Goal: Task Accomplishment & Management: Complete application form

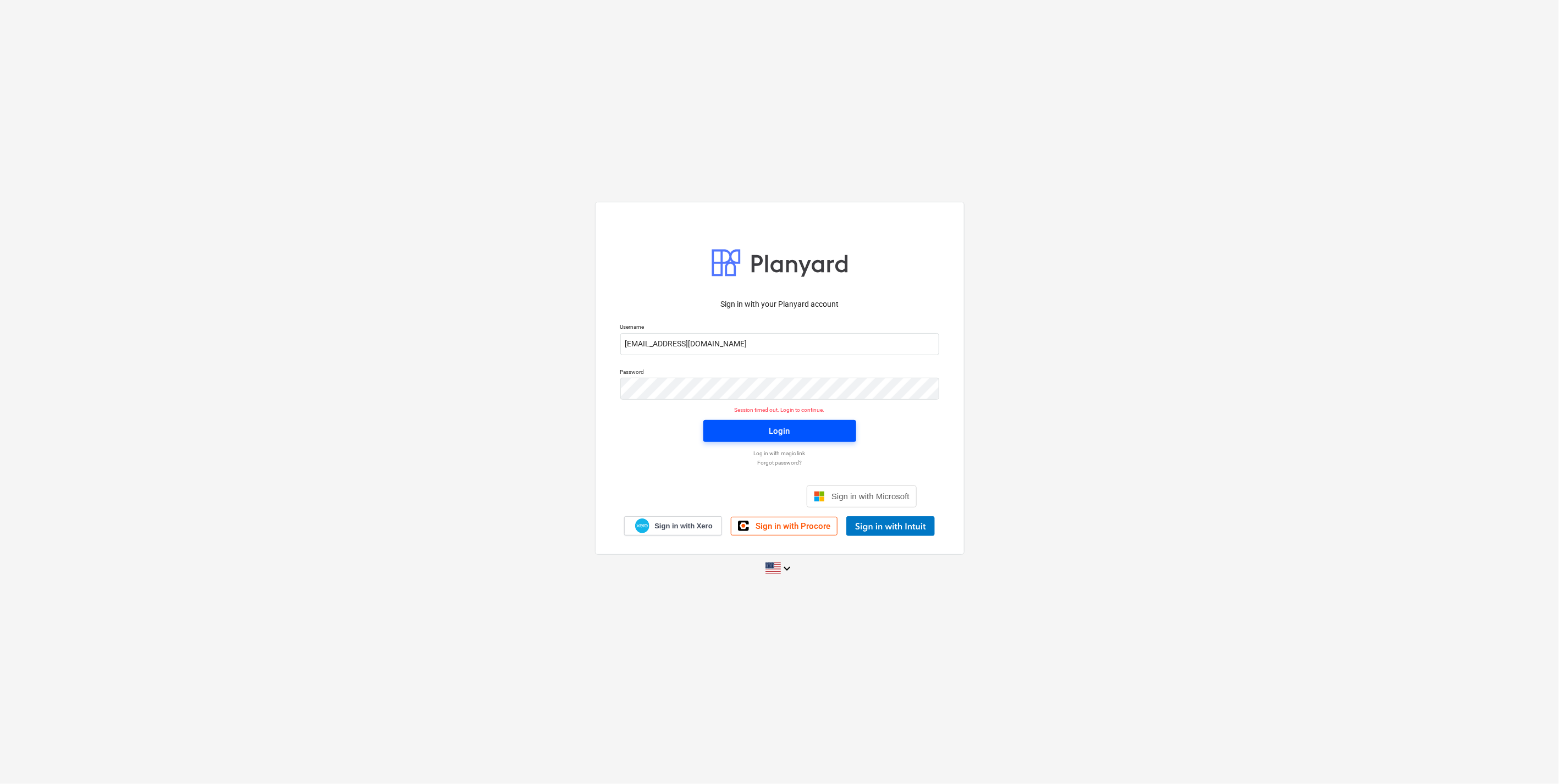
click at [782, 421] on button "Login" at bounding box center [780, 431] width 153 height 22
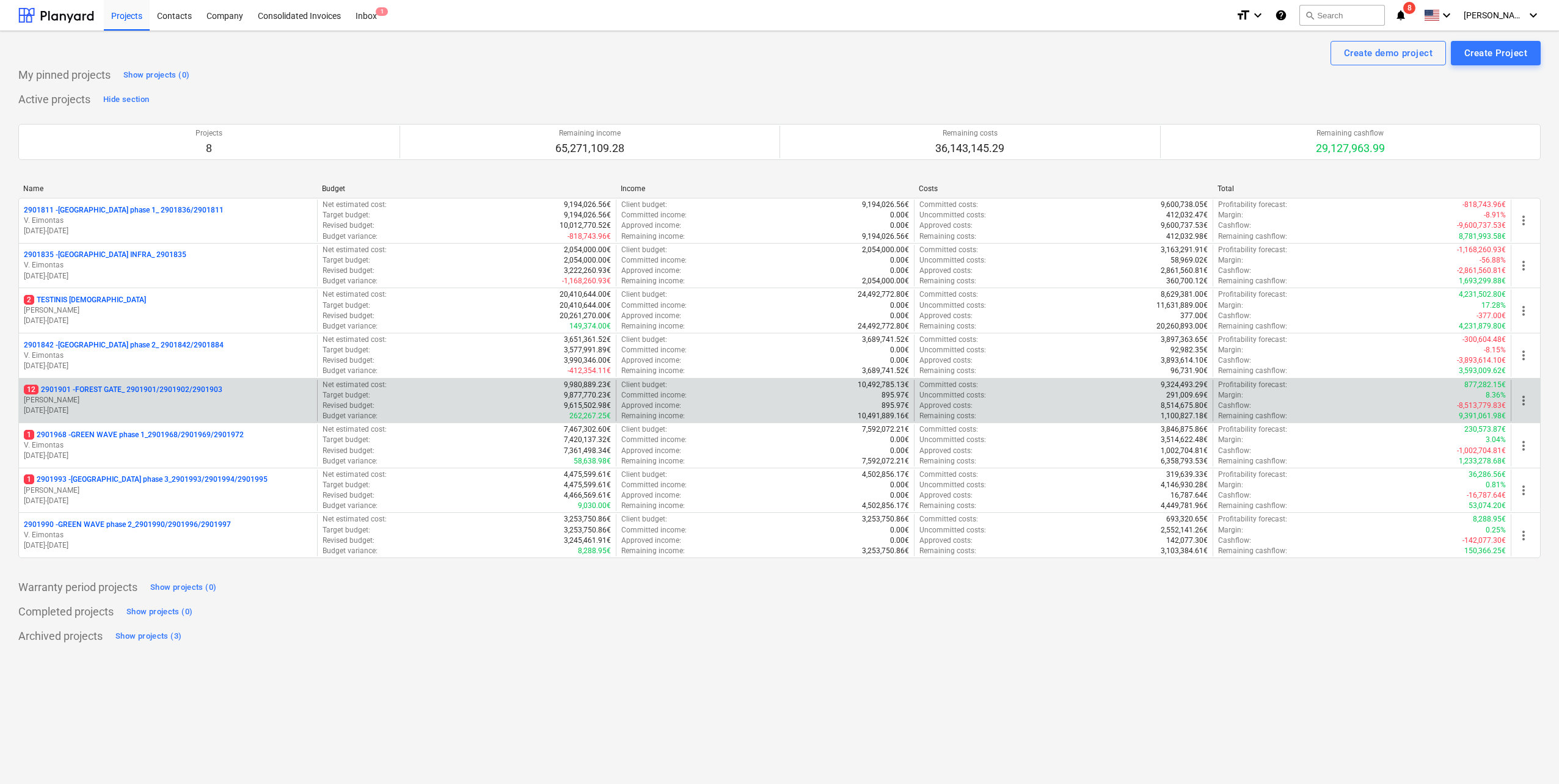
click at [157, 415] on p "[DATE] - [DATE]" at bounding box center [168, 411] width 288 height 10
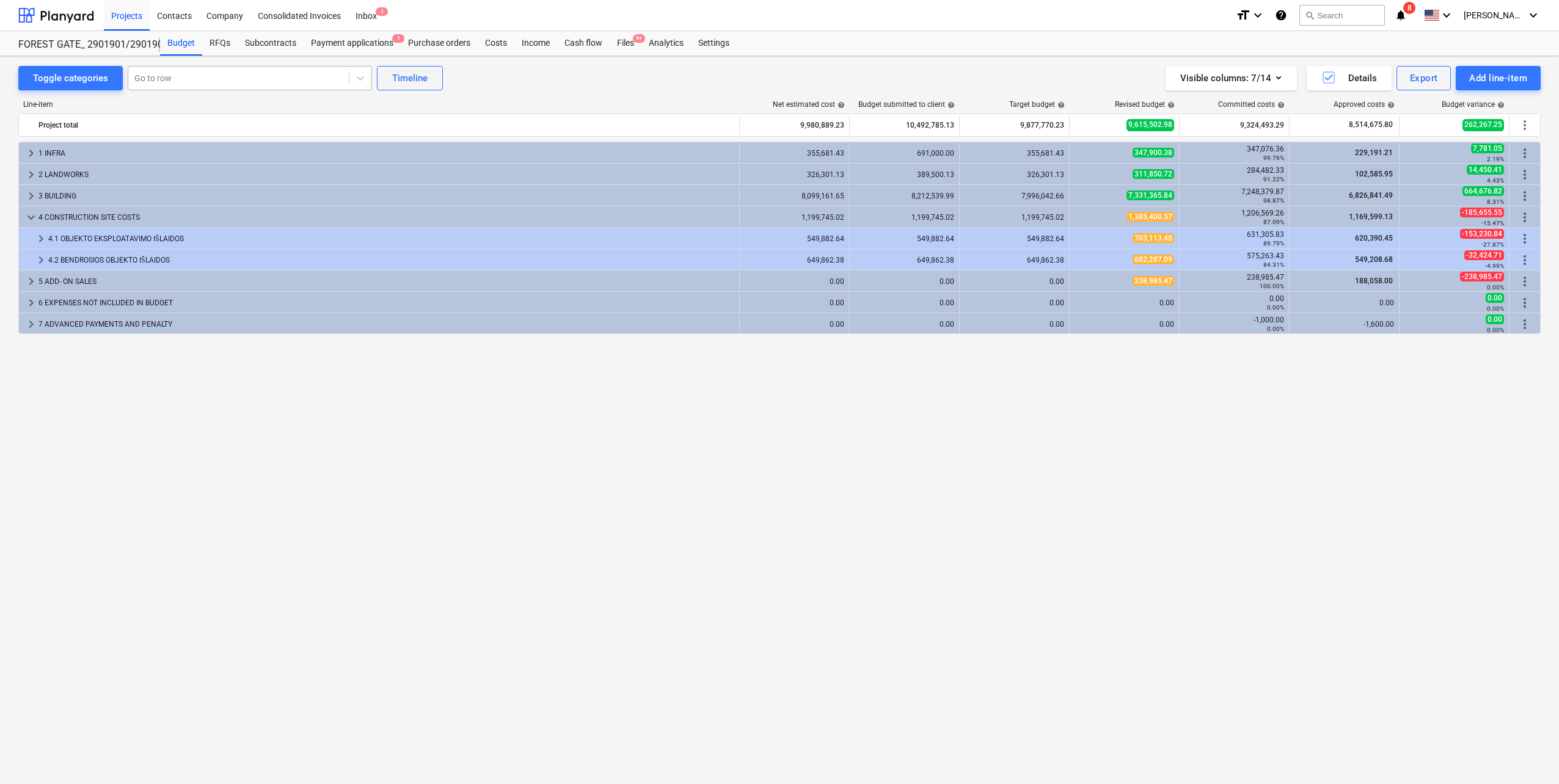
click at [194, 81] on div at bounding box center [239, 78] width 208 height 12
type input "dvira"
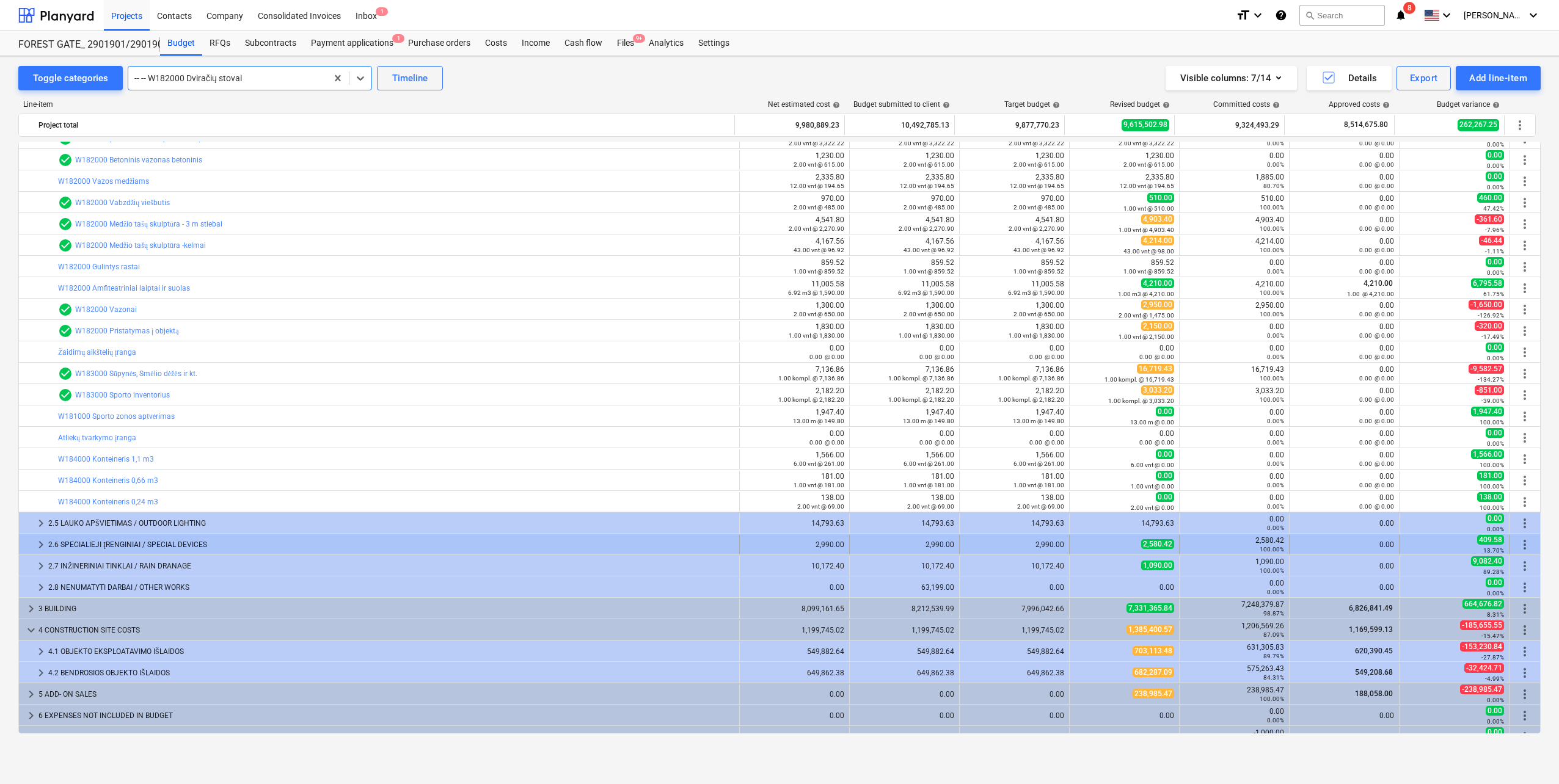
scroll to position [370, 0]
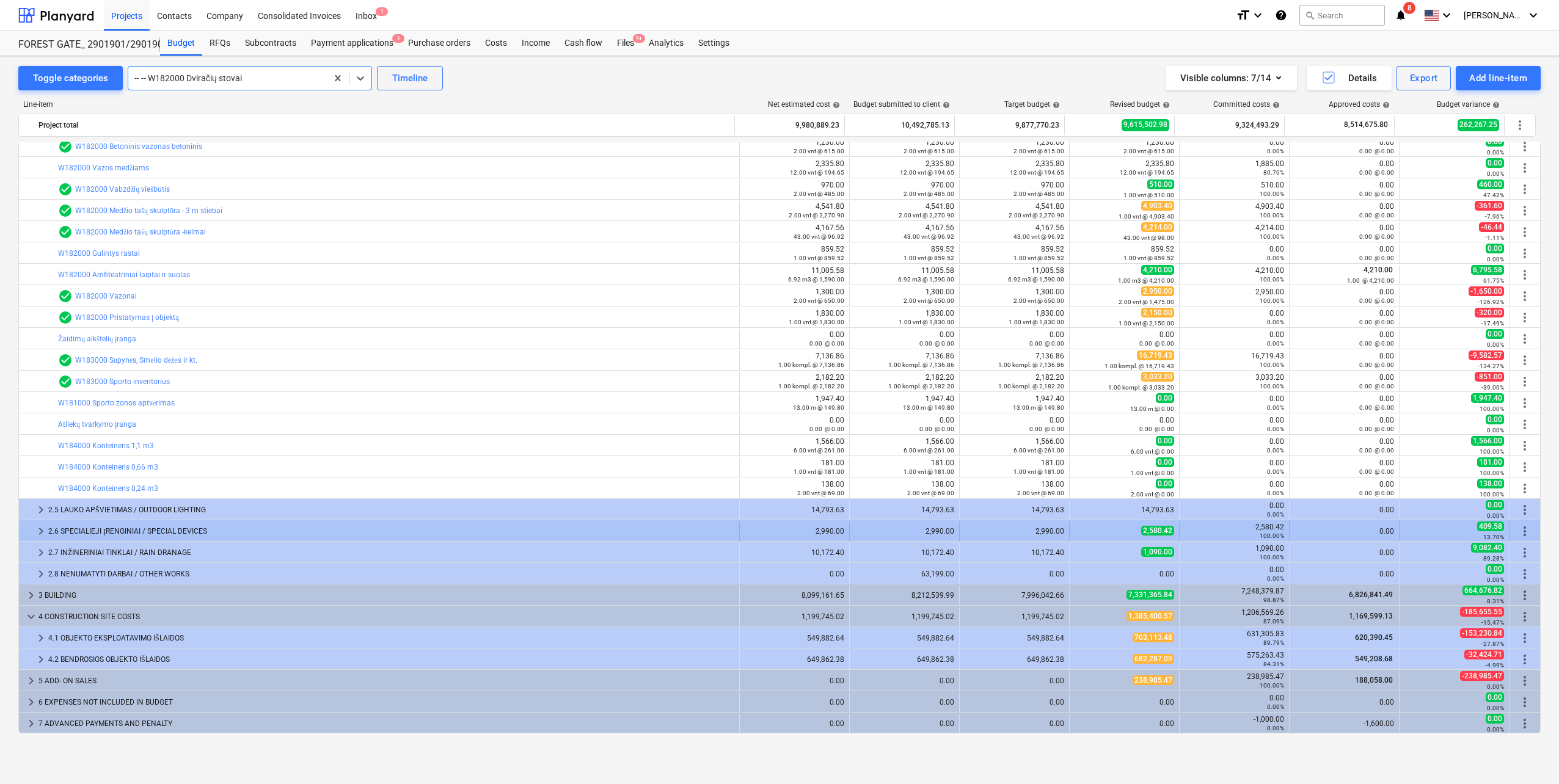
click at [176, 533] on div "2.6 SPECIALIEJI ĮRENGINIAI / SPECIAL DEVICES" at bounding box center [391, 531] width 686 height 20
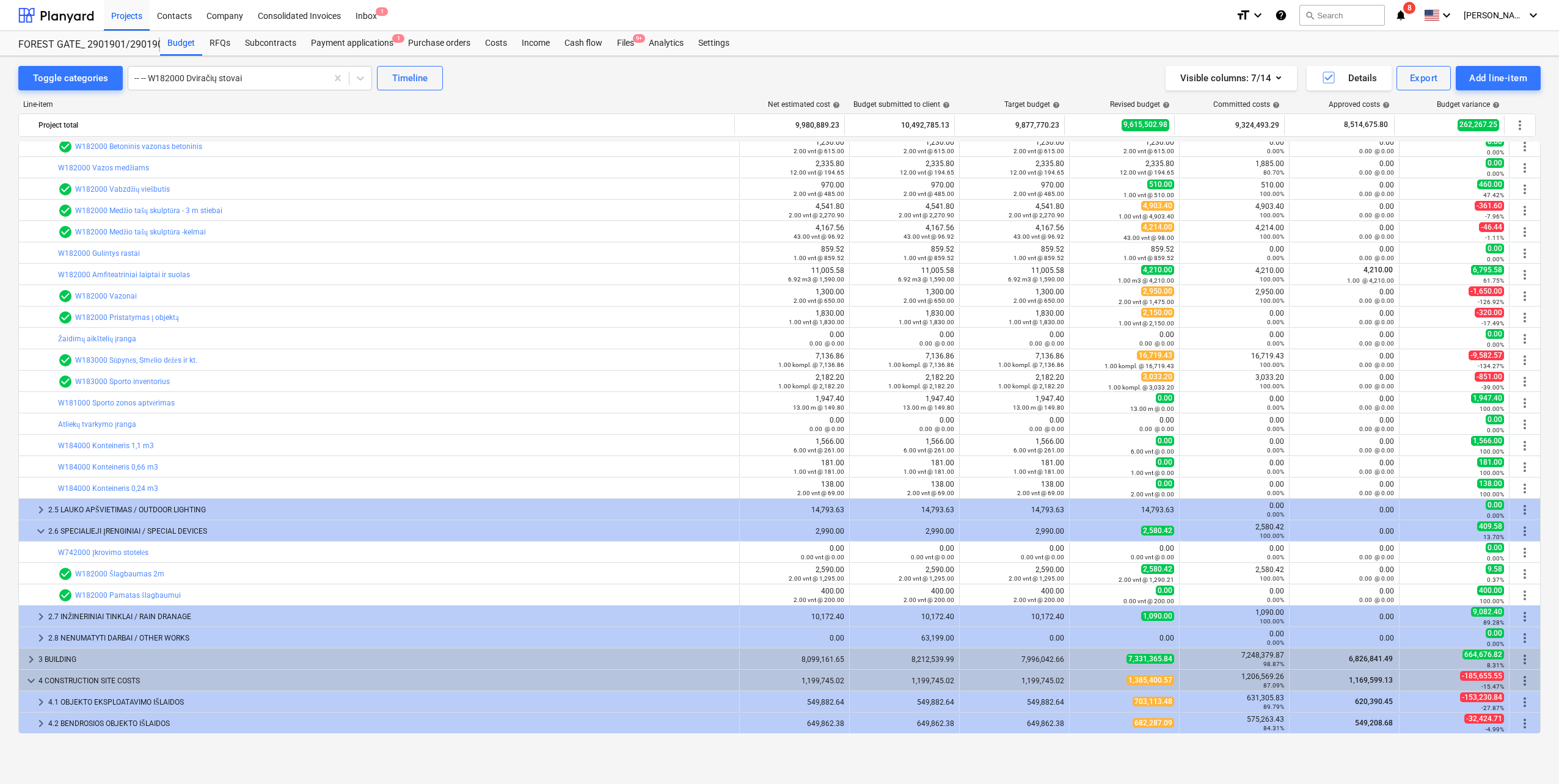
click at [176, 533] on div "2.6 SPECIALIEJI ĮRENGINIAI / SPECIAL DEVICES" at bounding box center [391, 531] width 686 height 20
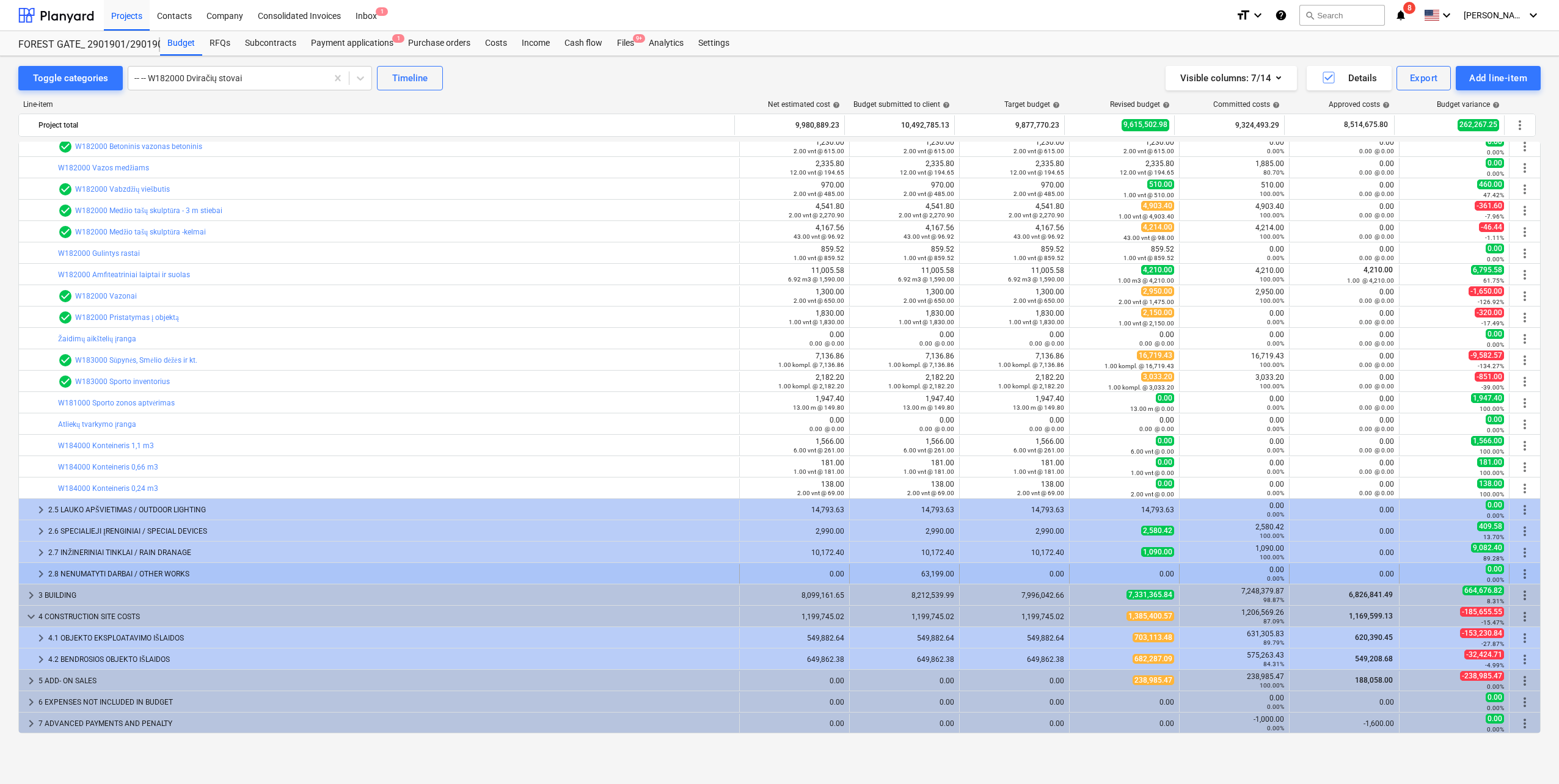
click at [170, 576] on div "2.8 NENUMATYTI DARBAI / OTHER WORKS" at bounding box center [391, 574] width 686 height 20
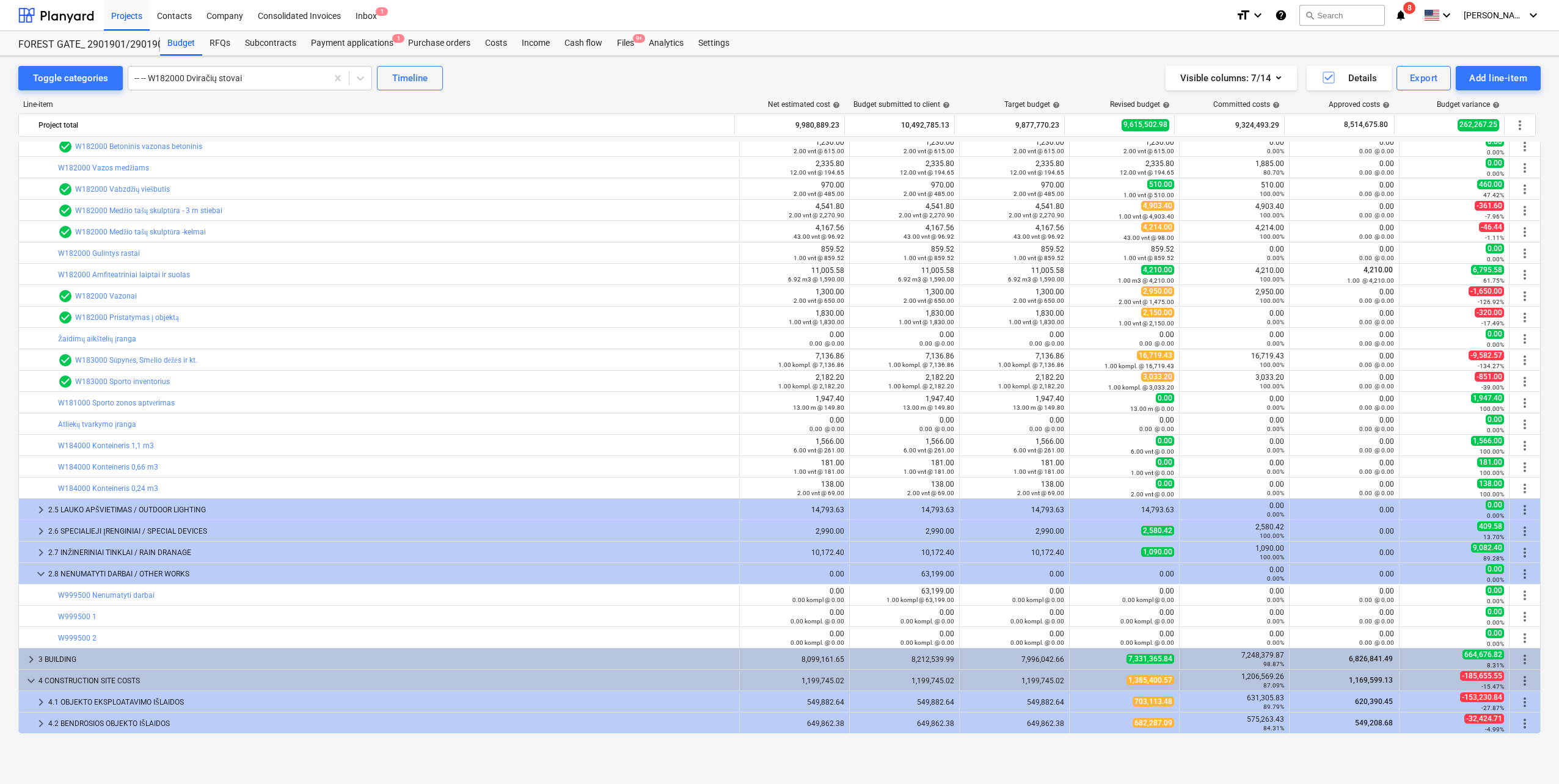
click at [170, 576] on div "2.8 NENUMATYTI DARBAI / OTHER WORKS" at bounding box center [391, 574] width 686 height 20
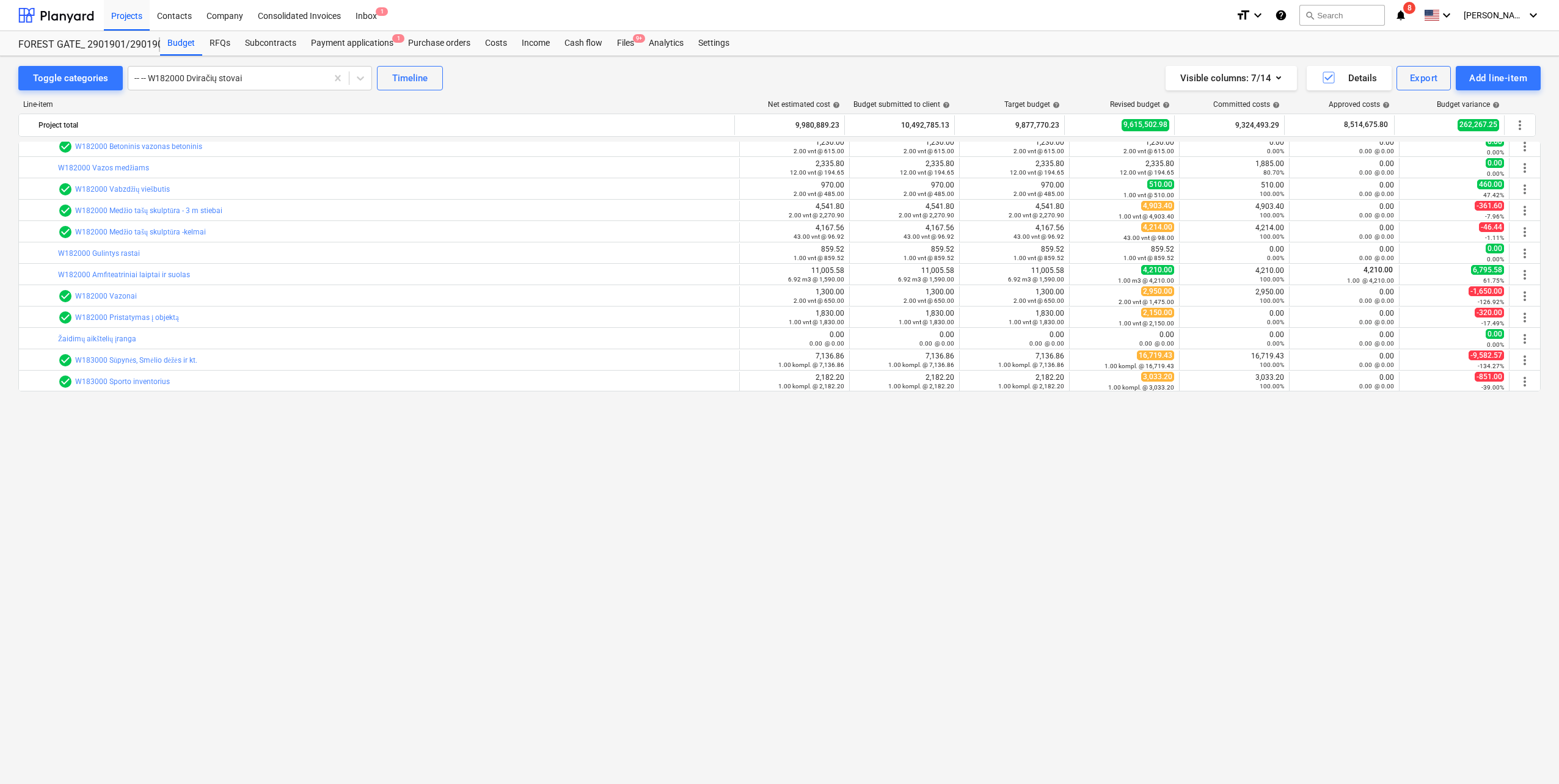
scroll to position [0, 0]
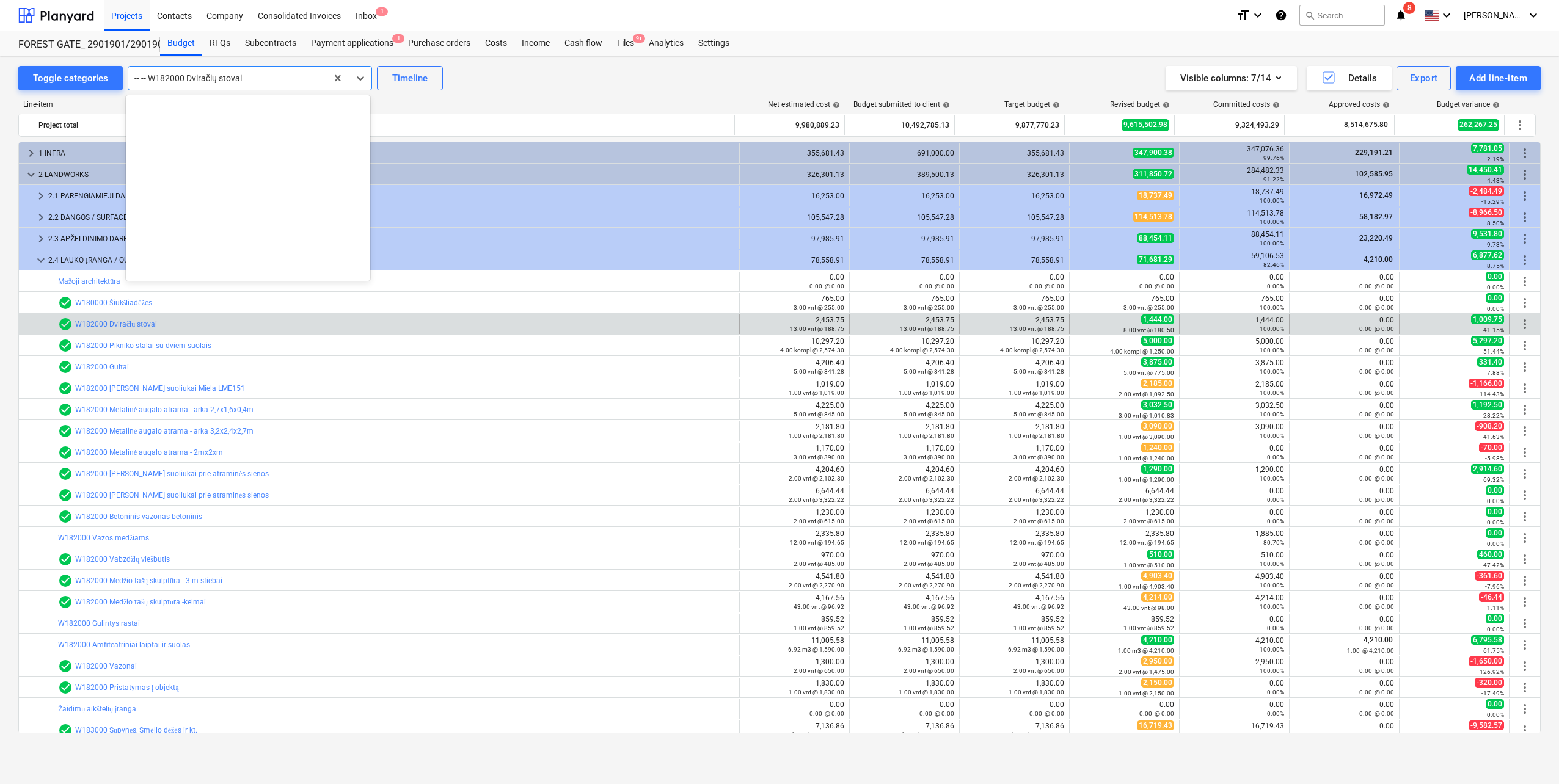
click at [245, 79] on div at bounding box center [228, 78] width 186 height 12
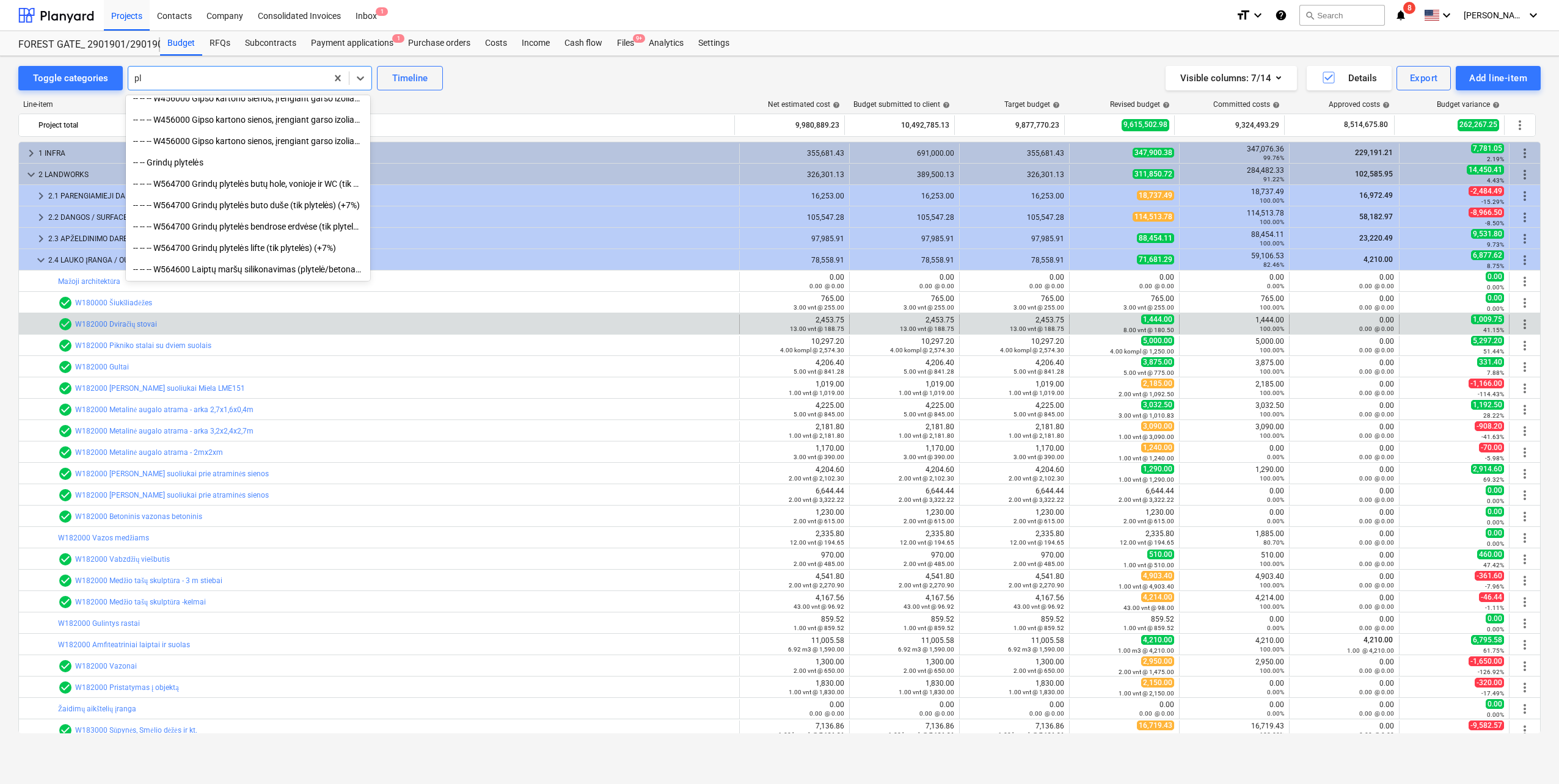
type input "p"
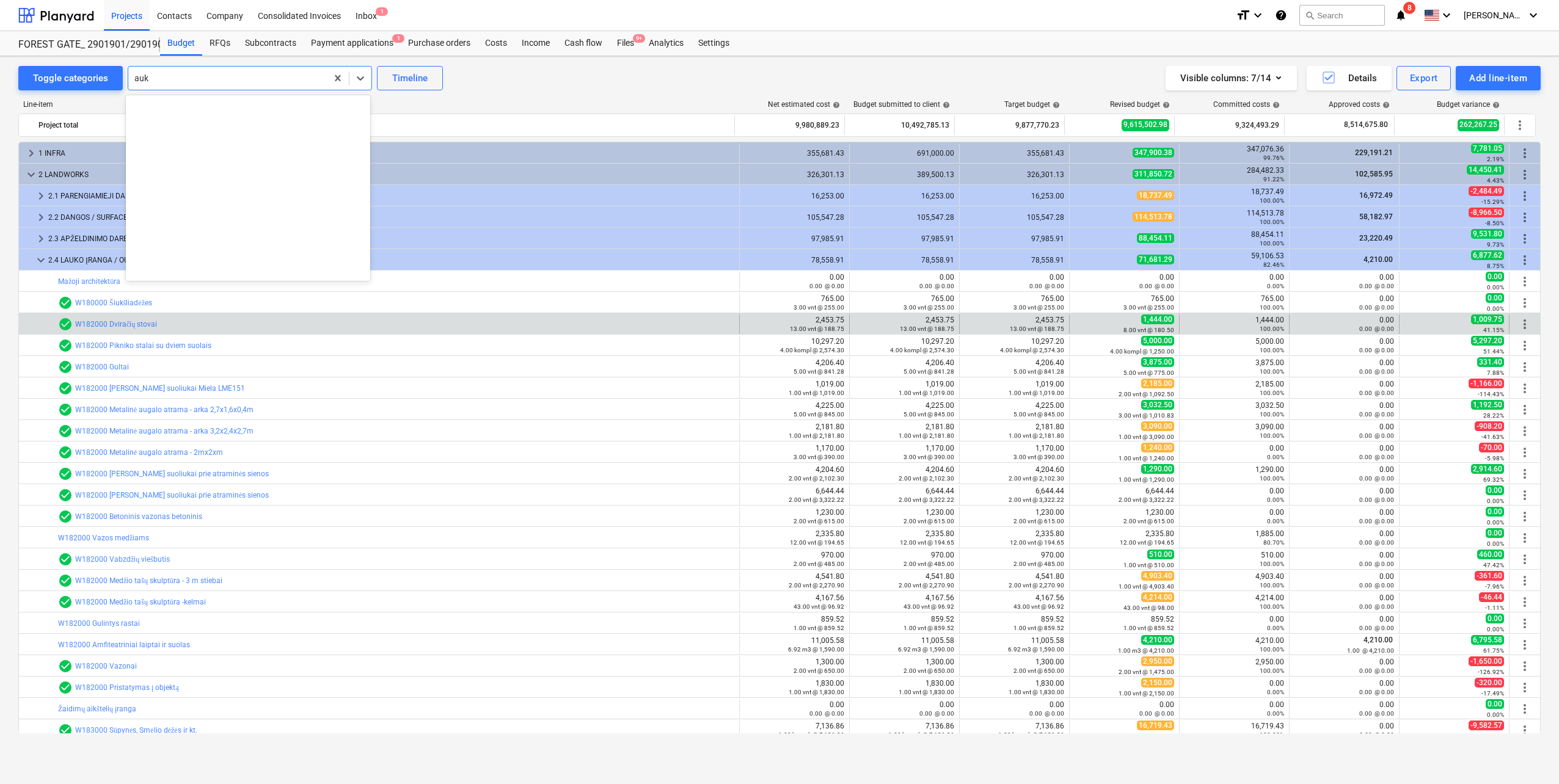
scroll to position [309, 0]
type input "a"
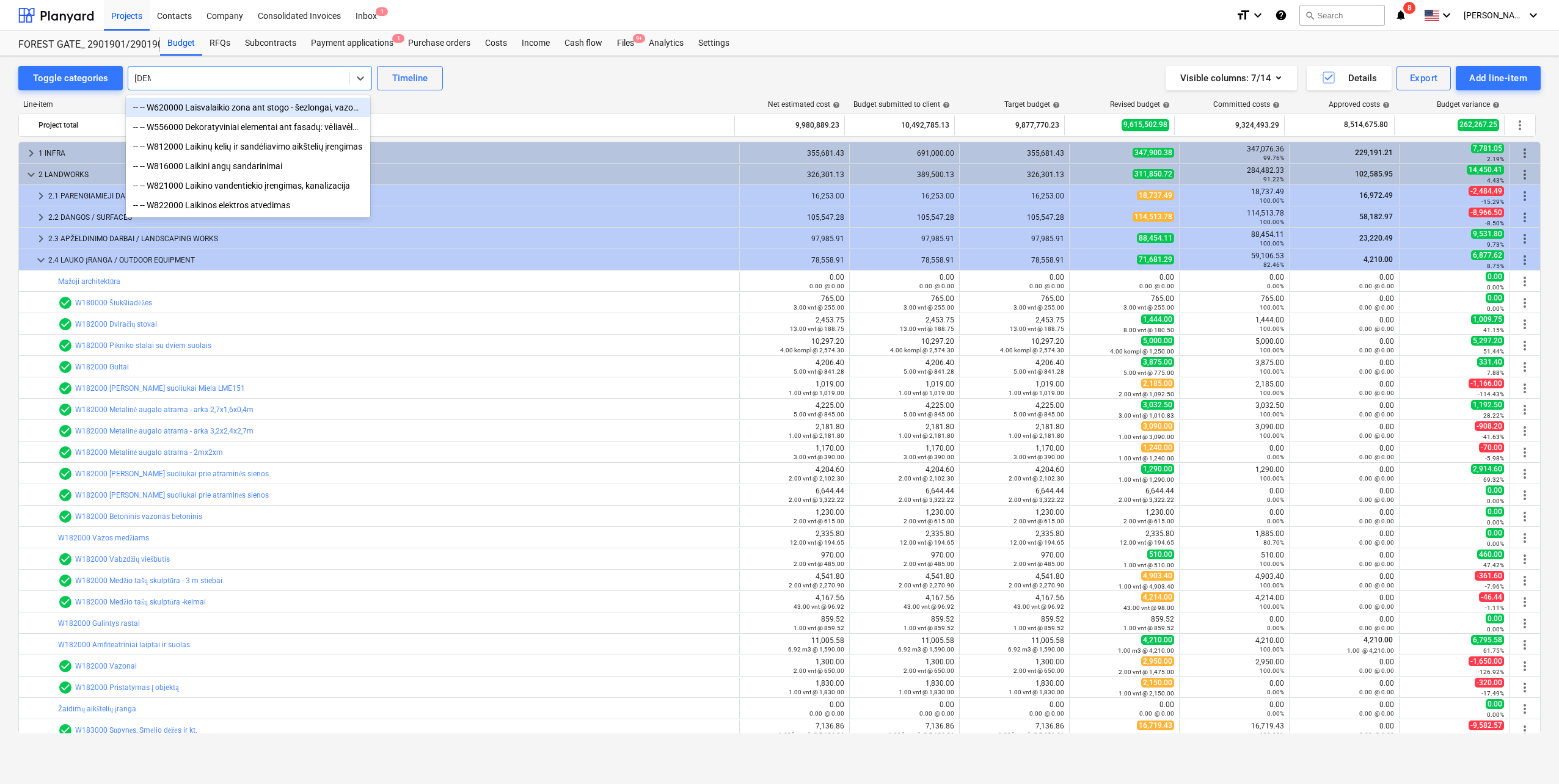
type input "laikik"
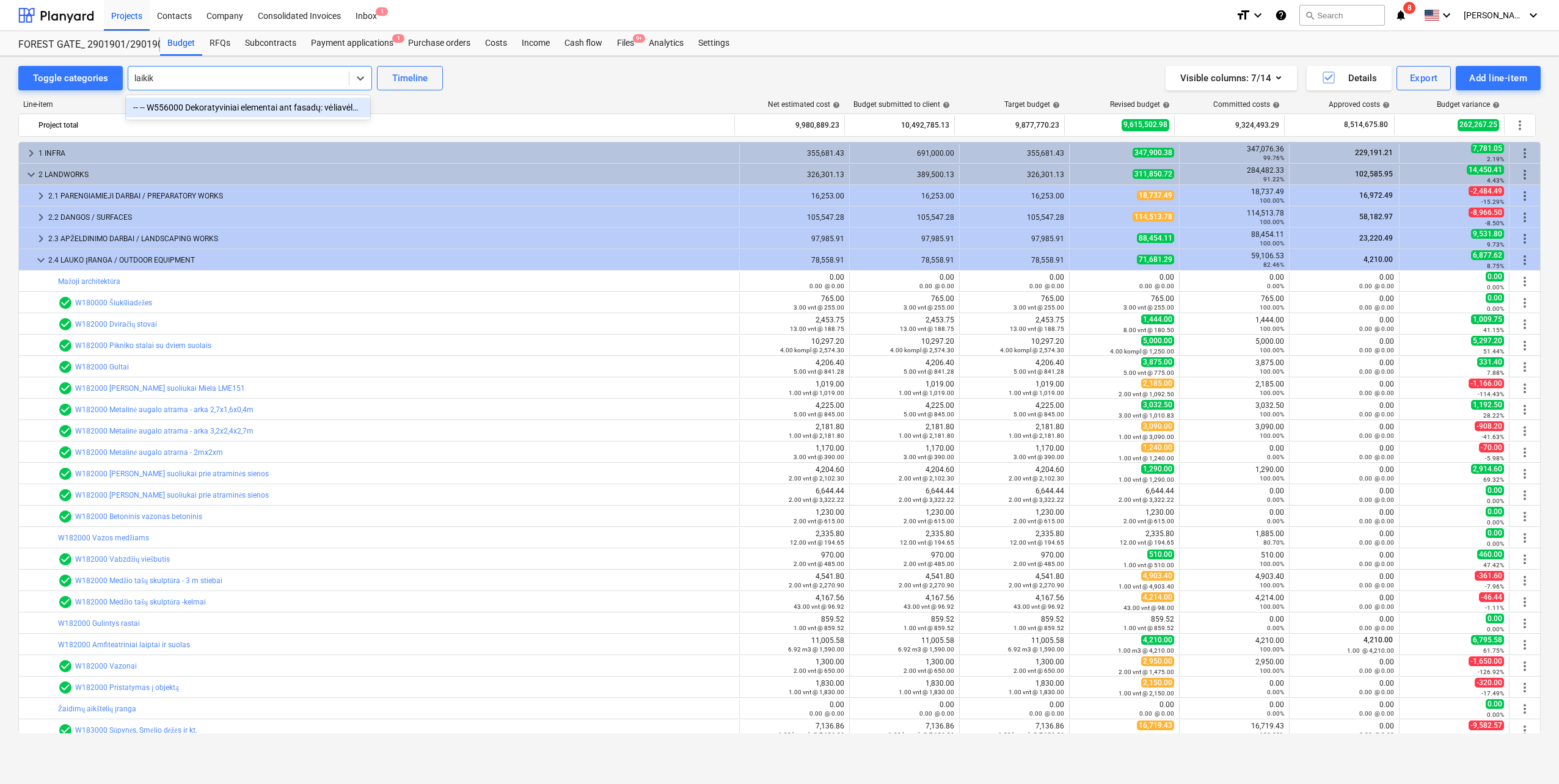
click at [275, 106] on div "-- -- W556000 Dekoratyviniai elementai ant fasadų: vėliavėlės laikiklis, namo n…" at bounding box center [248, 107] width 245 height 20
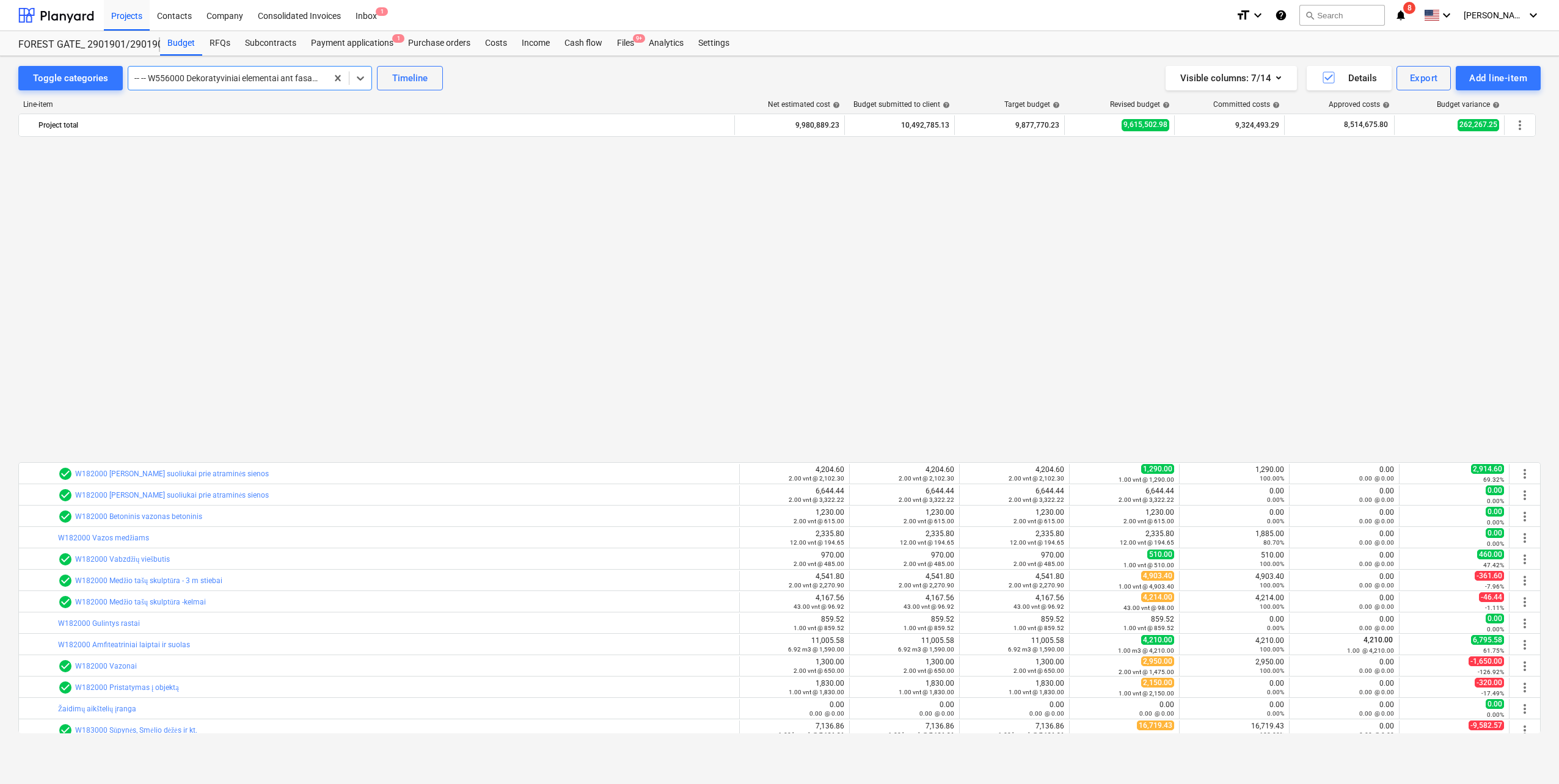
scroll to position [755, 0]
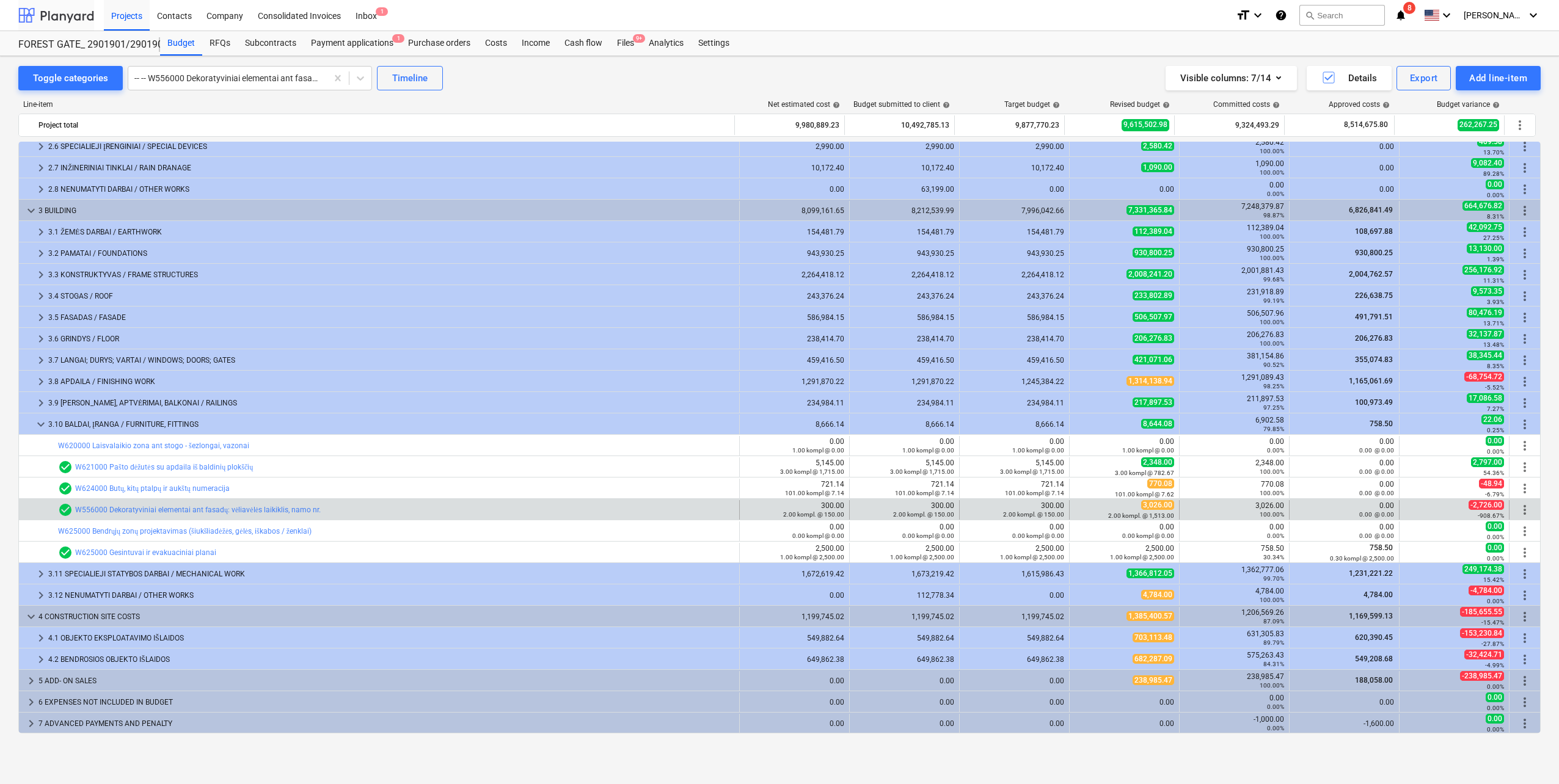
click at [72, 19] on div at bounding box center [56, 15] width 76 height 31
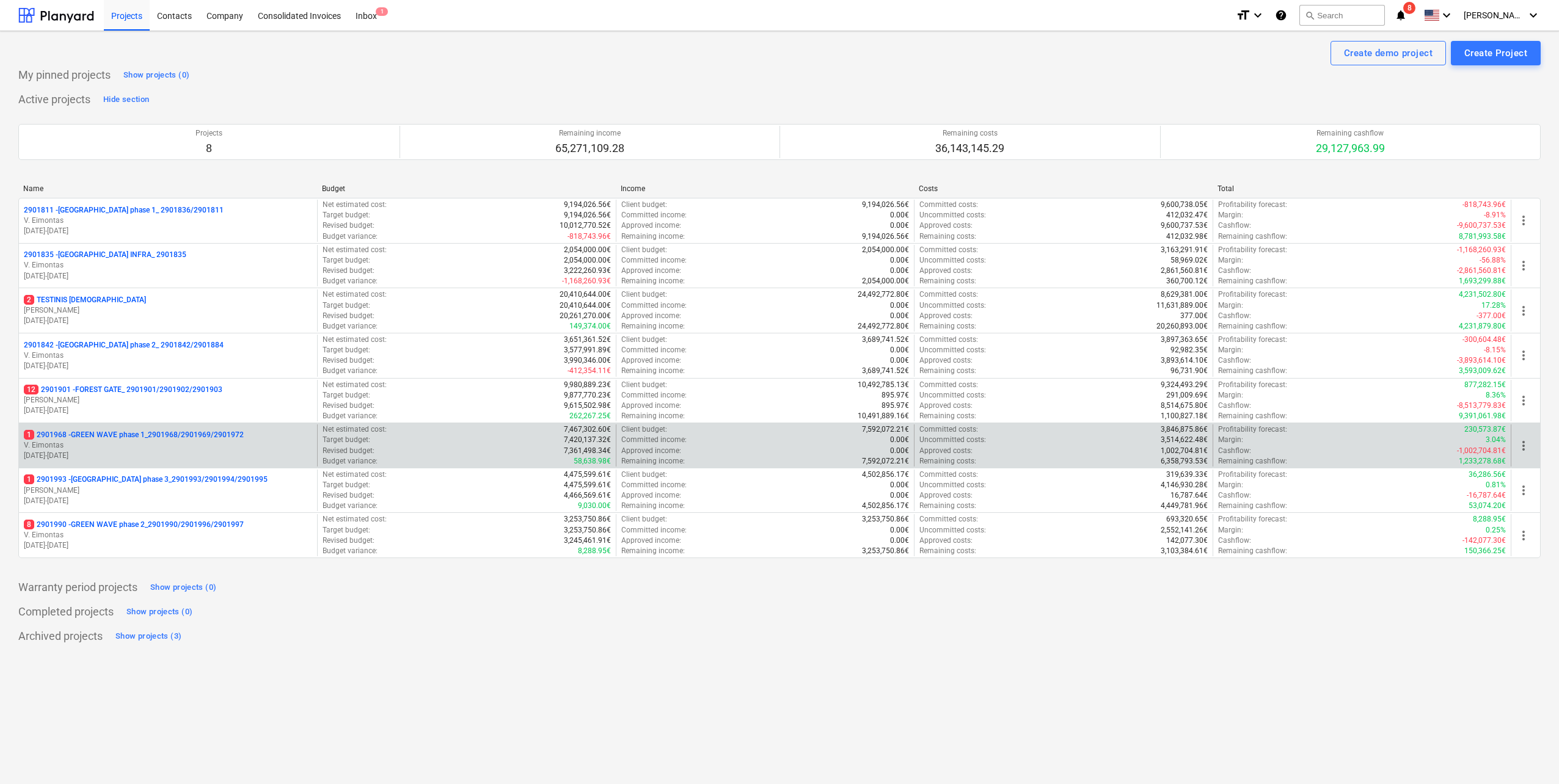
click at [174, 455] on p "[DATE] - [DATE]" at bounding box center [168, 456] width 288 height 10
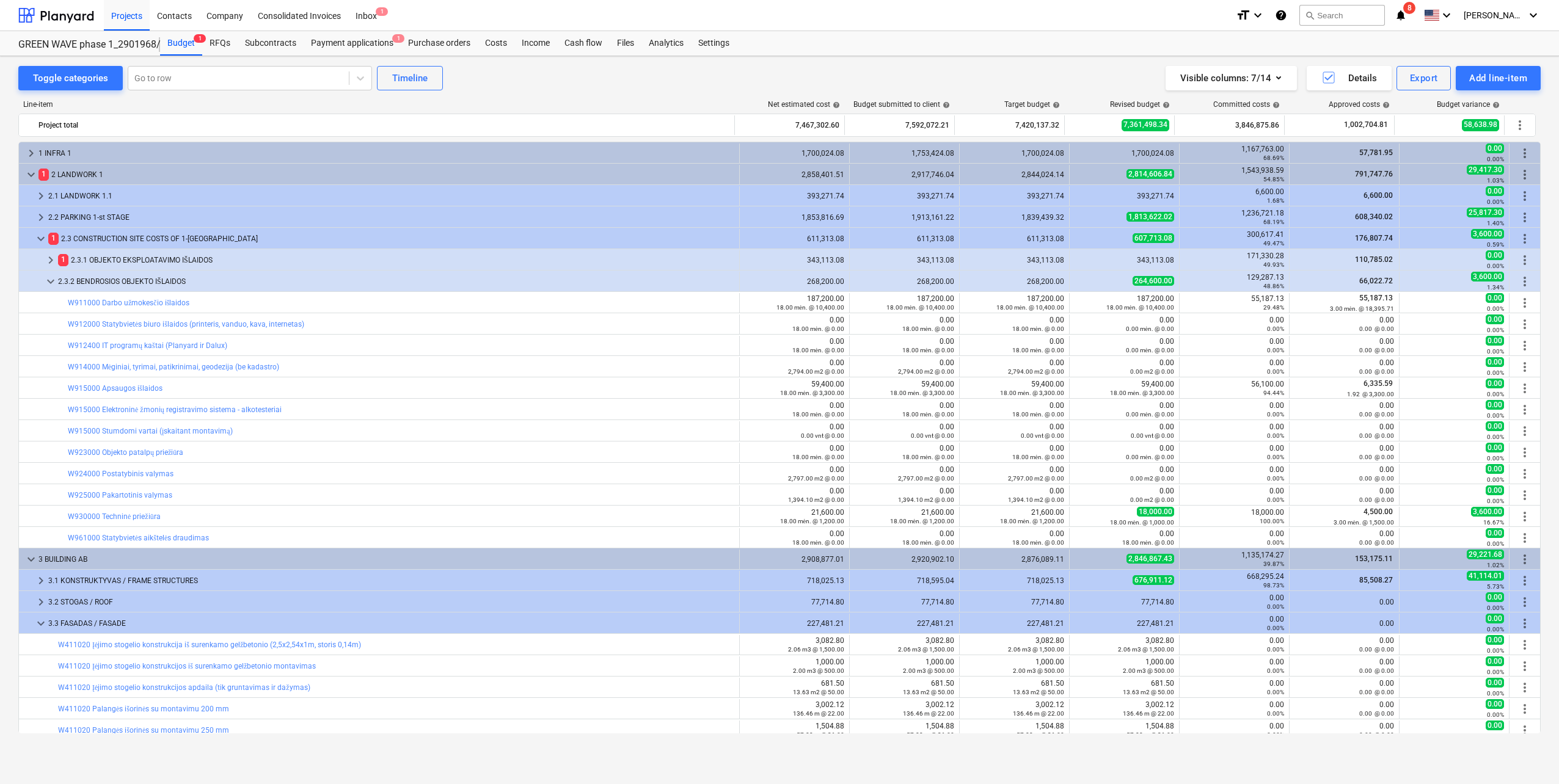
scroll to position [392, 0]
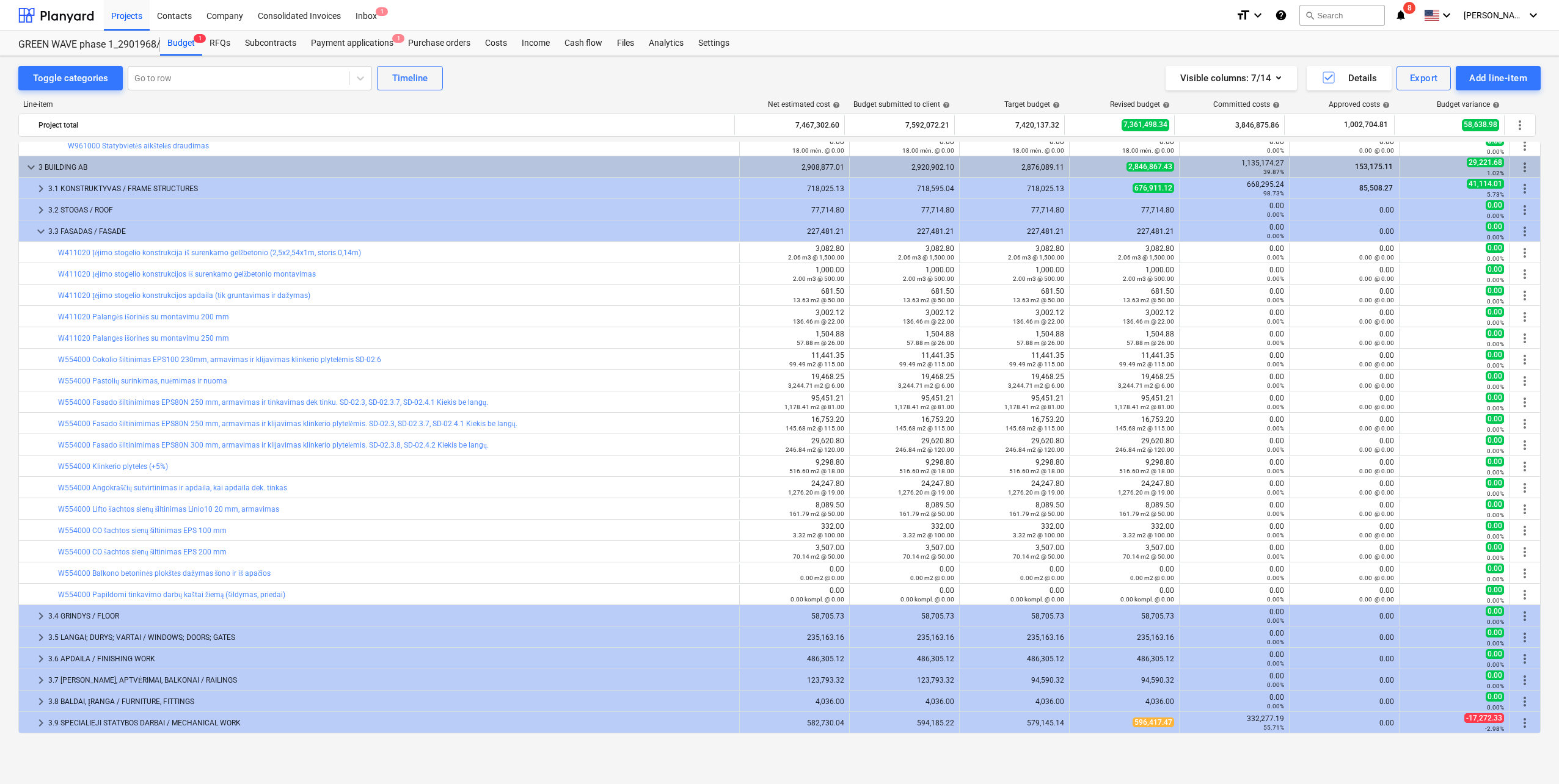
drag, startPoint x: 29, startPoint y: 168, endPoint x: 39, endPoint y: 202, distance: 35.4
click at [29, 167] on span "keyboard_arrow_down" at bounding box center [31, 167] width 15 height 15
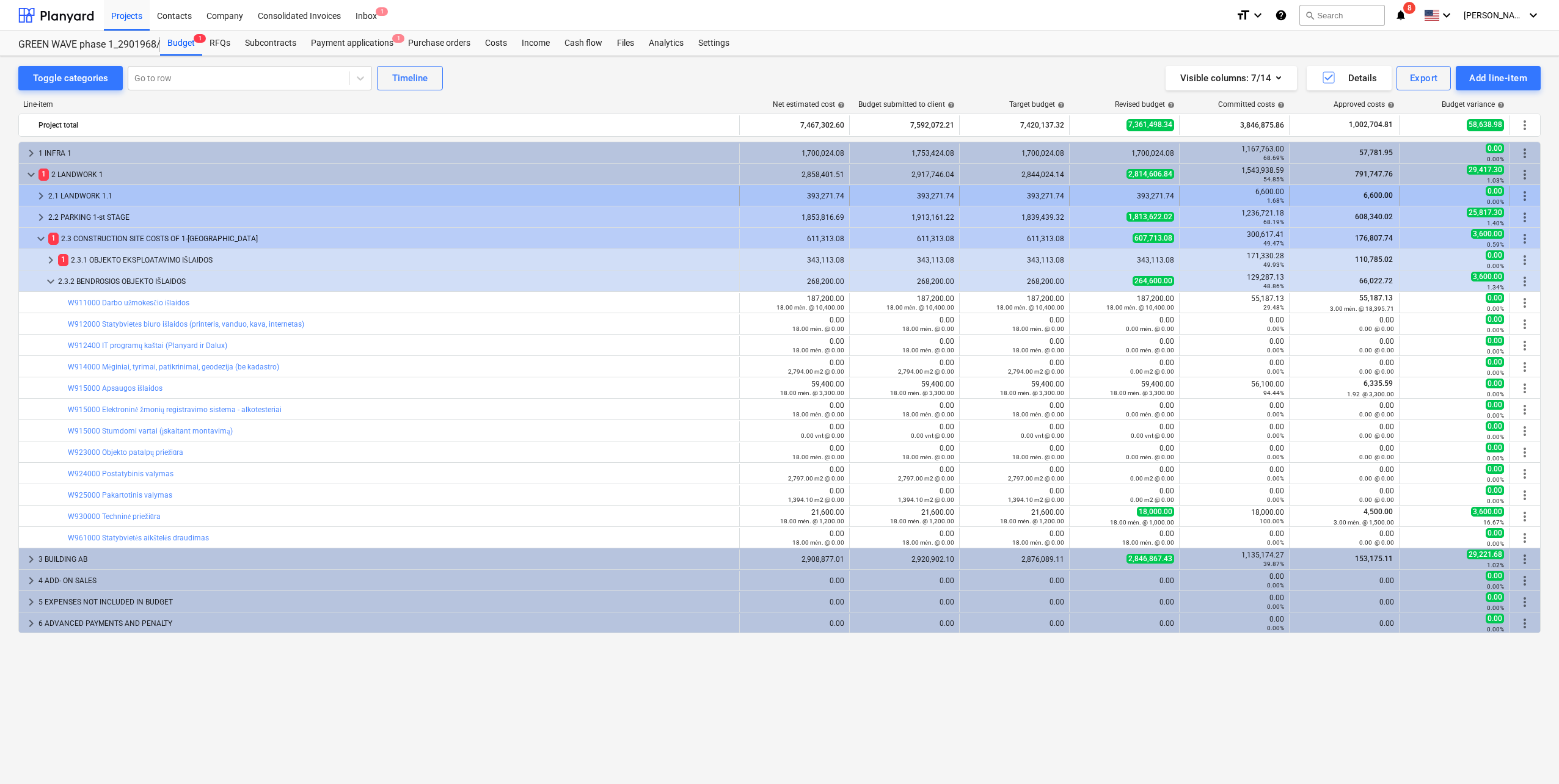
scroll to position [0, 0]
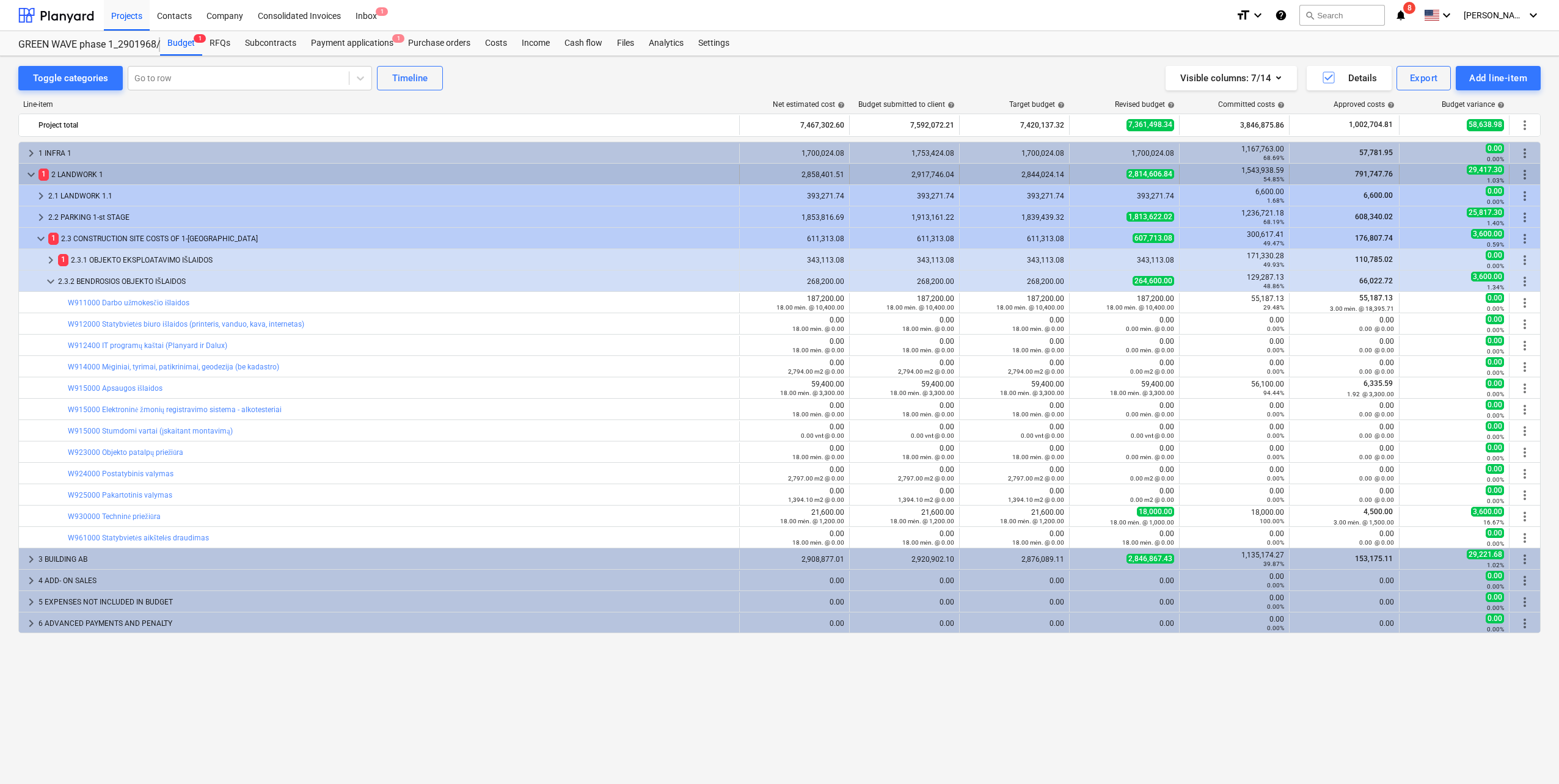
click at [26, 167] on span "keyboard_arrow_down" at bounding box center [31, 175] width 15 height 15
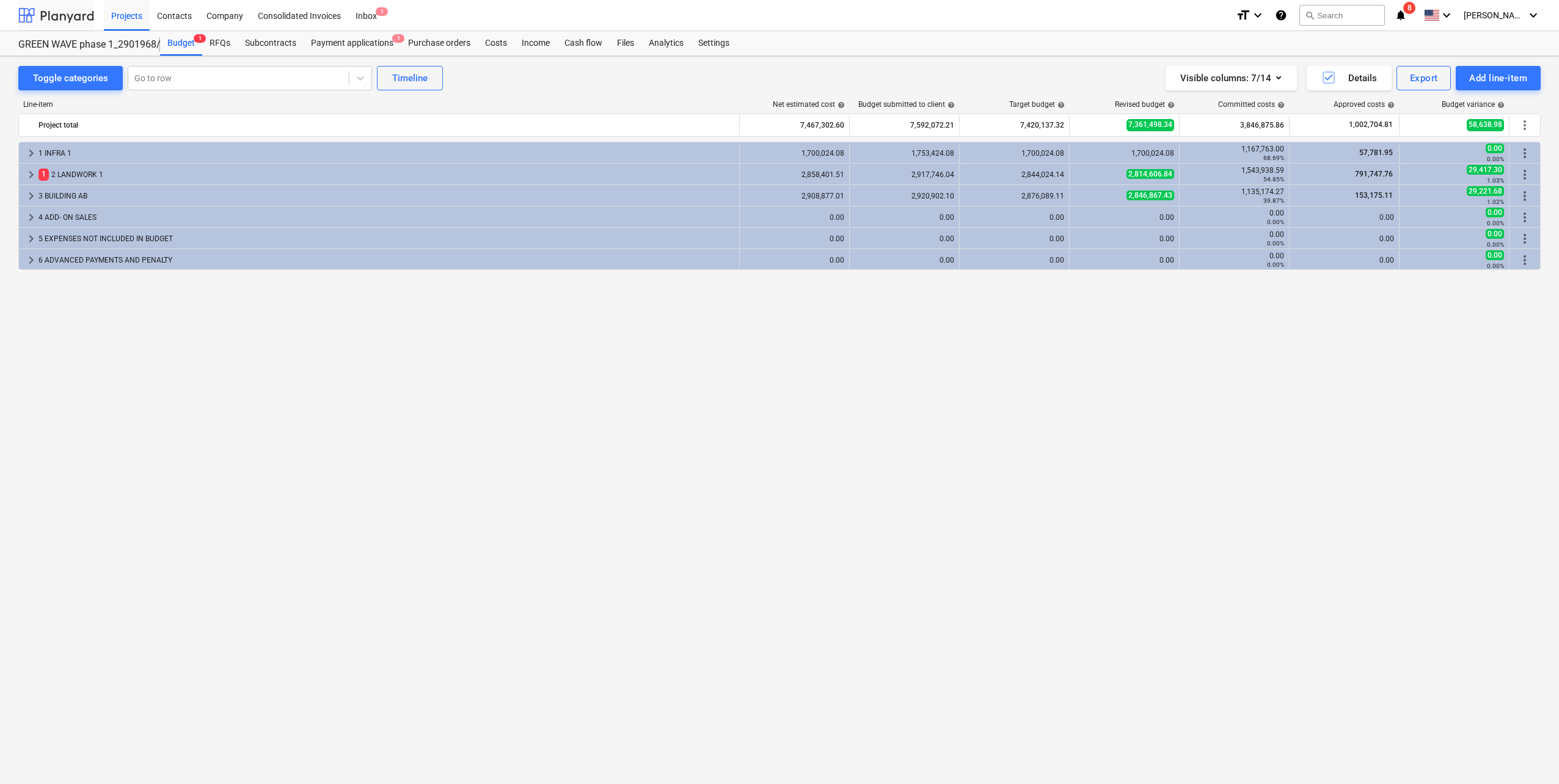
click at [71, 10] on div at bounding box center [56, 15] width 76 height 31
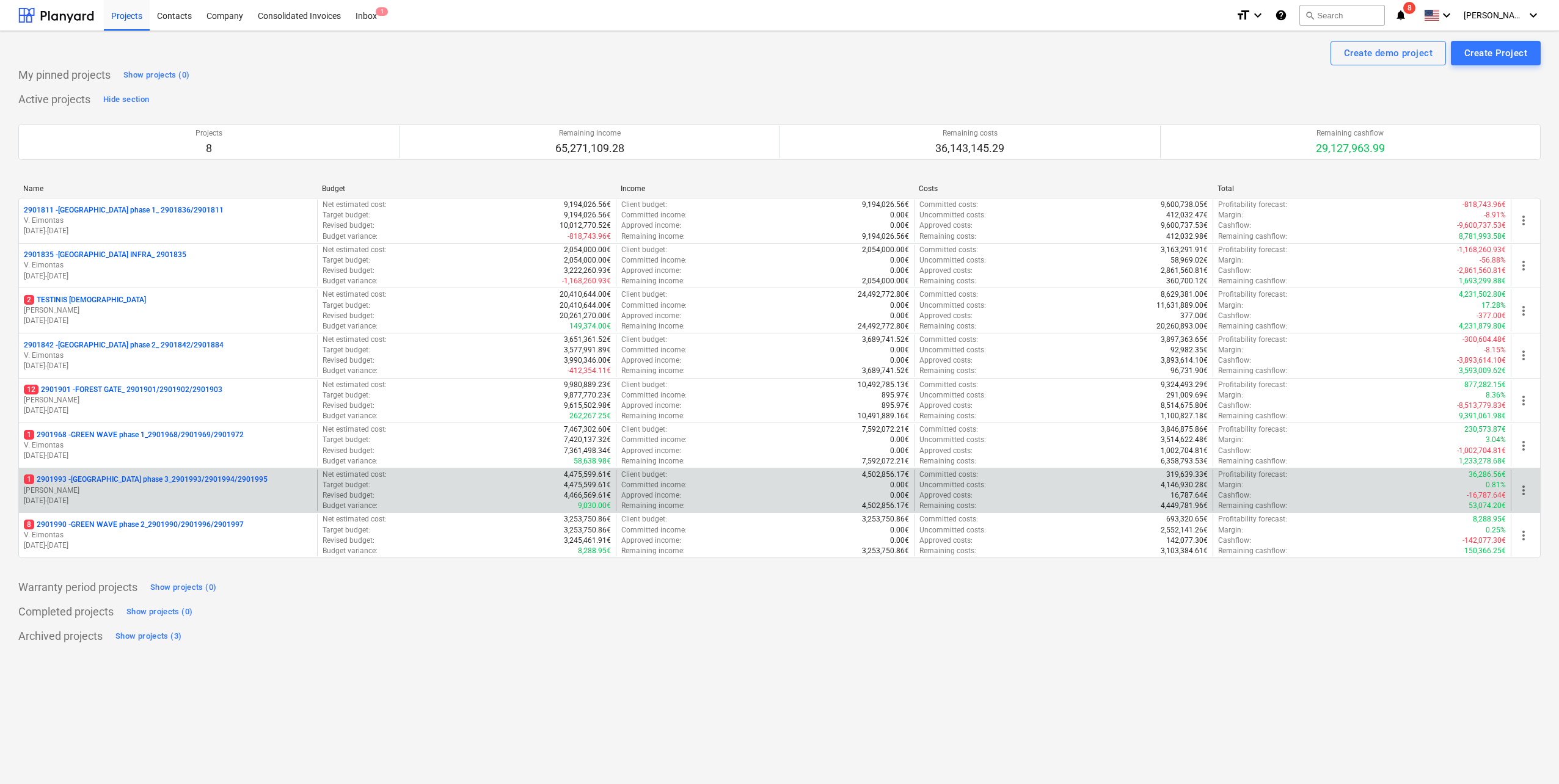
click at [226, 483] on p "1 2901993 - [GEOGRAPHIC_DATA] phase 3_2901993/2901994/2901995" at bounding box center [146, 480] width 244 height 10
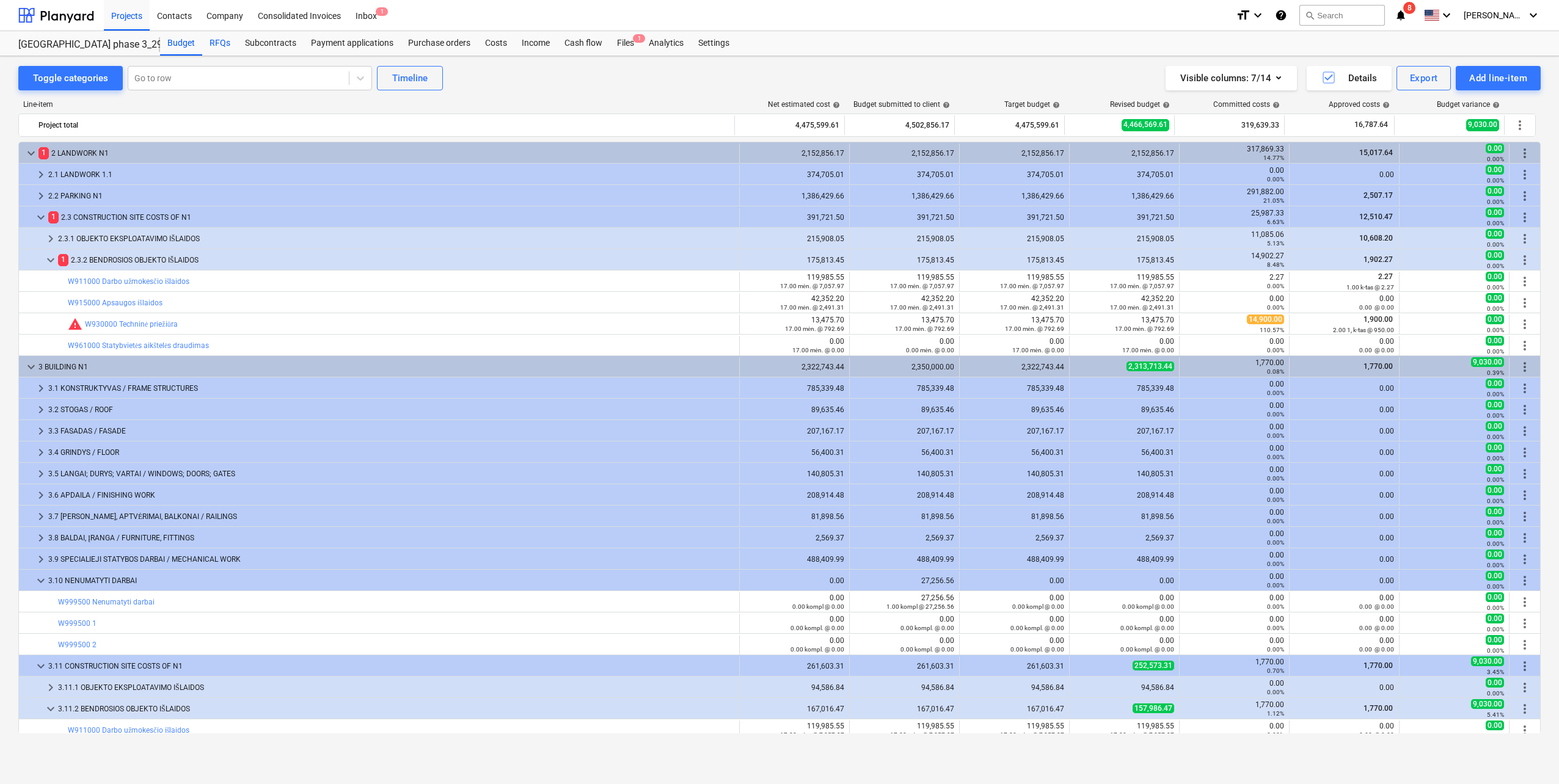
click at [215, 43] on div "RFQs" at bounding box center [220, 44] width 36 height 25
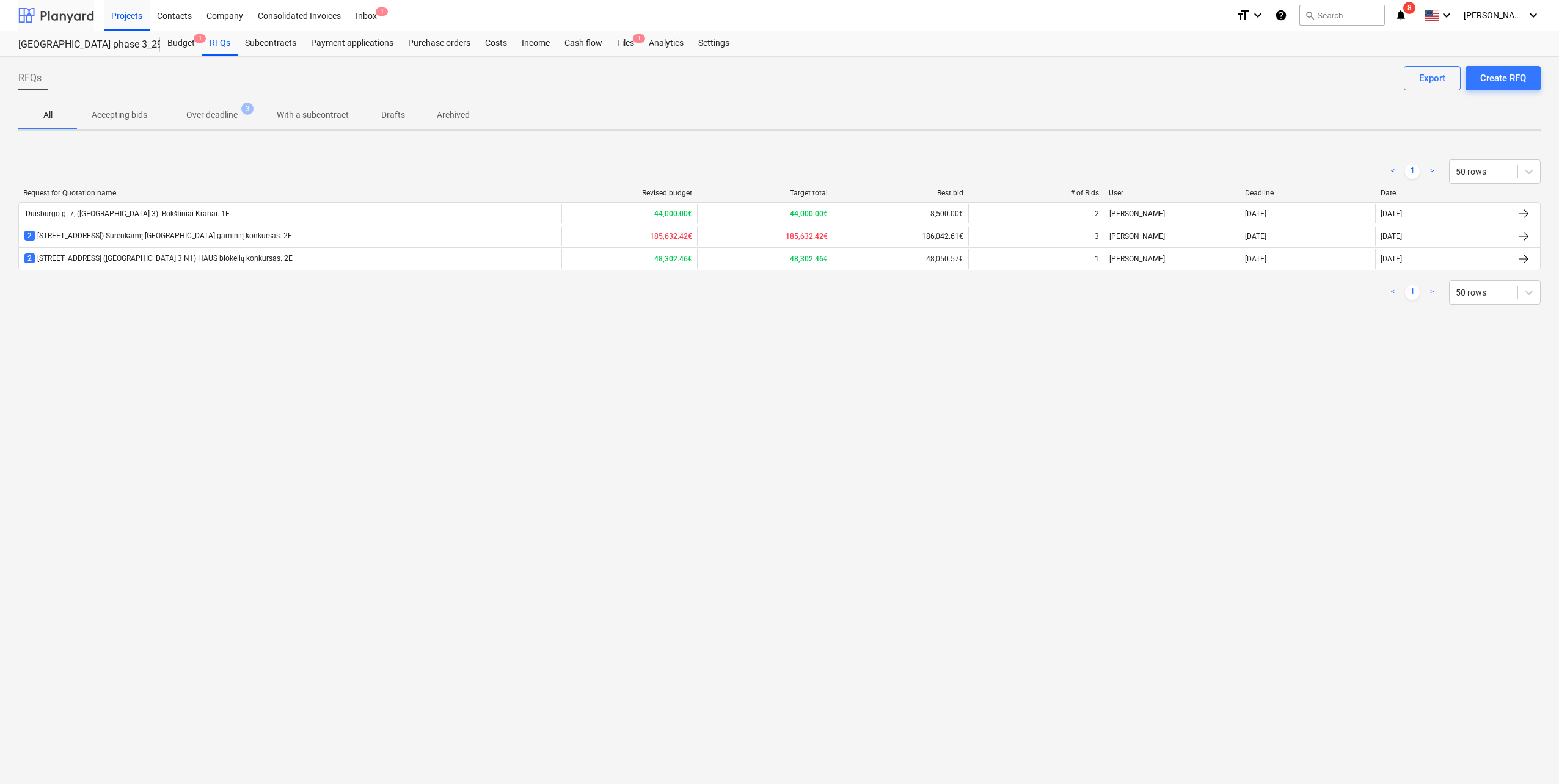
click at [68, 17] on div at bounding box center [56, 15] width 76 height 31
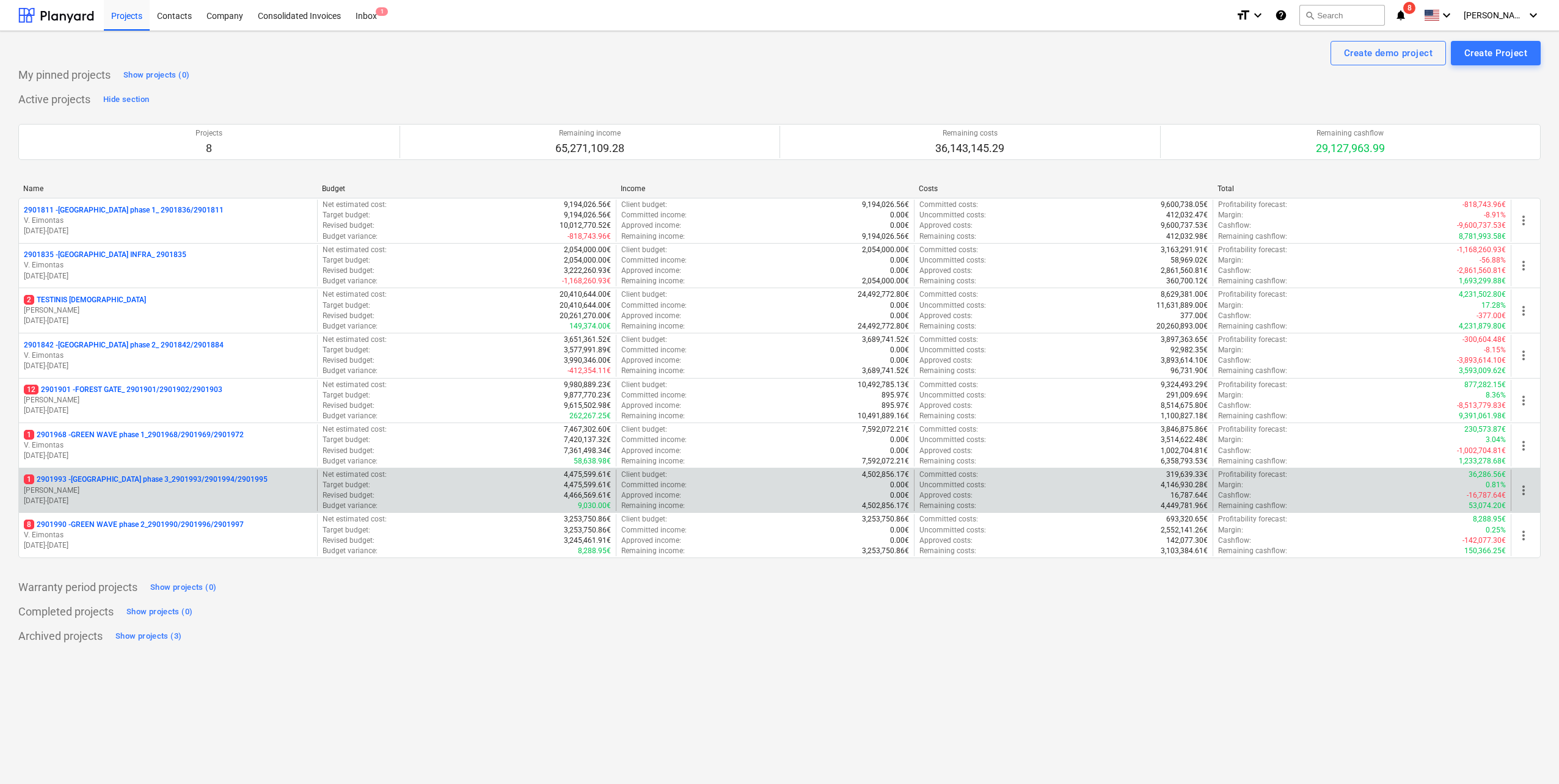
click at [190, 484] on p "1 2901993 - [GEOGRAPHIC_DATA] phase 3_2901993/2901994/2901995" at bounding box center [146, 480] width 244 height 10
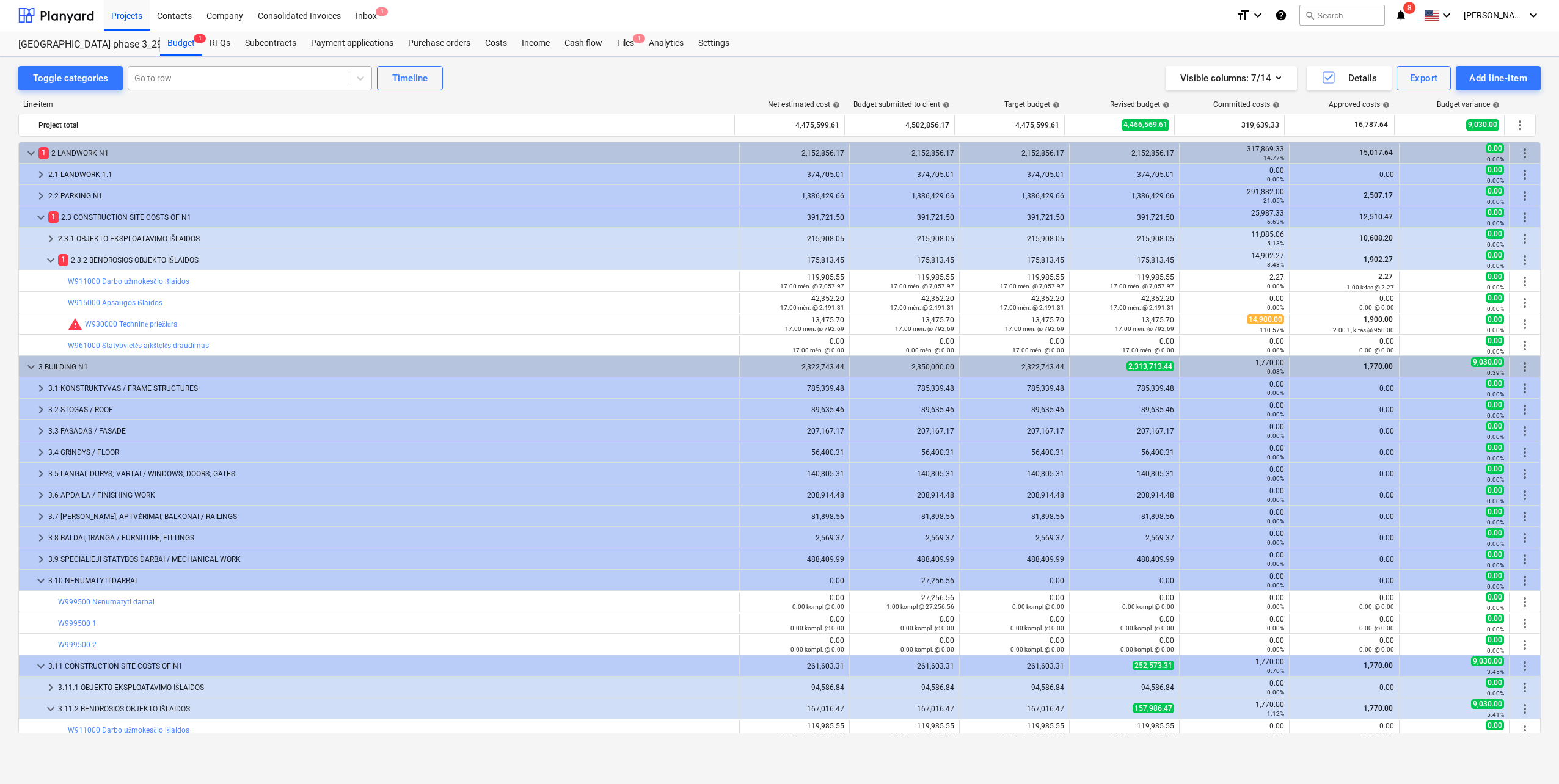
scroll to position [285, 0]
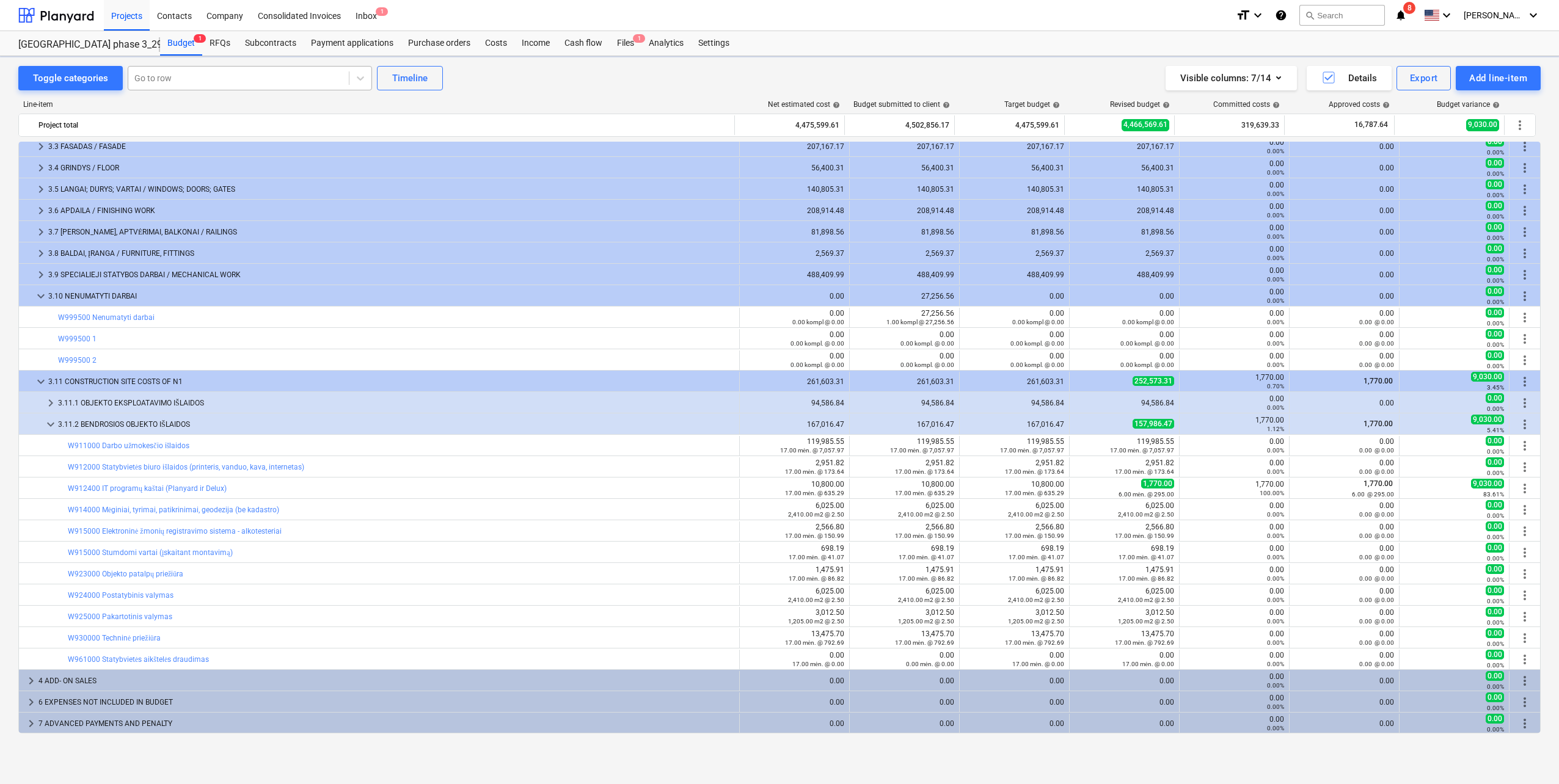
click at [279, 72] on div at bounding box center [239, 78] width 208 height 12
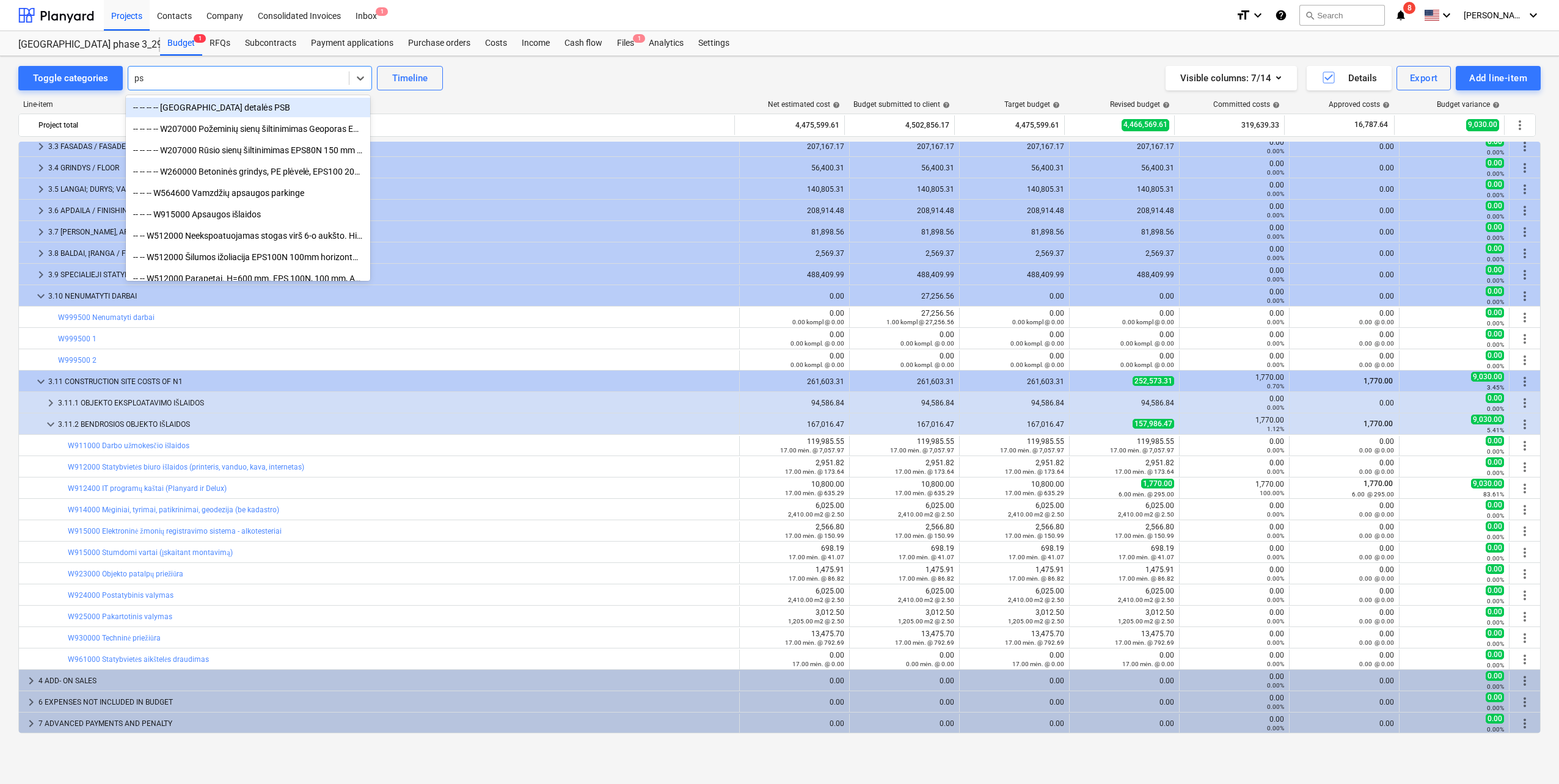
type input "psb"
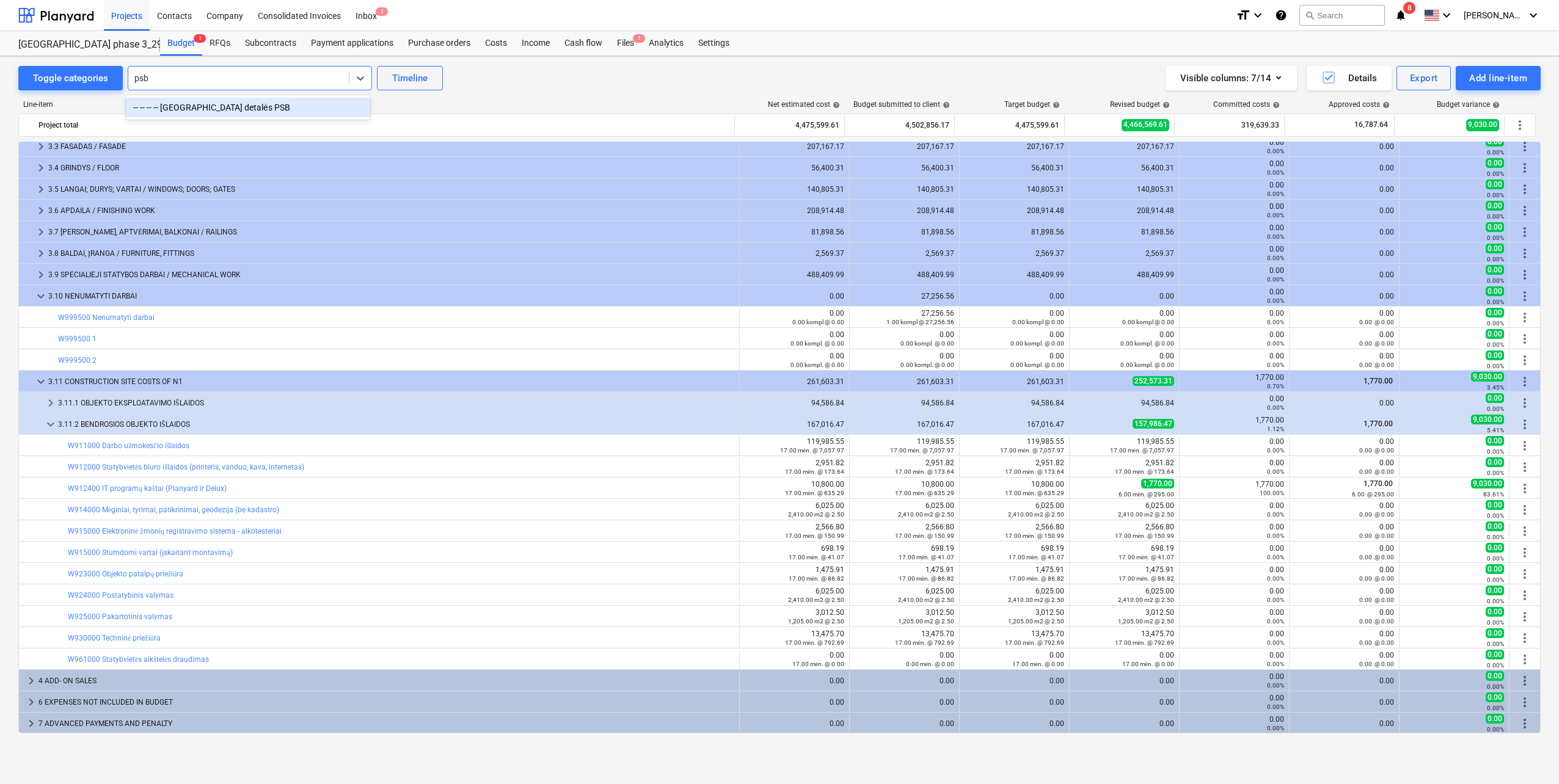
click at [214, 108] on div "-- -- -- -- [GEOGRAPHIC_DATA] detalės PSB" at bounding box center [248, 107] width 245 height 20
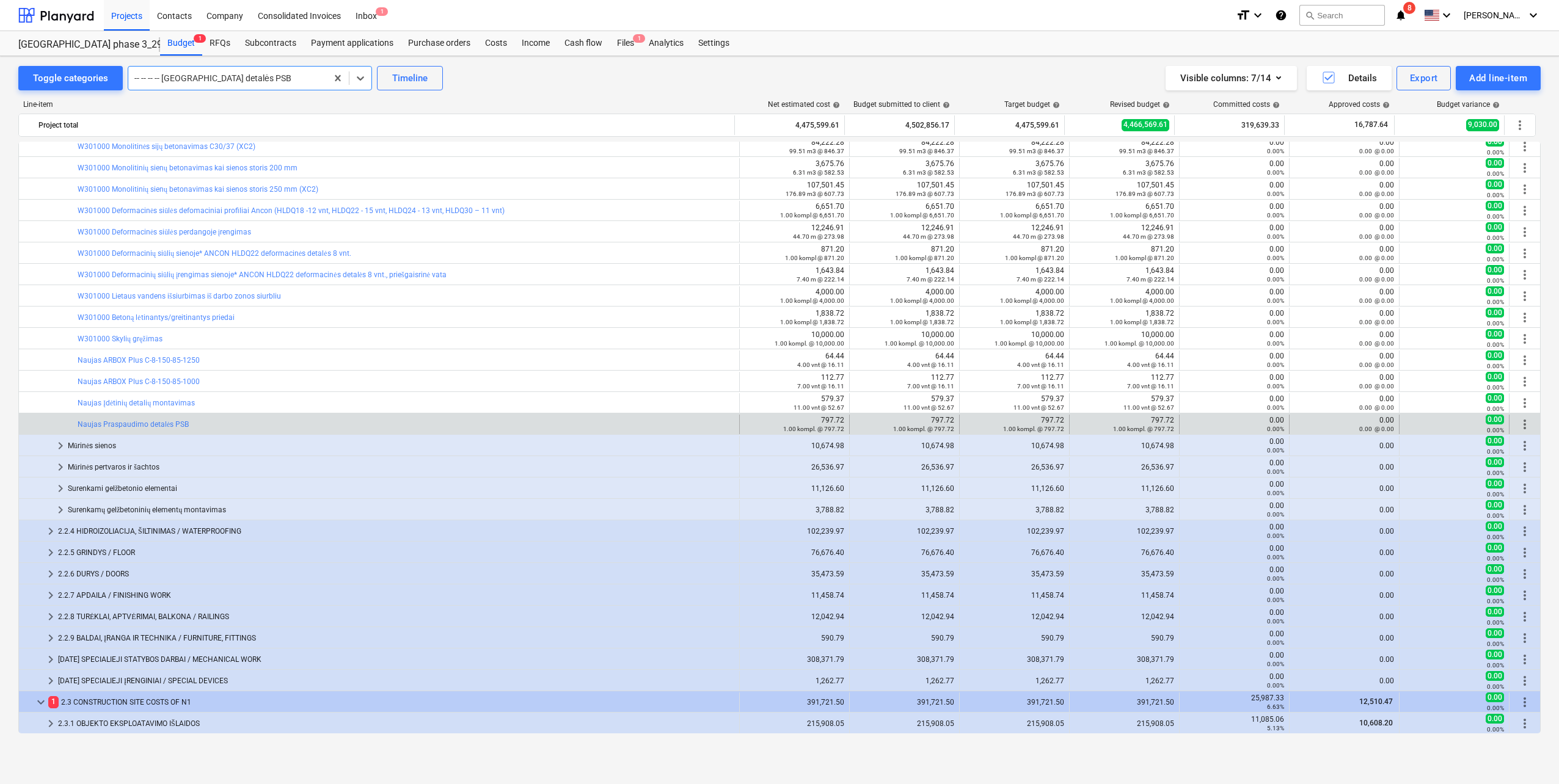
scroll to position [555, 0]
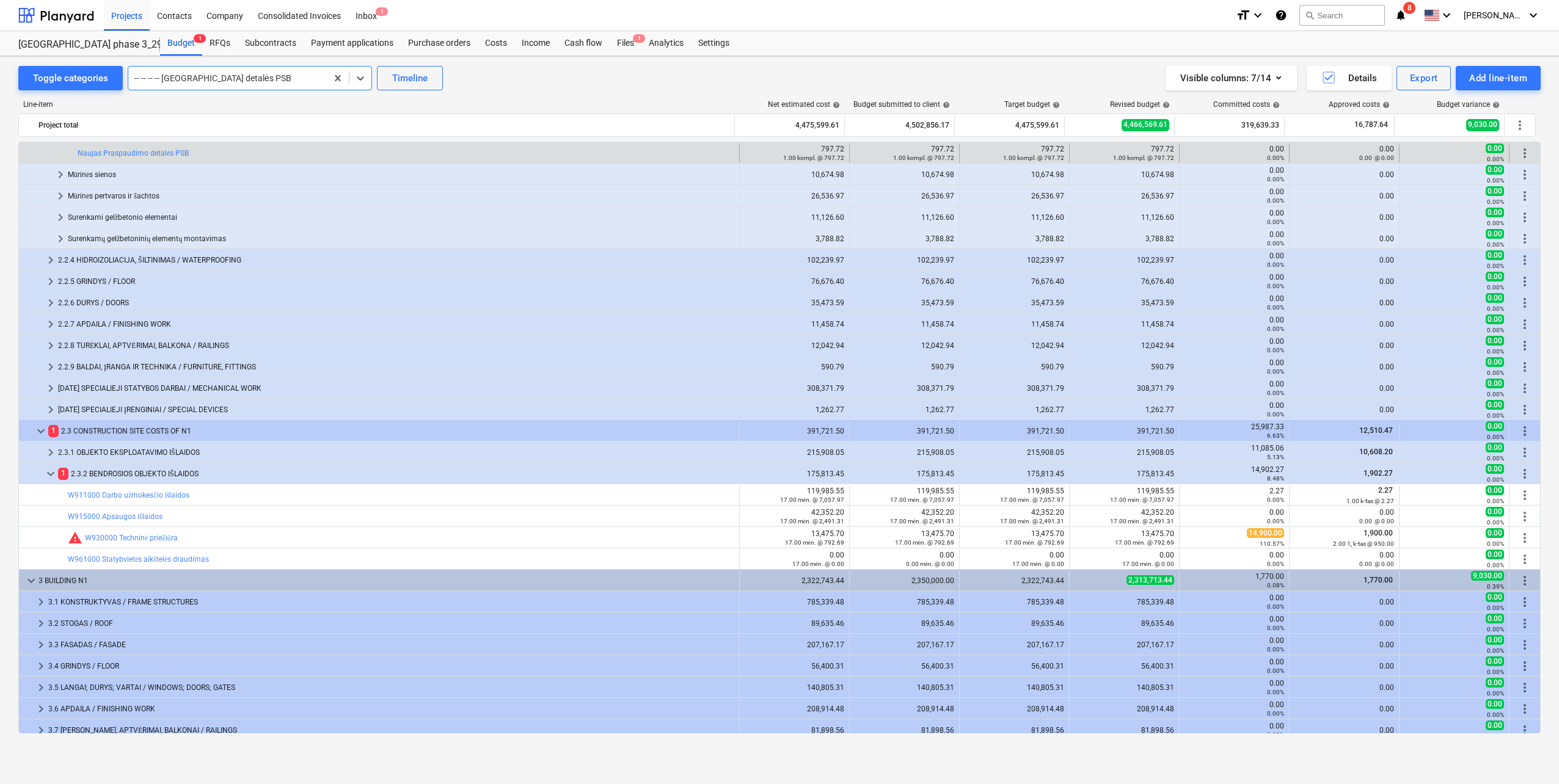
click at [229, 80] on div at bounding box center [228, 78] width 186 height 12
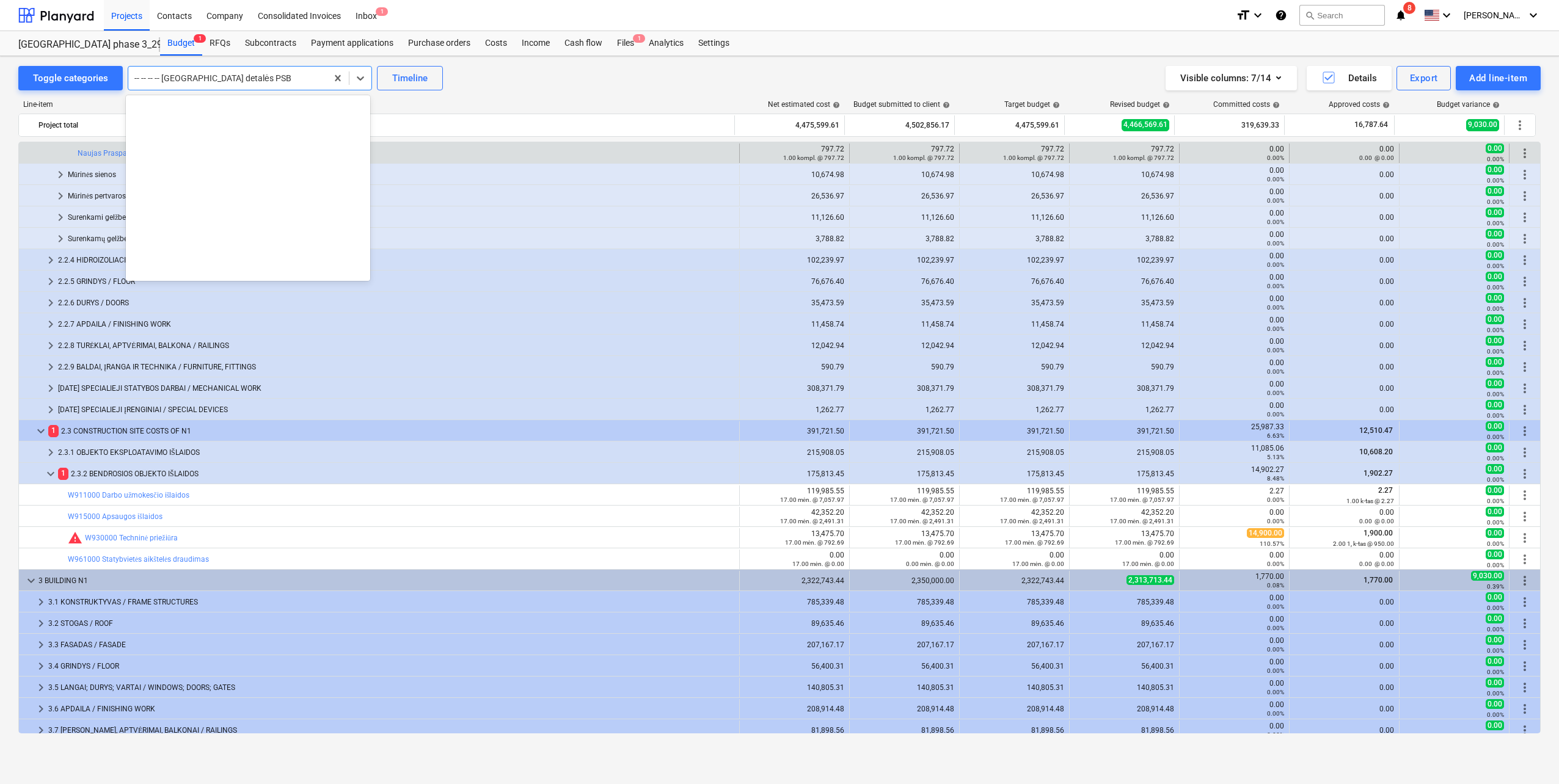
scroll to position [1966, 0]
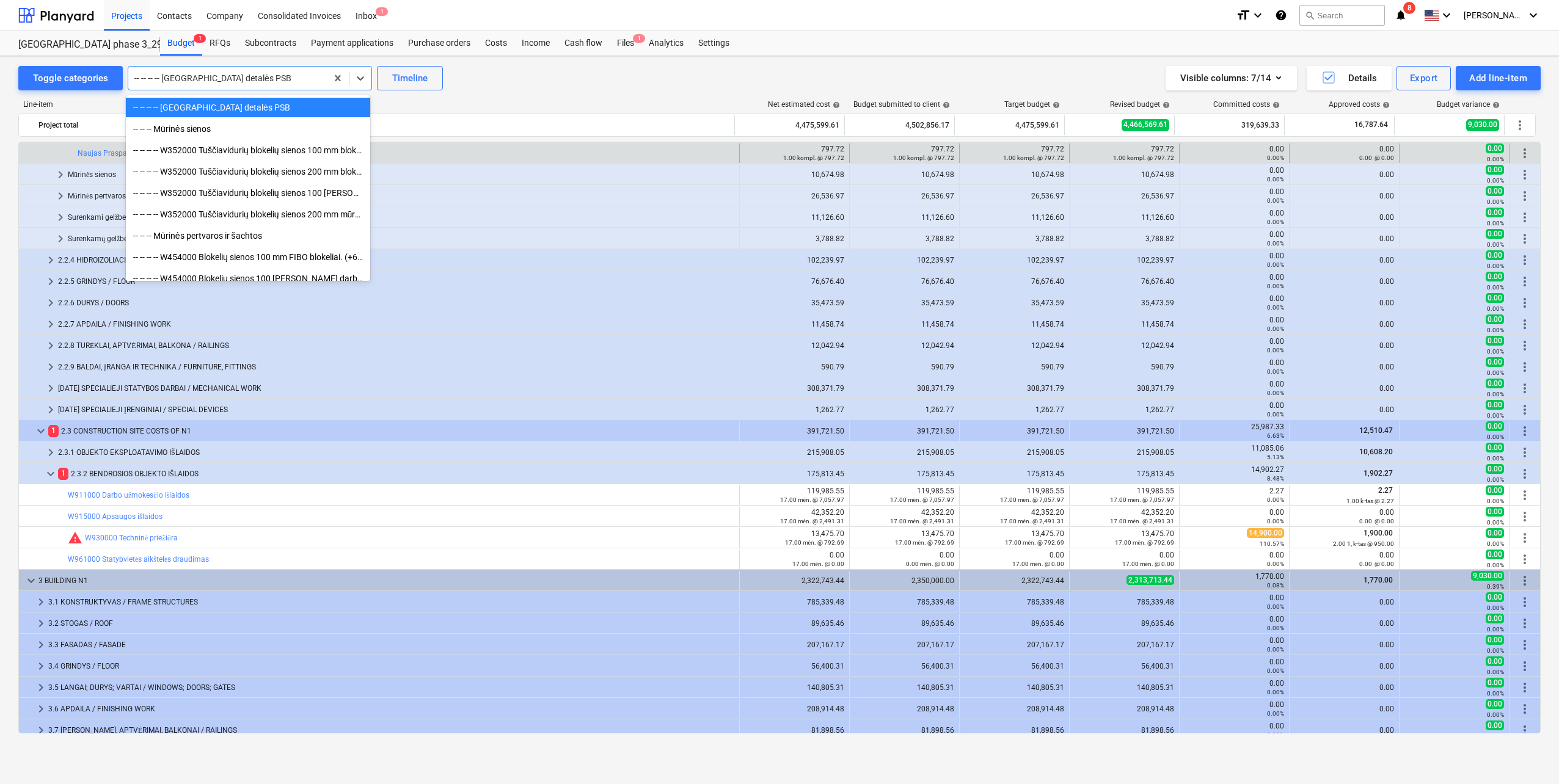
click at [210, 108] on div "-- -- -- -- [GEOGRAPHIC_DATA] detalės PSB" at bounding box center [248, 107] width 245 height 20
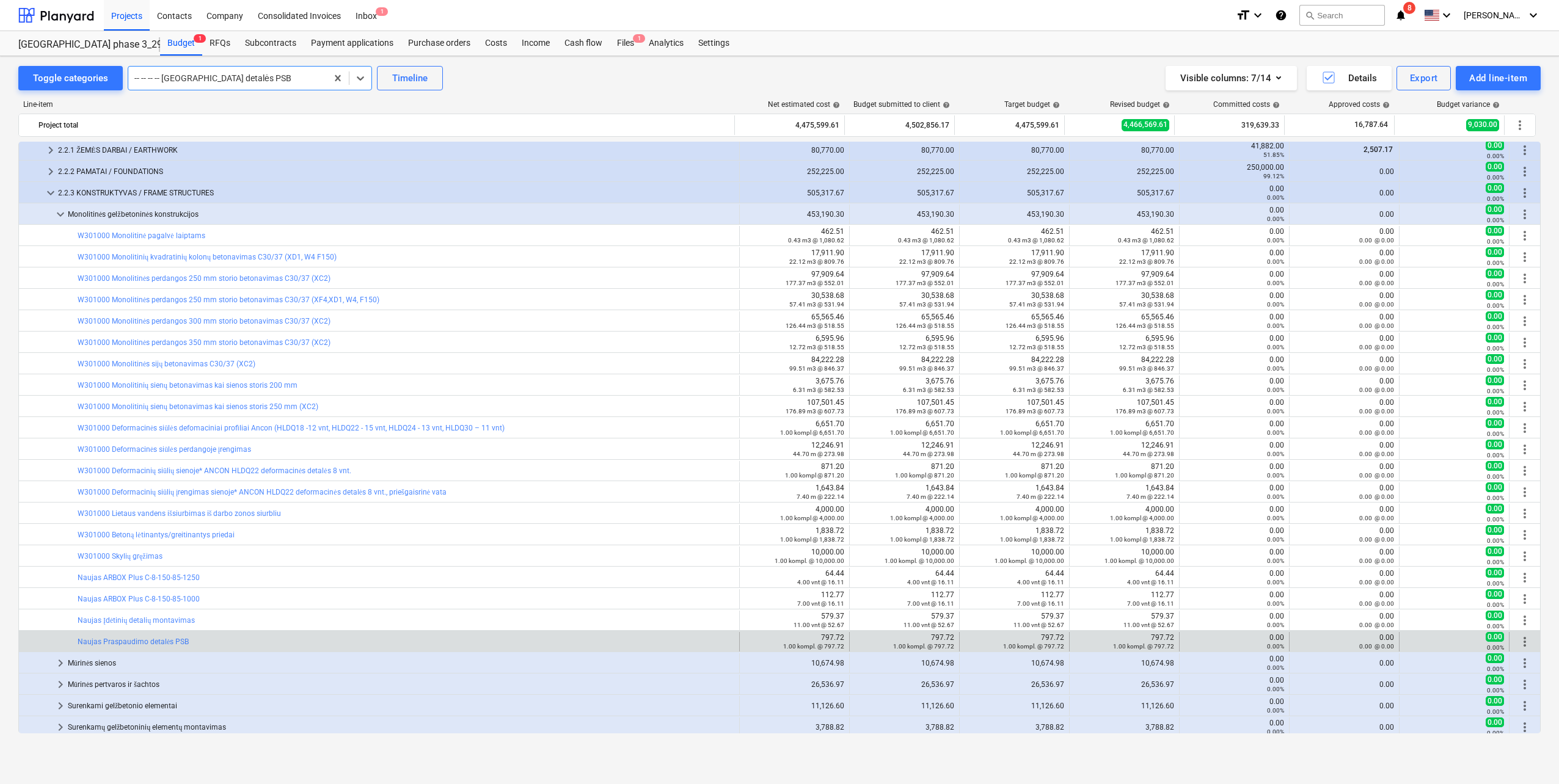
scroll to position [6, 0]
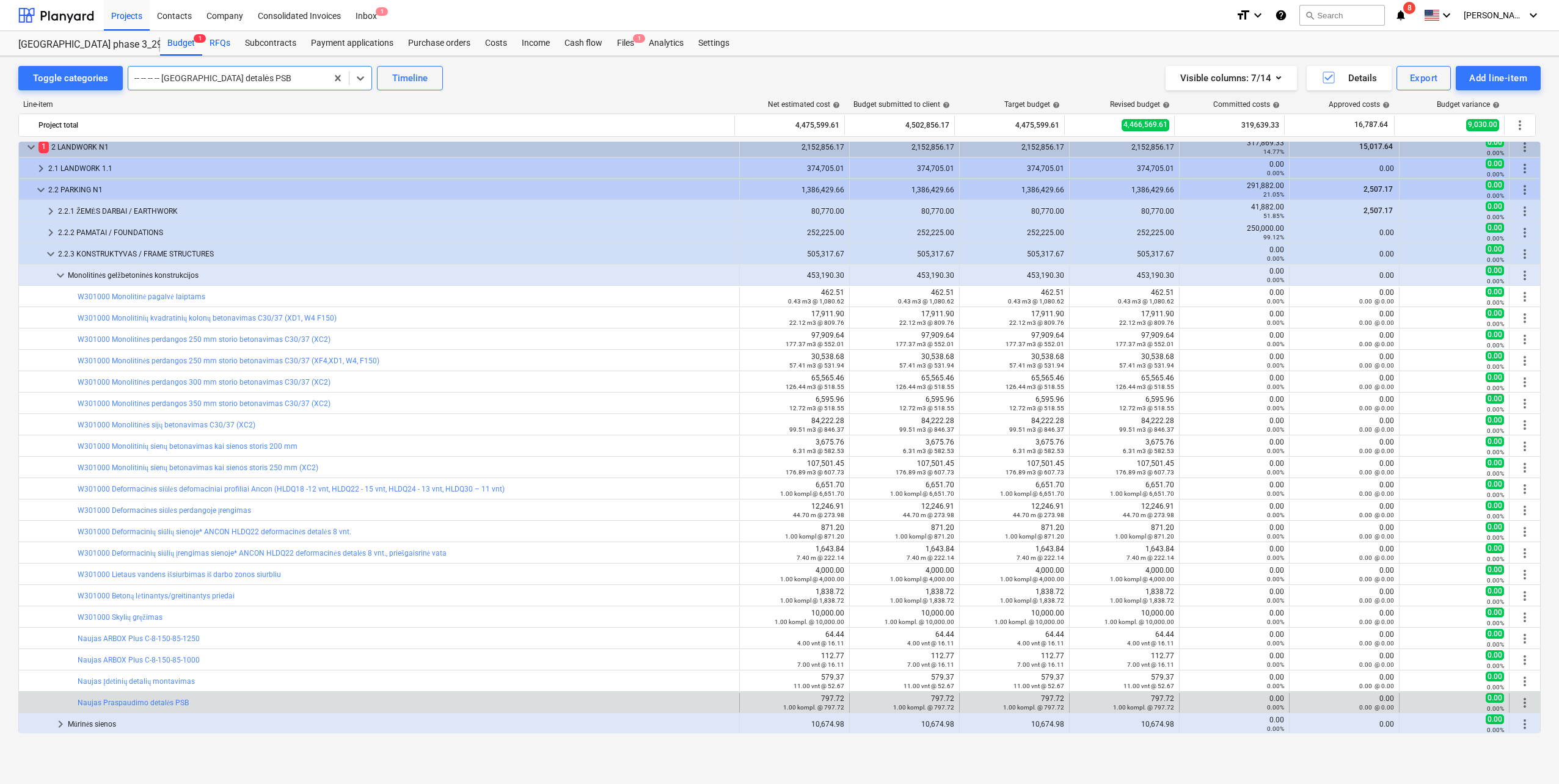
click at [225, 39] on div "RFQs" at bounding box center [220, 44] width 36 height 25
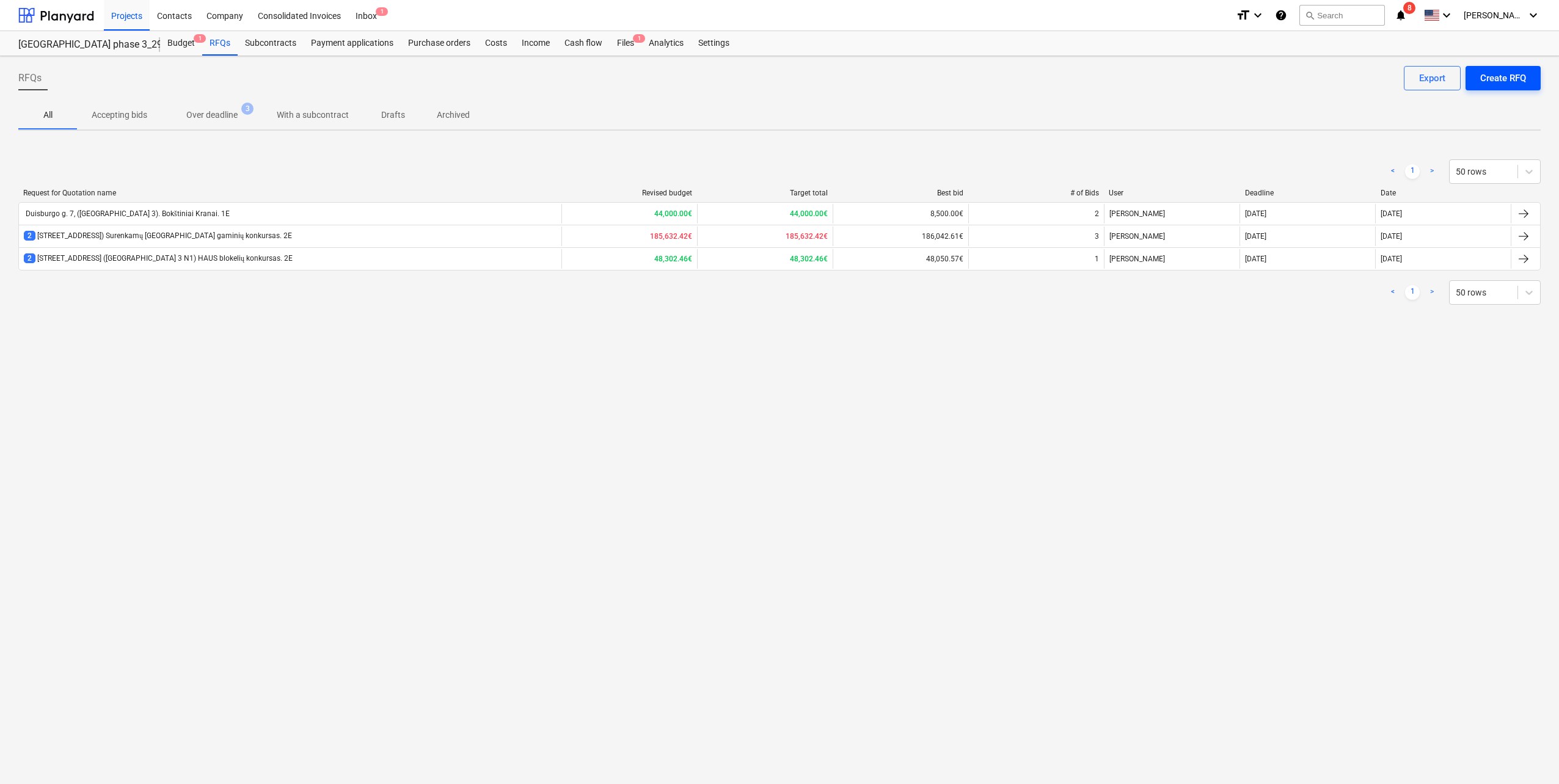
click at [1496, 84] on div "Create RFQ" at bounding box center [1503, 78] width 46 height 16
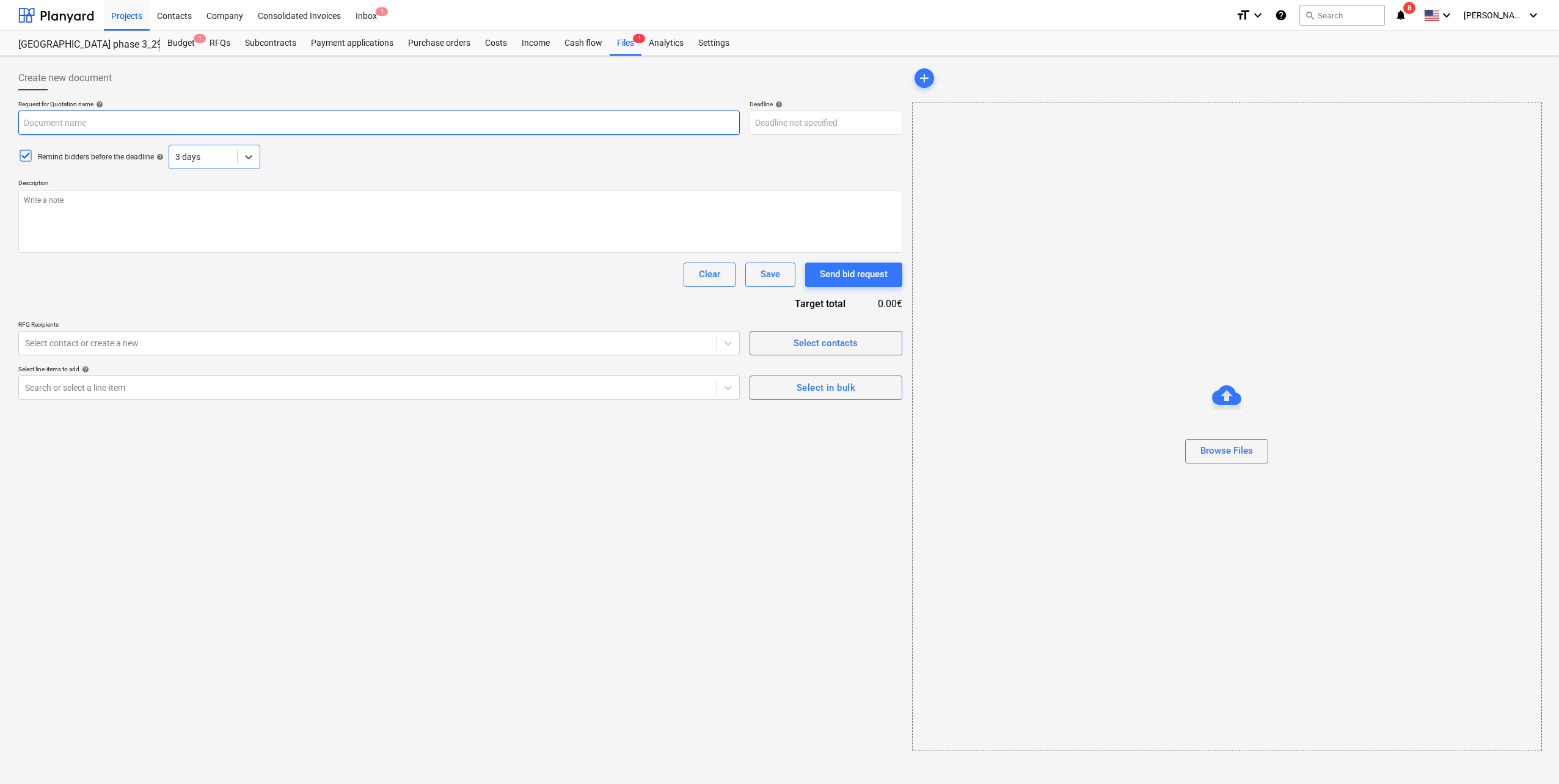
click at [138, 122] on input "text" at bounding box center [379, 123] width 722 height 25
paste input "[STREET_ADDRESS]) Surenkamų [GEOGRAPHIC_DATA] gaminių konkursas"
type textarea "x"
type input "[STREET_ADDRESS]) Surenkamų [GEOGRAPHIC_DATA] gaminių konkursas"
click at [324, 126] on input "[STREET_ADDRESS]) Surenkamų [GEOGRAPHIC_DATA] gaminių konkursas" at bounding box center [379, 123] width 722 height 25
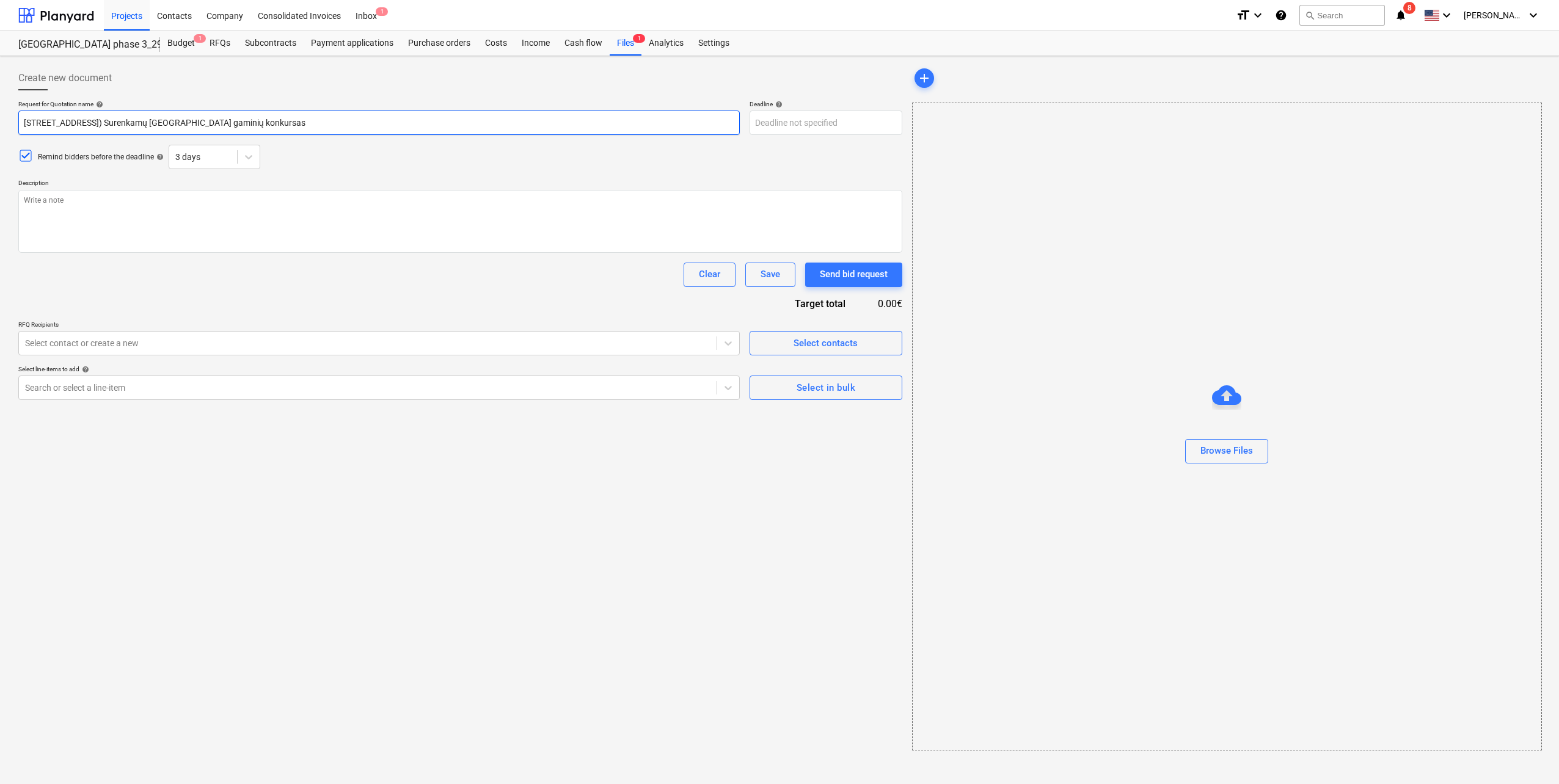
type textarea "x"
type input "Duisburgo g. 7, [GEOGRAPHIC_DATA] ([GEOGRAPHIC_DATA] 3 N1) Surenkamų GB gaminių…"
type textarea "x"
type input "Duisburgo g. 7, [GEOGRAPHIC_DATA] ([GEOGRAPHIC_DATA] 3 N1) Surenkamų GB gaminių…"
type textarea "x"
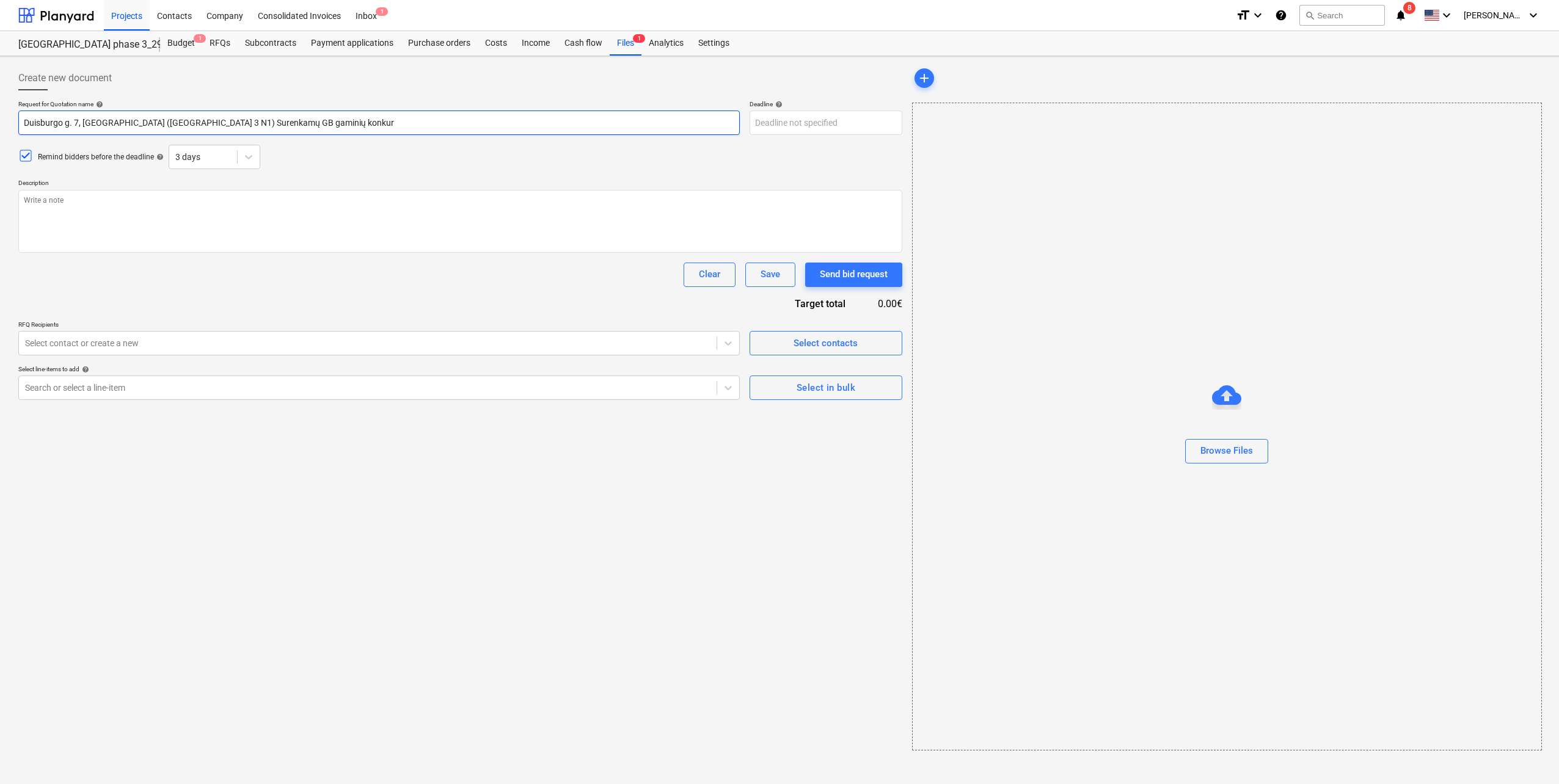
type input "Duisburgo g. 7, [GEOGRAPHIC_DATA] ([GEOGRAPHIC_DATA] 3 N1) Surenkamų GB gaminių…"
type textarea "x"
type input "Duisburgo g. 7, [GEOGRAPHIC_DATA] ([GEOGRAPHIC_DATA] 3 N1) Surenkamų GB gaminių…"
type textarea "x"
type input "Duisburgo g. 7, [GEOGRAPHIC_DATA] ([GEOGRAPHIC_DATA] 3 N1) Surenkamų GB gaminių…"
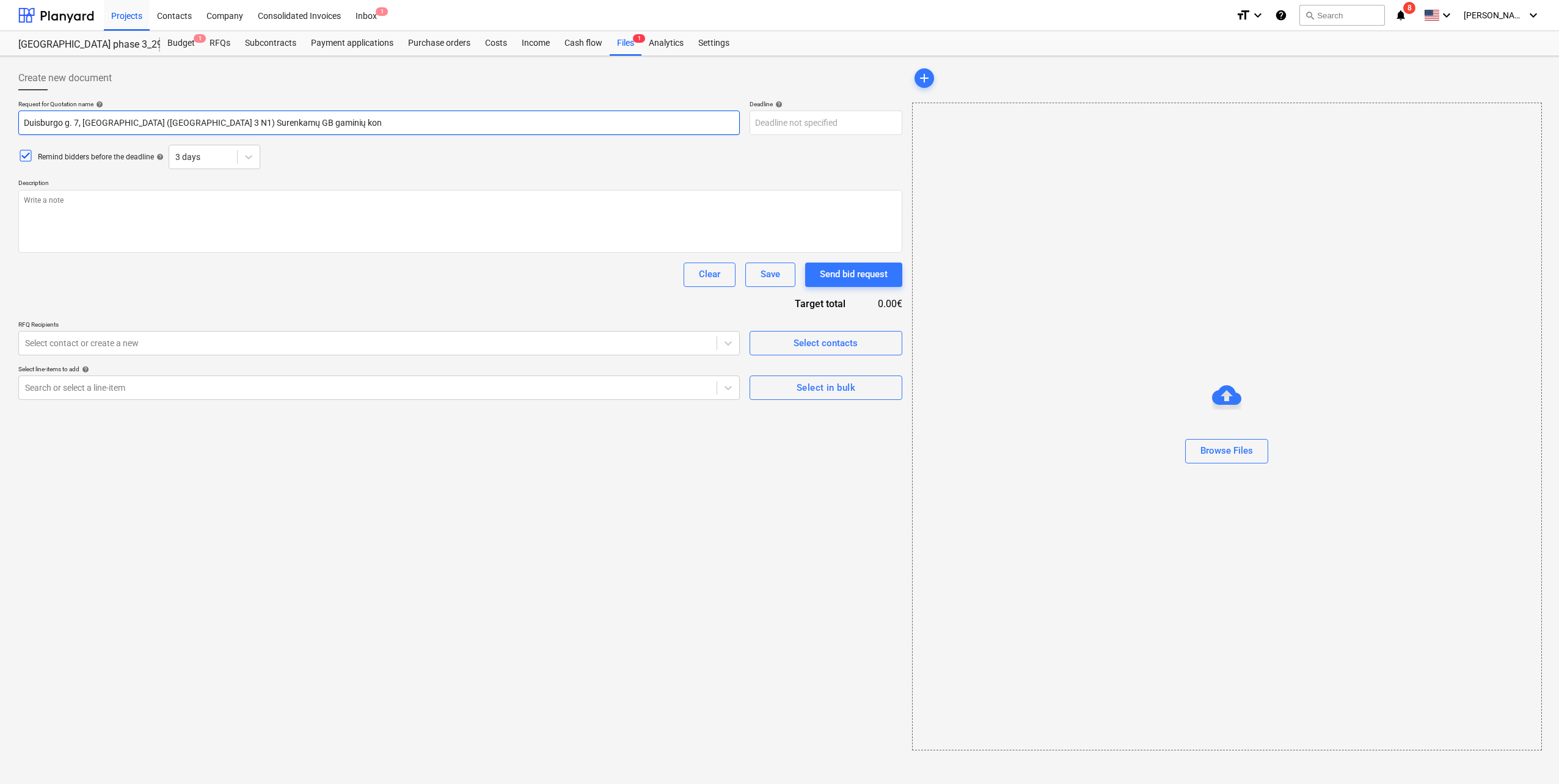
type textarea "x"
type input "Duisburgo g. 7, [GEOGRAPHIC_DATA] ([GEOGRAPHIC_DATA] 3 N1) Surenkamų GB gaminių…"
type textarea "x"
type input "[STREET_ADDRESS]) Surenkamų GB gaminių k"
type textarea "x"
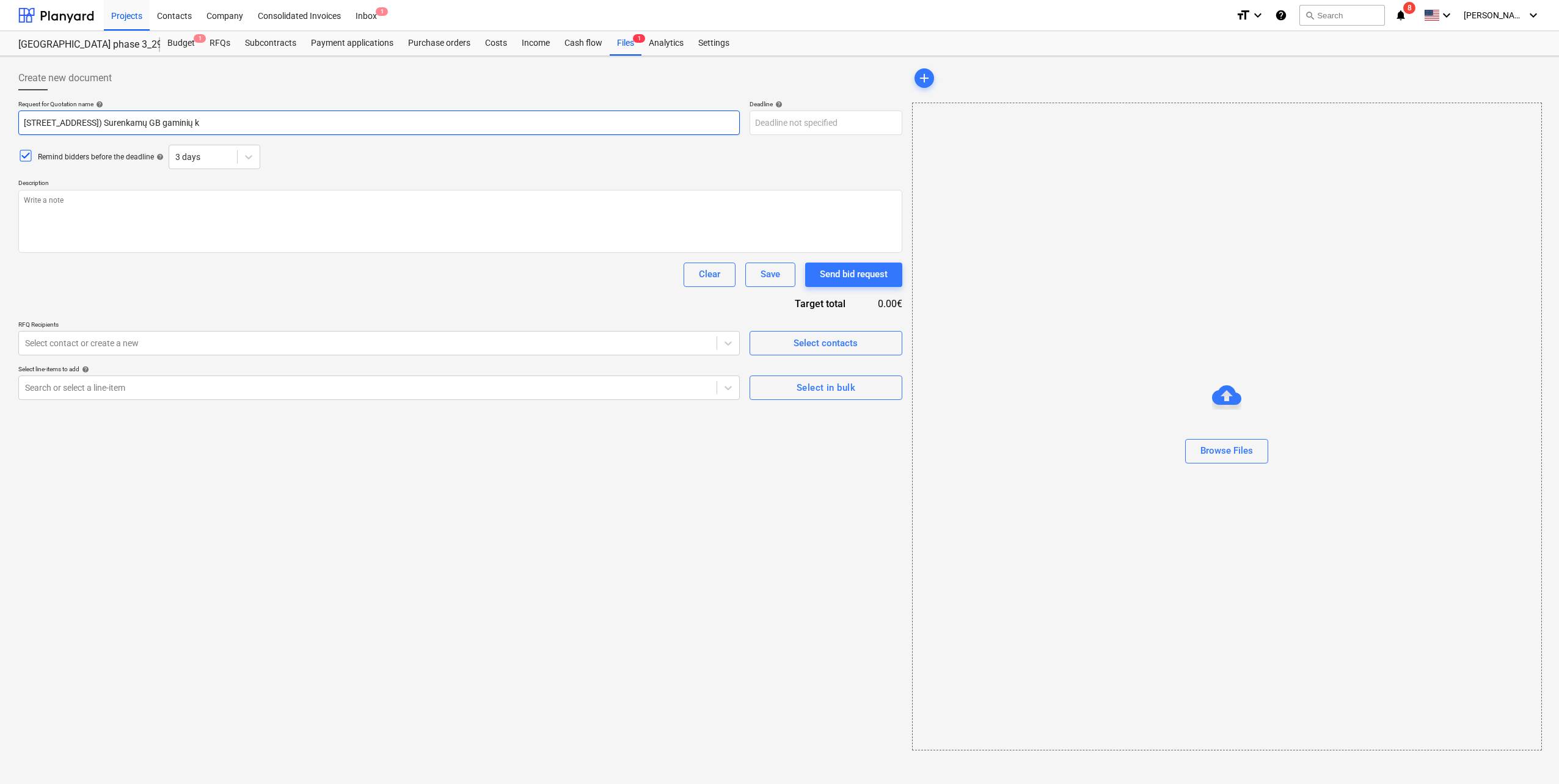
type input "Duisburgo g. 7, [GEOGRAPHIC_DATA] ([GEOGRAPHIC_DATA] 3 N1) Surenkamų GB gaminių"
type textarea "x"
type input "Duisburgo g. 7, [GEOGRAPHIC_DATA] ([GEOGRAPHIC_DATA] 3 N1) Surenkamų GB gaminių"
type textarea "x"
type input "Duisburgo g. 7, [GEOGRAPHIC_DATA] ([GEOGRAPHIC_DATA] 3 N1) Surenkamų GB gamini"
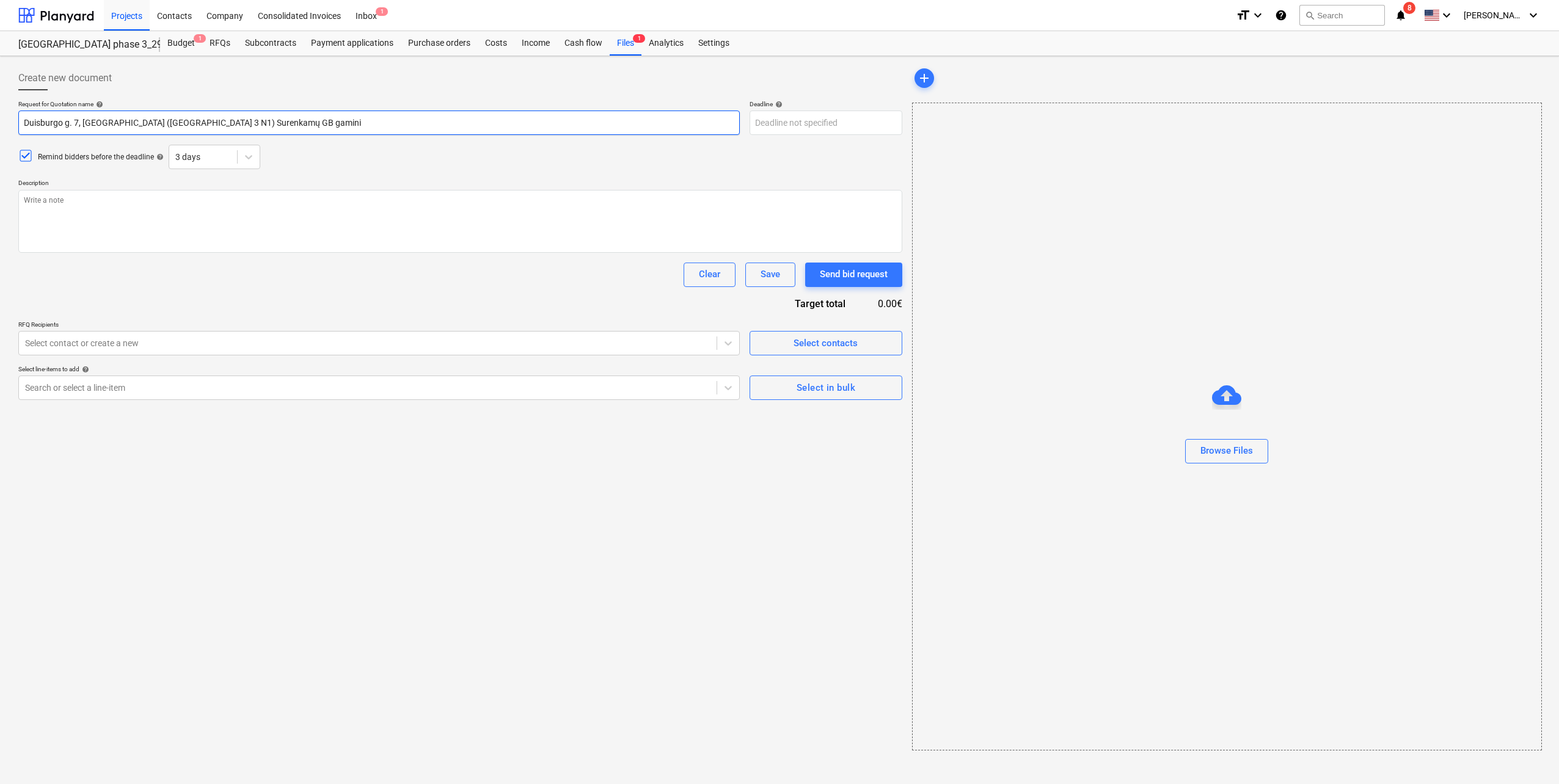
type textarea "x"
type input "Duisburgo g. 7, [GEOGRAPHIC_DATA] ([GEOGRAPHIC_DATA] 3 N1) Surenkamų GB gamin"
type textarea "x"
type input "Duisburgo g. 7, [GEOGRAPHIC_DATA] ([GEOGRAPHIC_DATA] 3 N1) Surenkamų GB gami"
type textarea "x"
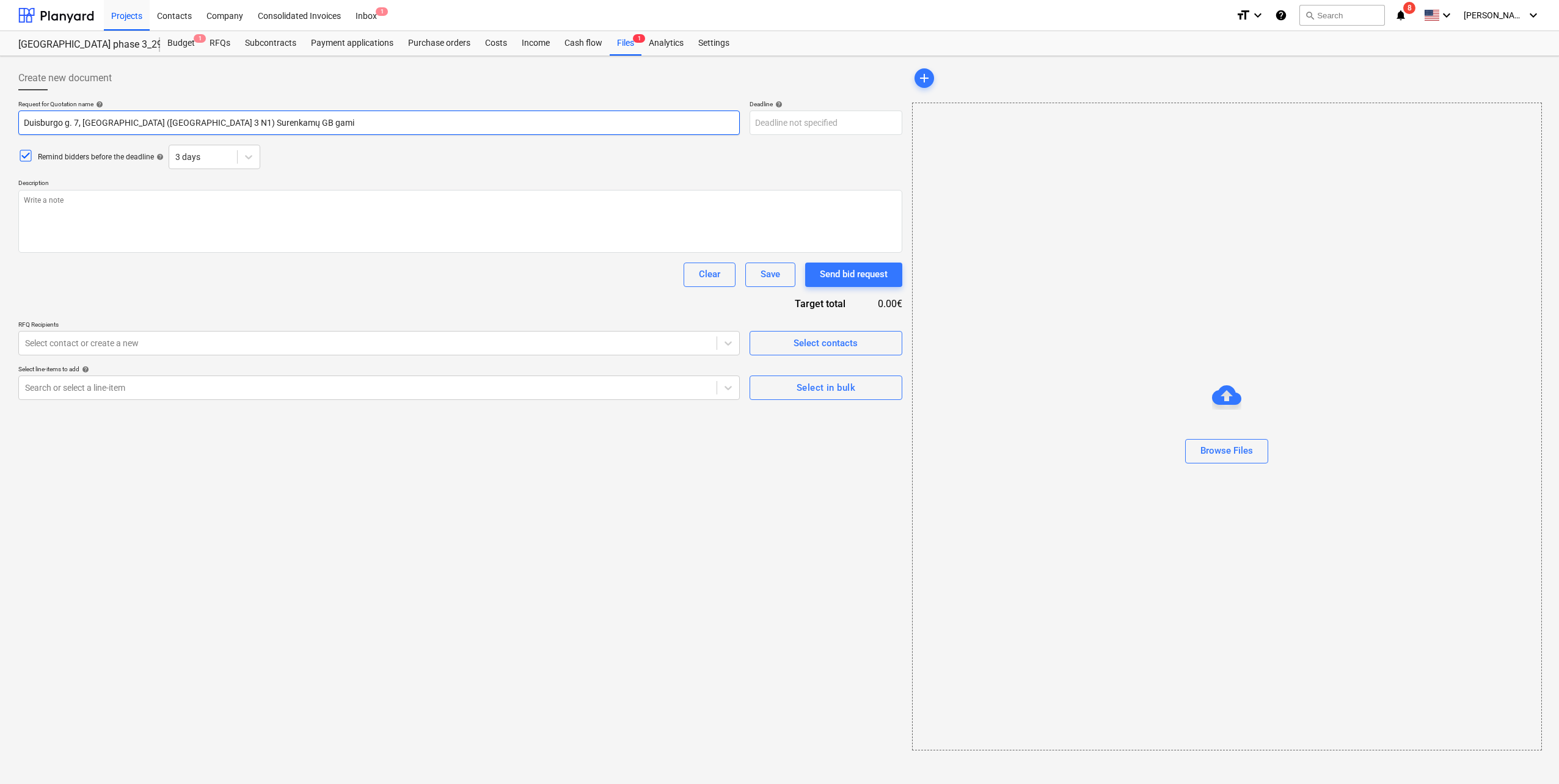
type input "[STREET_ADDRESS]) Surenkamų GB gam"
type textarea "x"
type input "Duisburgo g. 7, [GEOGRAPHIC_DATA] ([GEOGRAPHIC_DATA] 3 N1) Surenkamų GB ga"
type textarea "x"
type input "[STREET_ADDRESS]) Surenkamų GB g"
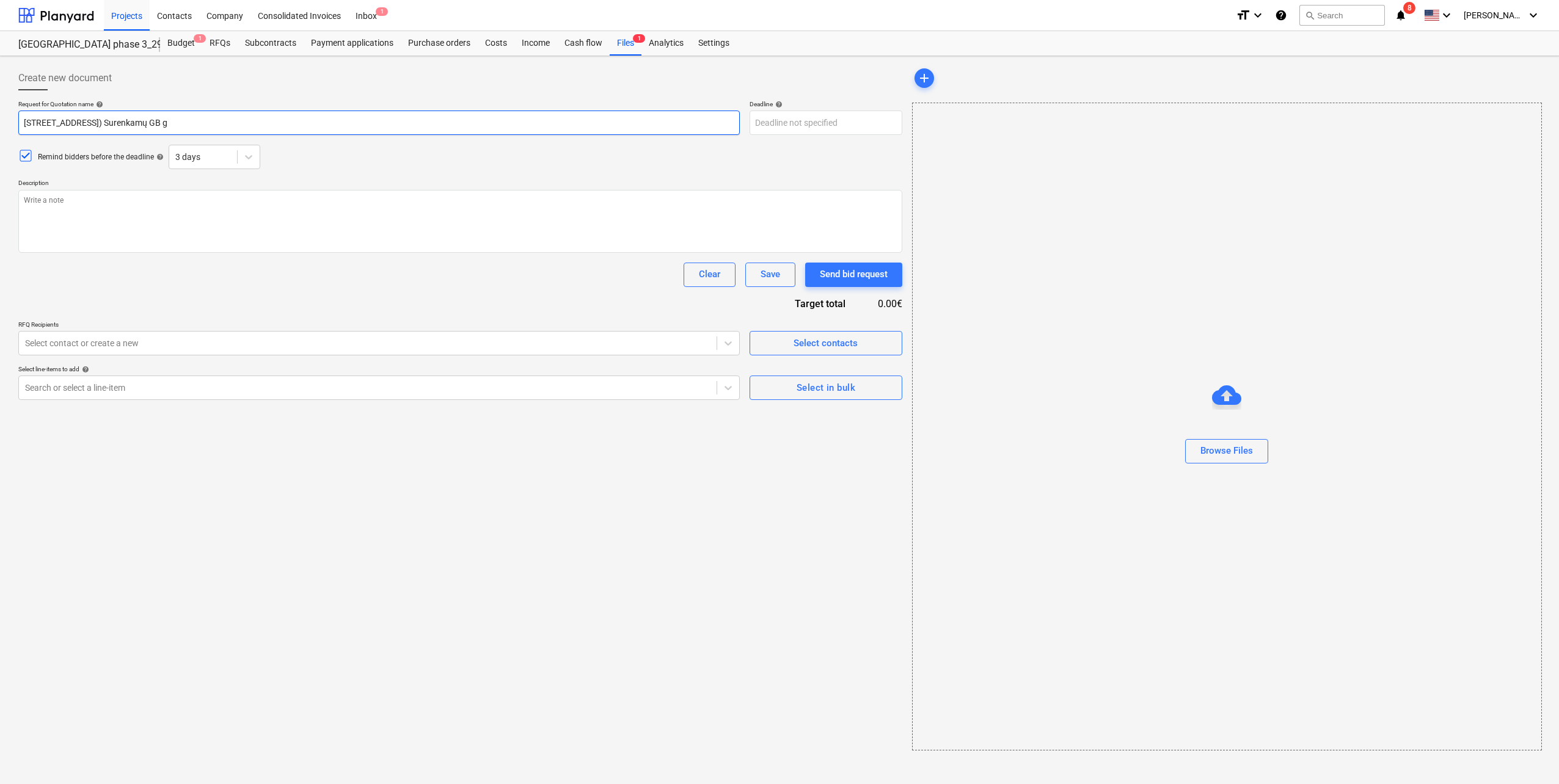
type textarea "x"
type input "[STREET_ADDRESS]) Surenkamų GB"
type textarea "x"
type input "[STREET_ADDRESS]) Surenkamų GB"
type textarea "x"
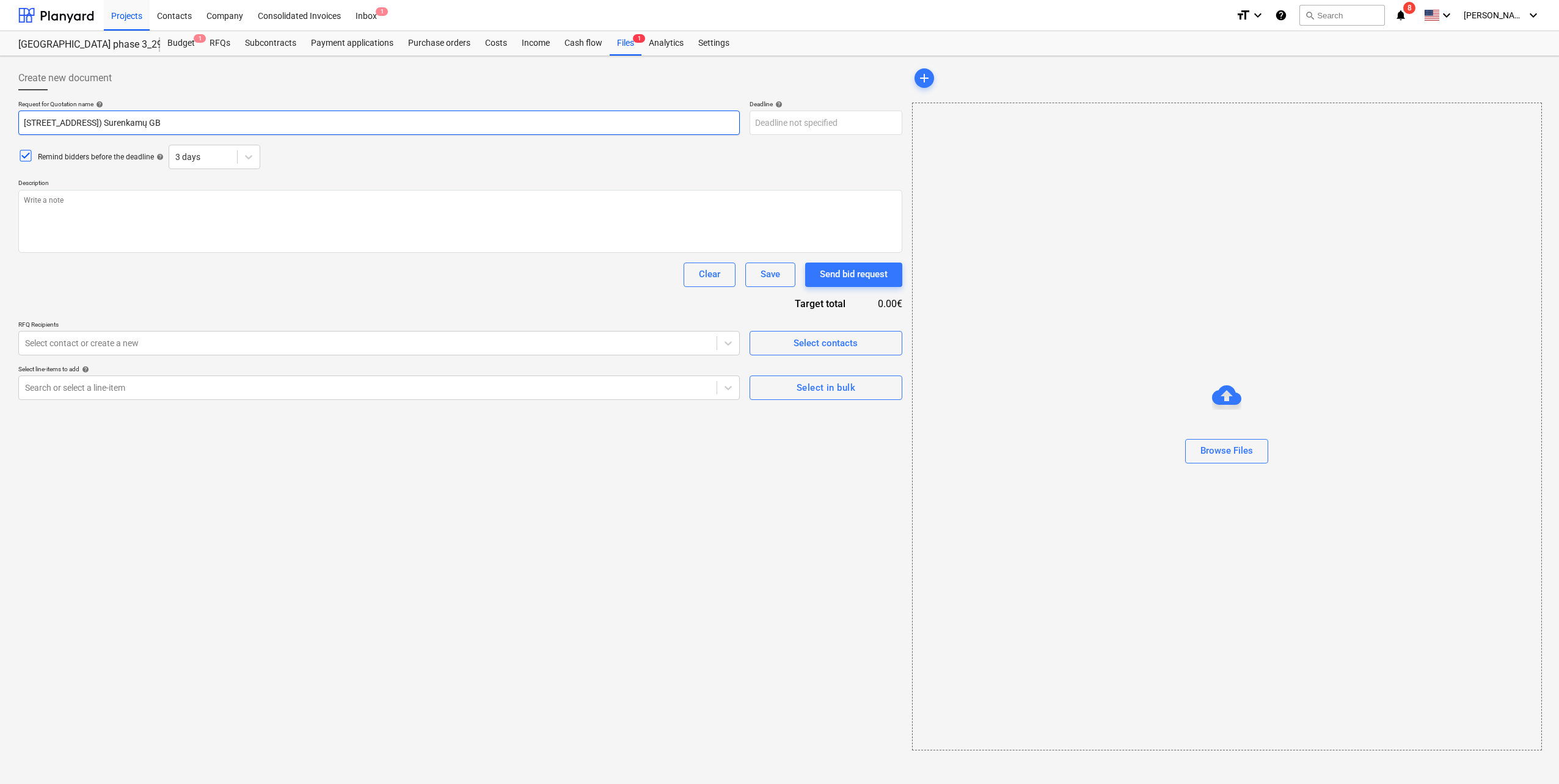
type input "[STREET_ADDRESS]) Surenkamų G"
type textarea "x"
type input "Duisburgo g. 7, [GEOGRAPHIC_DATA] ([GEOGRAPHIC_DATA] 3 N1) Surenkamų"
type textarea "x"
type input "Duisburgo g. 7, [GEOGRAPHIC_DATA] ([GEOGRAPHIC_DATA] 3 N1) Surenkamų"
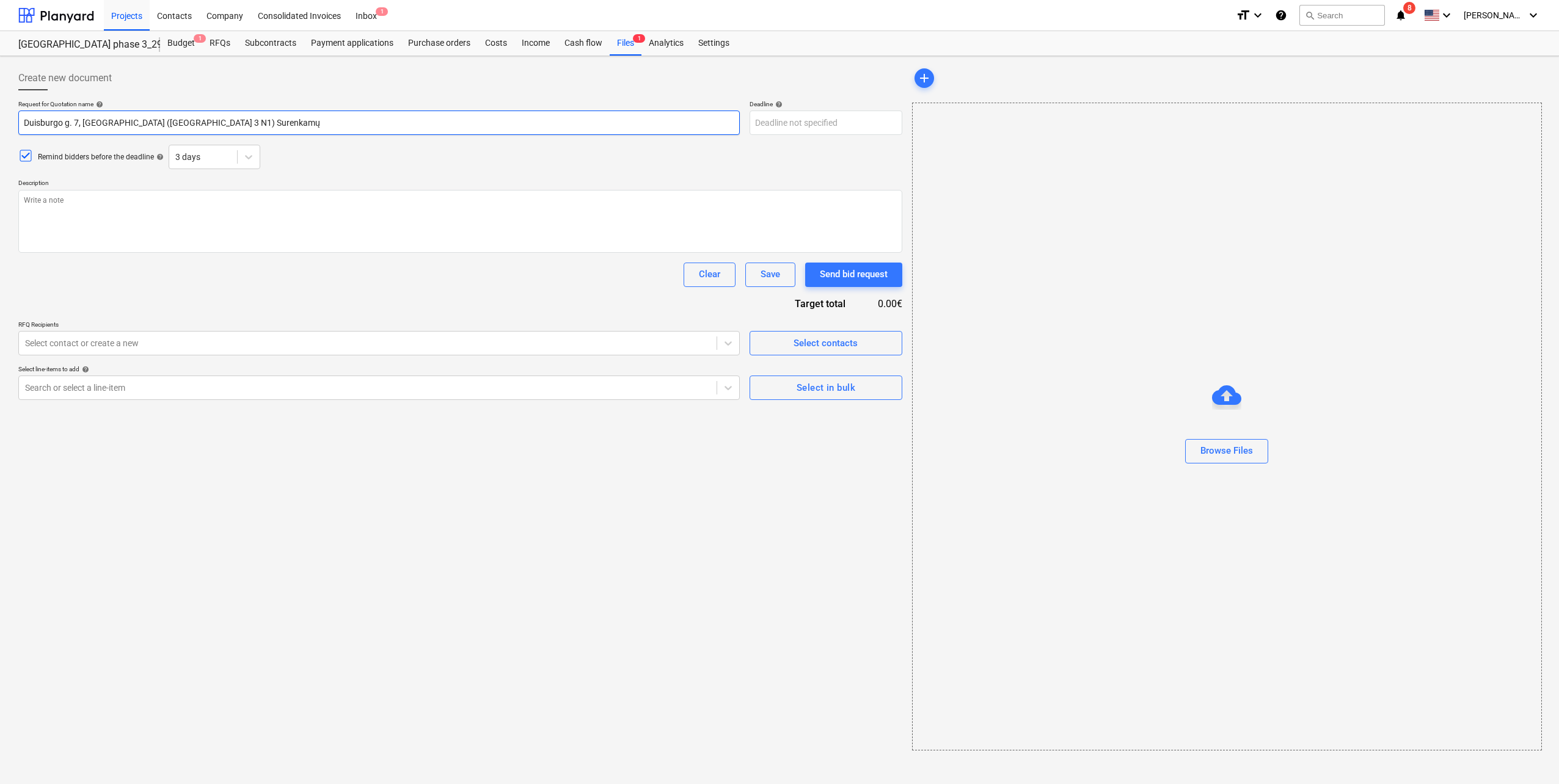
type textarea "x"
type input "[STREET_ADDRESS]) [GEOGRAPHIC_DATA]"
type textarea "x"
type input "[STREET_ADDRESS]) [GEOGRAPHIC_DATA]"
type textarea "x"
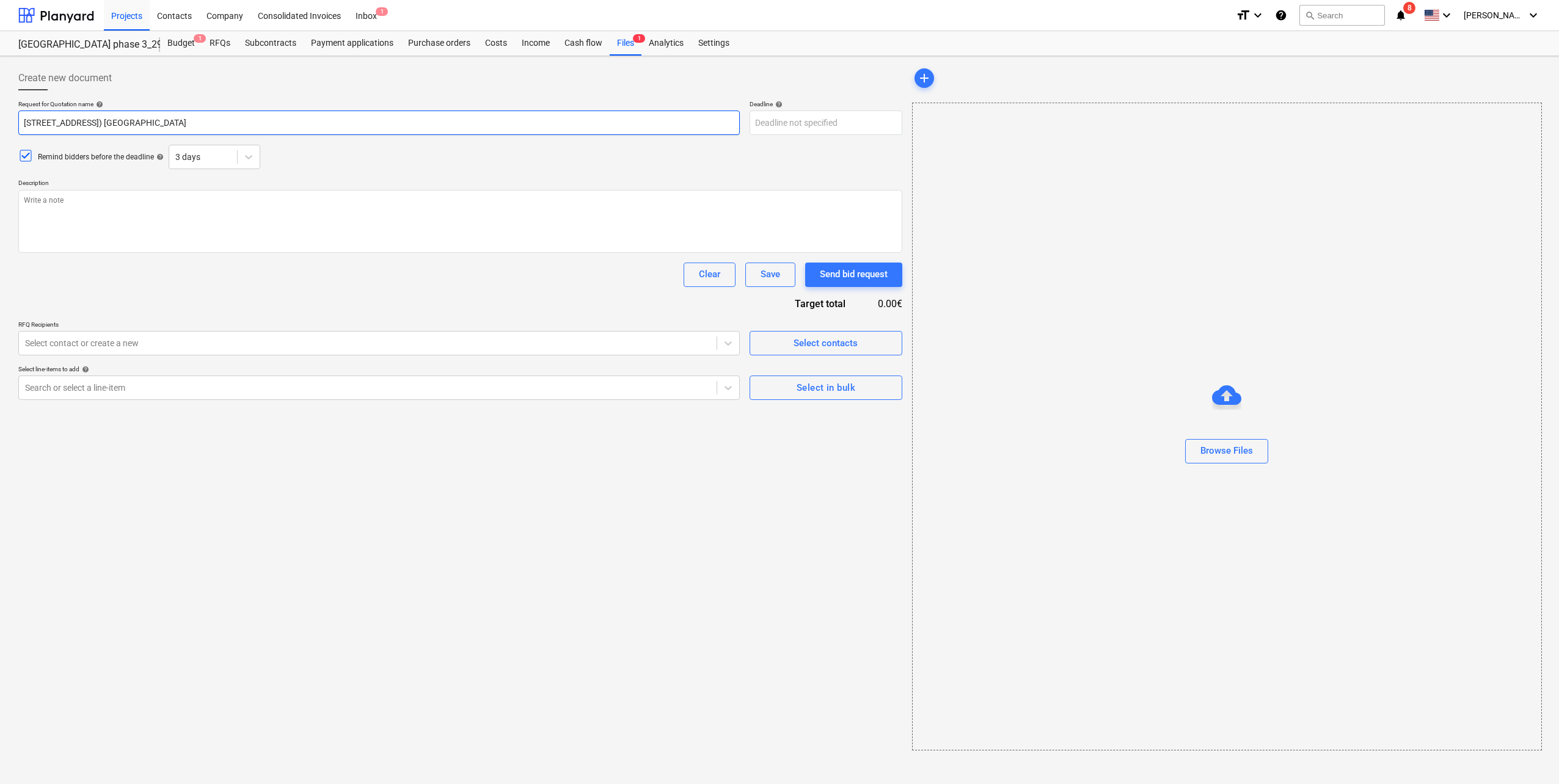
type input "[STREET_ADDRESS]) [GEOGRAPHIC_DATA]"
type textarea "x"
type input "Duisburgo g. 7, [GEOGRAPHIC_DATA] ([GEOGRAPHIC_DATA] 3 N1) [PERSON_NAME]"
type textarea "x"
type input "Duisburgo g. 7, [GEOGRAPHIC_DATA] ([GEOGRAPHIC_DATA] 3 N1) Sure"
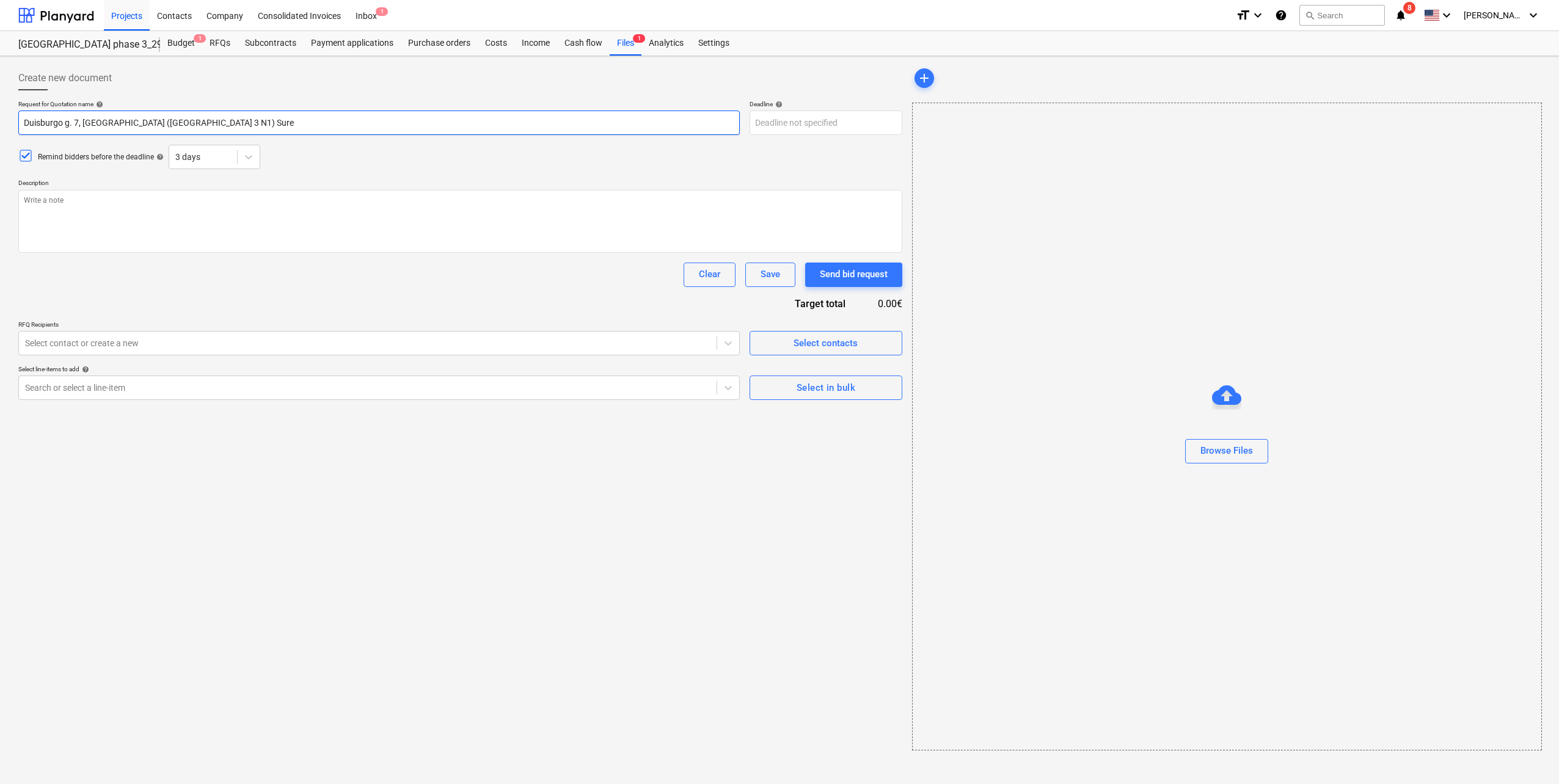
type textarea "x"
type input "[STREET_ADDRESS]) Sur"
type textarea "x"
type input "Duisburgo g. 7, [GEOGRAPHIC_DATA] ([GEOGRAPHIC_DATA] 3 N1) Su"
type textarea "x"
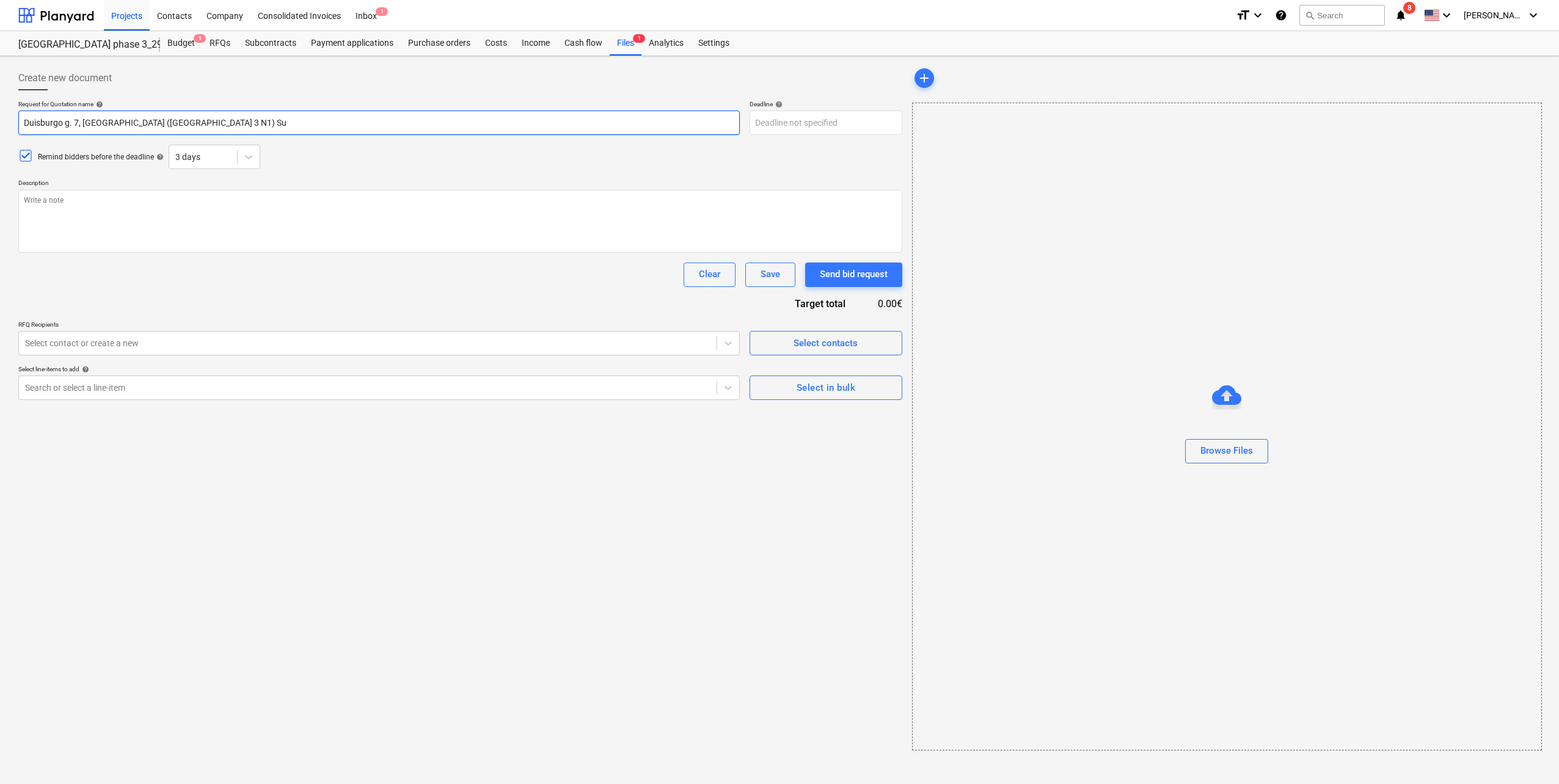
type input "Duisburgo g. 7, [GEOGRAPHIC_DATA] ([GEOGRAPHIC_DATA] 3 N1) S"
type textarea "x"
type input "[STREET_ADDRESS])"
type textarea "x"
type input "Duisburgo g. 7, [GEOGRAPHIC_DATA] ([GEOGRAPHIC_DATA] 3 N1) D"
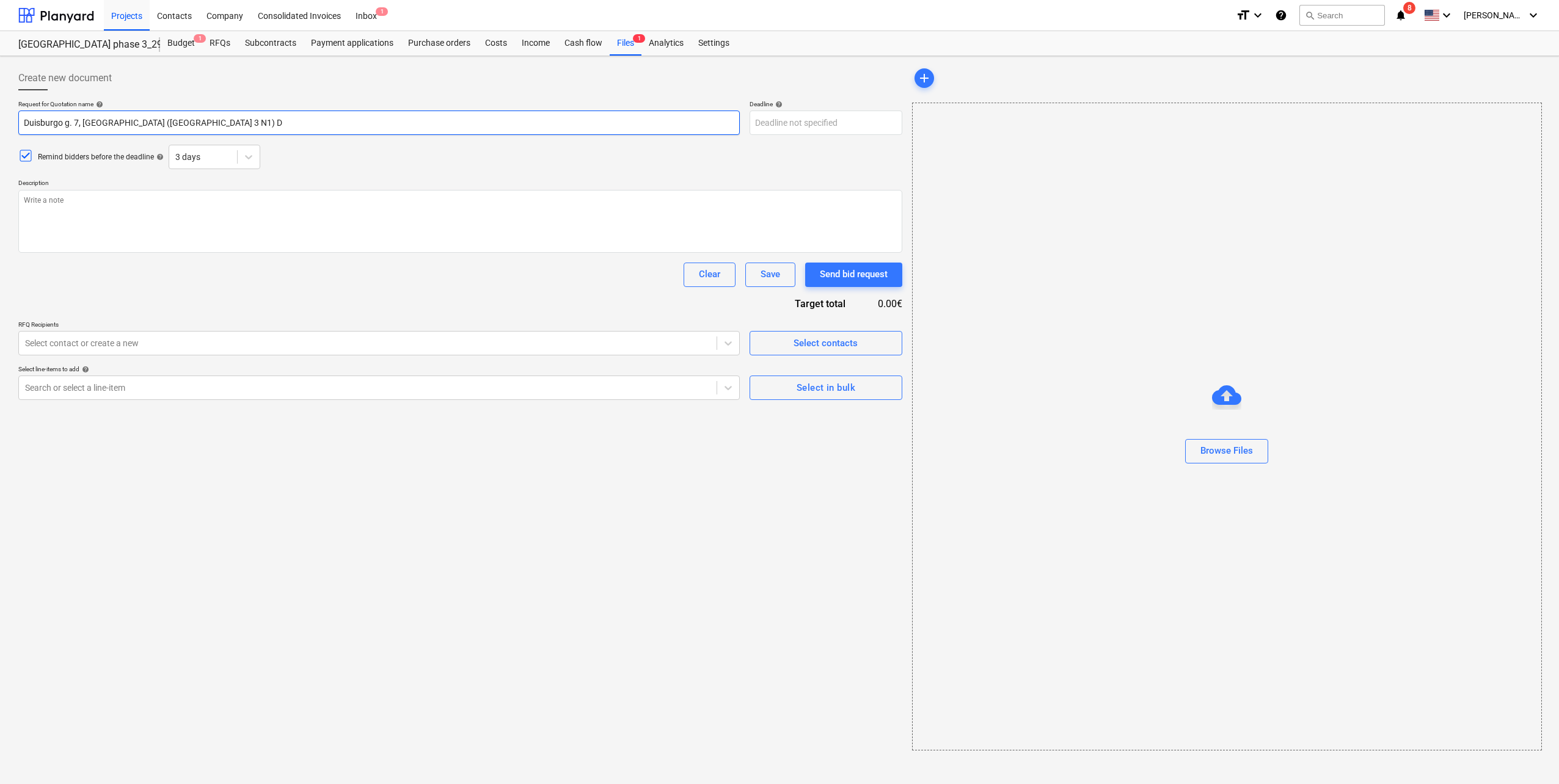
type textarea "x"
type input "Duisburgo g. 7, [GEOGRAPHIC_DATA] ([GEOGRAPHIC_DATA] 3 N1) De"
type textarea "x"
type input "Duisburgo g. 7, [GEOGRAPHIC_DATA] ([GEOGRAPHIC_DATA] 3 N1) Def"
type textarea "x"
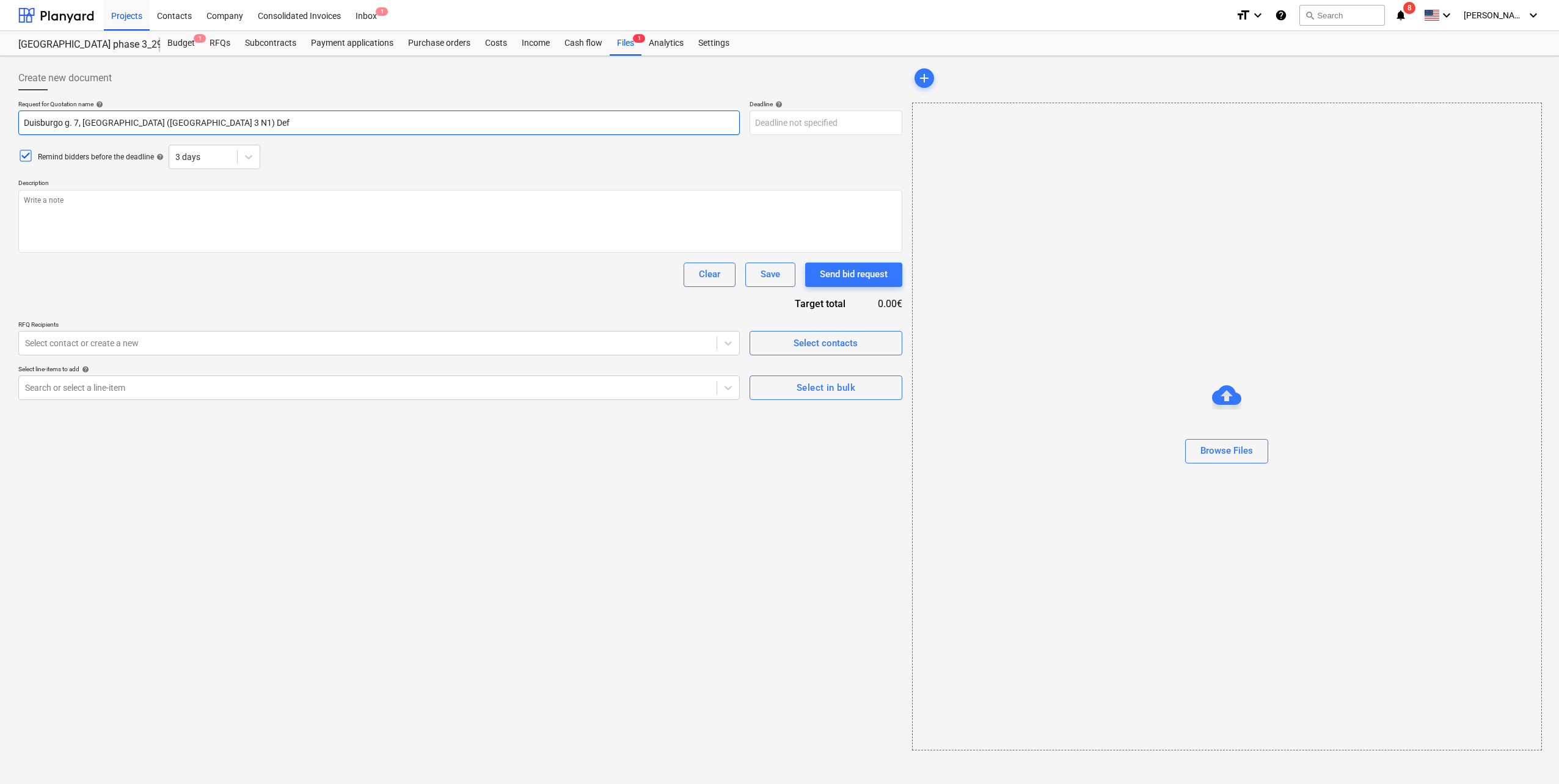
type input "Duisburgo g. 7, [GEOGRAPHIC_DATA] ([GEOGRAPHIC_DATA] 3 N1) Defo"
type textarea "x"
type input "Duisburgo g. 7, [GEOGRAPHIC_DATA] ([GEOGRAPHIC_DATA] 3 N1) Defor"
type textarea "x"
type input "Duisburgo g. 7, [GEOGRAPHIC_DATA] ([GEOGRAPHIC_DATA] 3 N1) Deform"
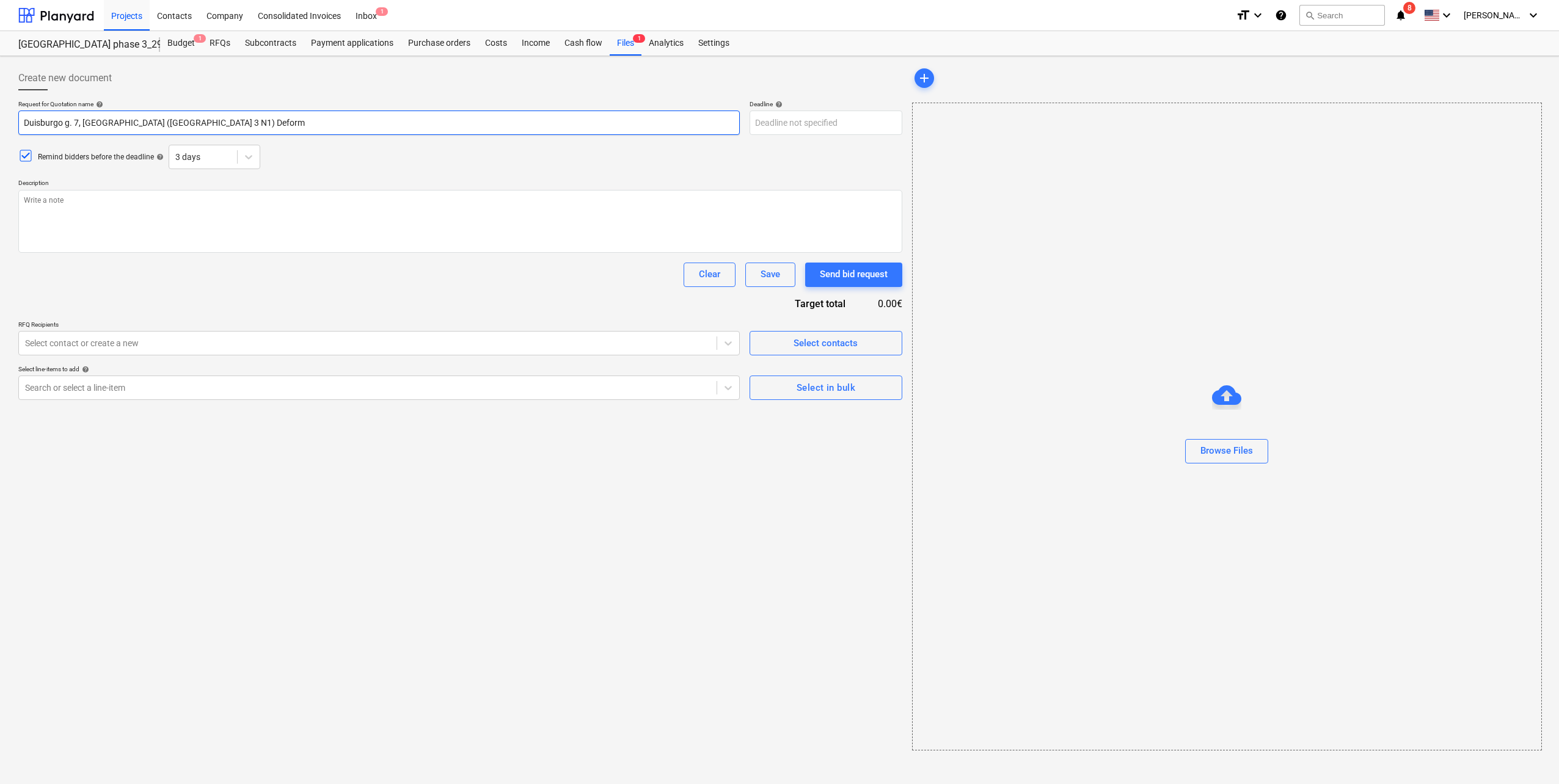
type textarea "x"
type input "Duisburgo g. 7, [GEOGRAPHIC_DATA] ([GEOGRAPHIC_DATA] 3 N1) Deforma"
type textarea "x"
type input "Duisburgo g. 7, [GEOGRAPHIC_DATA] ([GEOGRAPHIC_DATA] 3 N1) Deformac"
type textarea "x"
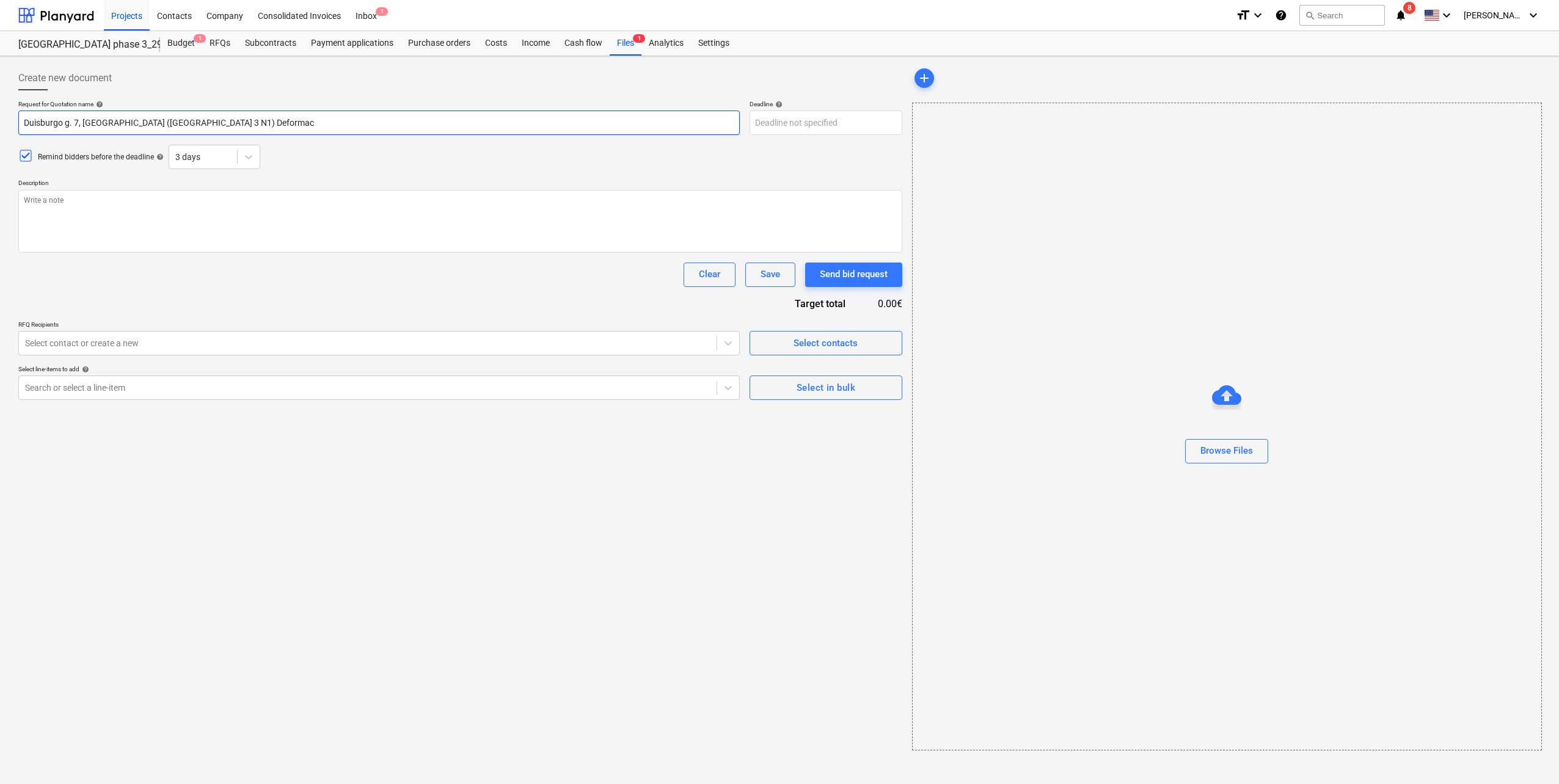
type input "Duisburgo g. 7, [GEOGRAPHIC_DATA] ([GEOGRAPHIC_DATA] 3 N1) Deformaci"
type textarea "x"
type input "Duisburgo g. 7, [GEOGRAPHIC_DATA] ([GEOGRAPHIC_DATA] 3 N1) Deformacin"
type textarea "x"
type input "Duisburgo g. 7, [GEOGRAPHIC_DATA] ([GEOGRAPHIC_DATA] 3 N1) Deformacini"
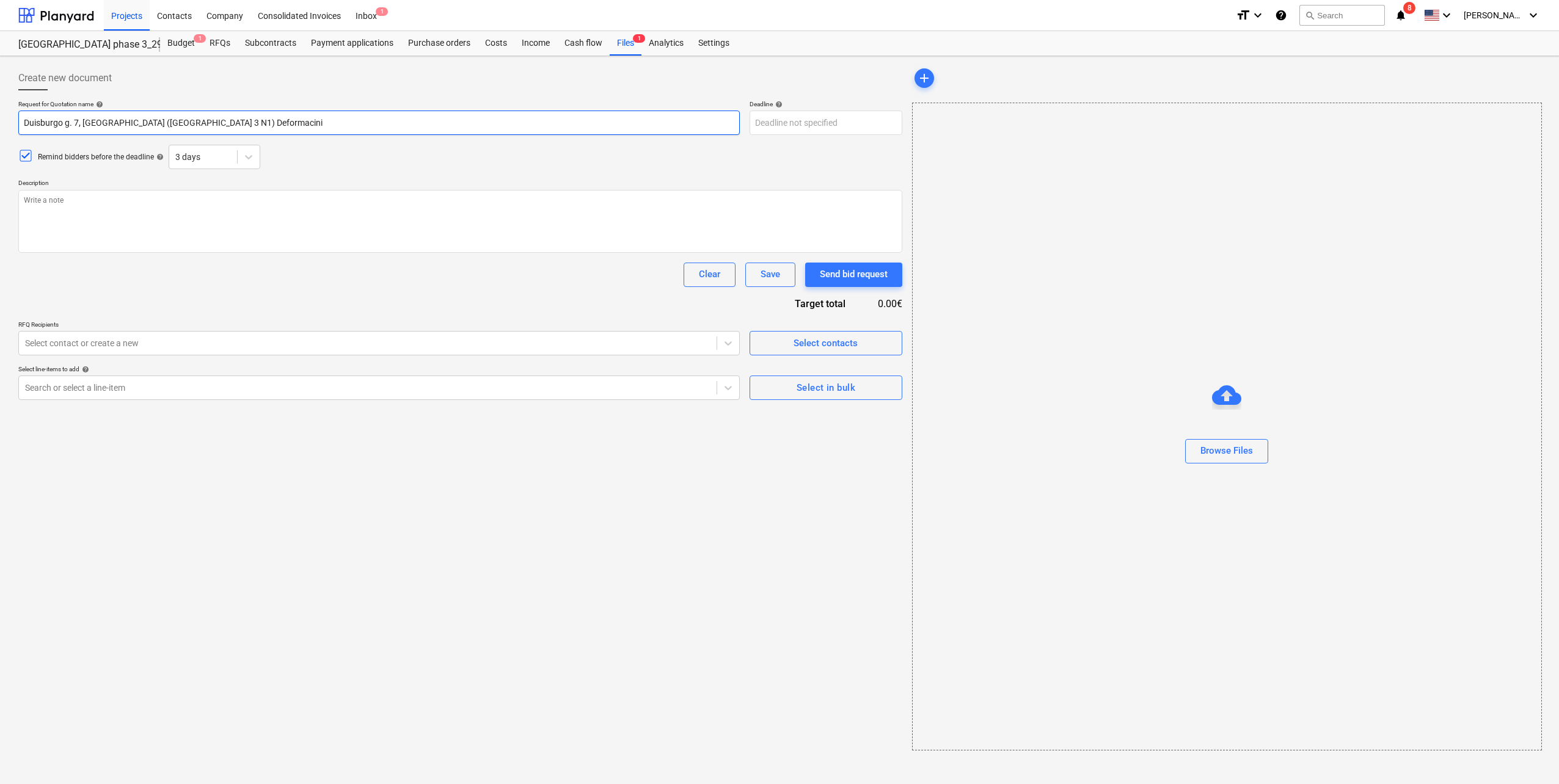
type textarea "x"
type input "Duisburgo g. 7, [GEOGRAPHIC_DATA] ([GEOGRAPHIC_DATA] 3 N1) Deformacinių"
type textarea "x"
type input "Duisburgo g. 7, [GEOGRAPHIC_DATA] ([GEOGRAPHIC_DATA] 3 N1) Deformacinių"
type textarea "x"
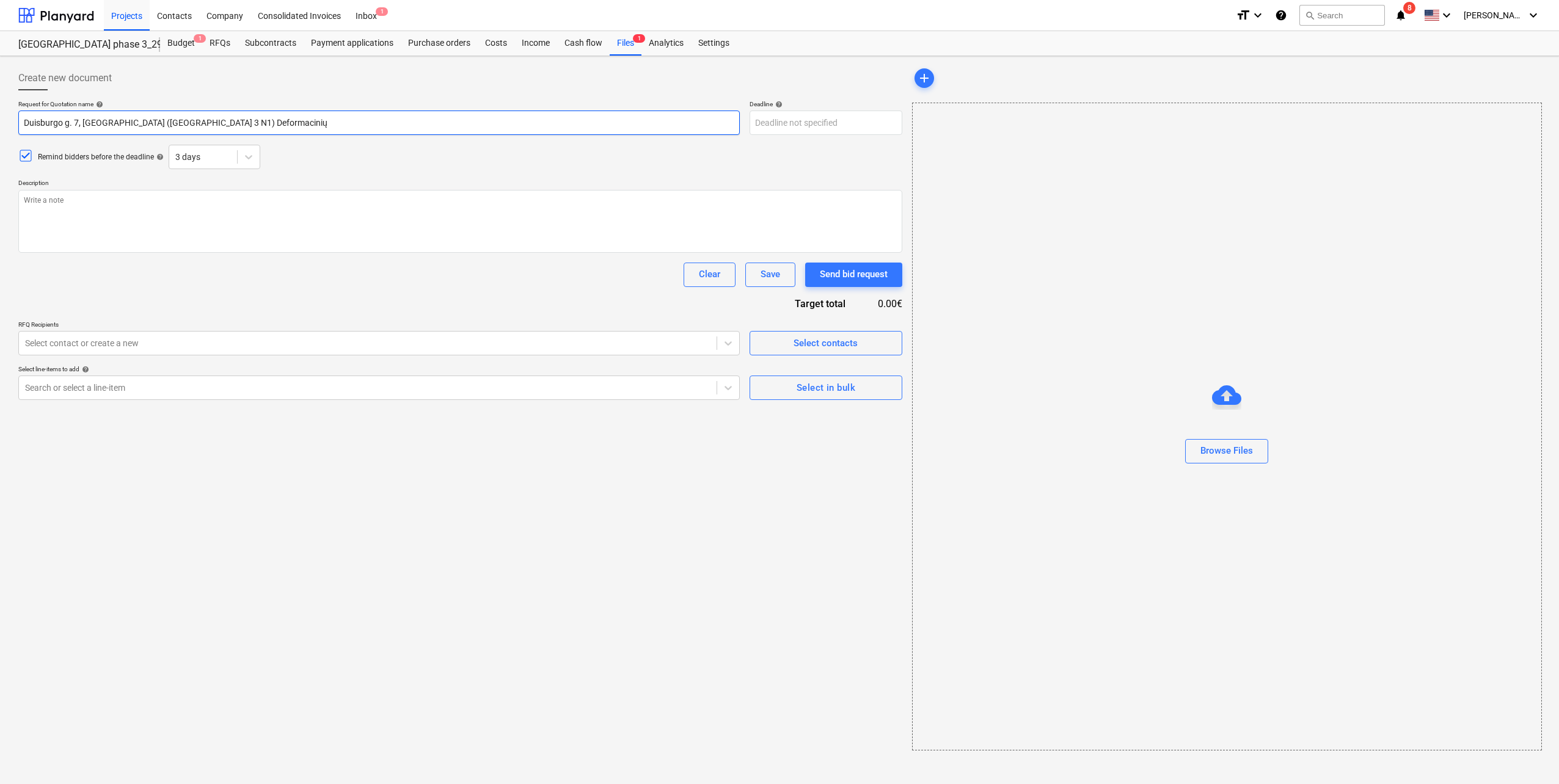
type input "Duisburgo g. 7, [GEOGRAPHIC_DATA] ([GEOGRAPHIC_DATA] 3 N1) Deformacinių i"
type textarea "x"
type input "Duisburgo g. 7, [GEOGRAPHIC_DATA] ([GEOGRAPHIC_DATA] 3 N1) Deformacinių ir"
type textarea "x"
type input "Duisburgo g. 7, [GEOGRAPHIC_DATA] ([GEOGRAPHIC_DATA] 3 N1) Deformacinių ir"
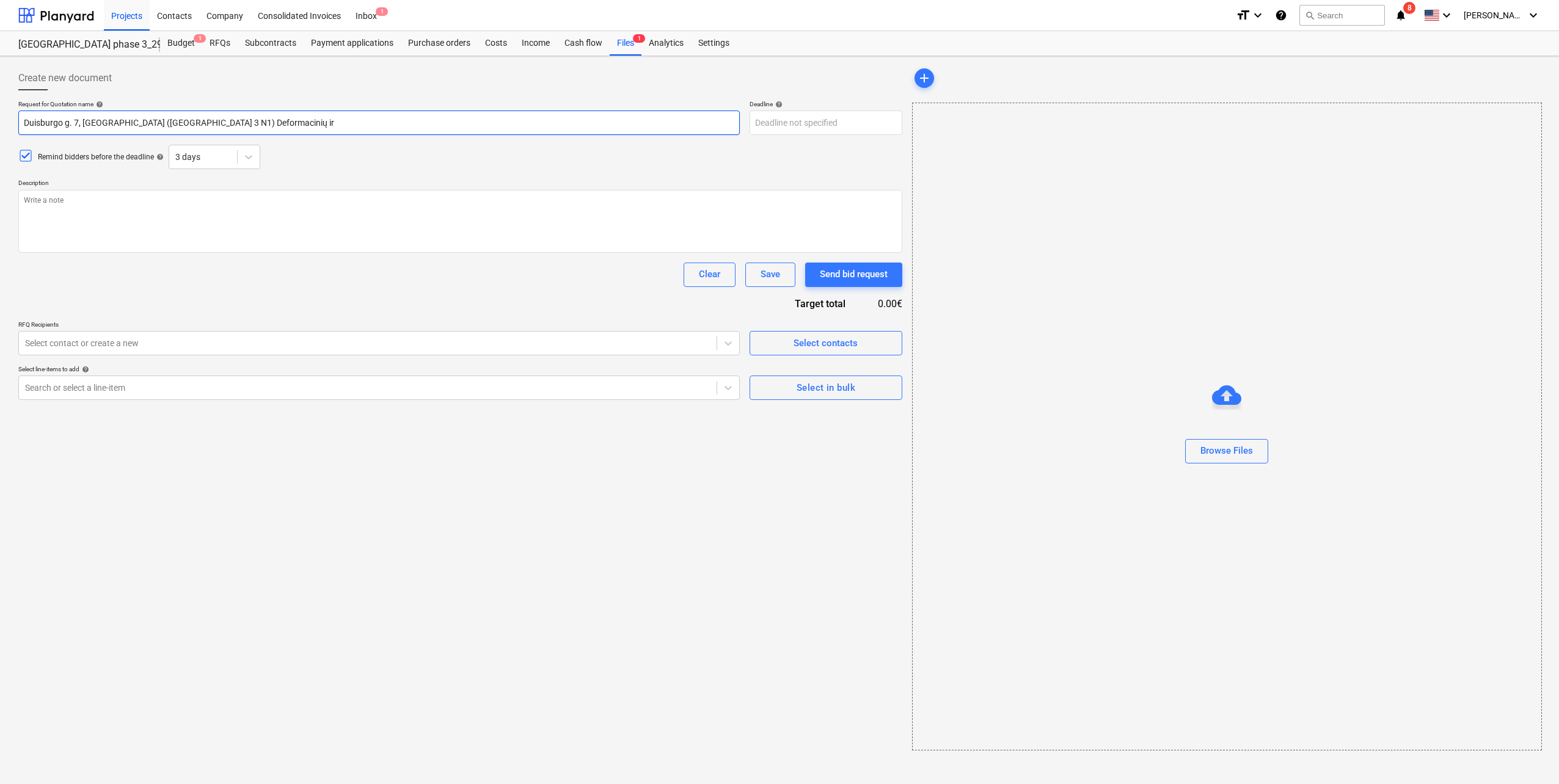
type textarea "x"
type input "Duisburgo g. 7, [GEOGRAPHIC_DATA] ([GEOGRAPHIC_DATA] 3 N1) Deformacinių ir į"
type textarea "x"
type input "Duisburgo g. 7, [GEOGRAPHIC_DATA] ([GEOGRAPHIC_DATA] 3 N1) Deformacinių ir įd"
type textarea "x"
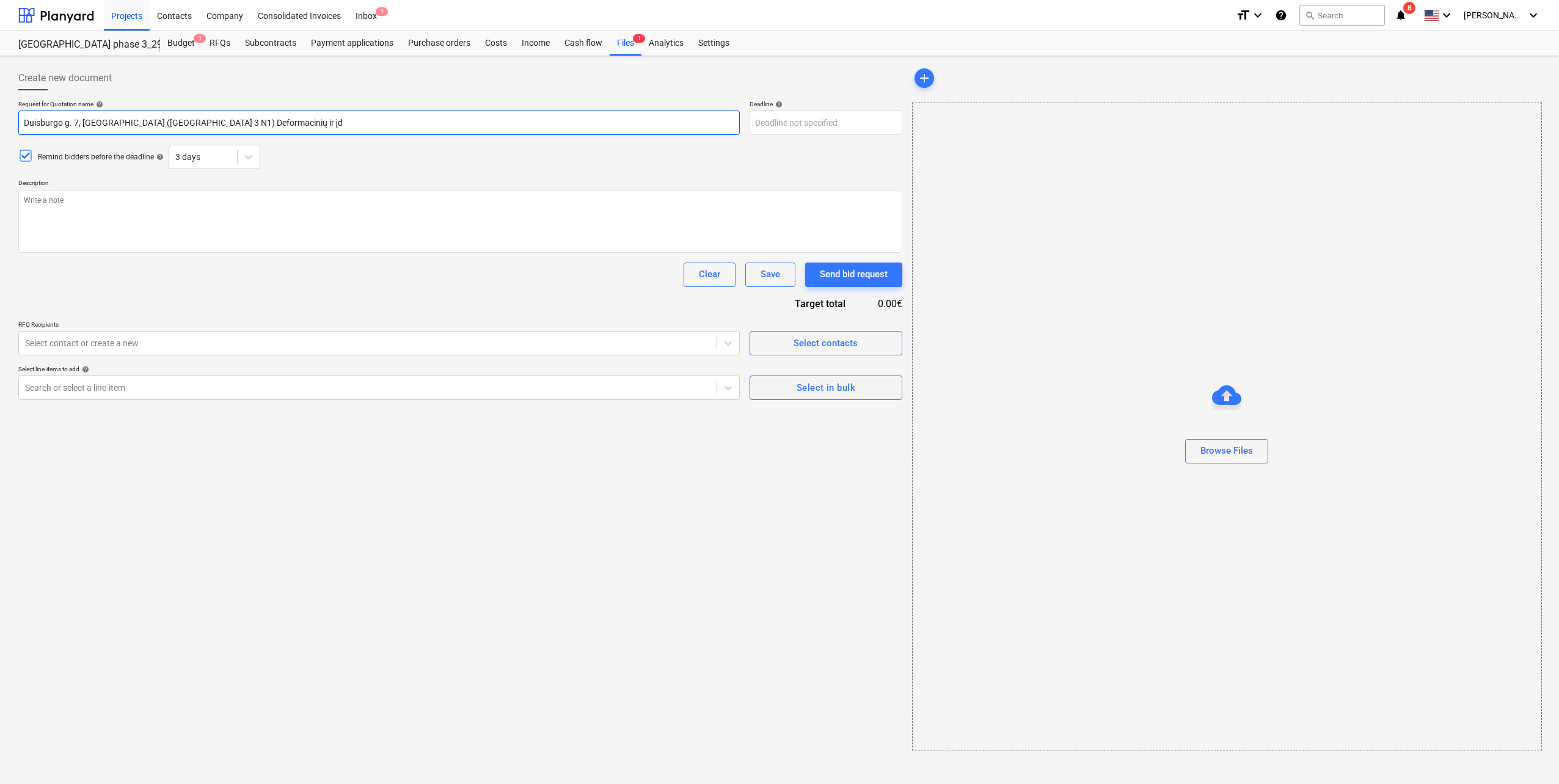
type input "Duisburgo g. 7, [GEOGRAPHIC_DATA] ([GEOGRAPHIC_DATA] 3 N1) Deformacinių ir įdė"
type textarea "x"
type input "Duisburgo g. 7, [GEOGRAPHIC_DATA] ([GEOGRAPHIC_DATA] 3 N1) Deformacinių ir įdėt"
type textarea "x"
type input "Duisburgo g. 7, [GEOGRAPHIC_DATA] ([GEOGRAPHIC_DATA] 3 N1) Deformacinių ir įdėti"
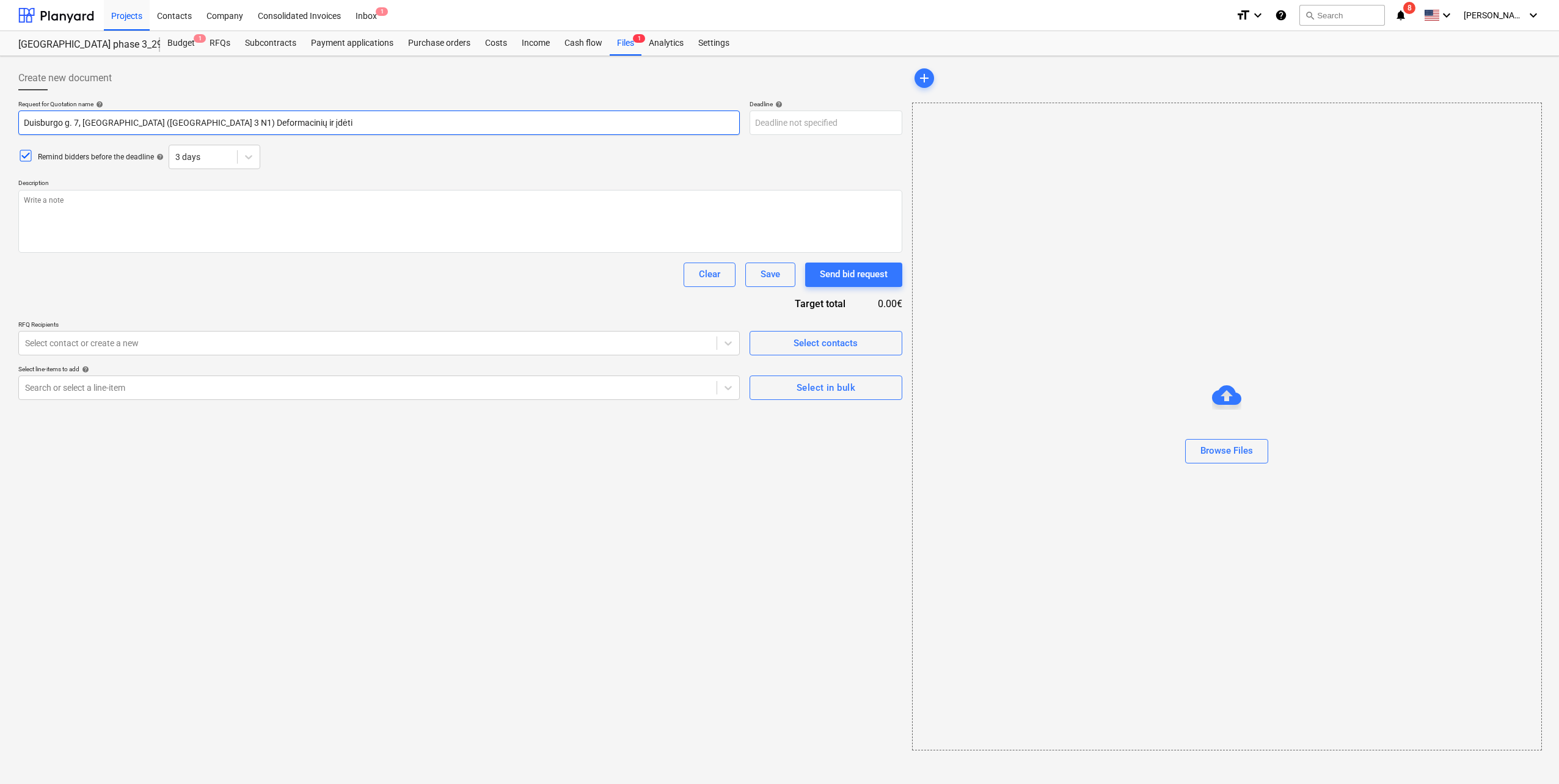
type textarea "x"
type input "Duisburgo g. 7, [GEOGRAPHIC_DATA] ([GEOGRAPHIC_DATA] 3 N1) Deformacinių ir įdėt…"
type textarea "x"
type input "Duisburgo g. 7, [GEOGRAPHIC_DATA] ([GEOGRAPHIC_DATA] 3 N1) Deformacinių ir įdėt…"
type textarea "x"
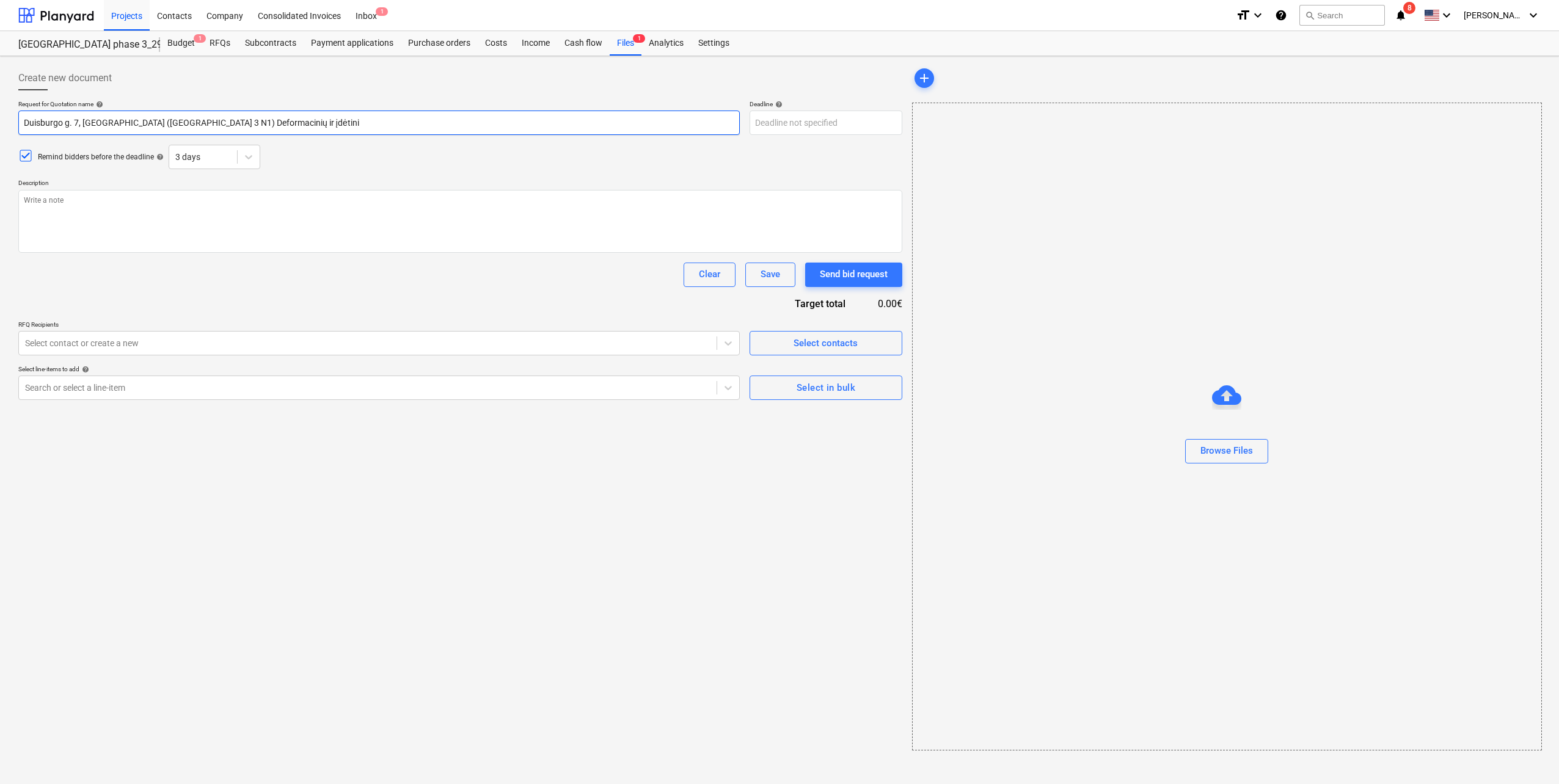
type input "Duisburgo g. 7, [GEOGRAPHIC_DATA] ([GEOGRAPHIC_DATA] 3 N1) Deformacinių ir įdėt…"
type textarea "x"
type input "Duisburgo g. 7, [GEOGRAPHIC_DATA] ([GEOGRAPHIC_DATA] 3 N1) Deformacinių ir įdėt…"
type textarea "x"
type input "Duisburgo g. 7, [GEOGRAPHIC_DATA] ([GEOGRAPHIC_DATA] 3 N1) Deformacinių ir įdėt…"
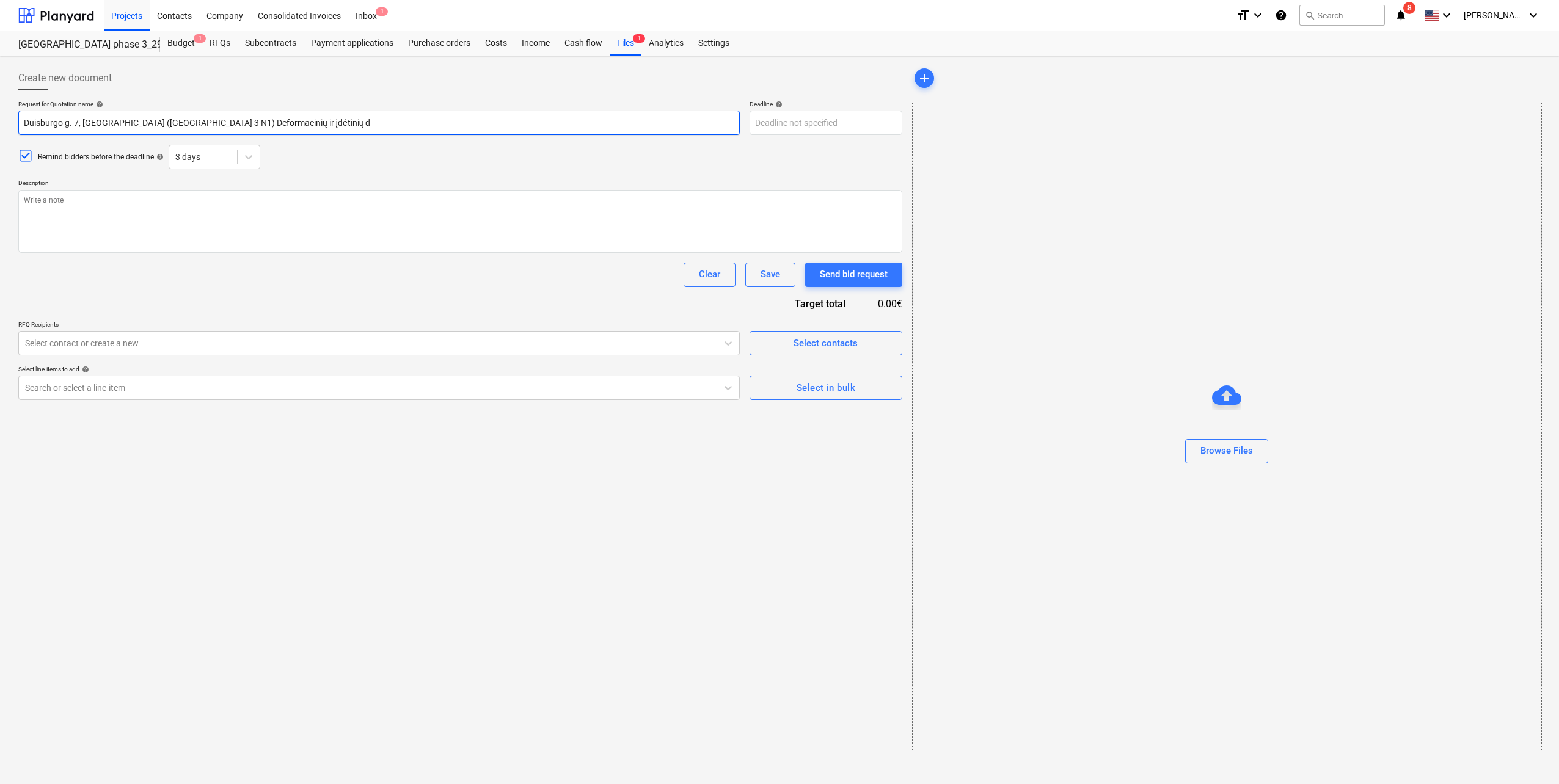
type textarea "x"
type input "Duisburgo g. 7, [GEOGRAPHIC_DATA] ([GEOGRAPHIC_DATA] 3 N1) Deformacinių ir įdėt…"
type textarea "x"
type input "Duisburgo g. 7, [GEOGRAPHIC_DATA] ([GEOGRAPHIC_DATA] 3 N1) Deformacinių ir įdėt…"
type textarea "x"
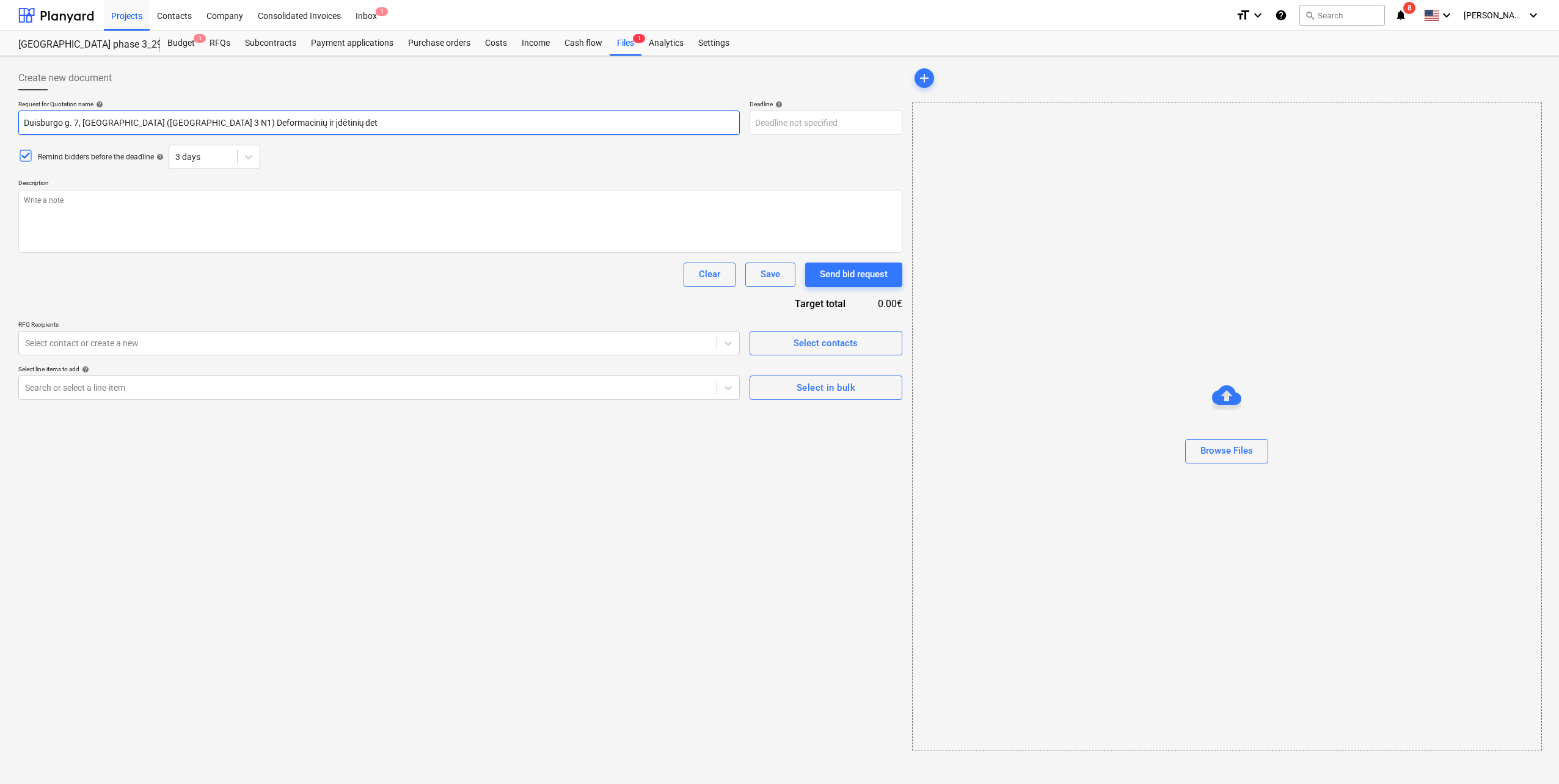
type input "Duisburgo g. 7, [GEOGRAPHIC_DATA] ([GEOGRAPHIC_DATA] 3 N1) Deformacinių ir įdėt…"
type textarea "x"
type input "Duisburgo g. 7, [GEOGRAPHIC_DATA] ([GEOGRAPHIC_DATA] 3 N1) Deformacinių ir įdėt…"
type textarea "x"
type input "Duisburgo g. 7, [GEOGRAPHIC_DATA] ([GEOGRAPHIC_DATA] 3 N1) Deformacinių ir įdėt…"
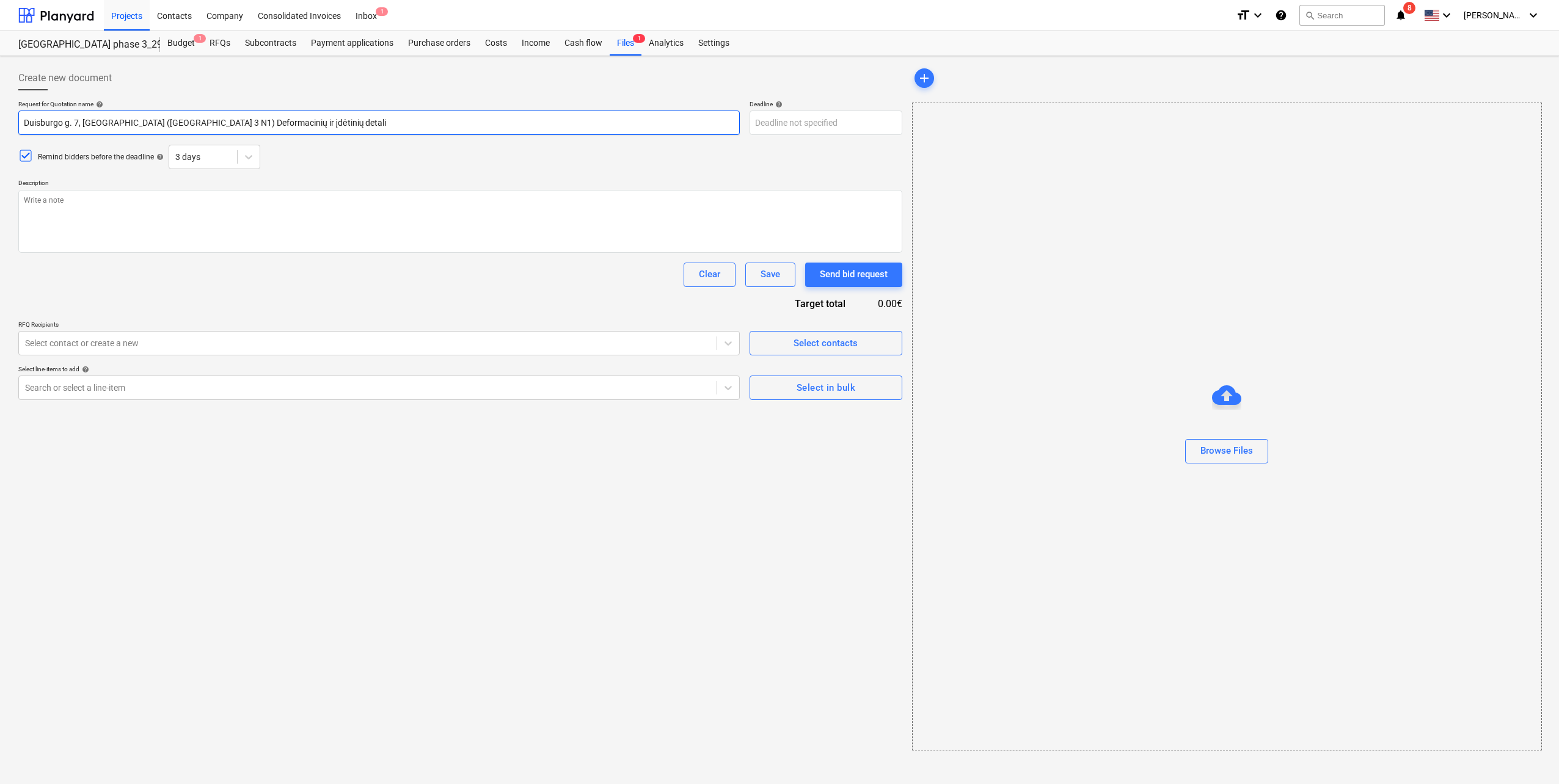
type textarea "x"
type input "Duisburgo g. 7, [GEOGRAPHIC_DATA] ([GEOGRAPHIC_DATA] 3 N1) Deformacinių ir įdėt…"
type textarea "x"
type input "Duisburgo g. 7, [GEOGRAPHIC_DATA] ([GEOGRAPHIC_DATA] 3 N1) Deformacinių ir įdėt…"
type textarea "x"
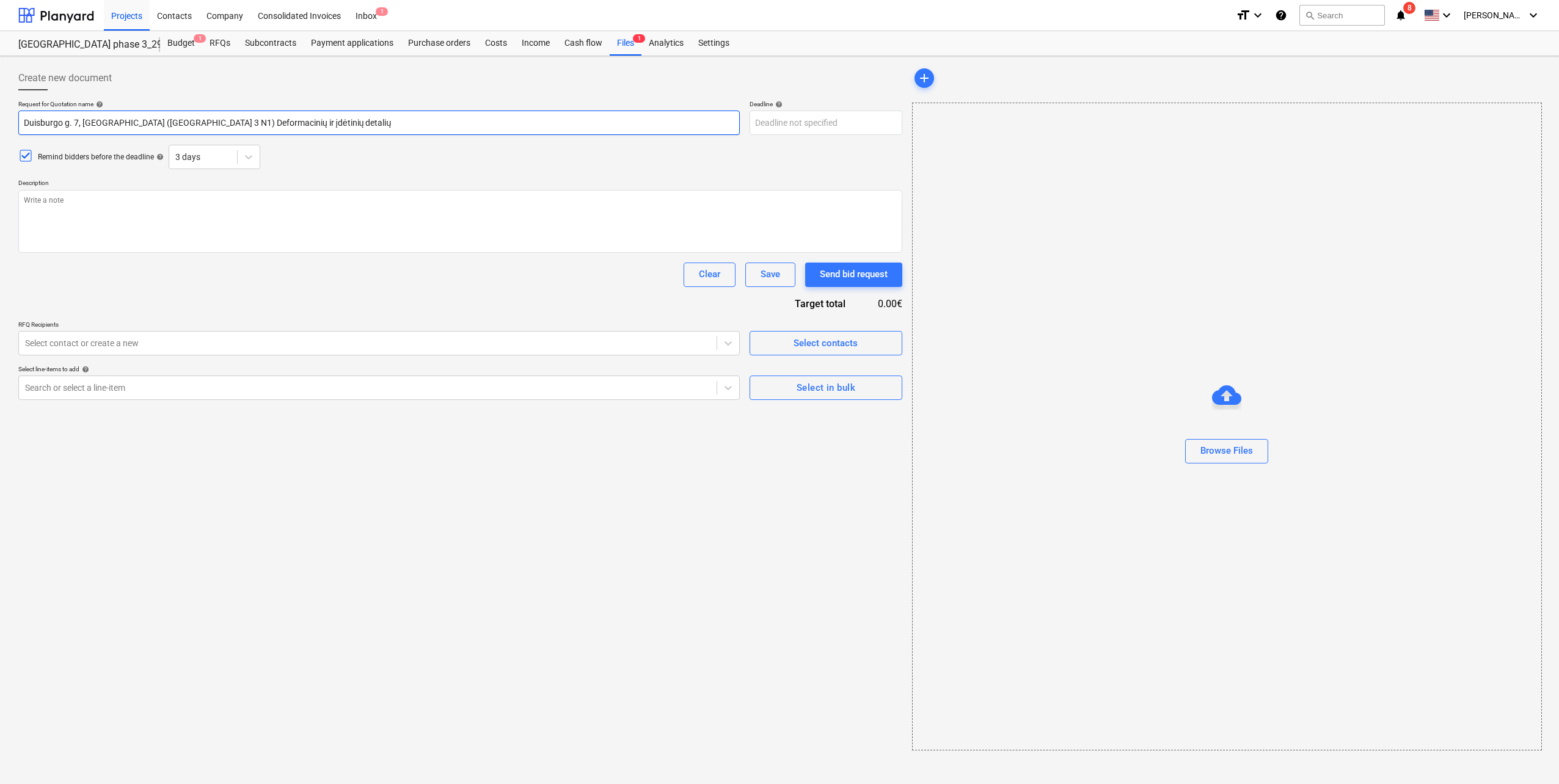
type input "Duisburgo g. 7, [GEOGRAPHIC_DATA] ([GEOGRAPHIC_DATA] 3 N1) Deformacinių ir įdėt…"
type textarea "x"
type input "Duisburgo g. 7, [GEOGRAPHIC_DATA] ([GEOGRAPHIC_DATA] 3 N1) Deformacinių ir įdėt…"
type textarea "x"
type input "Duisburgo g. 7, [GEOGRAPHIC_DATA] ([GEOGRAPHIC_DATA] 3 N1) Deformacinių ir įdėt…"
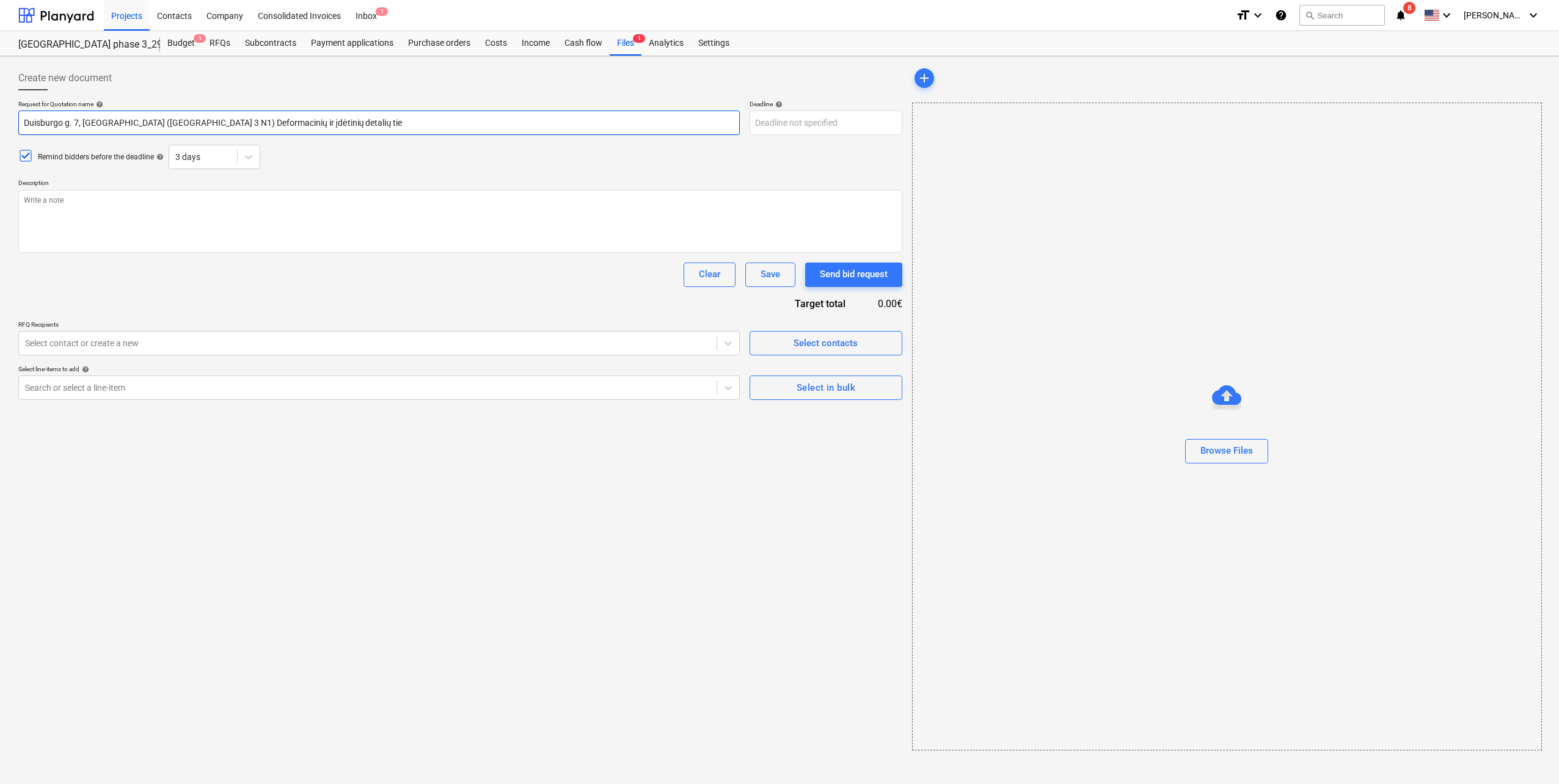
type textarea "x"
type input "Duisburgo g. 7, [GEOGRAPHIC_DATA] ([GEOGRAPHIC_DATA] 3 N1) Deformacinių ir įdėt…"
type textarea "x"
type input "Duisburgo g. 7, [GEOGRAPHIC_DATA] ([GEOGRAPHIC_DATA] 3 N1) Deformacinių ir įdėt…"
type textarea "x"
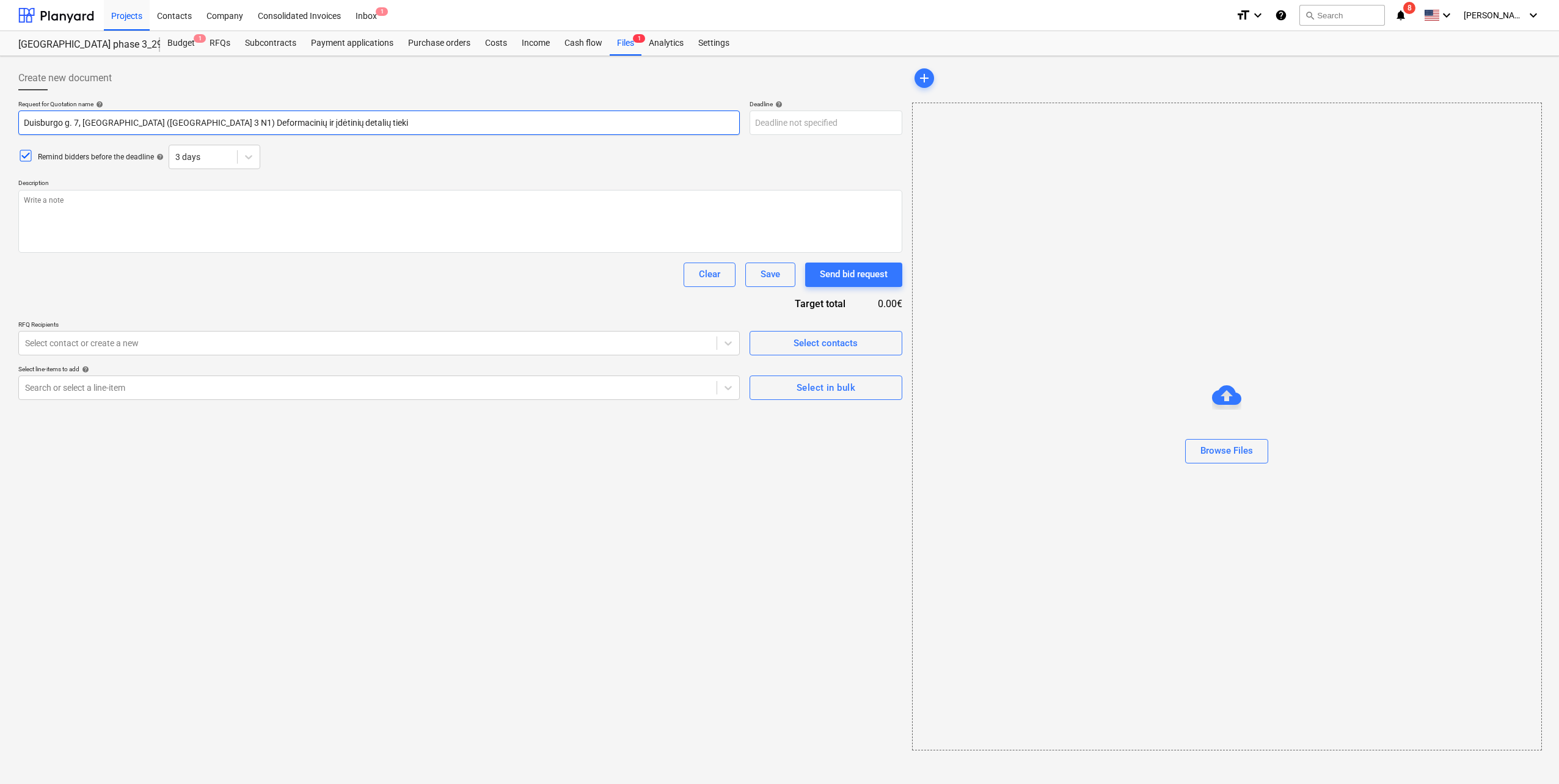
type input "Duisburgo g. 7, [GEOGRAPHIC_DATA] ([GEOGRAPHIC_DATA] 3 N1) Deformacinių ir įdėt…"
type textarea "x"
type input "Duisburgo g. 7, [GEOGRAPHIC_DATA] ([GEOGRAPHIC_DATA] 3 N1) Deformacinių ir įdėt…"
type textarea "x"
type input "Duisburgo g. 7, [GEOGRAPHIC_DATA] ([GEOGRAPHIC_DATA] 3 N1) Deformacinių ir įdėt…"
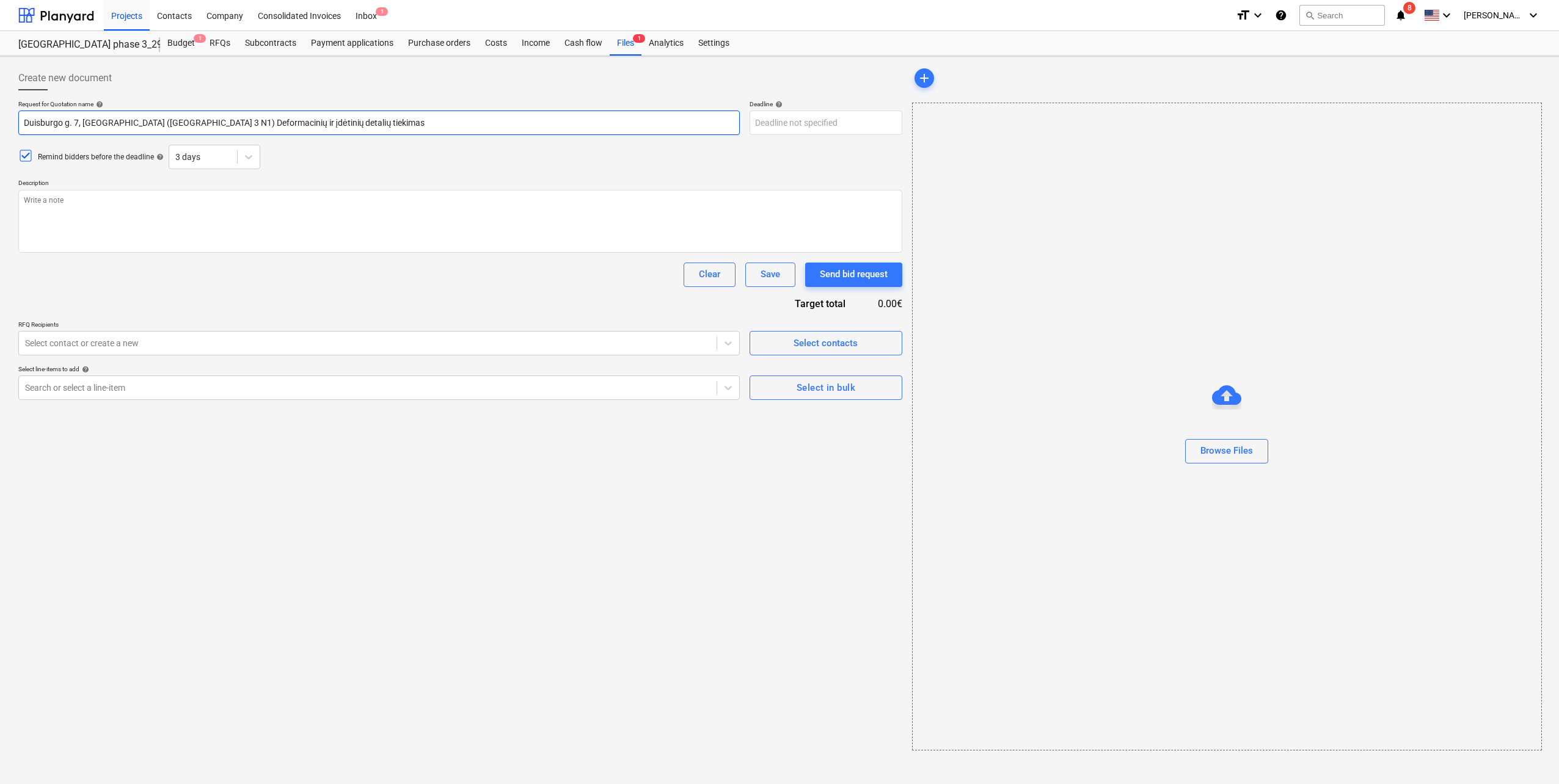
type textarea "x"
type input "Duisburgo g. 7, [GEOGRAPHIC_DATA] ([GEOGRAPHIC_DATA] 3 N1) Deformacinių ir įdėt…"
type textarea "x"
type input "Duisburgo g. 7, [GEOGRAPHIC_DATA] ([GEOGRAPHIC_DATA] 3 N1) Deformacinių ir įdėt…"
type textarea "x"
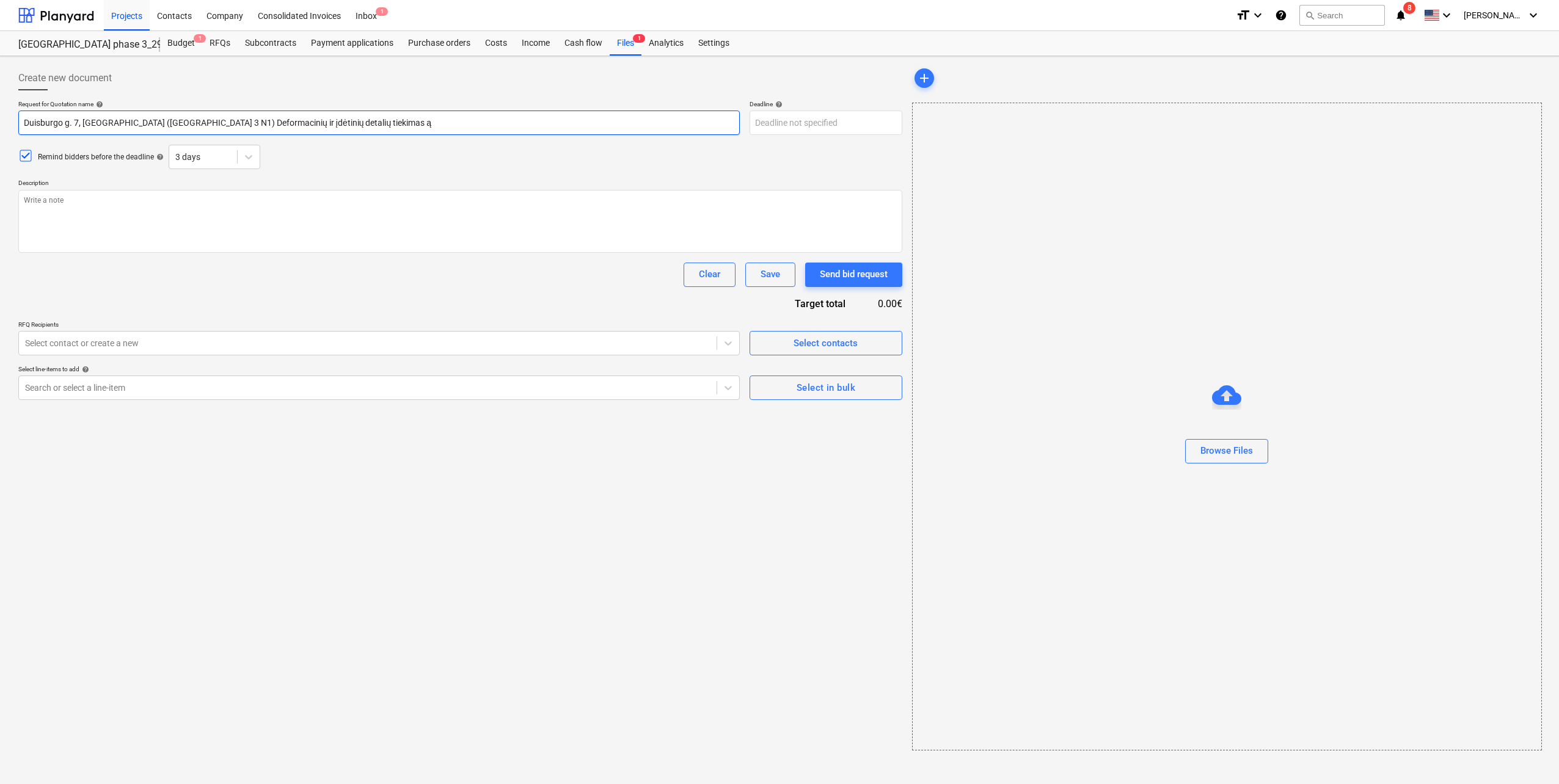
type input "Duisburgo g. 7, [GEOGRAPHIC_DATA] ([GEOGRAPHIC_DATA] 3 N1) Deformacinių ir įdėt…"
type textarea "x"
type input "Duisburgo g. 7, [GEOGRAPHIC_DATA] ([GEOGRAPHIC_DATA] 3 N1) Deformacinių ir įdėt…"
type textarea "x"
type input "Duisburgo g. 7, [GEOGRAPHIC_DATA] ([GEOGRAPHIC_DATA] 3 N1) Deformacinių ir įdėt…"
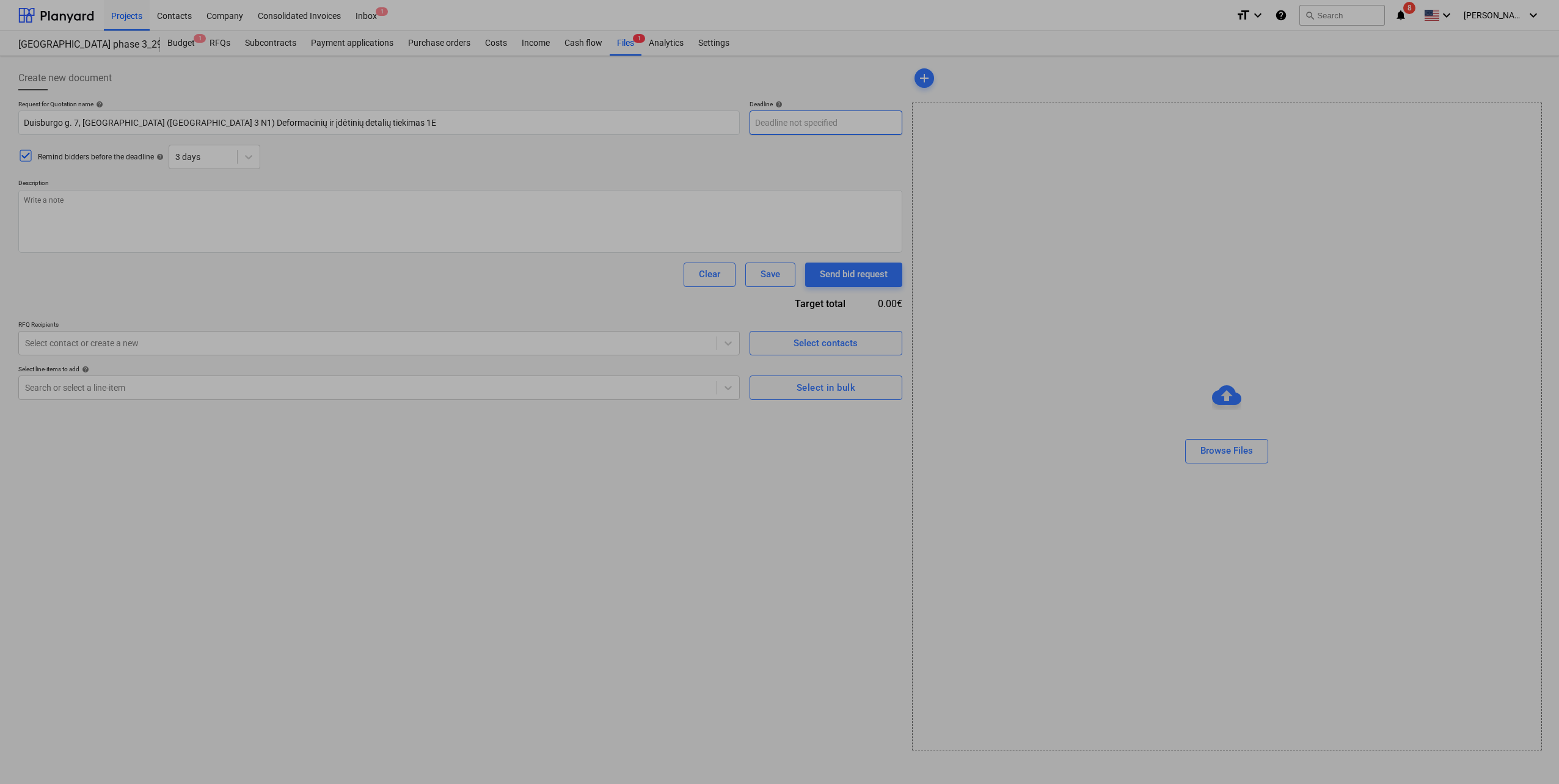
click at [832, 116] on body "Projects Contacts Company Consolidated Invoices Inbox 1 format_size keyboard_ar…" at bounding box center [779, 392] width 1559 height 784
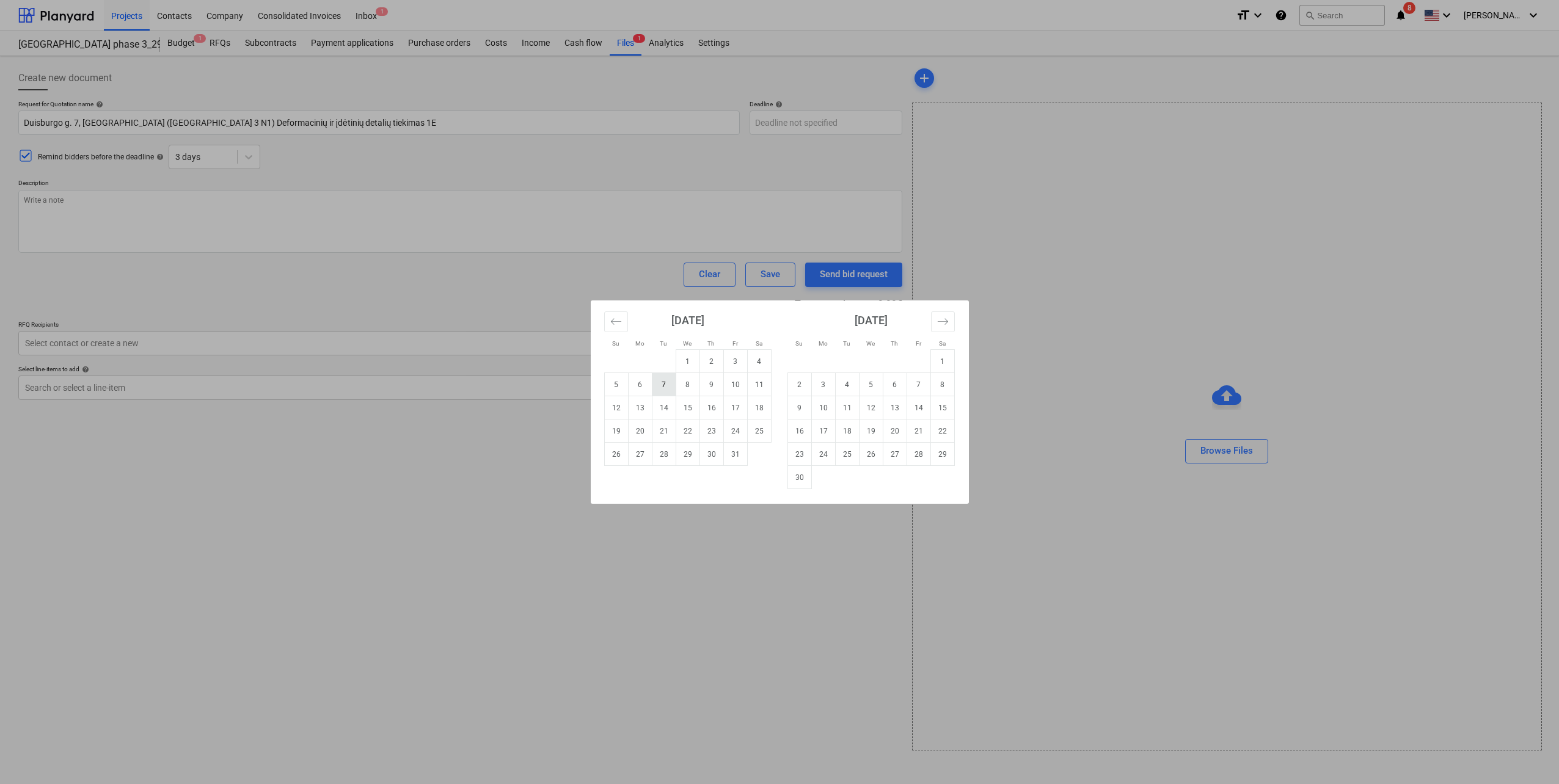
click at [662, 384] on td "7" at bounding box center [663, 385] width 24 height 23
type textarea "x"
type input "[DATE]"
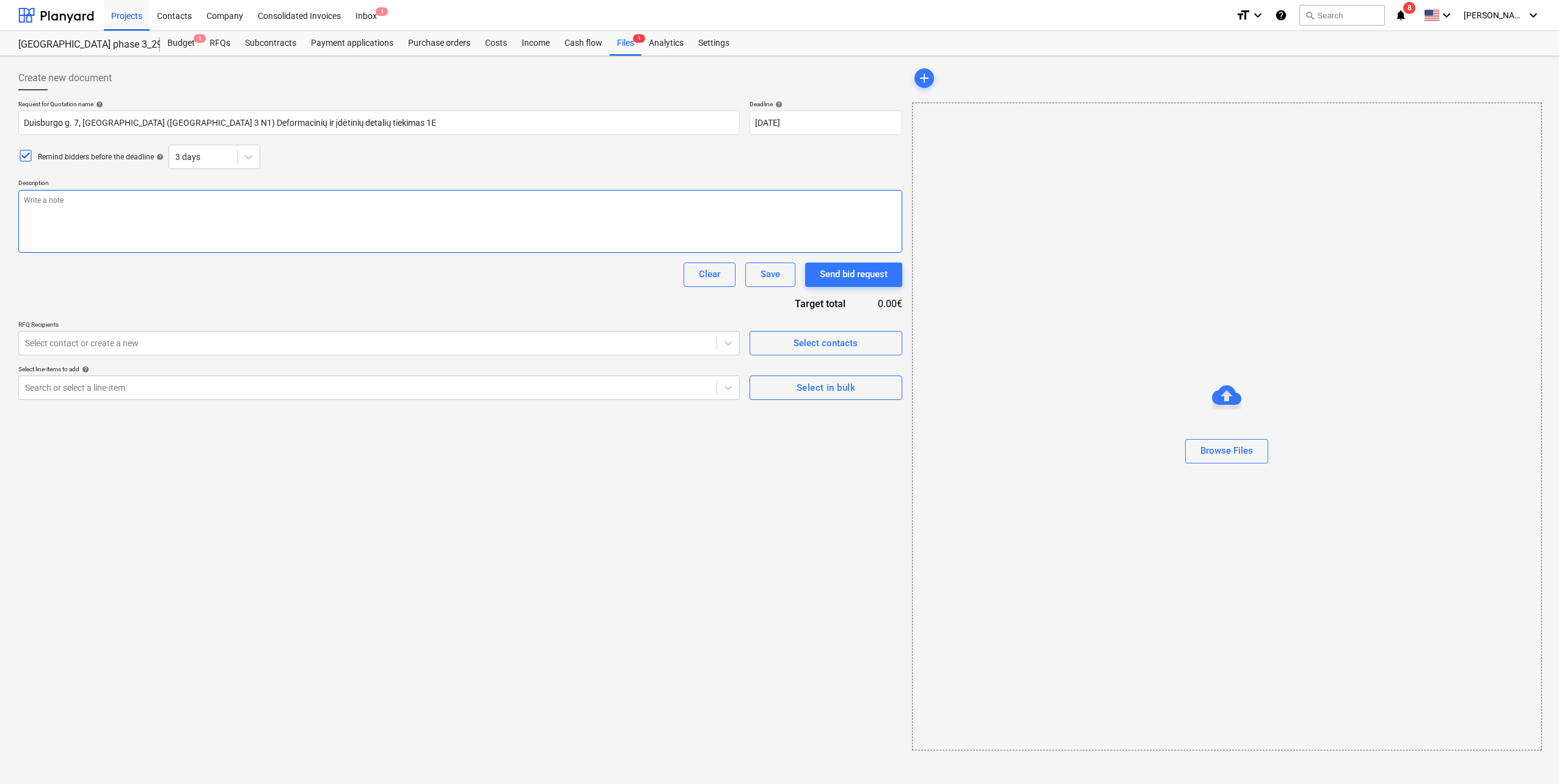
click at [280, 221] on textarea at bounding box center [460, 221] width 884 height 63
type textarea "x"
type textarea "."
click at [805, 338] on div "Select contacts" at bounding box center [826, 344] width 64 height 16
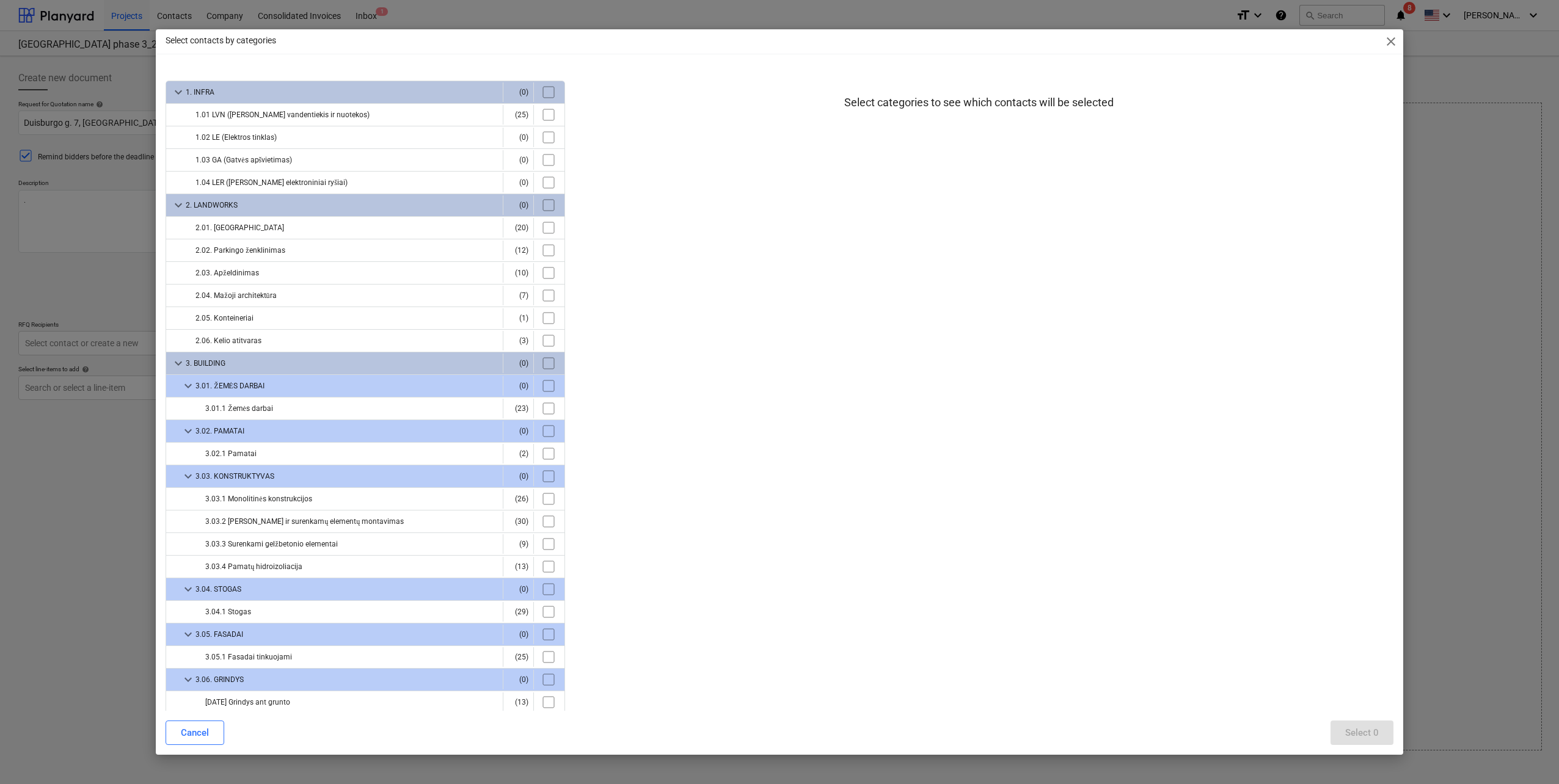
click at [1388, 43] on span "close" at bounding box center [1391, 41] width 15 height 15
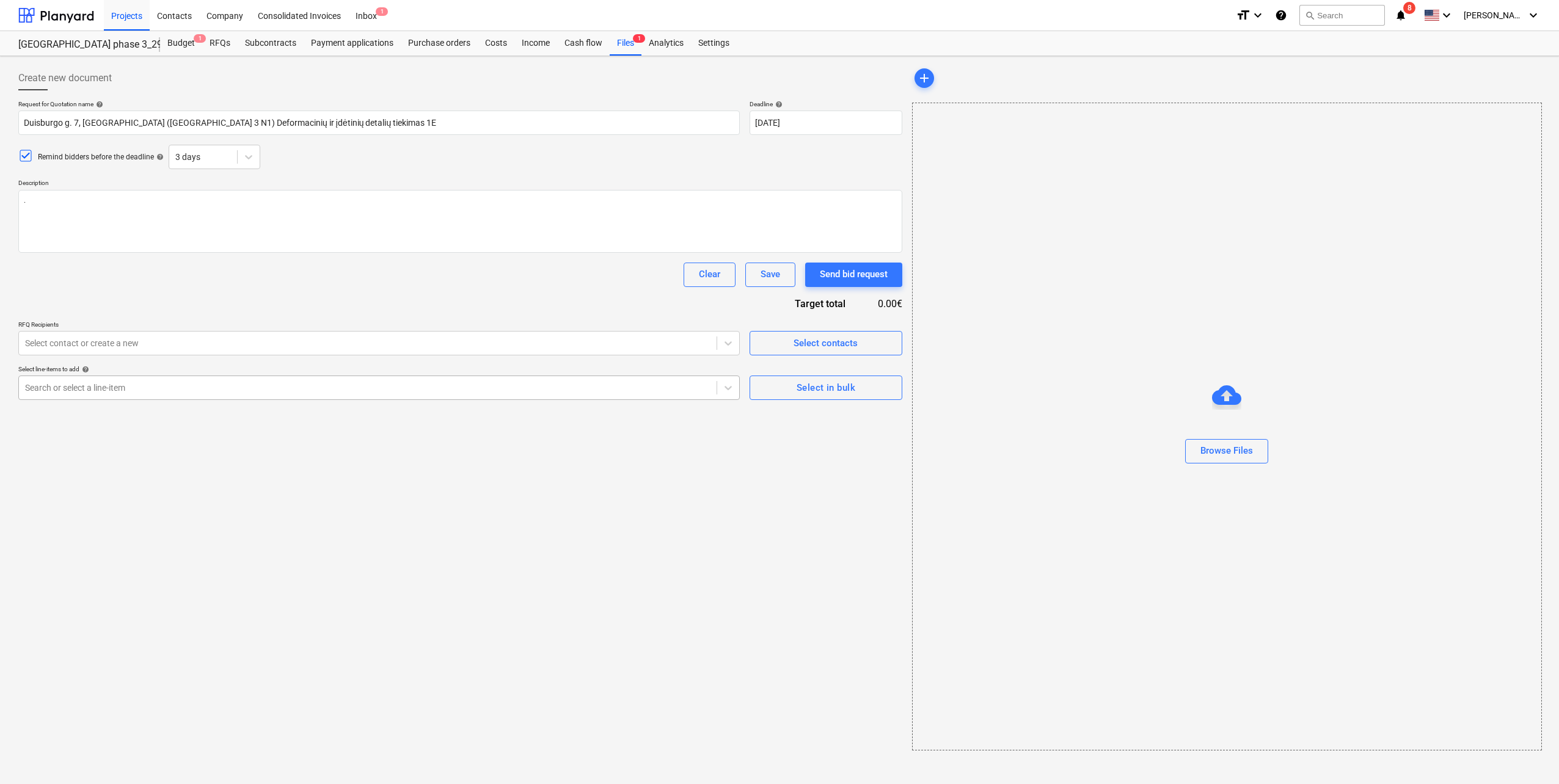
click at [125, 388] on div at bounding box center [367, 387] width 685 height 12
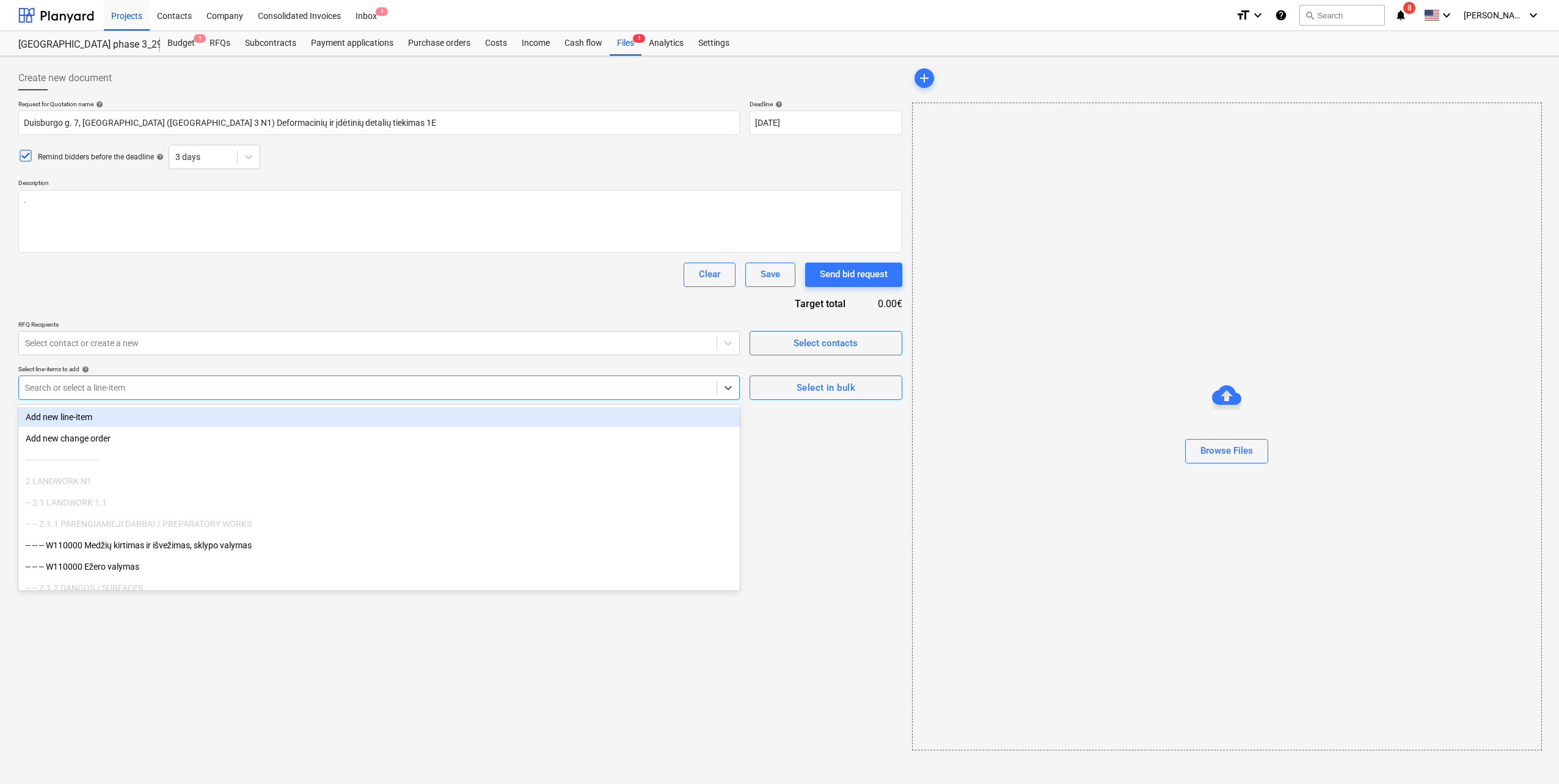
click at [143, 389] on div at bounding box center [367, 387] width 685 height 12
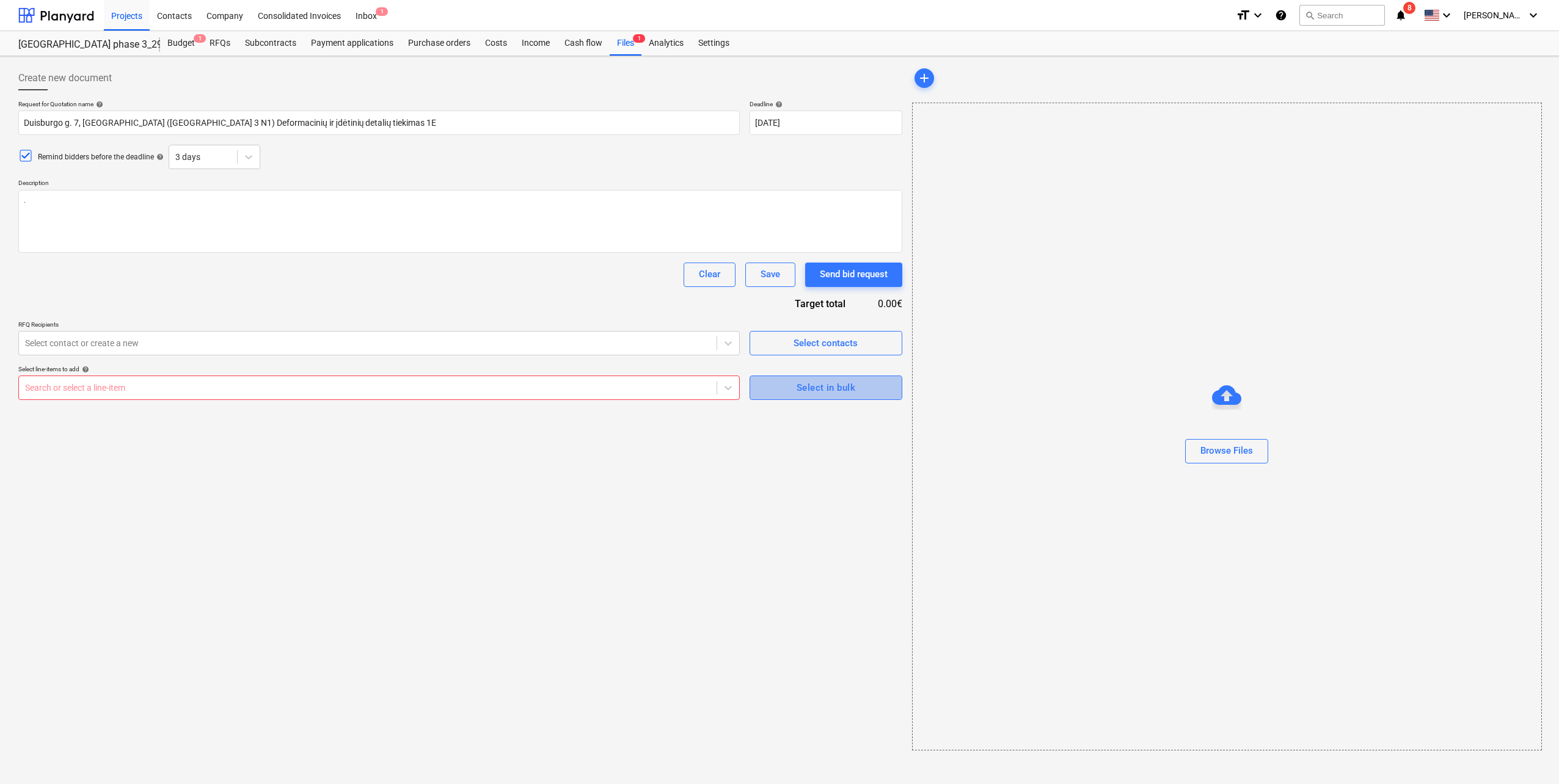
click at [831, 392] on div "Select in bulk" at bounding box center [826, 388] width 59 height 16
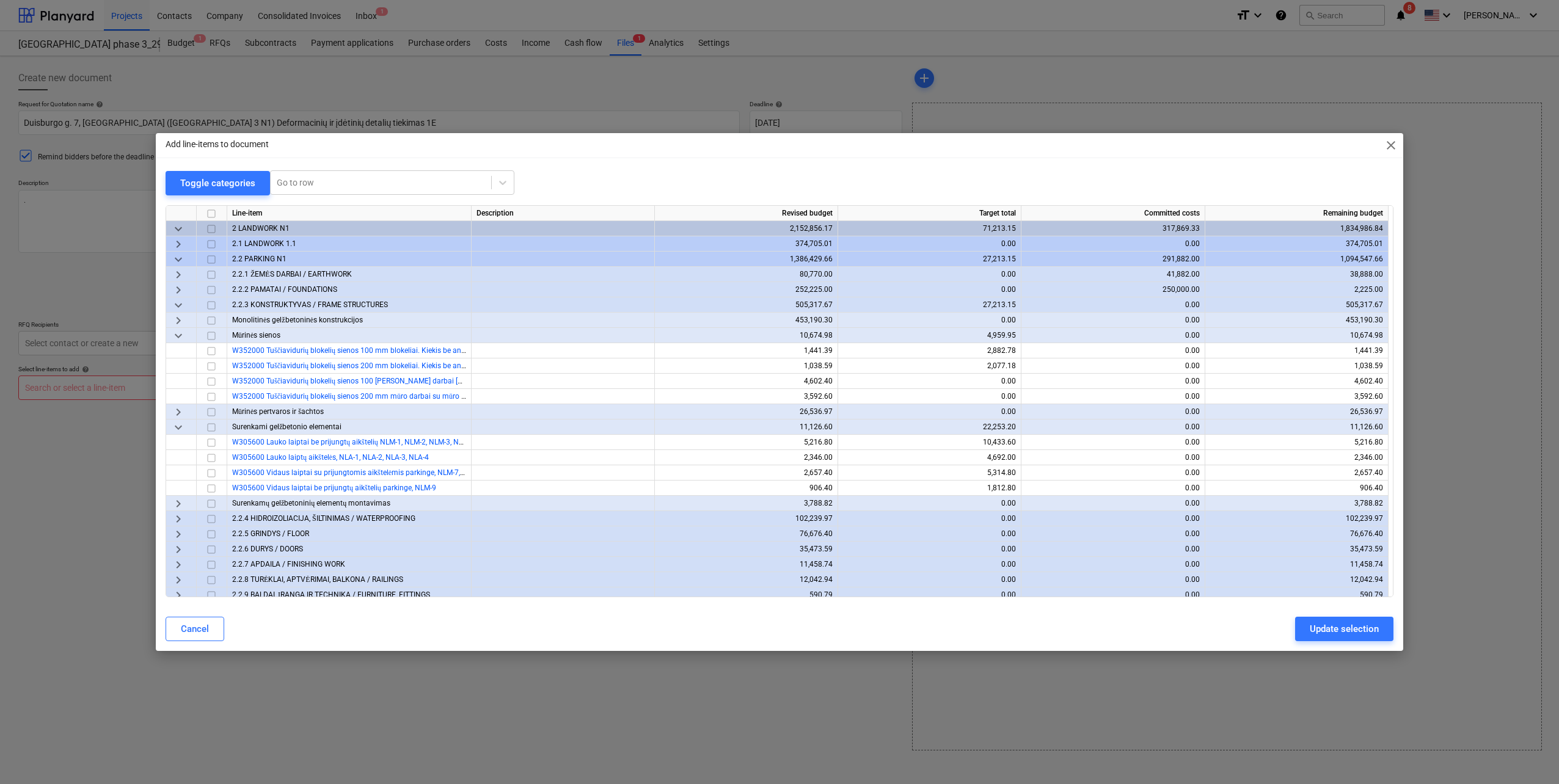
click at [177, 302] on span "keyboard_arrow_down" at bounding box center [178, 305] width 15 height 15
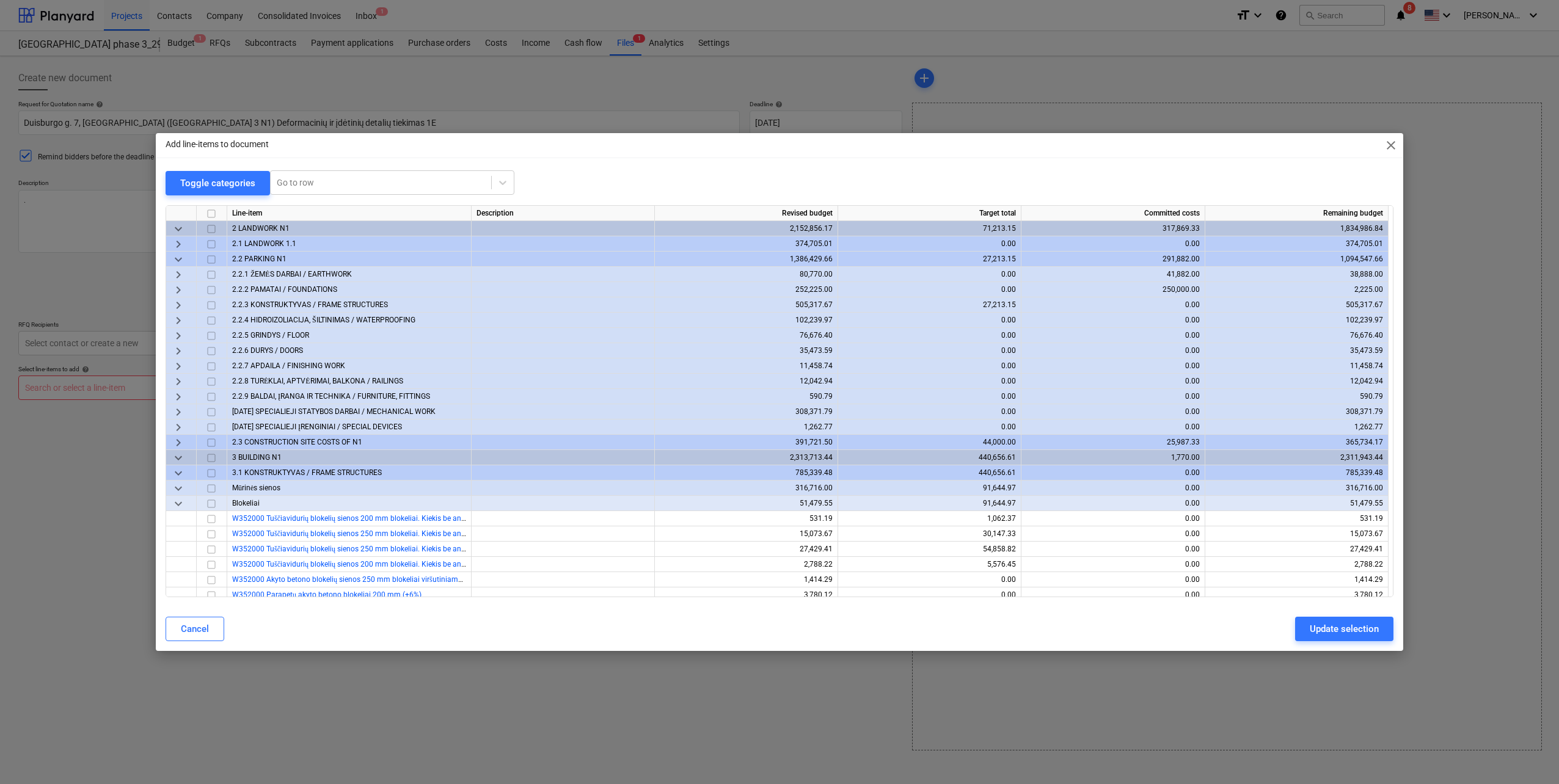
click at [177, 302] on span "keyboard_arrow_right" at bounding box center [178, 305] width 15 height 15
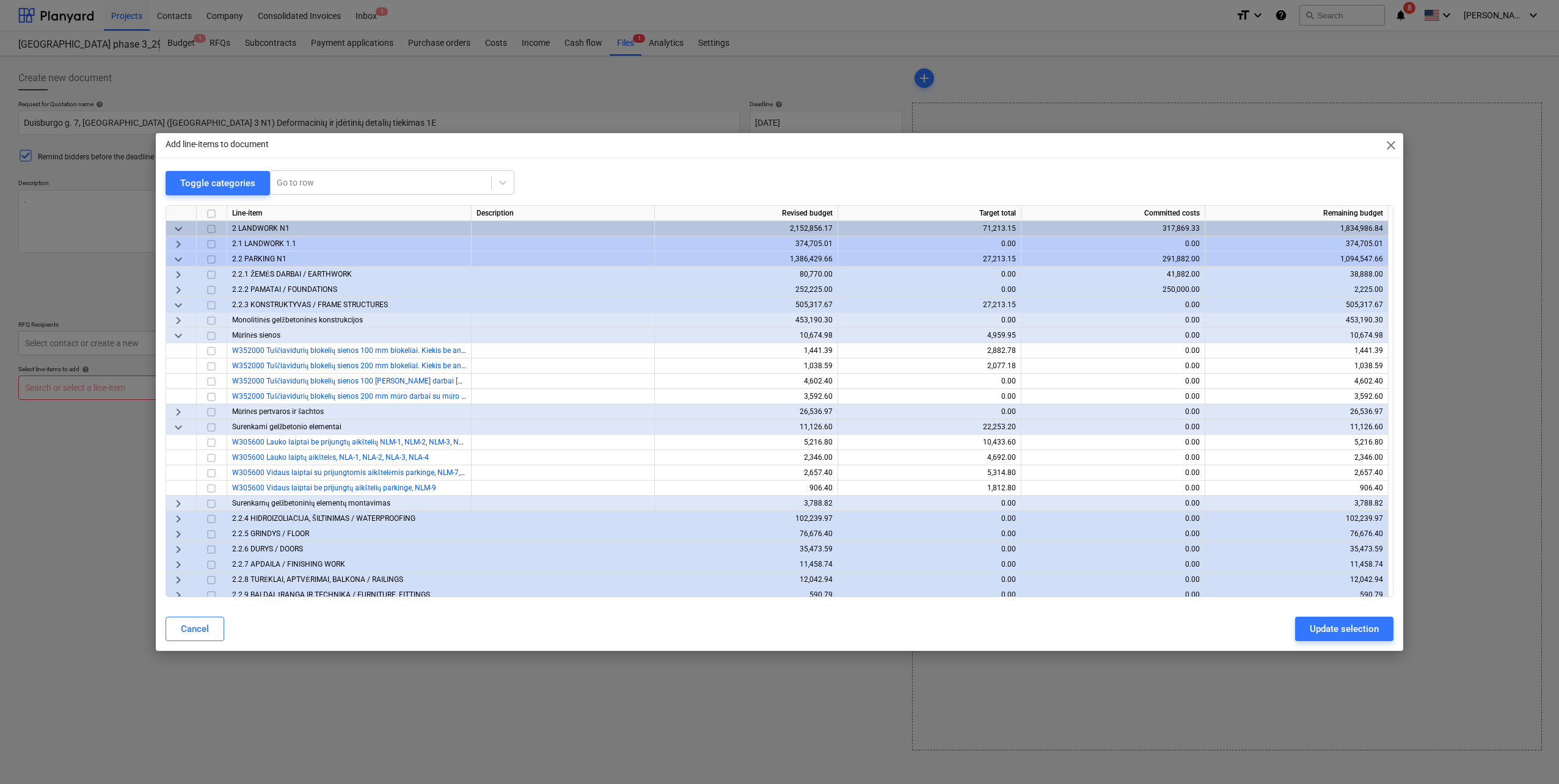
click at [177, 302] on span "keyboard_arrow_down" at bounding box center [178, 305] width 15 height 15
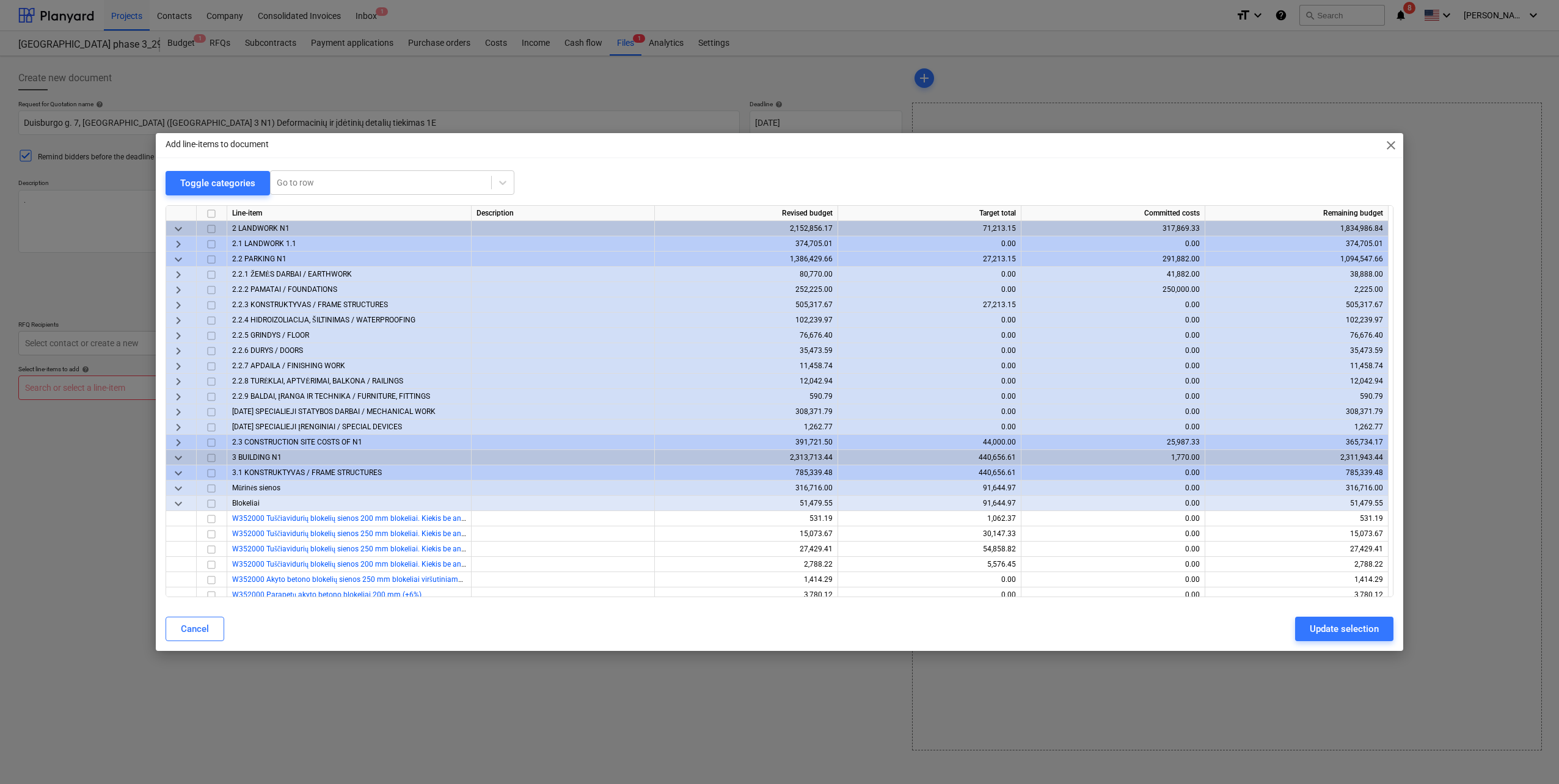
click at [177, 302] on span "keyboard_arrow_right" at bounding box center [178, 305] width 15 height 15
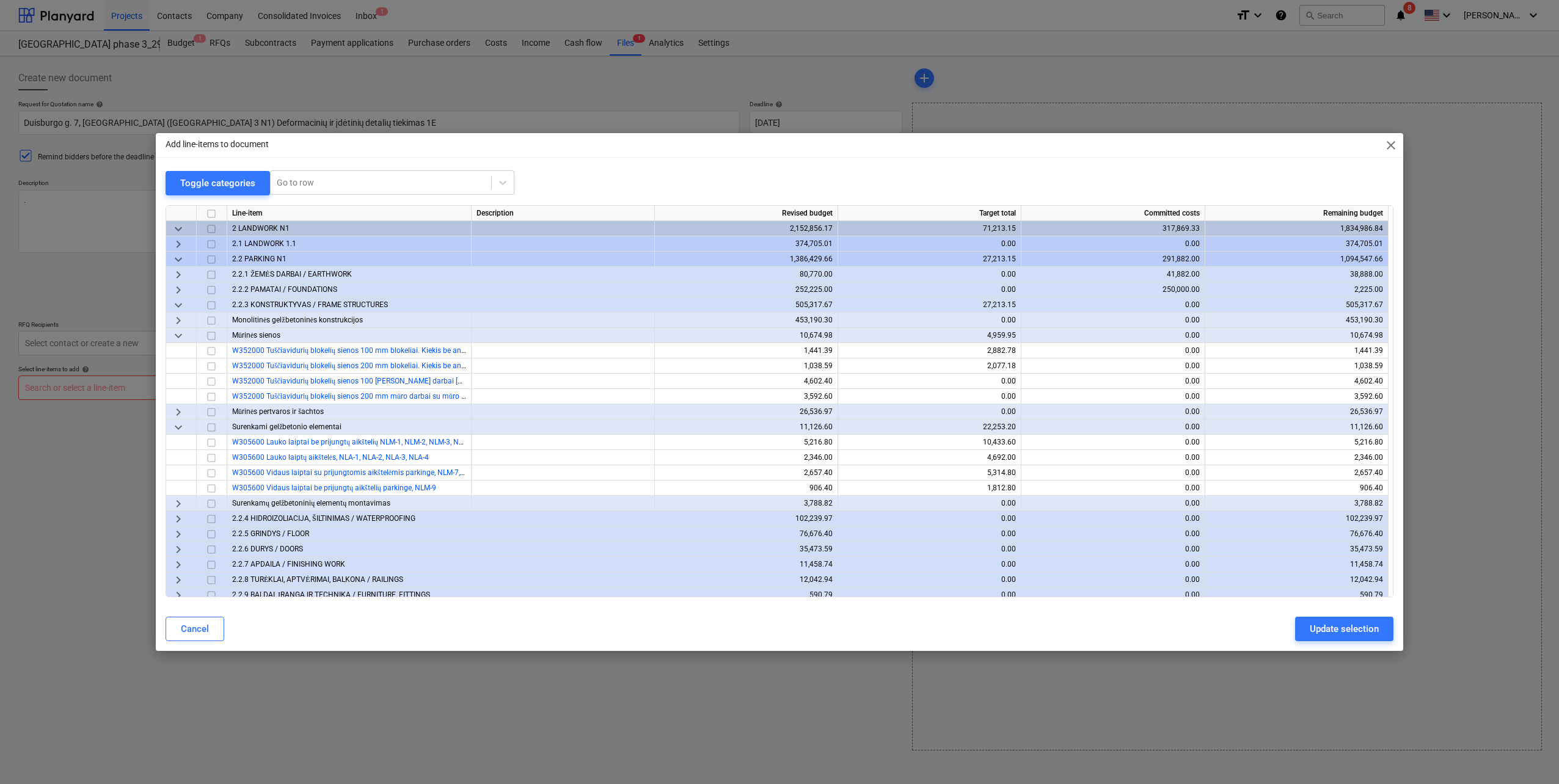
click at [175, 288] on span "keyboard_arrow_right" at bounding box center [178, 290] width 15 height 15
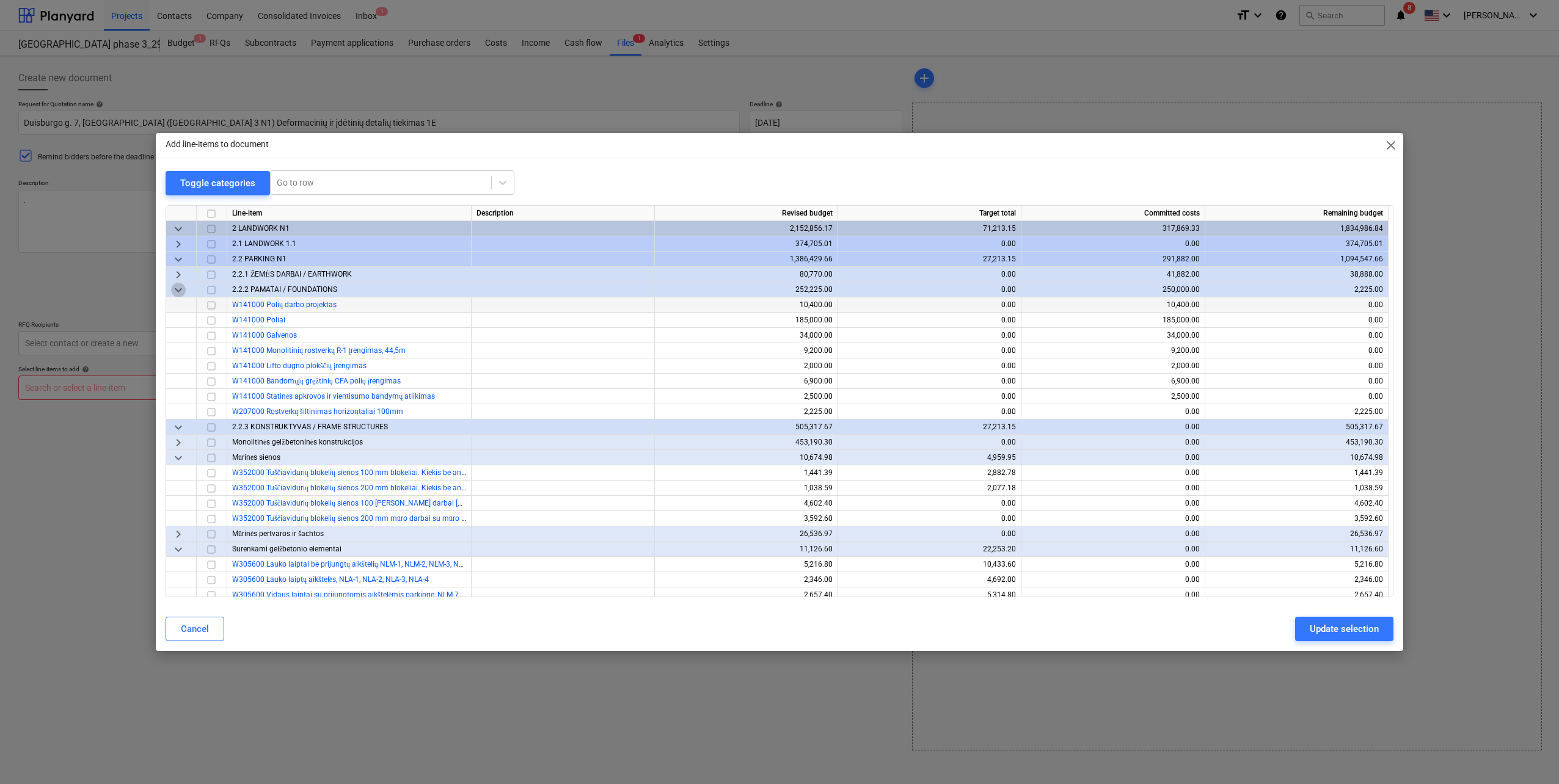
click at [175, 288] on span "keyboard_arrow_down" at bounding box center [178, 290] width 15 height 15
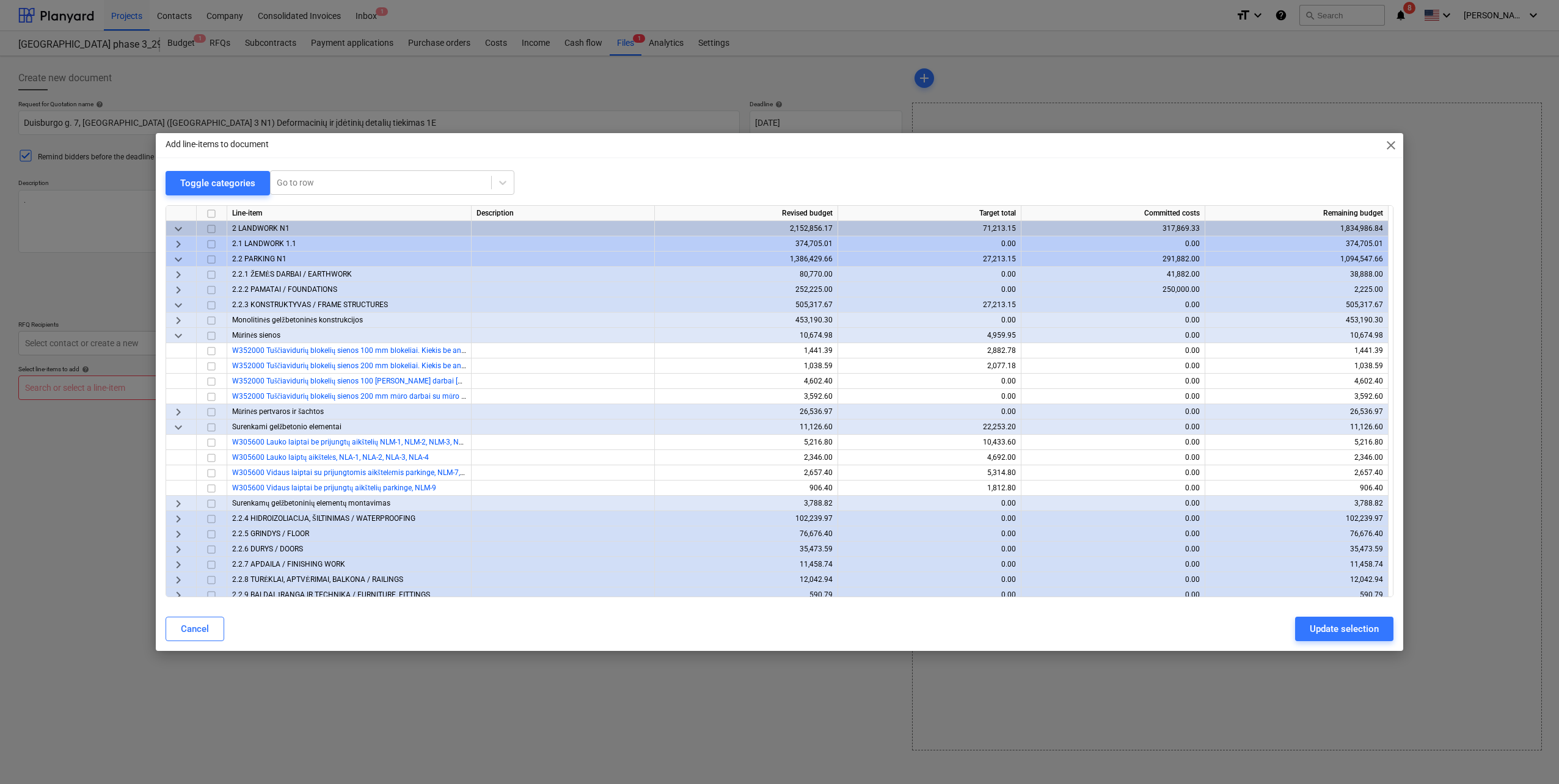
click at [173, 301] on span "keyboard_arrow_down" at bounding box center [178, 305] width 15 height 15
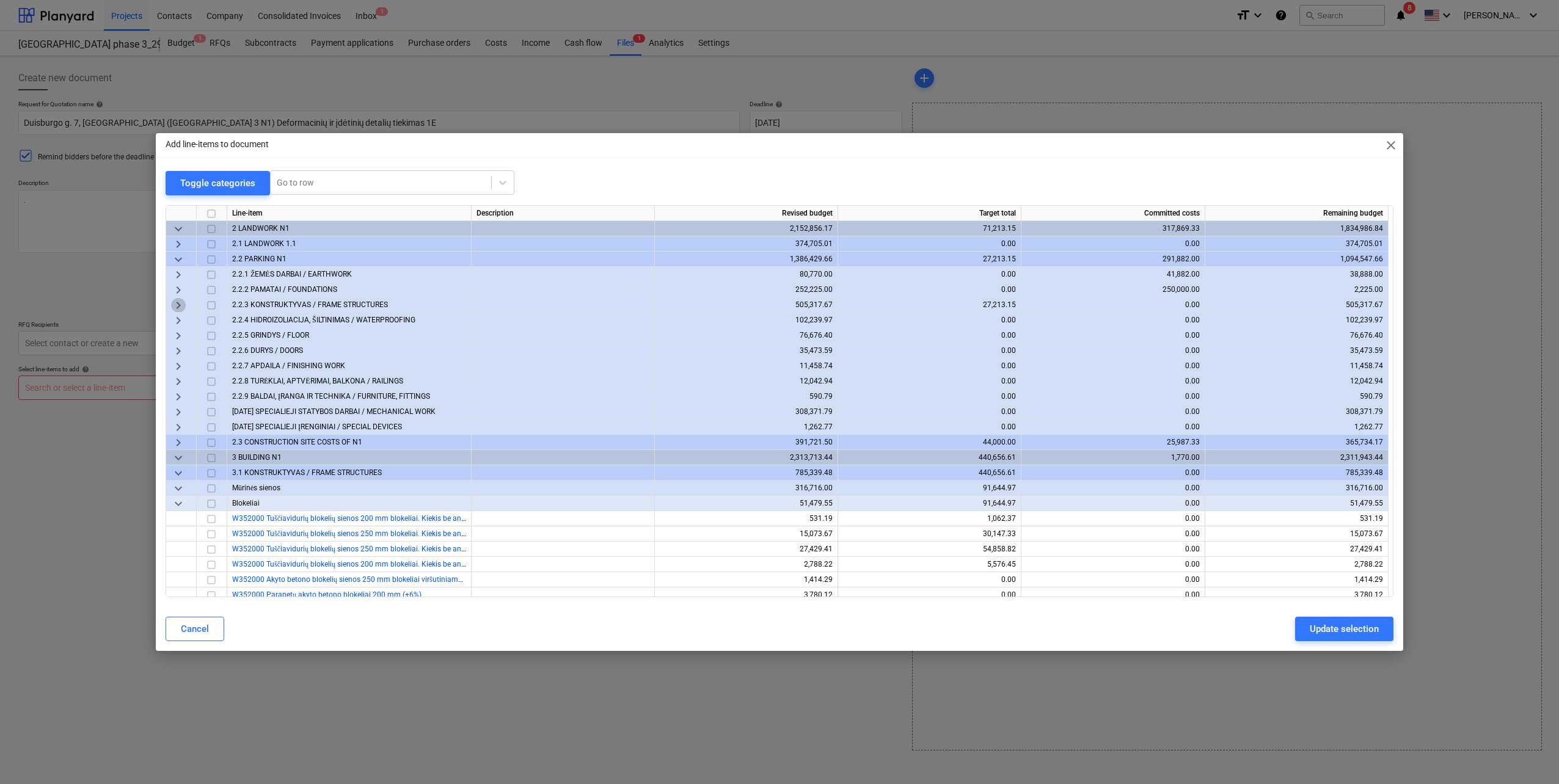
click at [173, 301] on span "keyboard_arrow_right" at bounding box center [178, 305] width 15 height 15
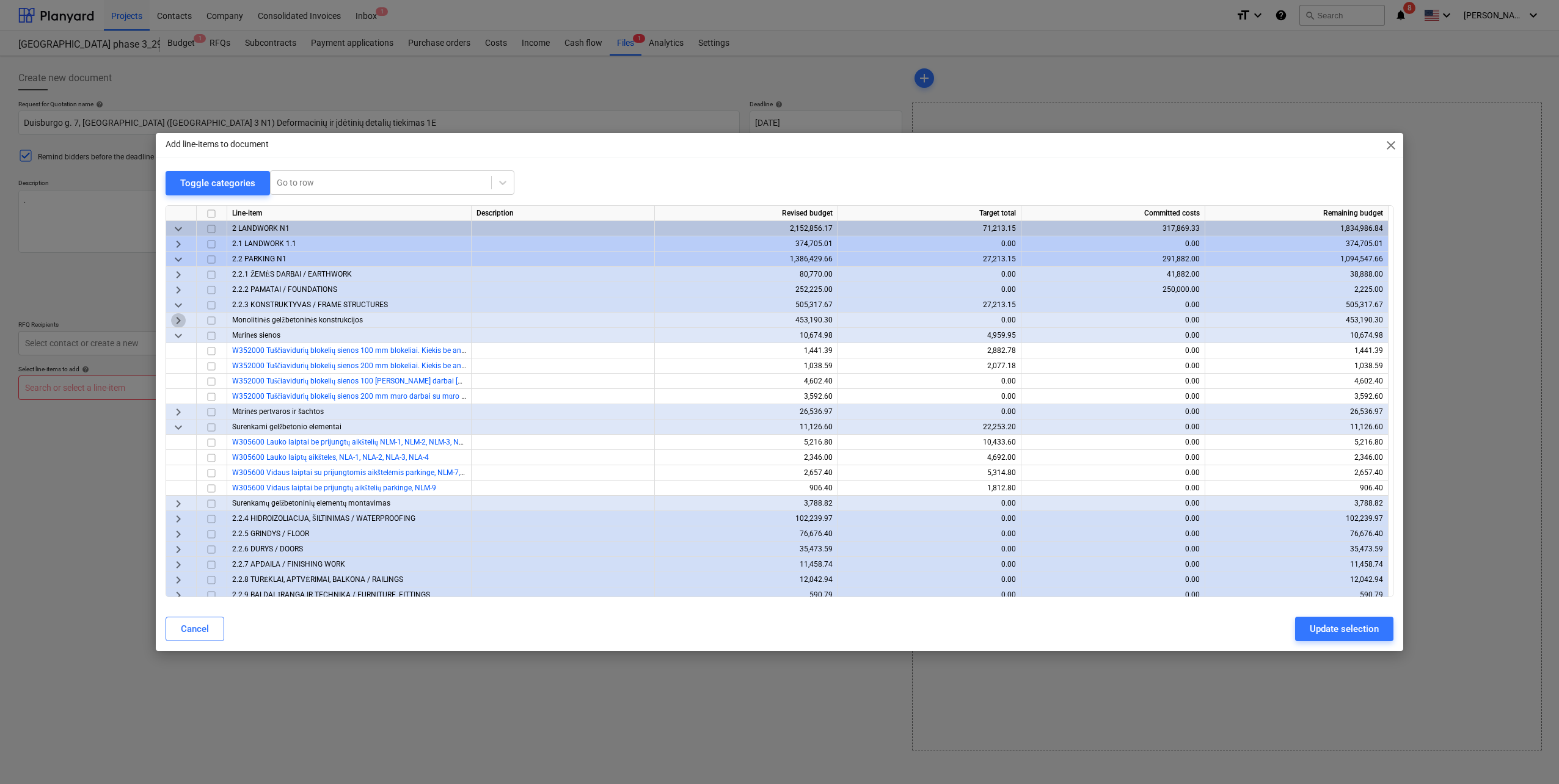
click at [172, 320] on span "keyboard_arrow_right" at bounding box center [178, 320] width 15 height 15
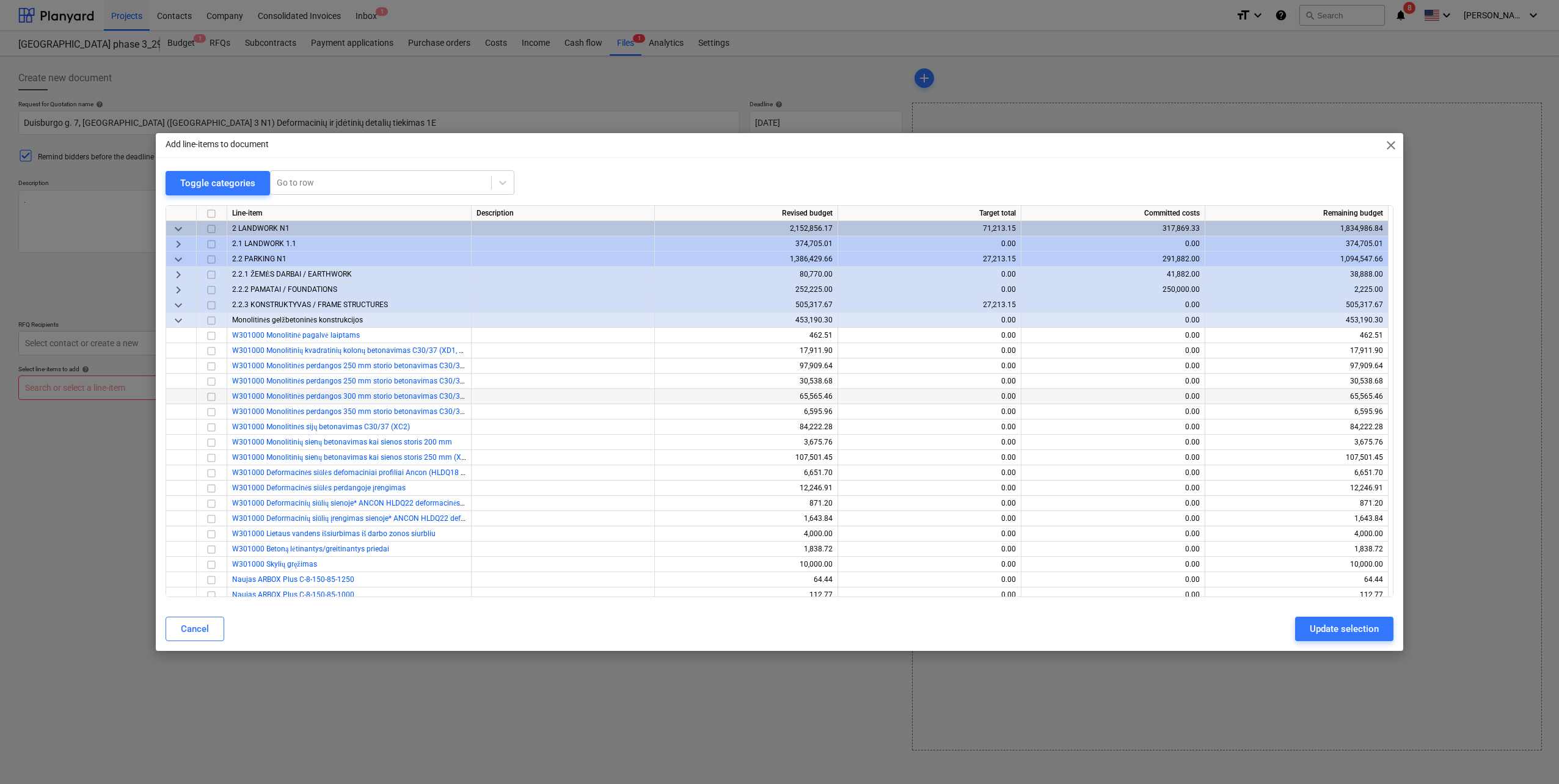
scroll to position [61, 0]
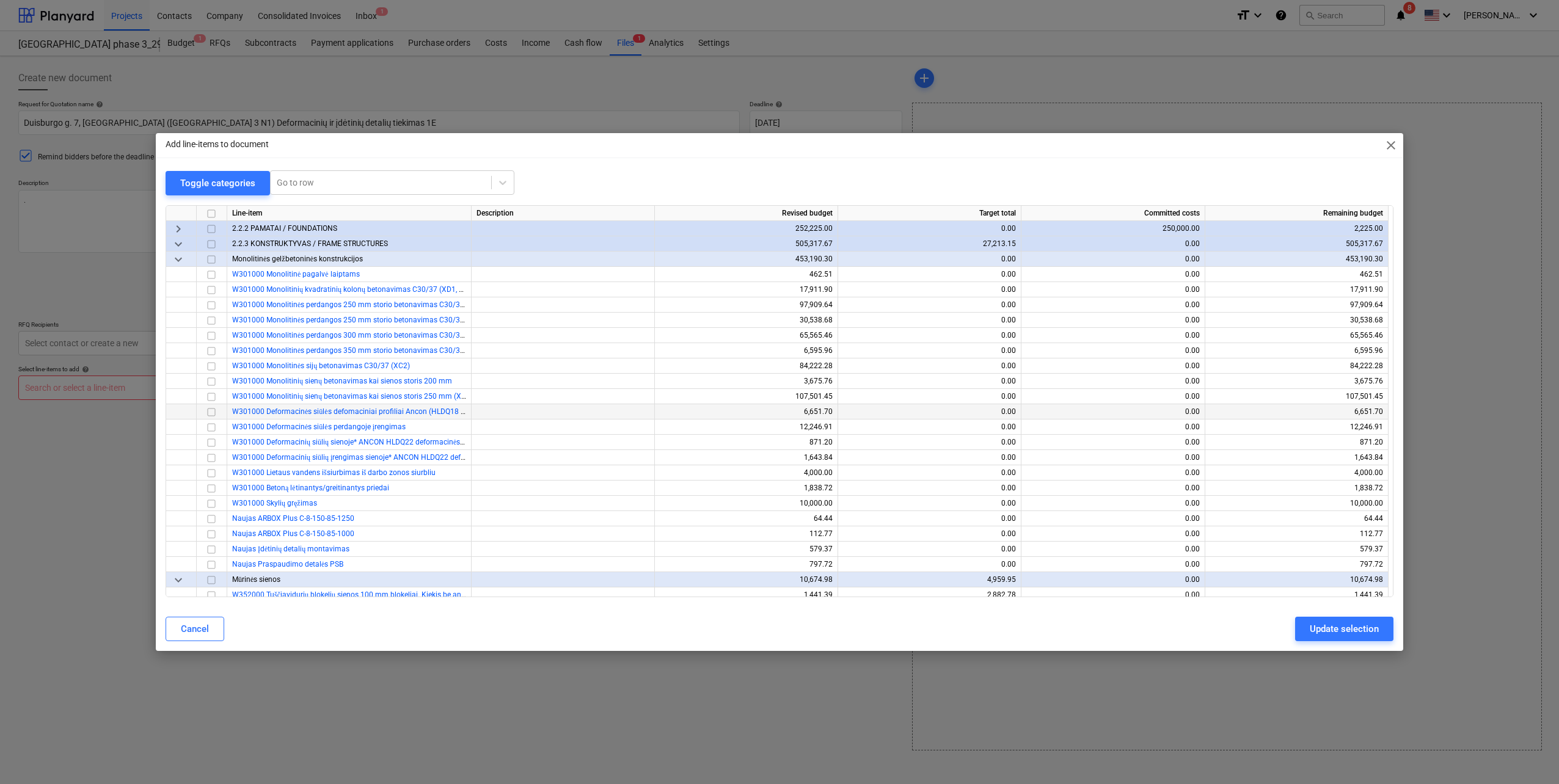
click at [363, 408] on span "W301000 Deformacinės siūlės defomaciniai profiliai Ancon (HLDQ18 -12 vnt, HLDQ2…" at bounding box center [446, 412] width 427 height 9
click at [210, 411] on input "checkbox" at bounding box center [211, 412] width 15 height 15
click at [209, 445] on input "checkbox" at bounding box center [211, 443] width 15 height 15
click at [208, 518] on input "checkbox" at bounding box center [211, 519] width 15 height 15
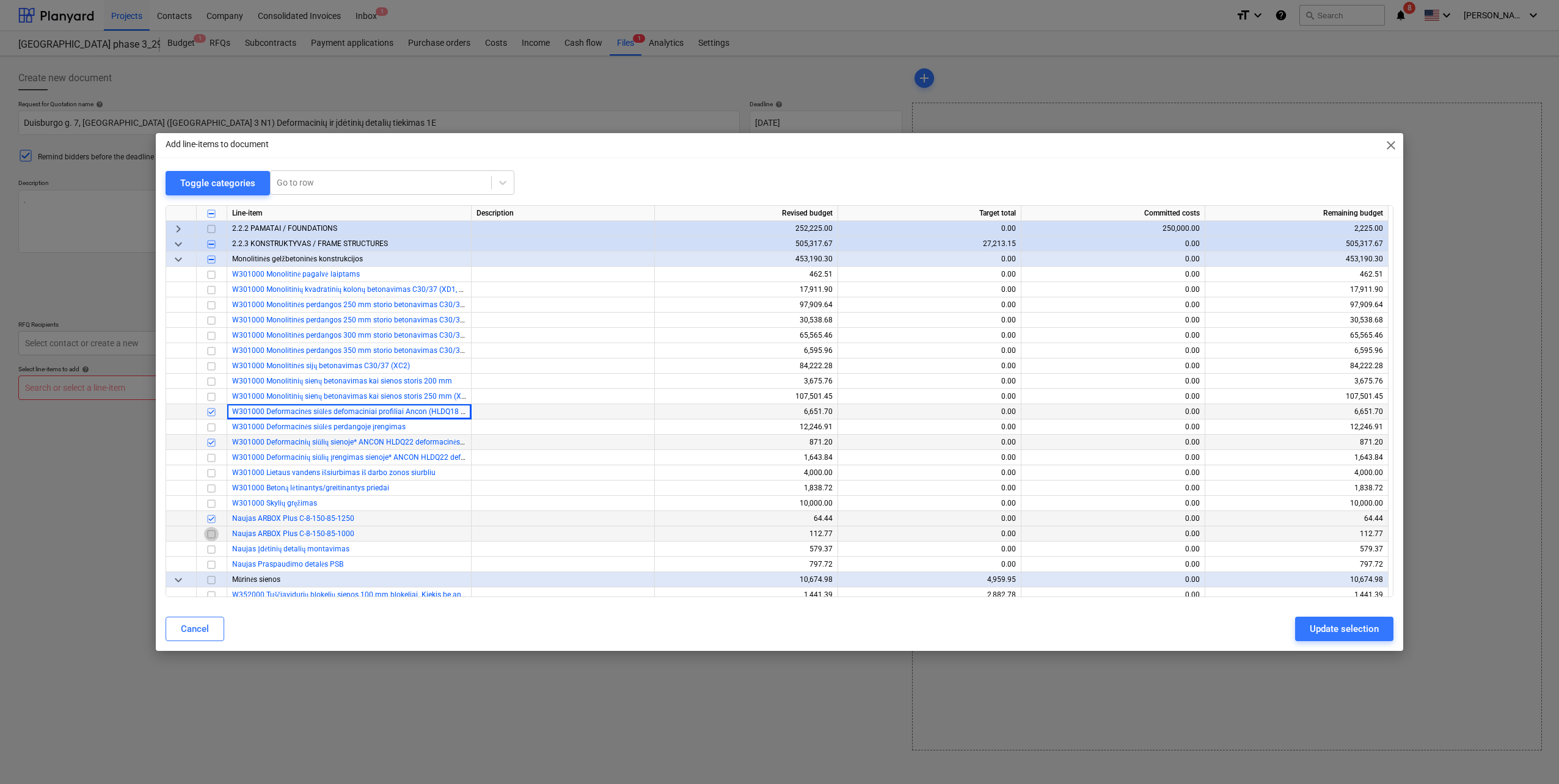
click at [211, 534] on input "checkbox" at bounding box center [211, 534] width 15 height 15
click at [213, 564] on input "checkbox" at bounding box center [211, 565] width 15 height 15
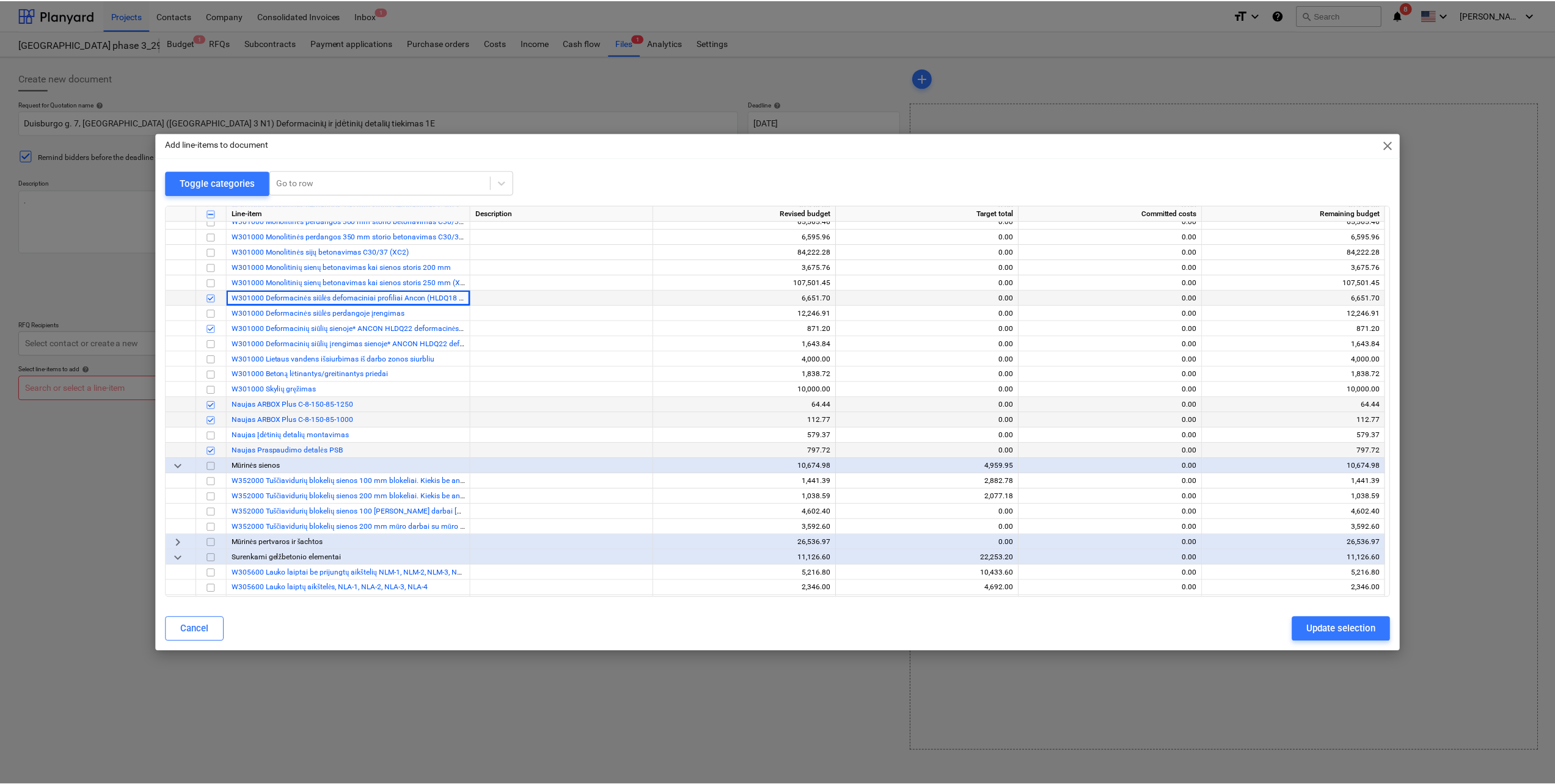
scroll to position [0, 0]
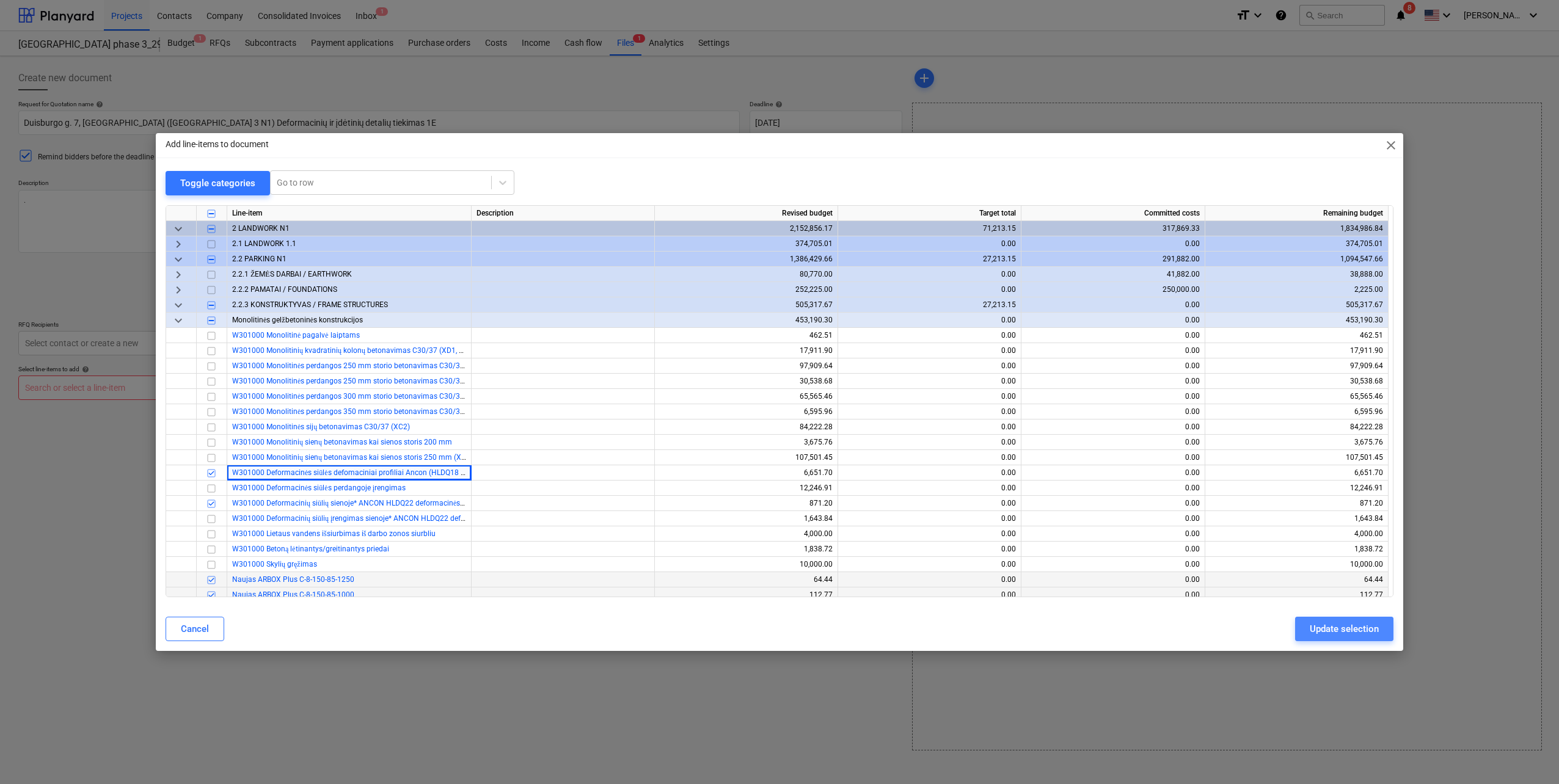
click at [1360, 631] on div "Update selection" at bounding box center [1344, 629] width 69 height 16
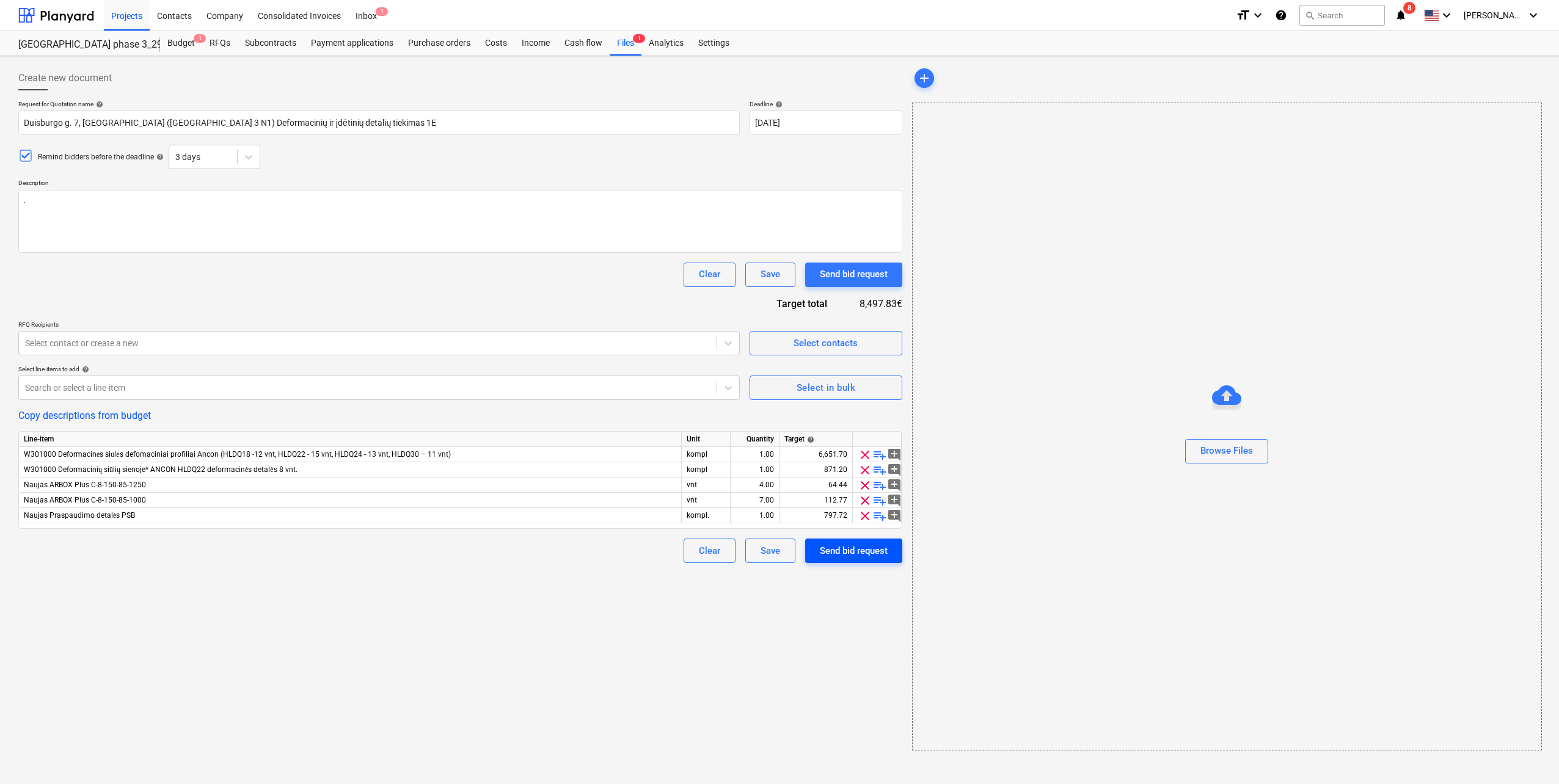
click at [848, 557] on div "Send bid request" at bounding box center [853, 551] width 68 height 16
type textarea "x"
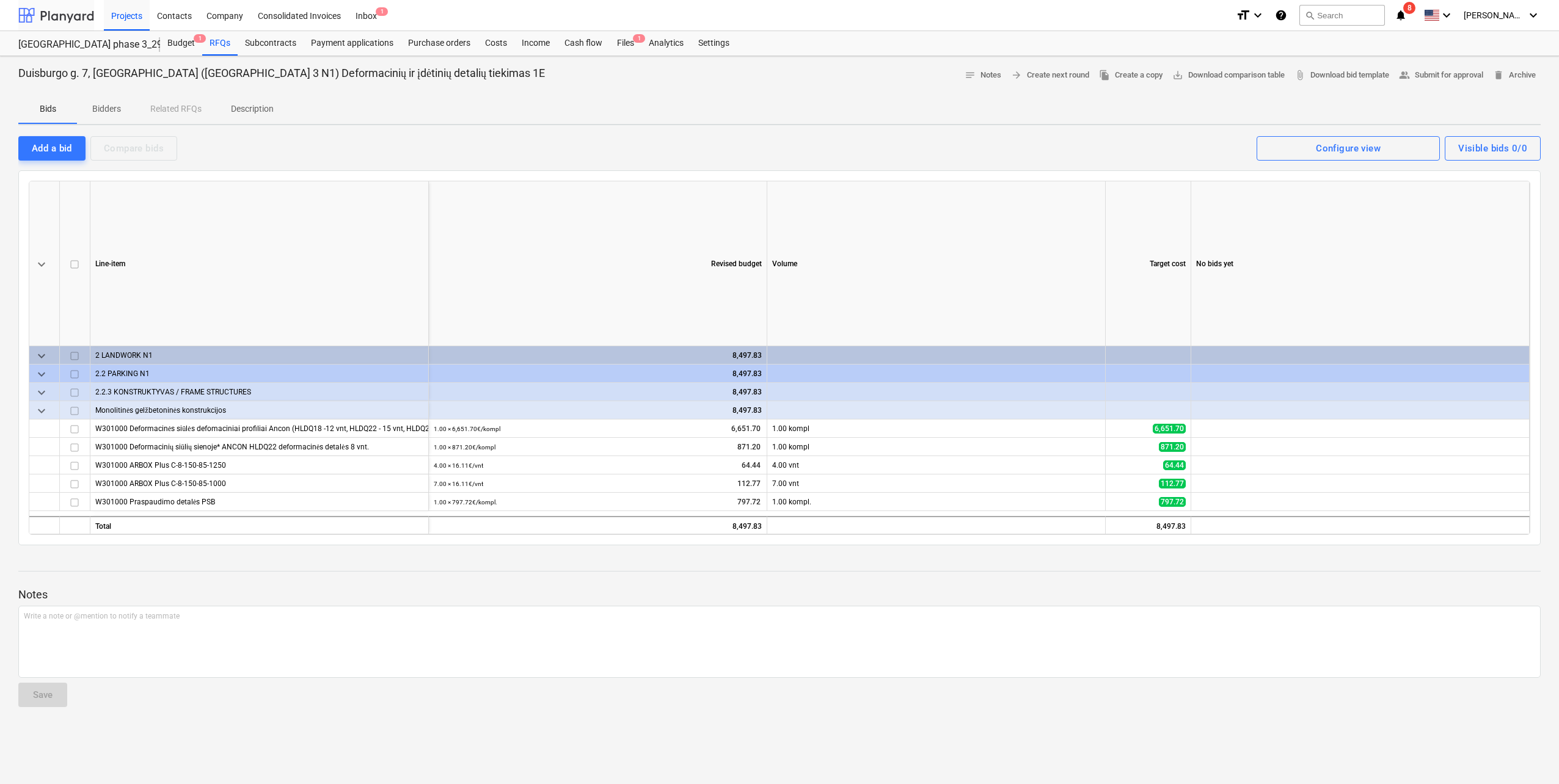
click at [93, 15] on div at bounding box center [56, 15] width 76 height 31
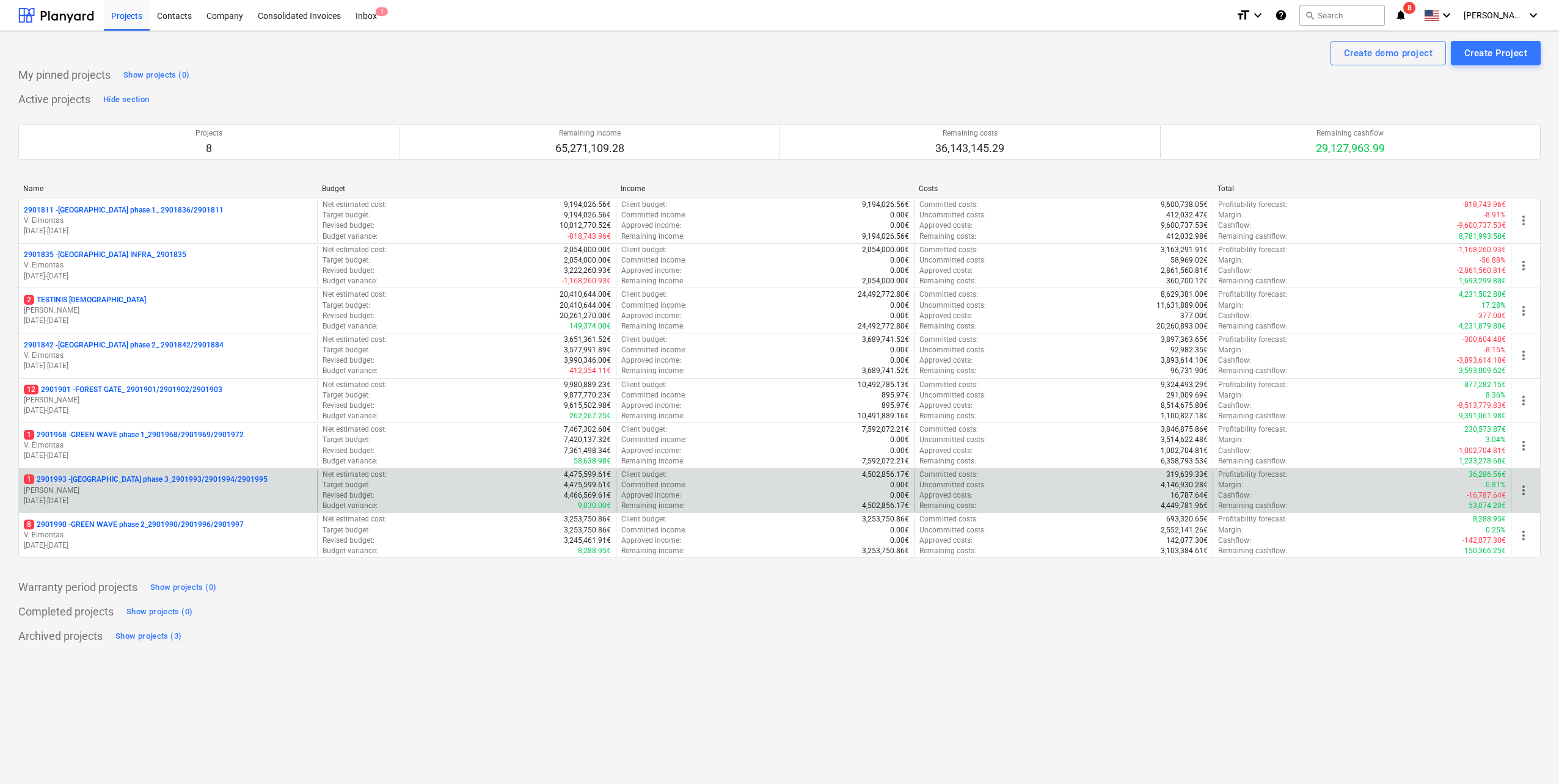
click at [218, 499] on p "[DATE] - [DATE]" at bounding box center [168, 501] width 288 height 10
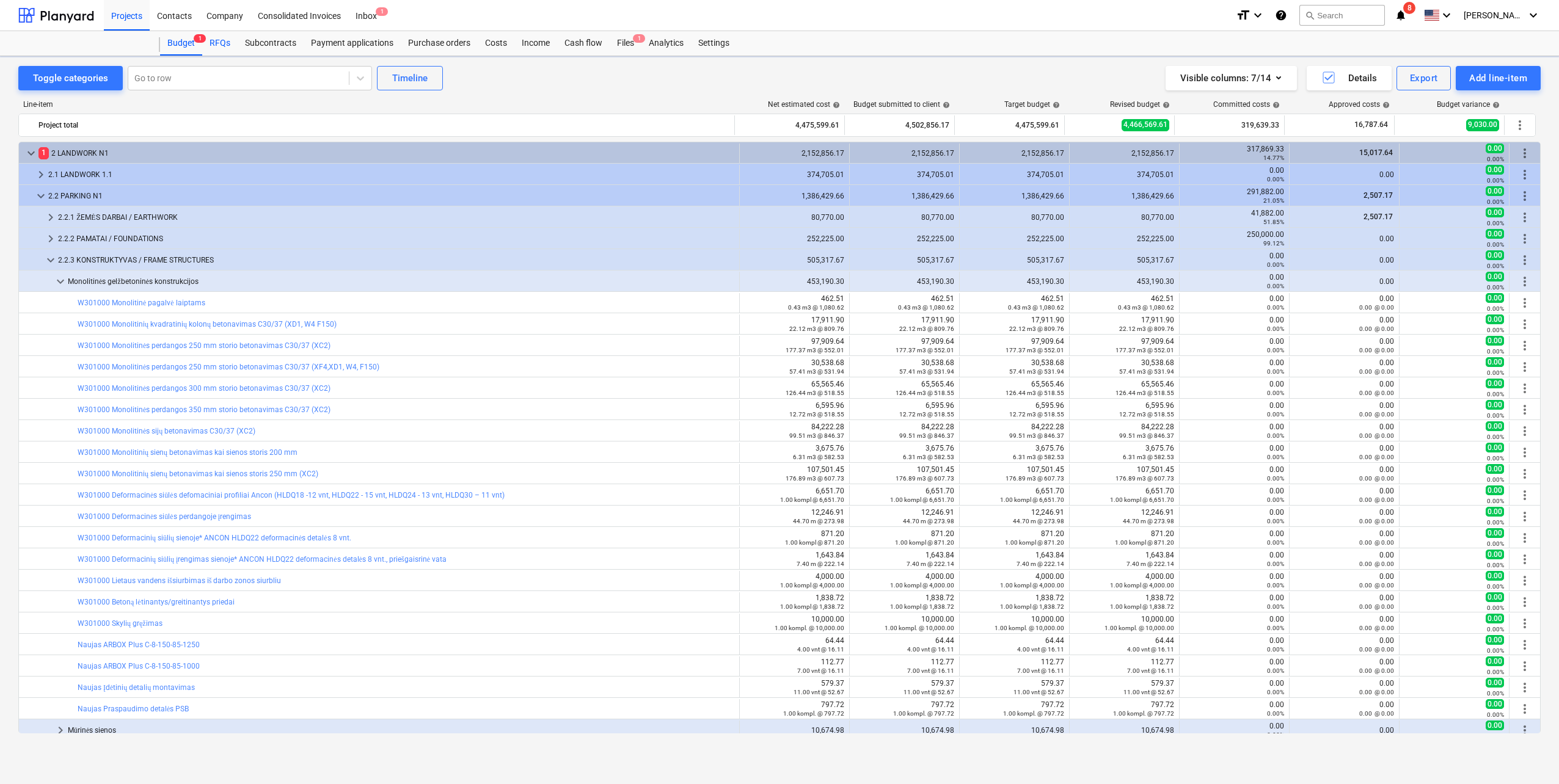
click at [225, 42] on div "RFQs" at bounding box center [220, 44] width 36 height 25
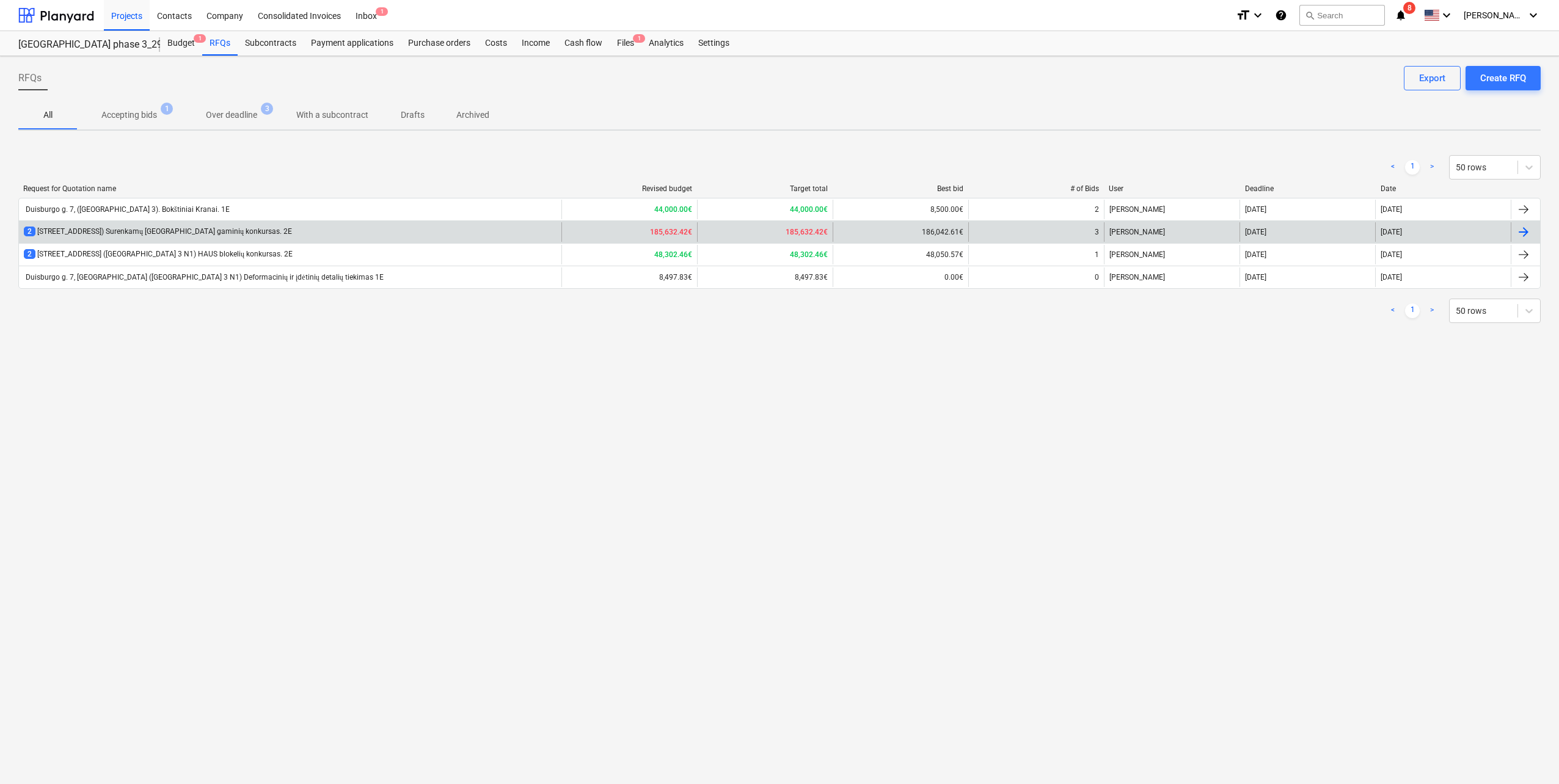
click at [280, 232] on div "2 Duisburgo g. 7, [GEOGRAPHIC_DATA] ([GEOGRAPHIC_DATA] 3 N1) Surenkamų GB gamin…" at bounding box center [158, 231] width 268 height 10
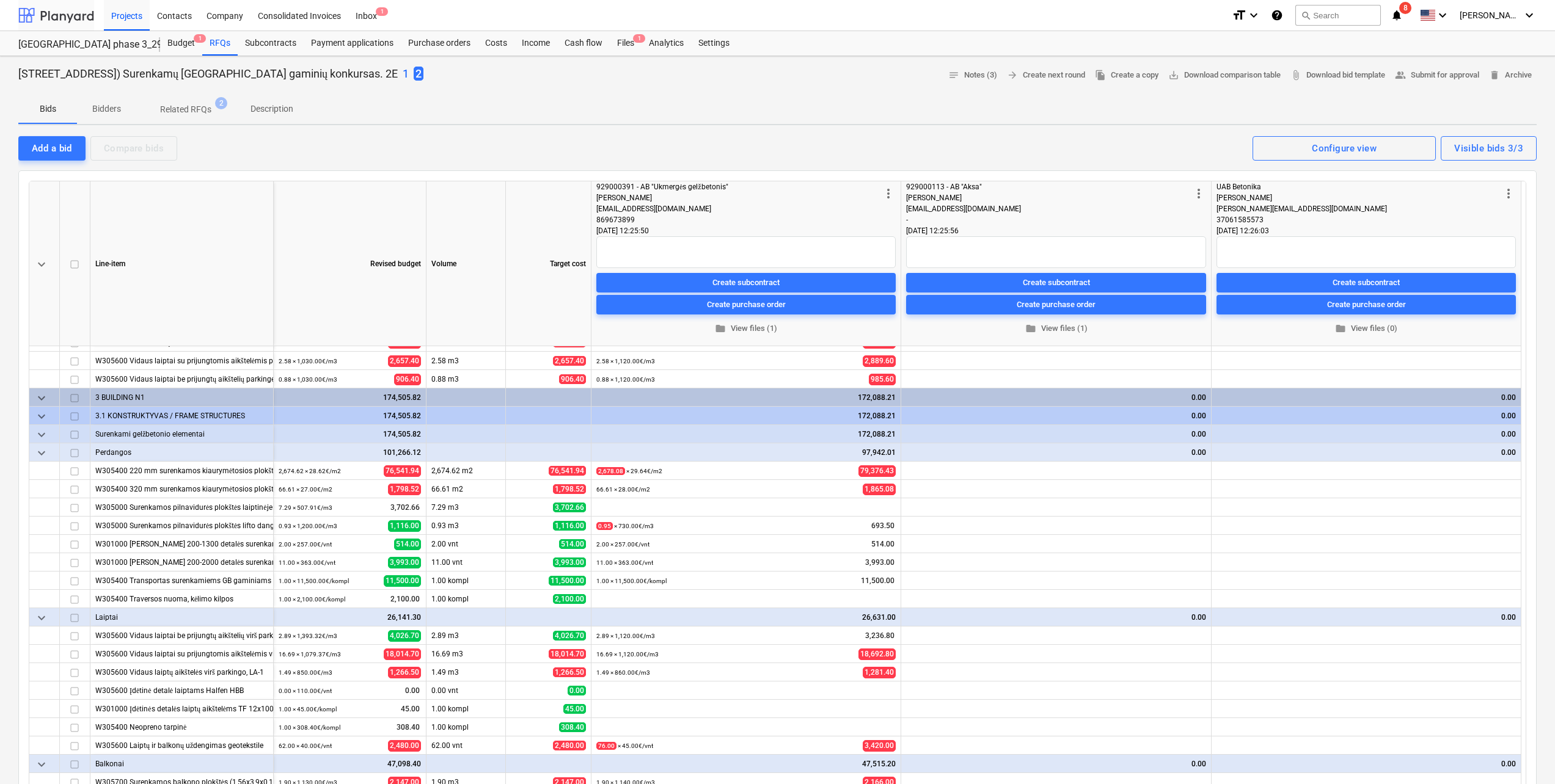
click at [66, 17] on div at bounding box center [56, 15] width 76 height 31
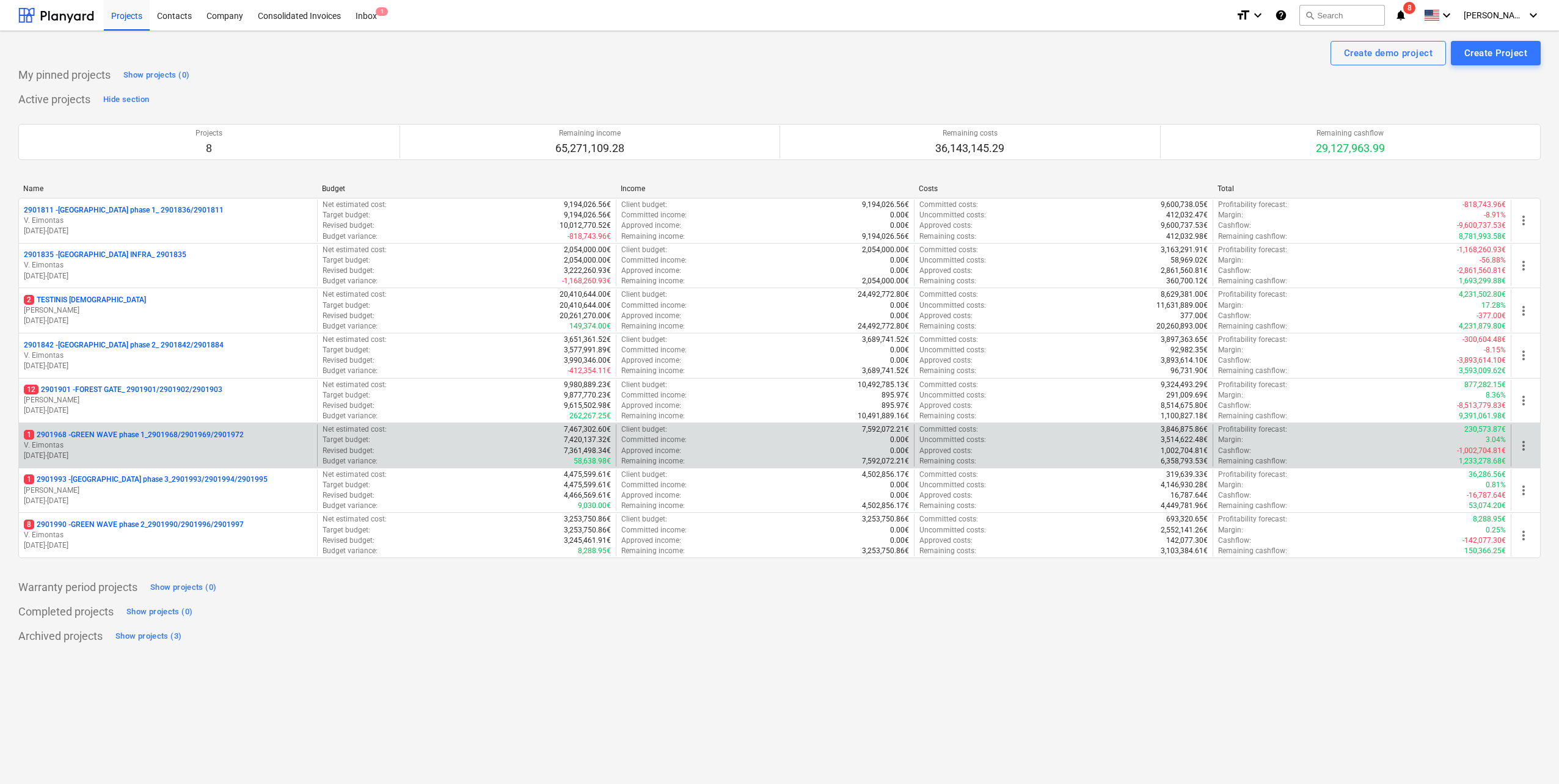
click at [234, 454] on p "[DATE] - [DATE]" at bounding box center [168, 456] width 288 height 10
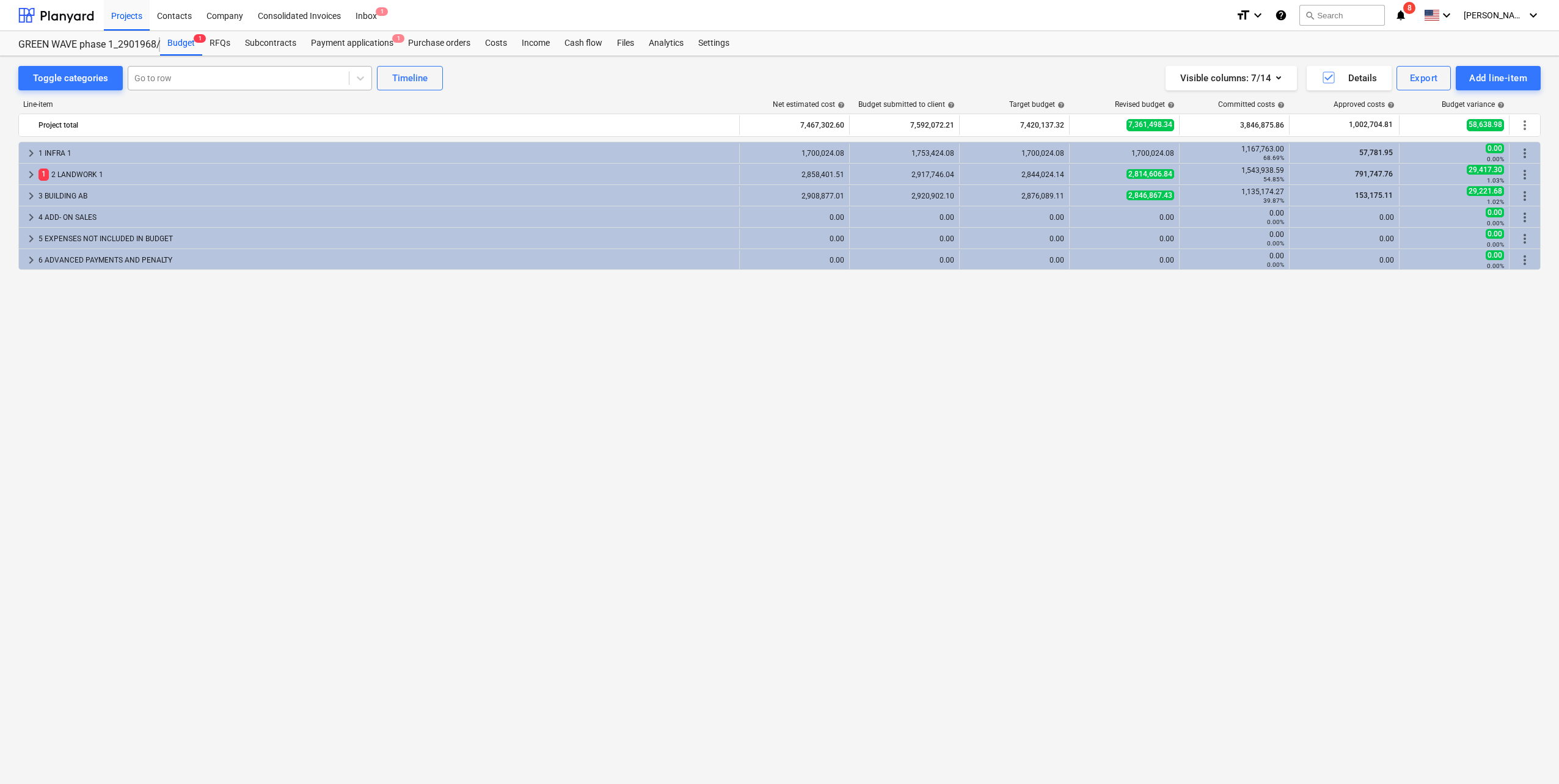
click at [173, 83] on div at bounding box center [239, 78] width 208 height 12
type input "S"
click at [411, 471] on div "keyboard_arrow_right 1 INFRA 1 1,700,024.08 1,753,424.08 1,700,024.08 1,700,024…" at bounding box center [779, 437] width 1523 height 592
click at [69, 15] on div at bounding box center [56, 15] width 76 height 31
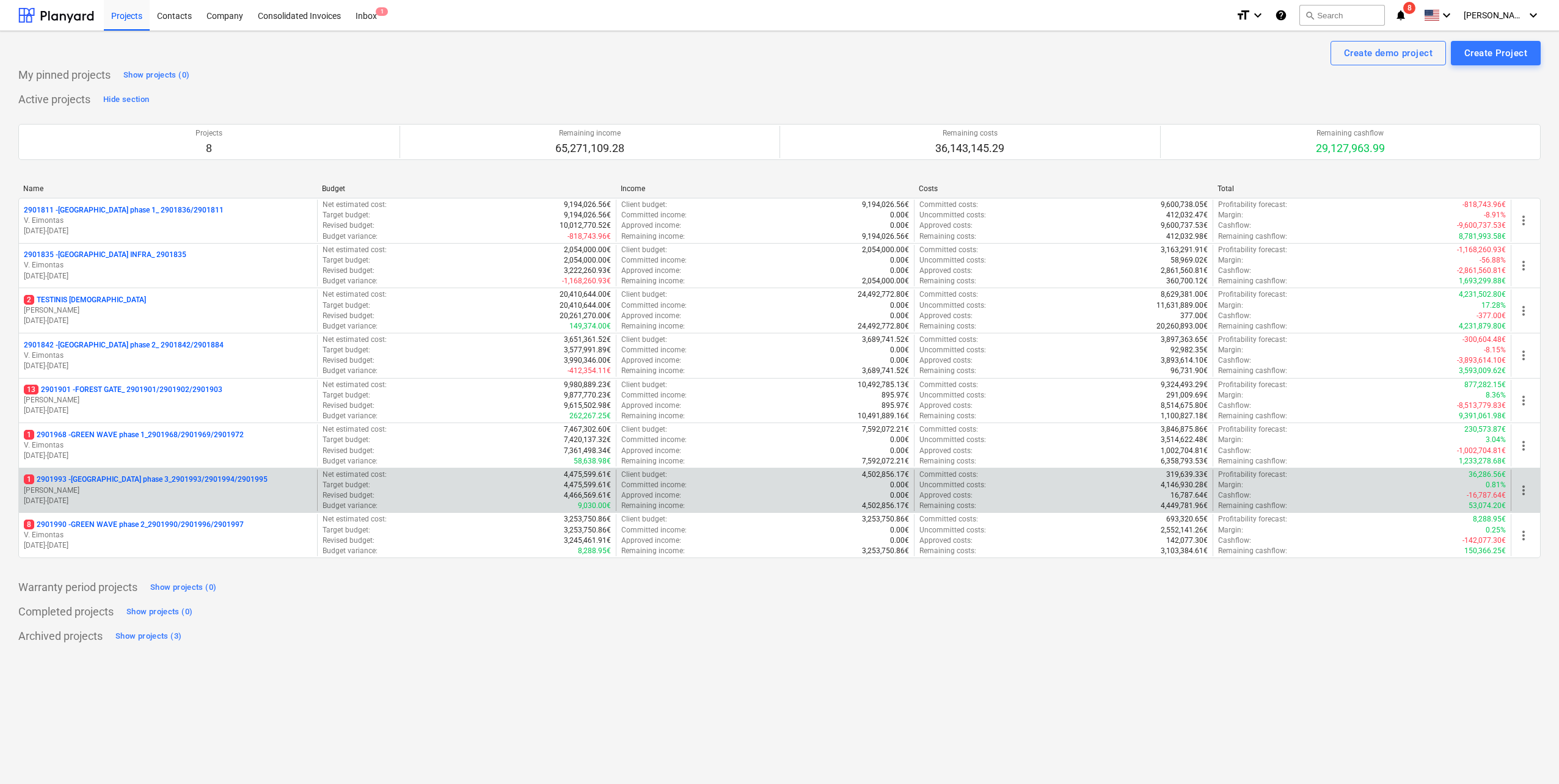
click at [220, 484] on p "1 2901993 - [GEOGRAPHIC_DATA] phase 3_2901993/2901994/2901995" at bounding box center [146, 480] width 244 height 10
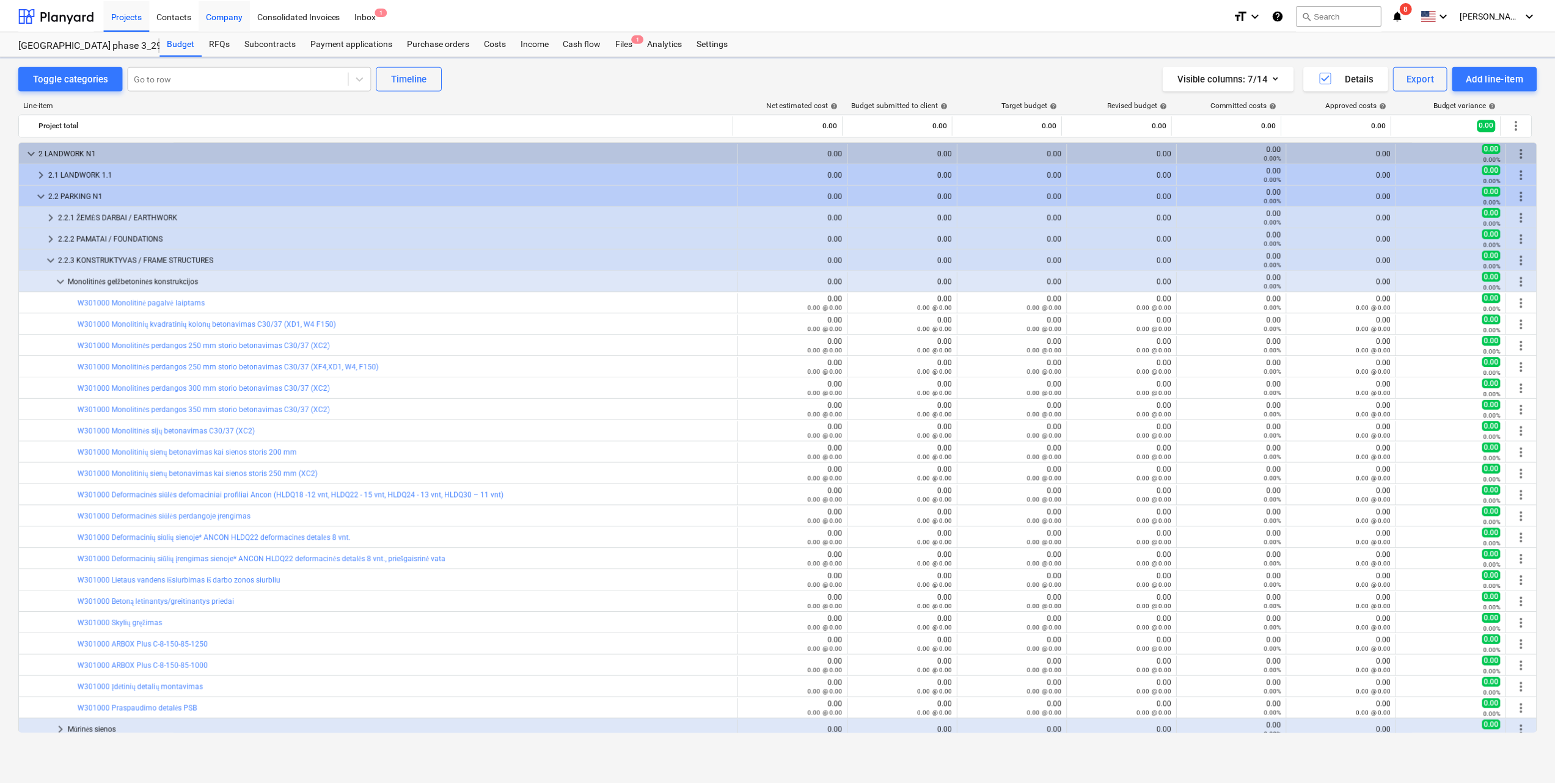
scroll to position [6, 0]
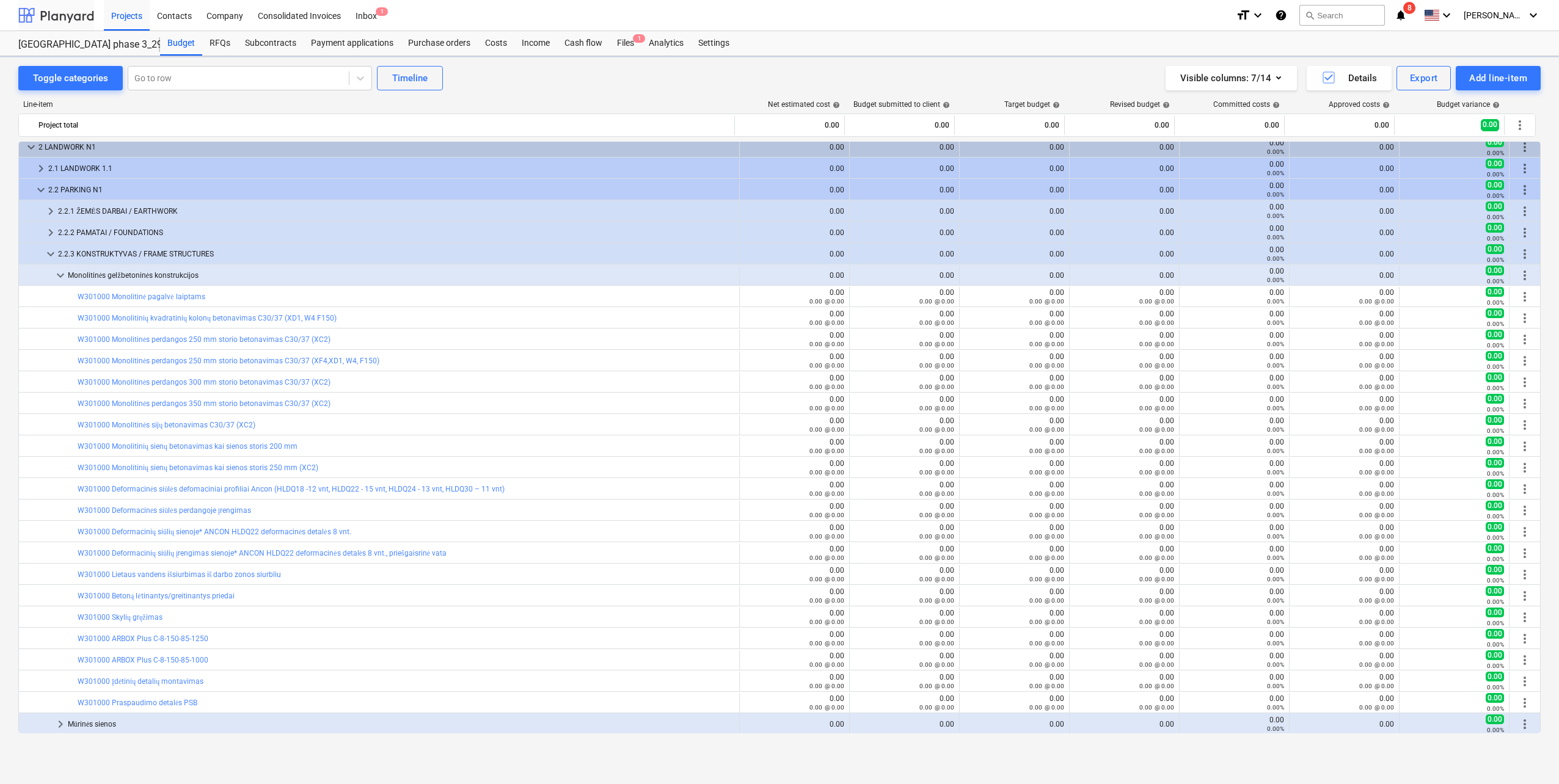
click at [70, 26] on div at bounding box center [56, 15] width 76 height 31
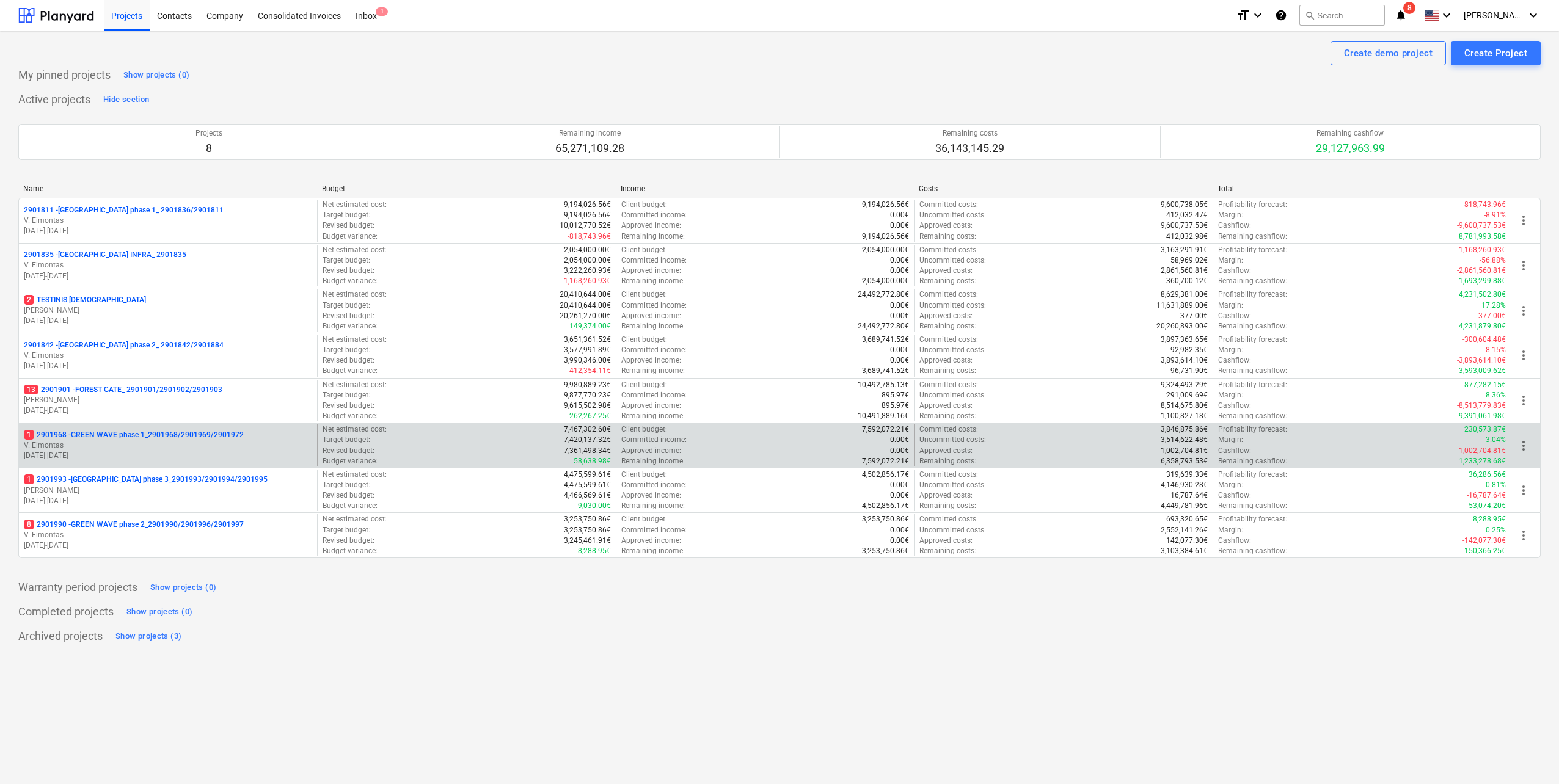
click at [195, 436] on p "1 2901968 - GREEN WAVE phase 1_2901968/2901969/2901972" at bounding box center [134, 435] width 220 height 10
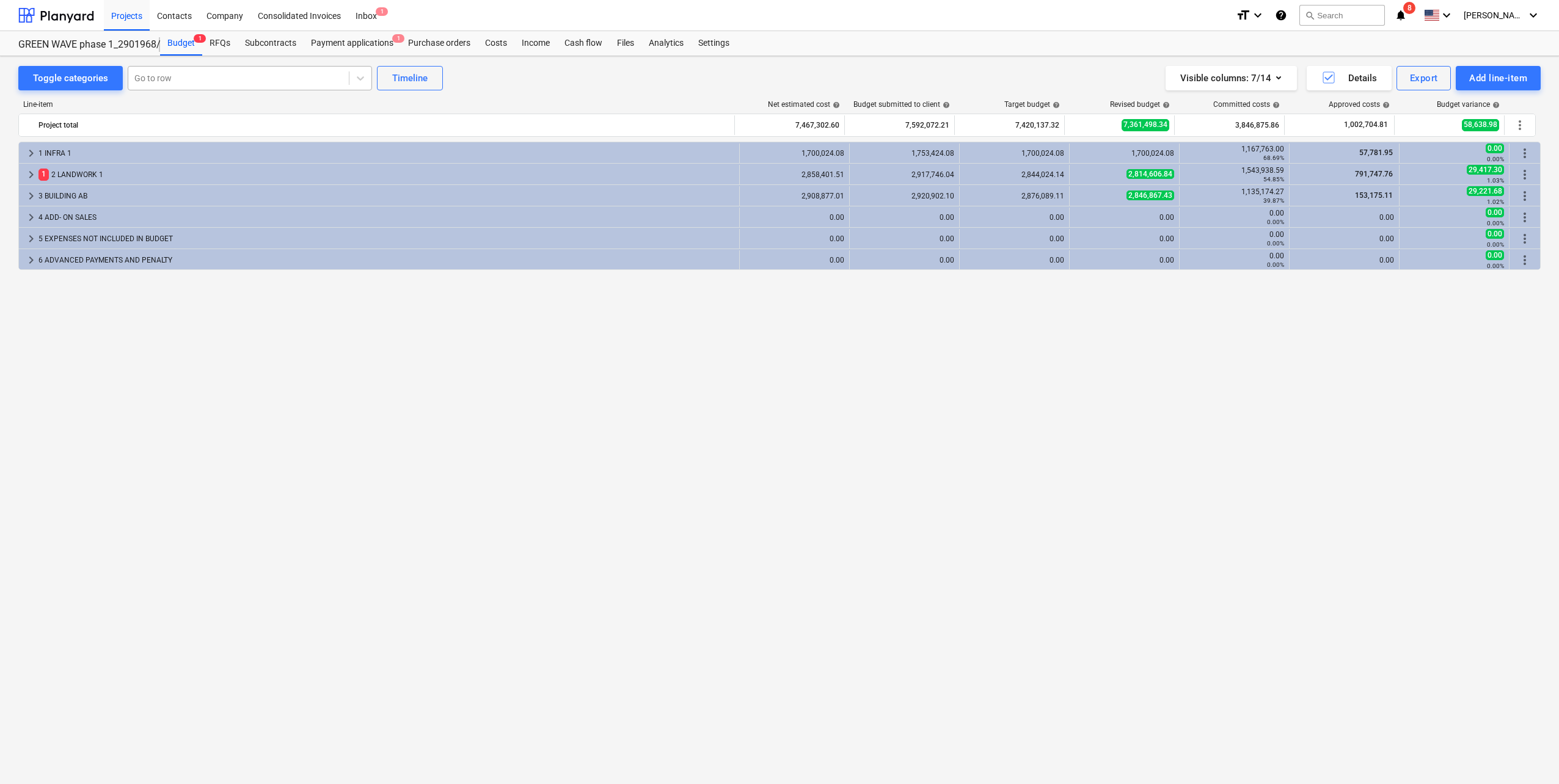
click at [230, 80] on div at bounding box center [239, 78] width 208 height 12
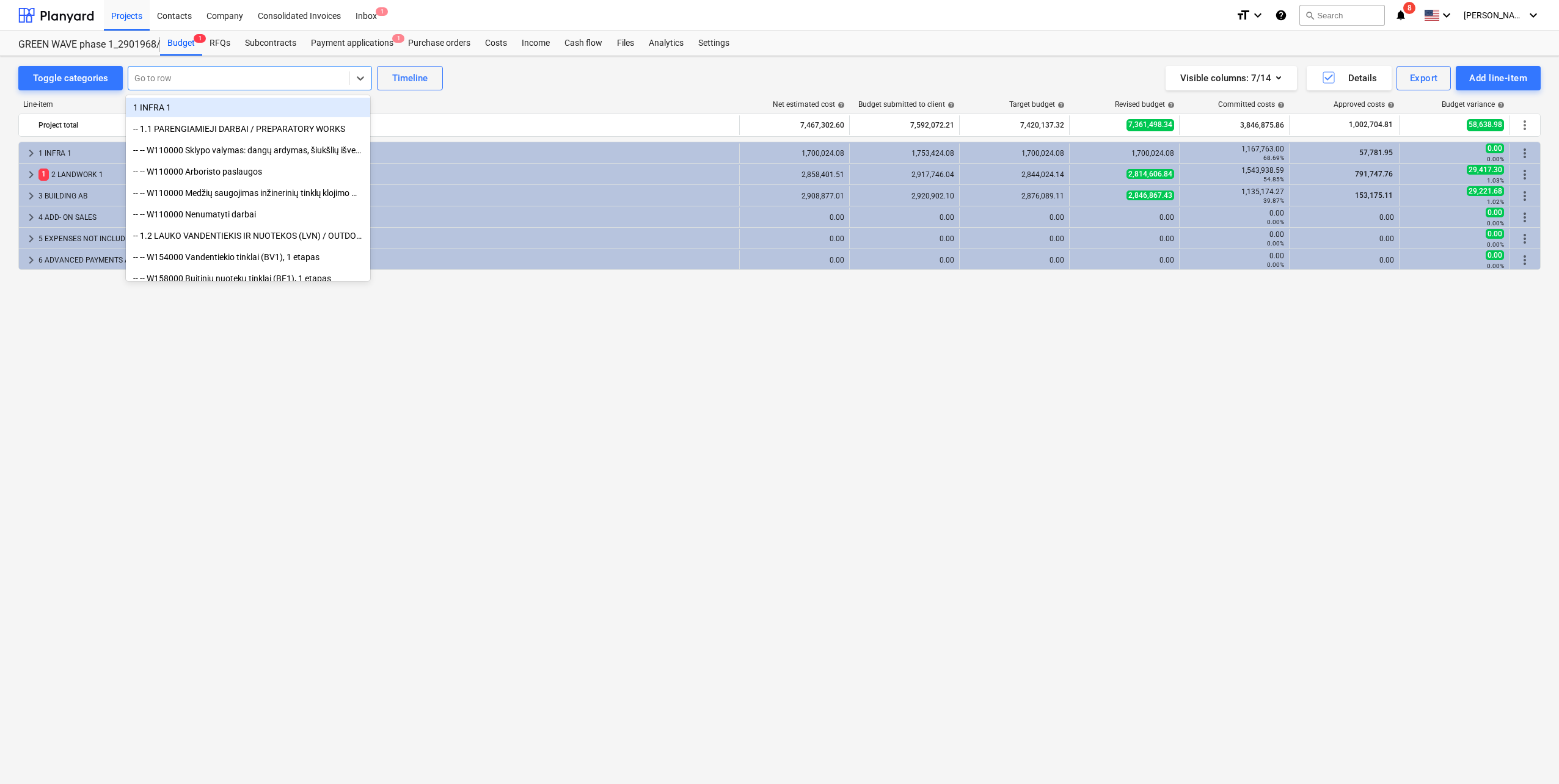
type input "s"
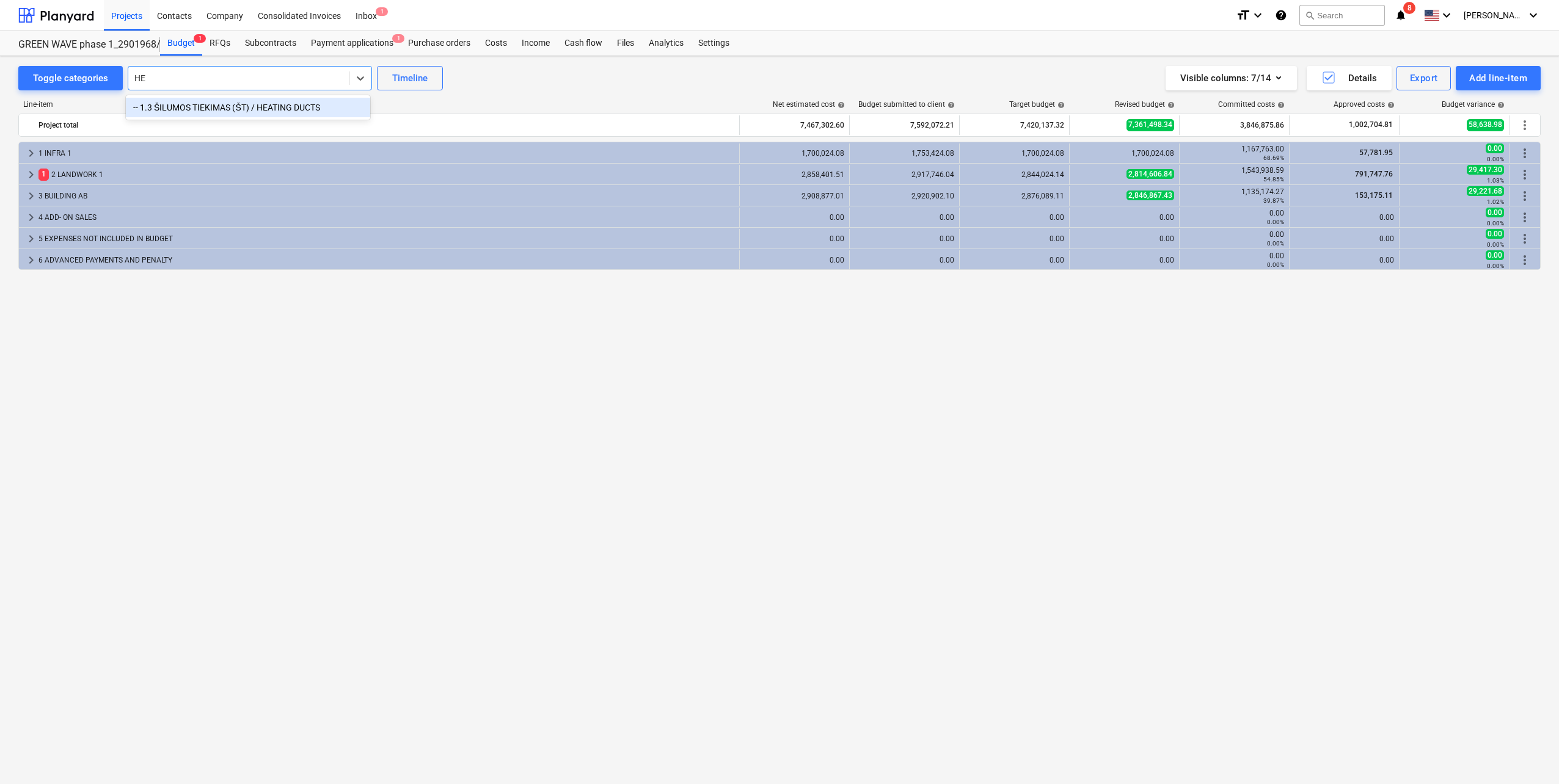
type input "H"
type input "Si"
click at [226, 51] on div "RFQs" at bounding box center [220, 44] width 36 height 25
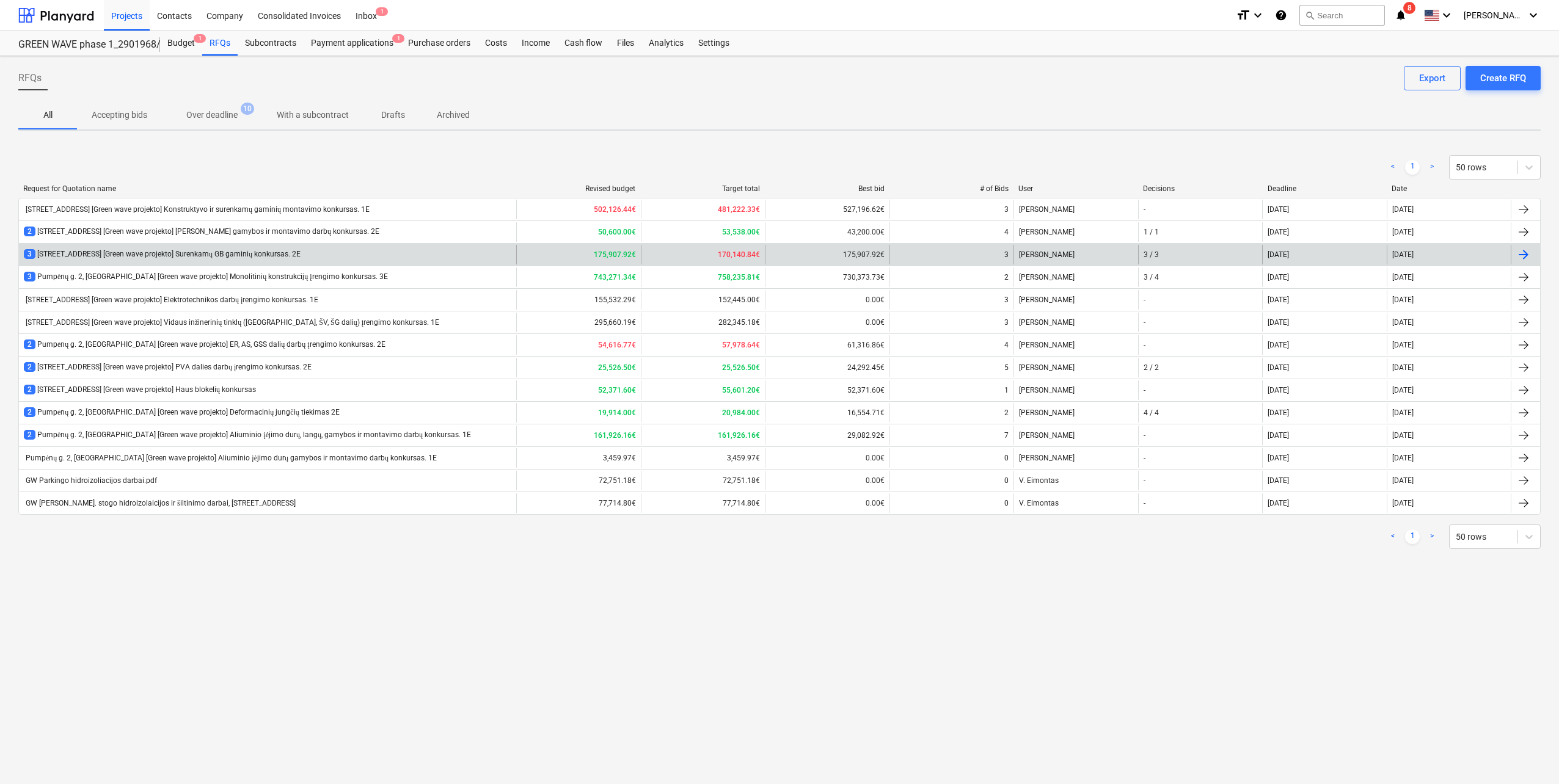
click at [286, 250] on div "3 [STREET_ADDRESS] [Green wave projekto] Surenkamų GB gaminių konkursas. 2E" at bounding box center [162, 254] width 277 height 10
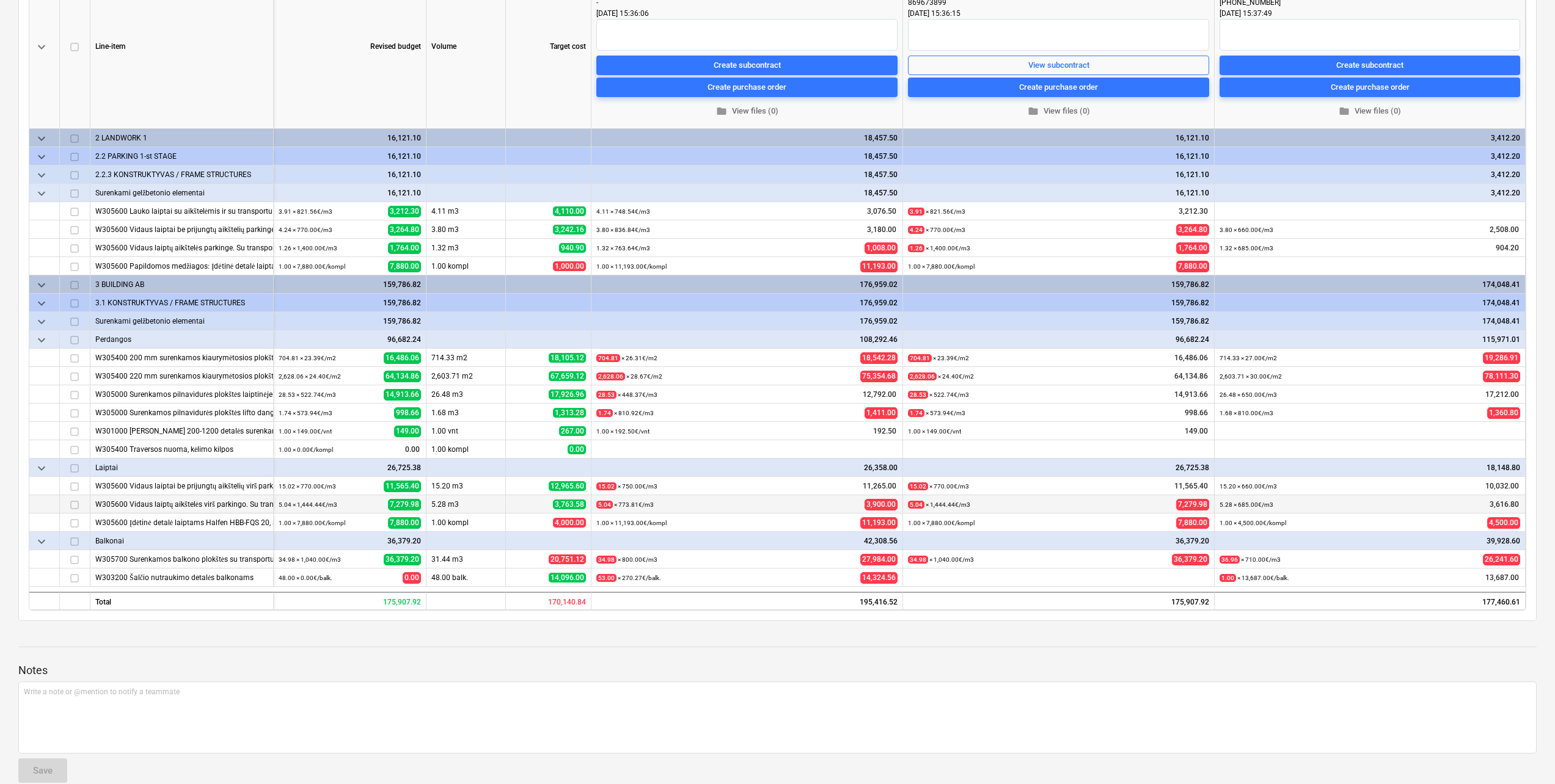
scroll to position [305, 0]
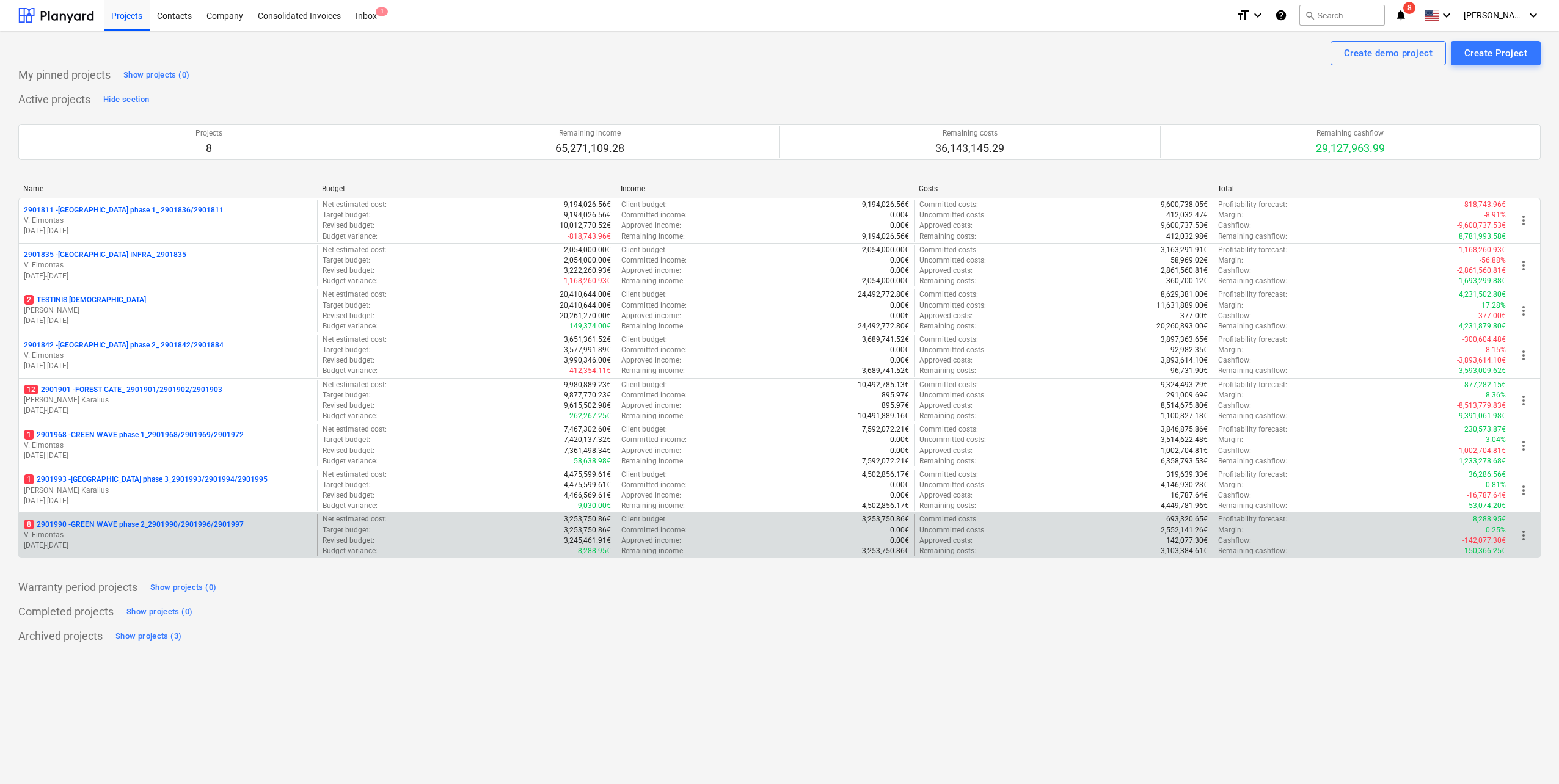
click at [192, 531] on p "V. Eimontas" at bounding box center [168, 535] width 288 height 10
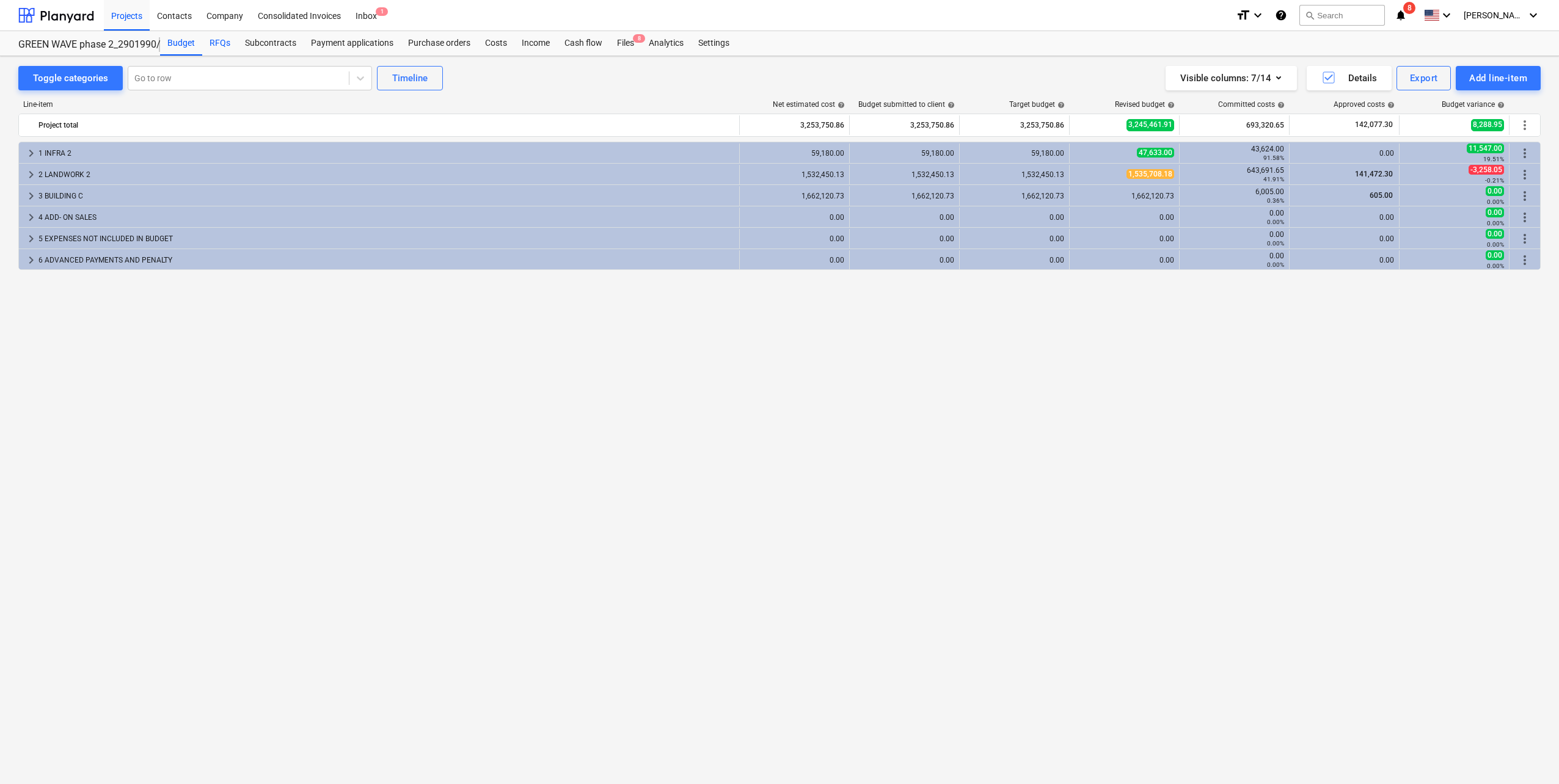
click at [234, 44] on div "RFQs" at bounding box center [220, 44] width 36 height 25
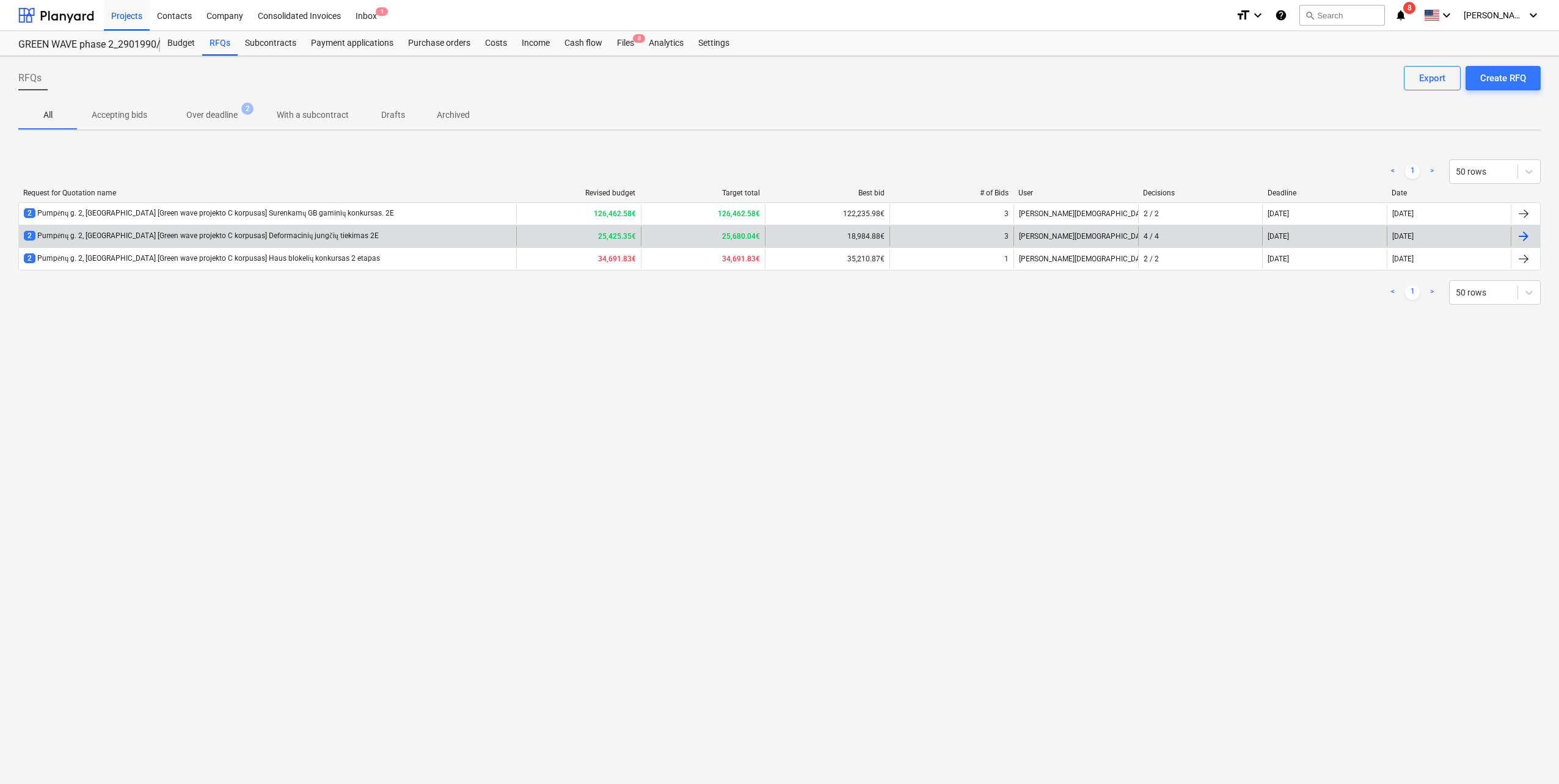
click at [181, 230] on div "2 Pumpėnų g. 2, Vilnius [Green wave projekto C korpusas] Deformacinių jungčių t…" at bounding box center [267, 236] width 497 height 20
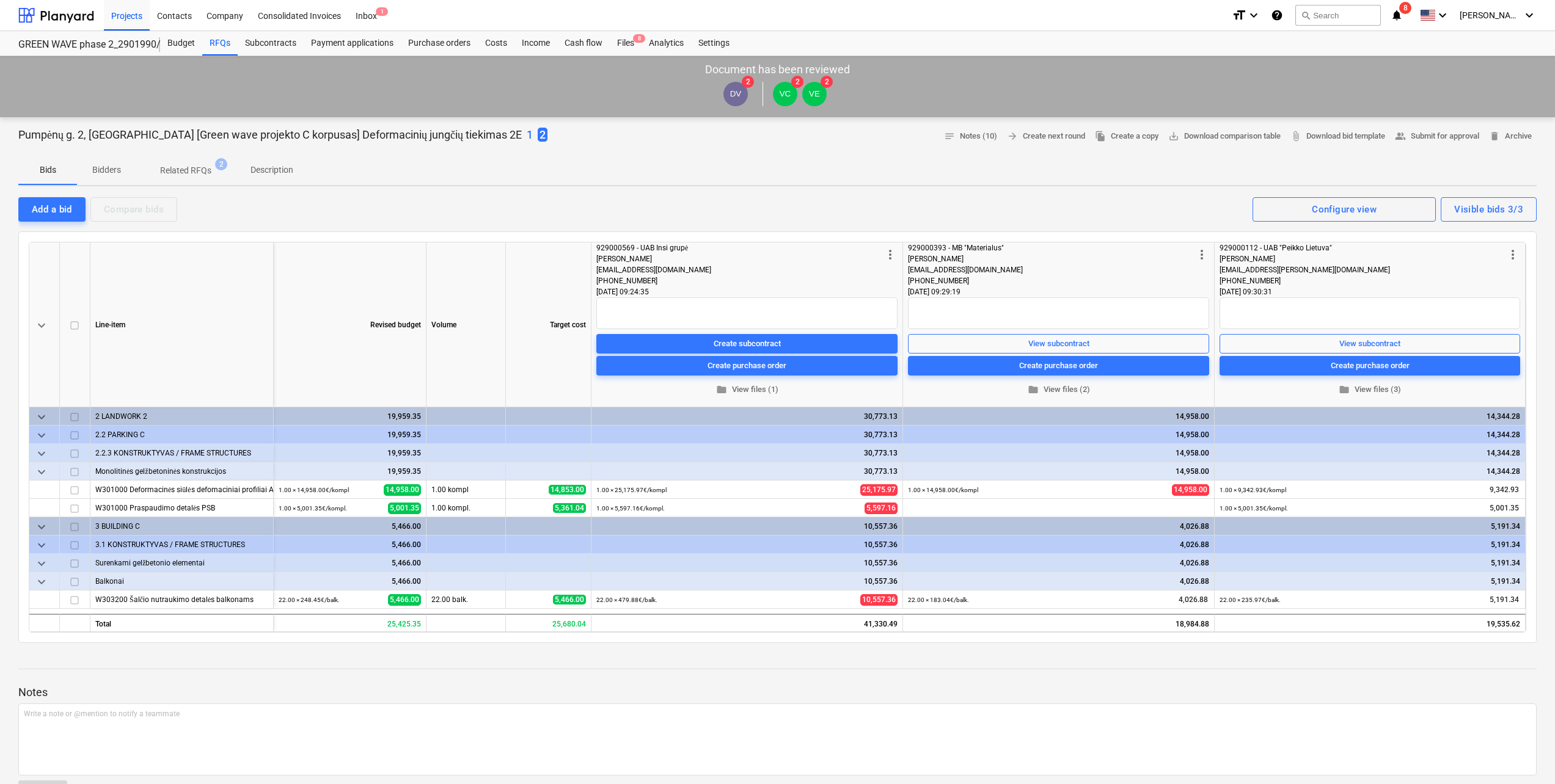
click at [436, 135] on p "Pumpėnų g. 2, Vilnius [Green wave projekto C korpusas] Deformacinių jungčių tie…" at bounding box center [269, 135] width 503 height 15
drag, startPoint x: 453, startPoint y: 134, endPoint x: 1, endPoint y: 138, distance: 452.0
copy p "Pumpėnų g. 2, Vilnius [Green wave projekto C korpusas] Deformacinių jungčių tie…"
click at [300, 140] on p "Pumpėnų g. 2, Vilnius [Green wave projekto C korpusas] Deformacinių jungčių tie…" at bounding box center [269, 135] width 503 height 15
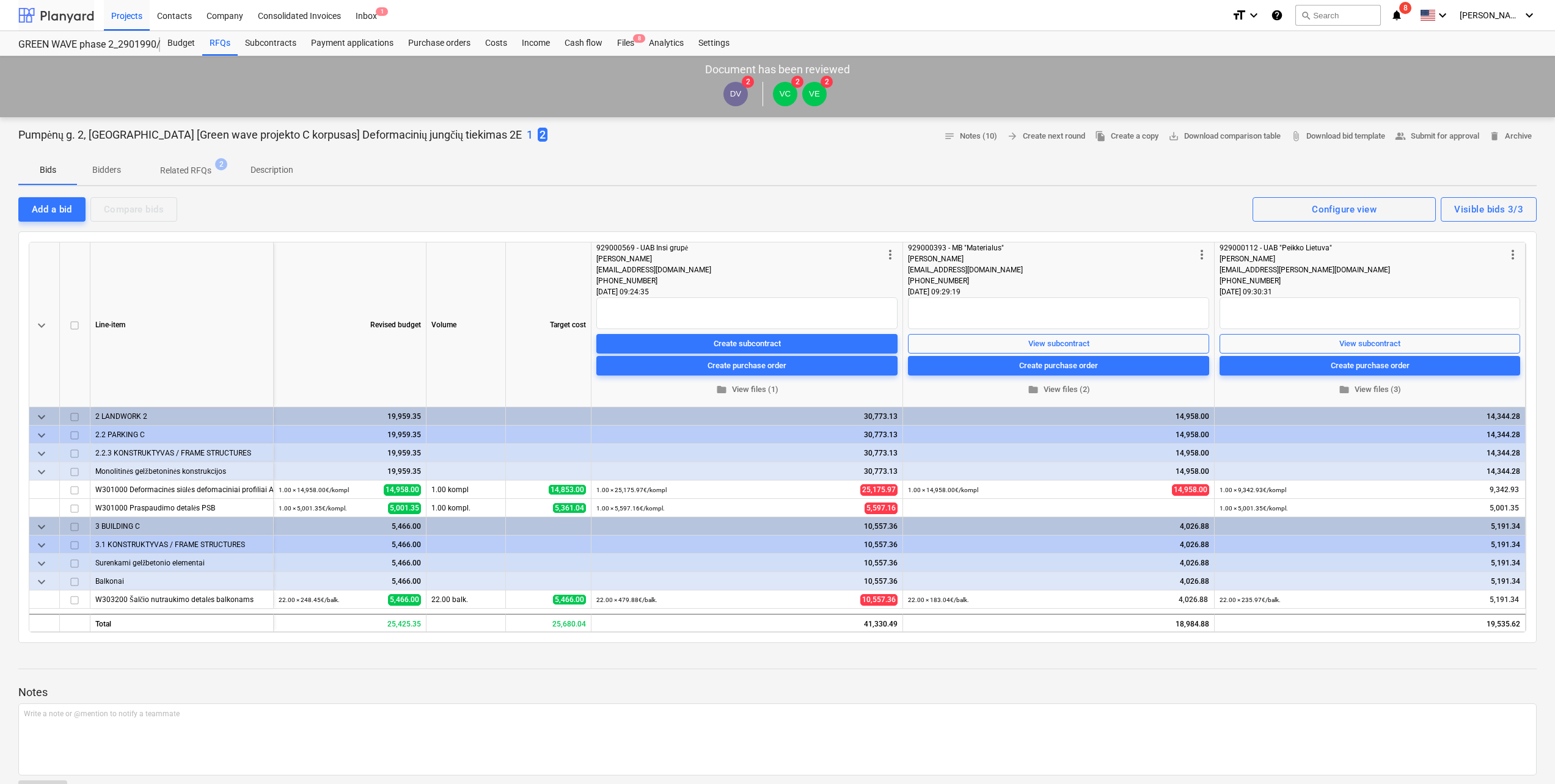
click at [68, 15] on div at bounding box center [56, 15] width 76 height 31
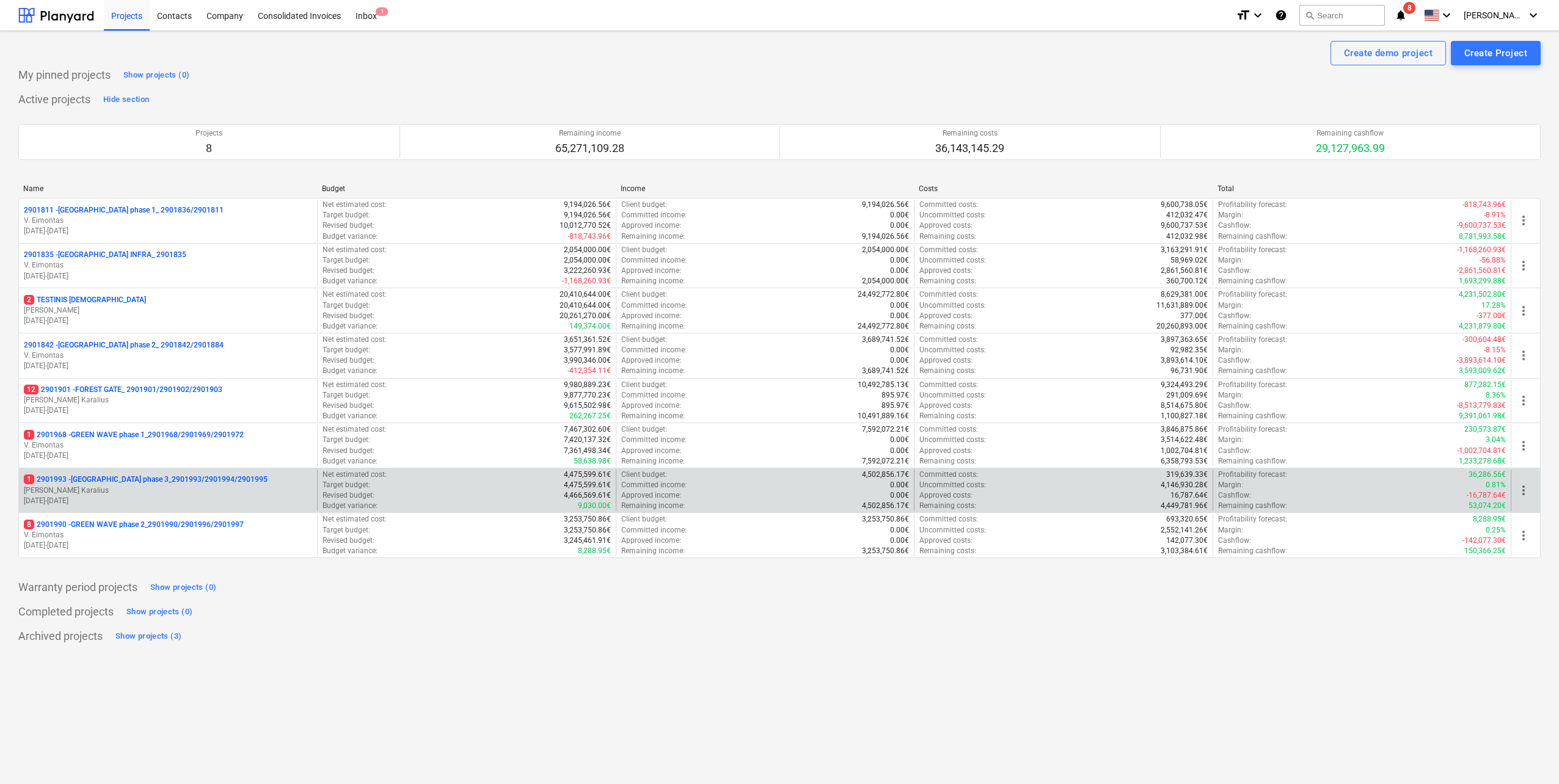
click at [154, 487] on p "[PERSON_NAME]" at bounding box center [168, 491] width 288 height 10
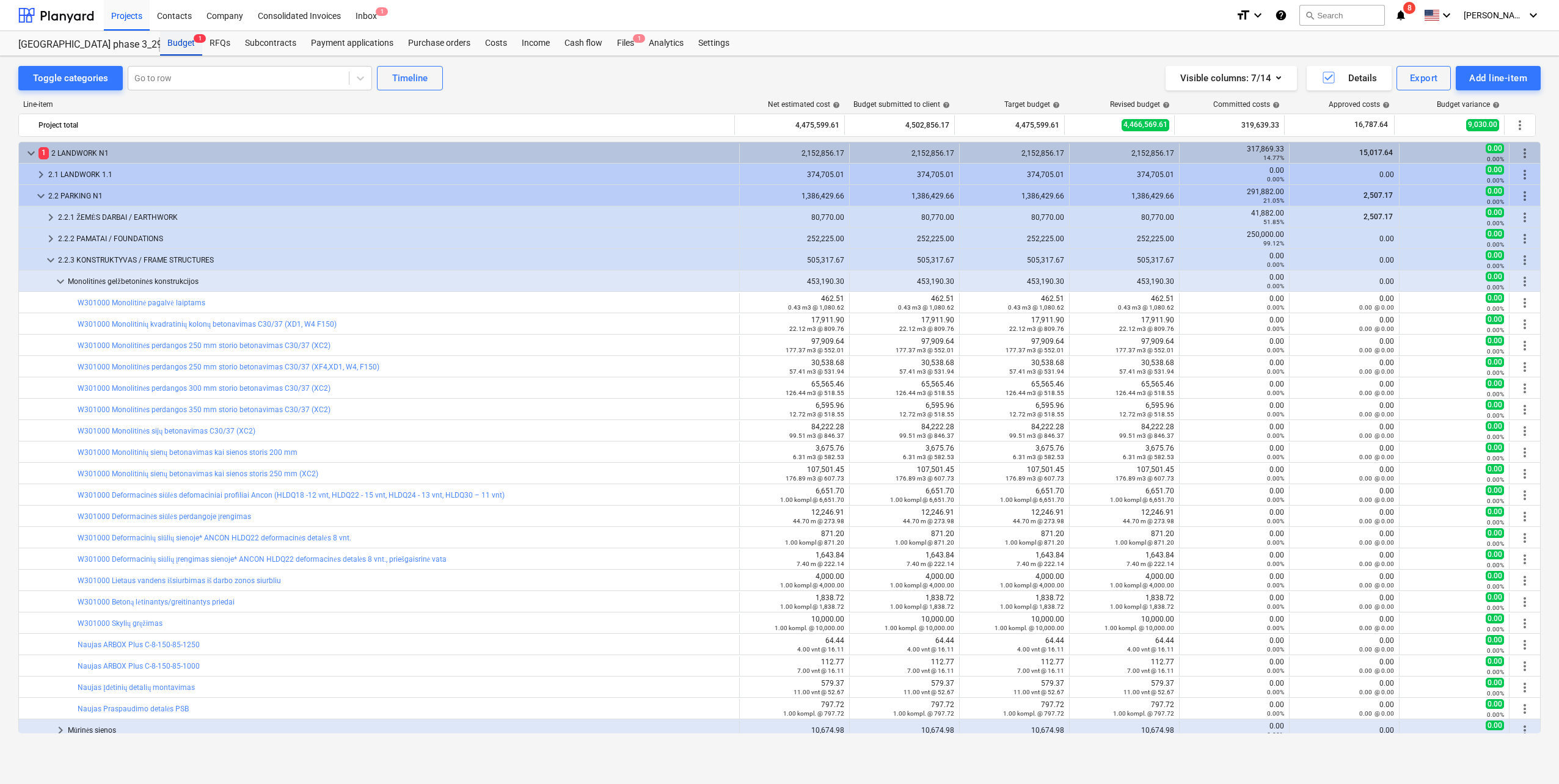
scroll to position [6, 0]
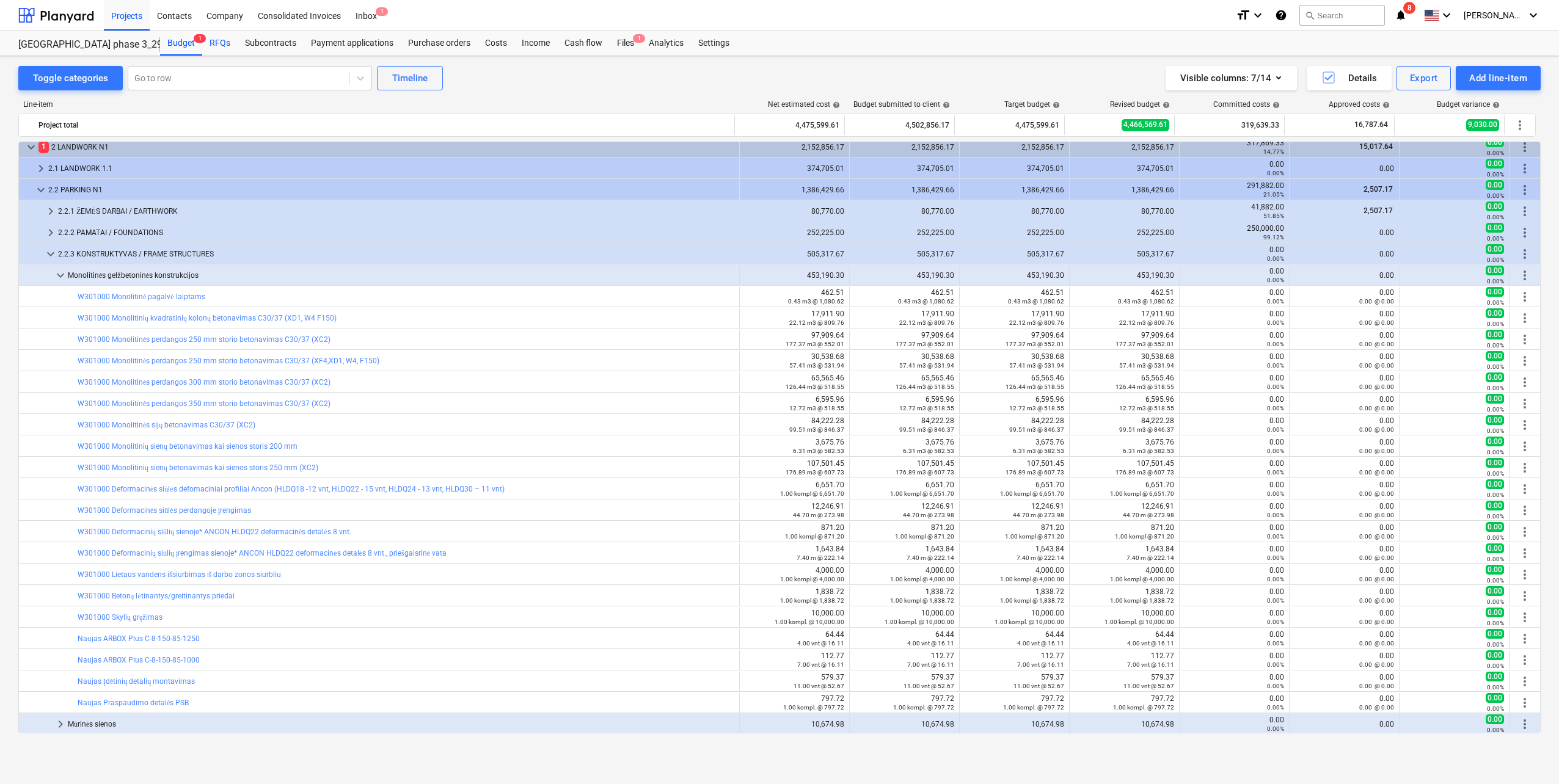
click at [214, 49] on div "RFQs" at bounding box center [220, 44] width 36 height 25
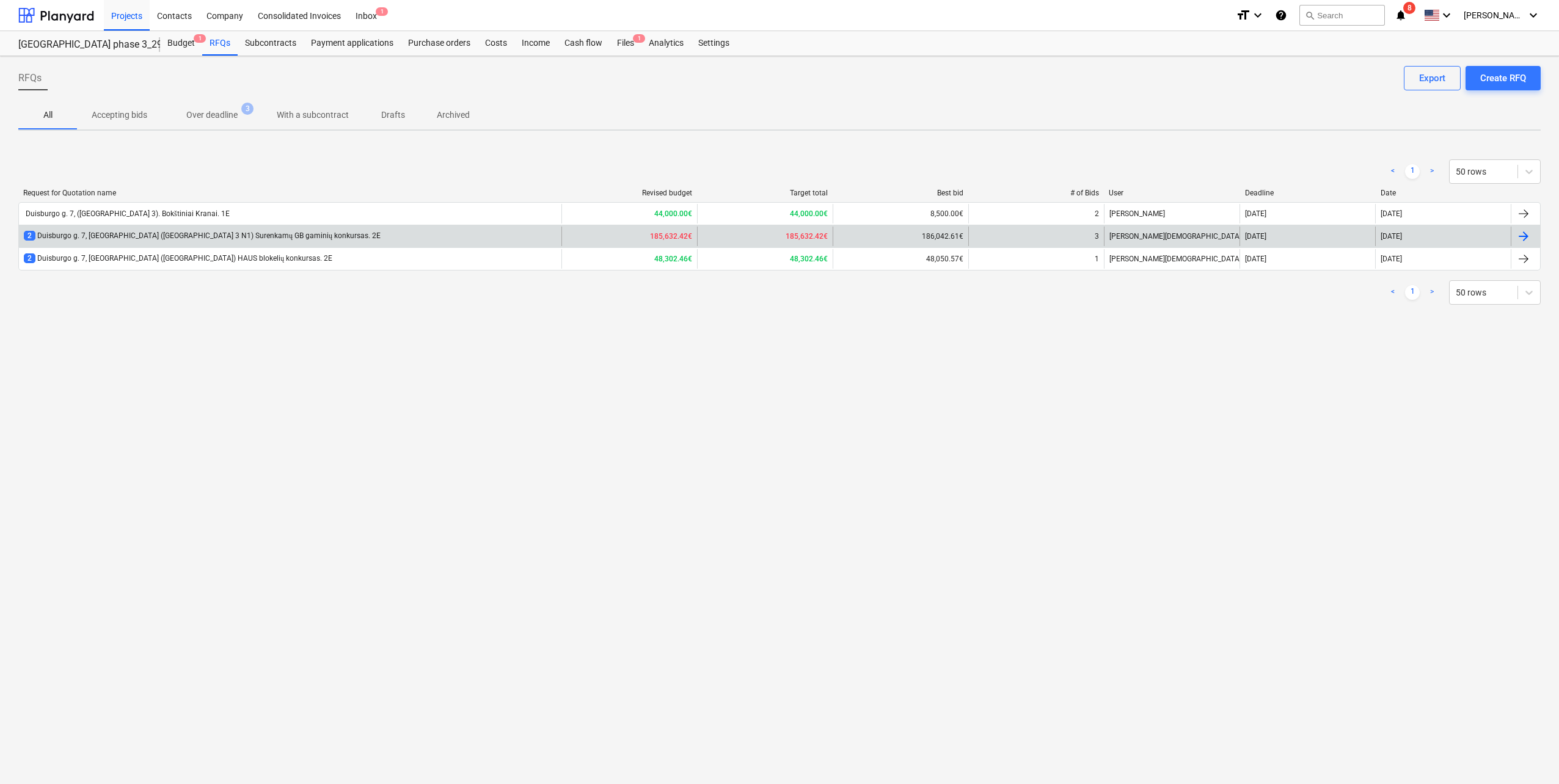
click at [103, 236] on div "2 Duisburgo g. 7, [GEOGRAPHIC_DATA] ([GEOGRAPHIC_DATA] 3 N1) Surenkamų GB gamin…" at bounding box center [202, 236] width 357 height 10
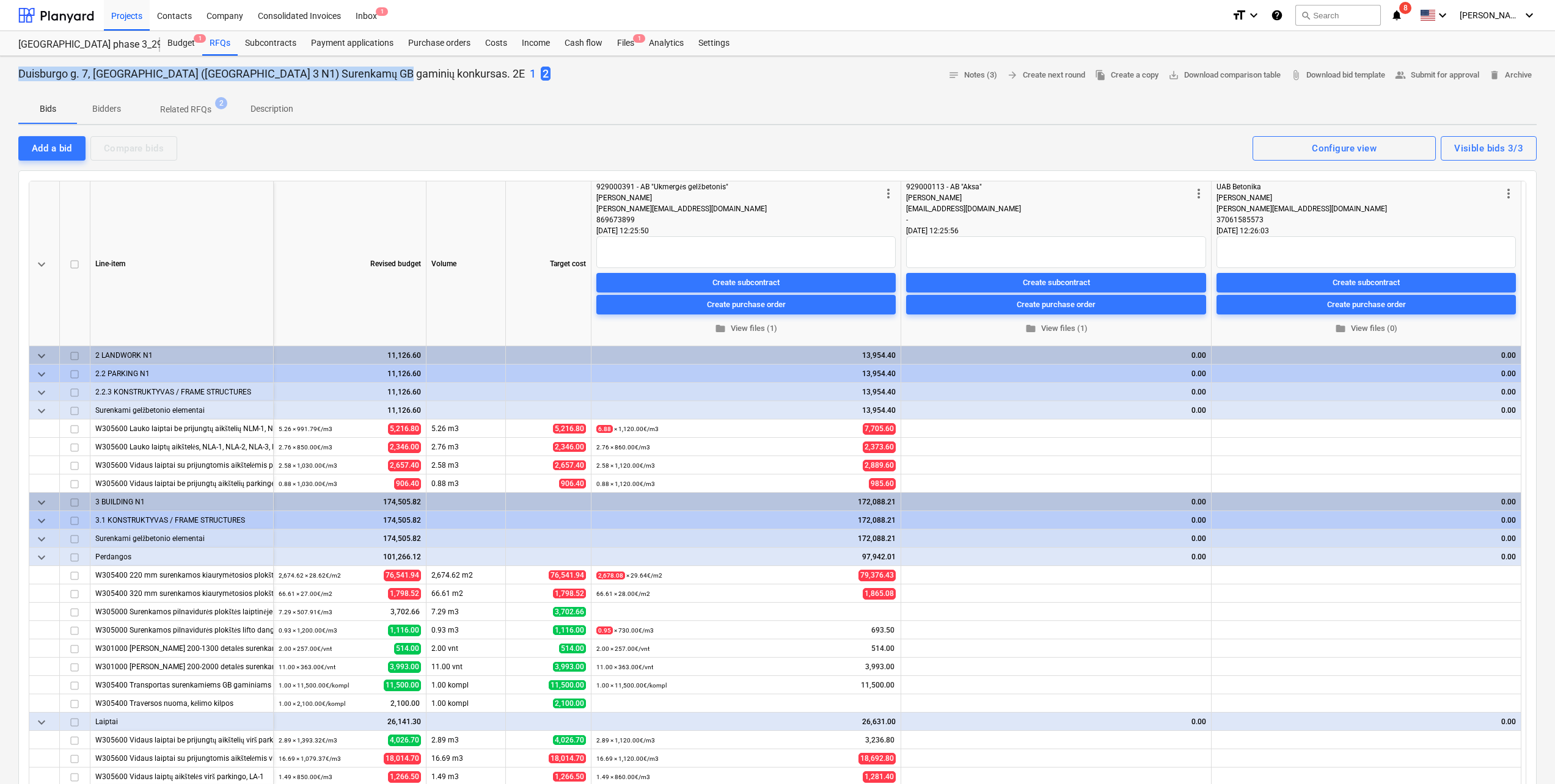
drag, startPoint x: 387, startPoint y: 74, endPoint x: 15, endPoint y: 67, distance: 372.1
click at [15, 67] on div "Duisburgo g. 7, Vilnius (Lake Town 3 N1) Surenkamų GB gaminių konkursas. 2E 1 2…" at bounding box center [777, 710] width 1555 height 1308
copy p "[STREET_ADDRESS]) Surenkamų [GEOGRAPHIC_DATA] gaminių konkursas"
click at [461, 97] on div "Bids Bidders Related RFQs 2 Description" at bounding box center [777, 109] width 1519 height 29
click at [50, 20] on div at bounding box center [56, 15] width 76 height 31
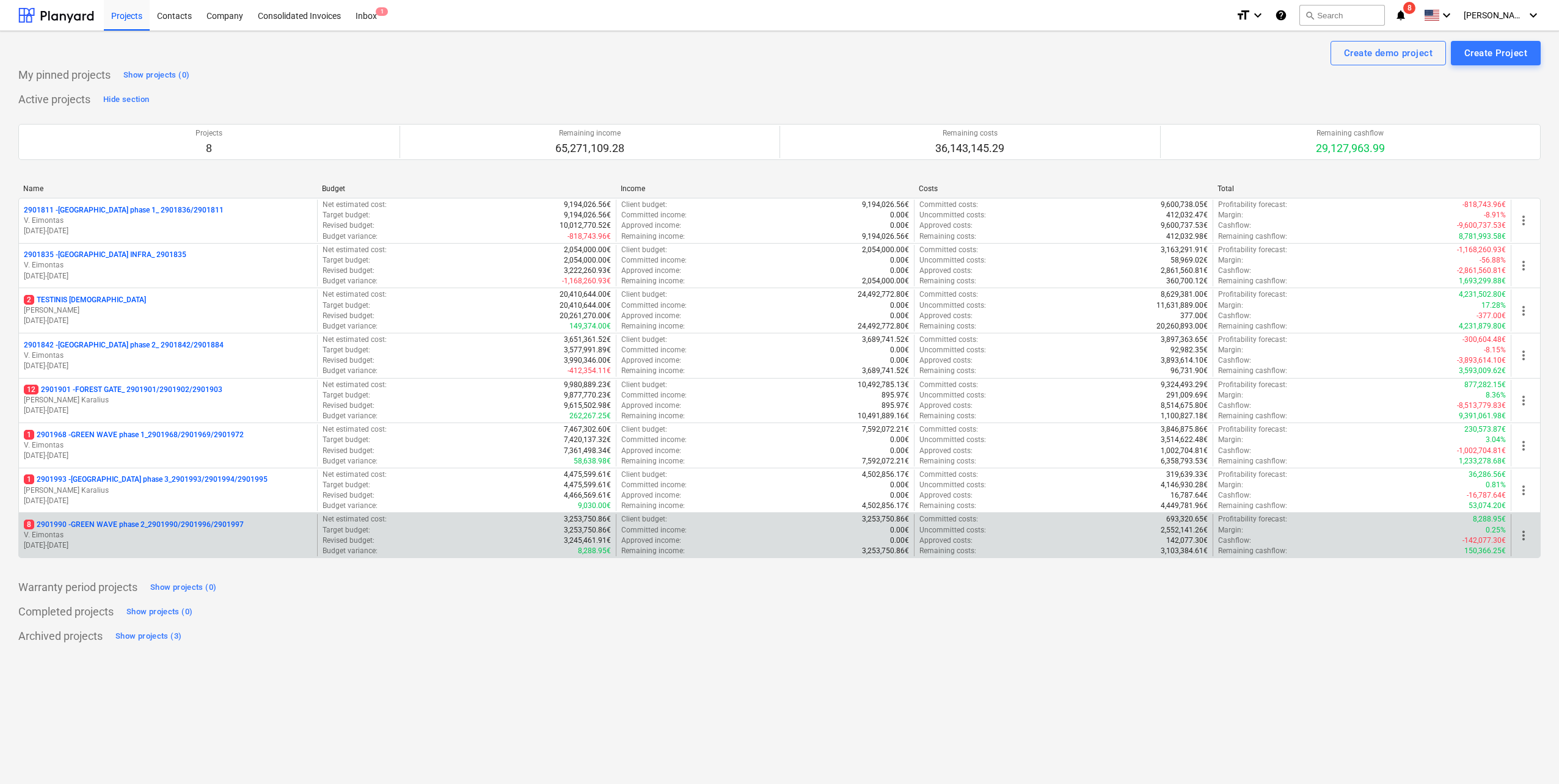
click at [191, 526] on p "8 2901990 - GREEN WAVE phase 2_2901990/2901996/2901997" at bounding box center [134, 525] width 220 height 10
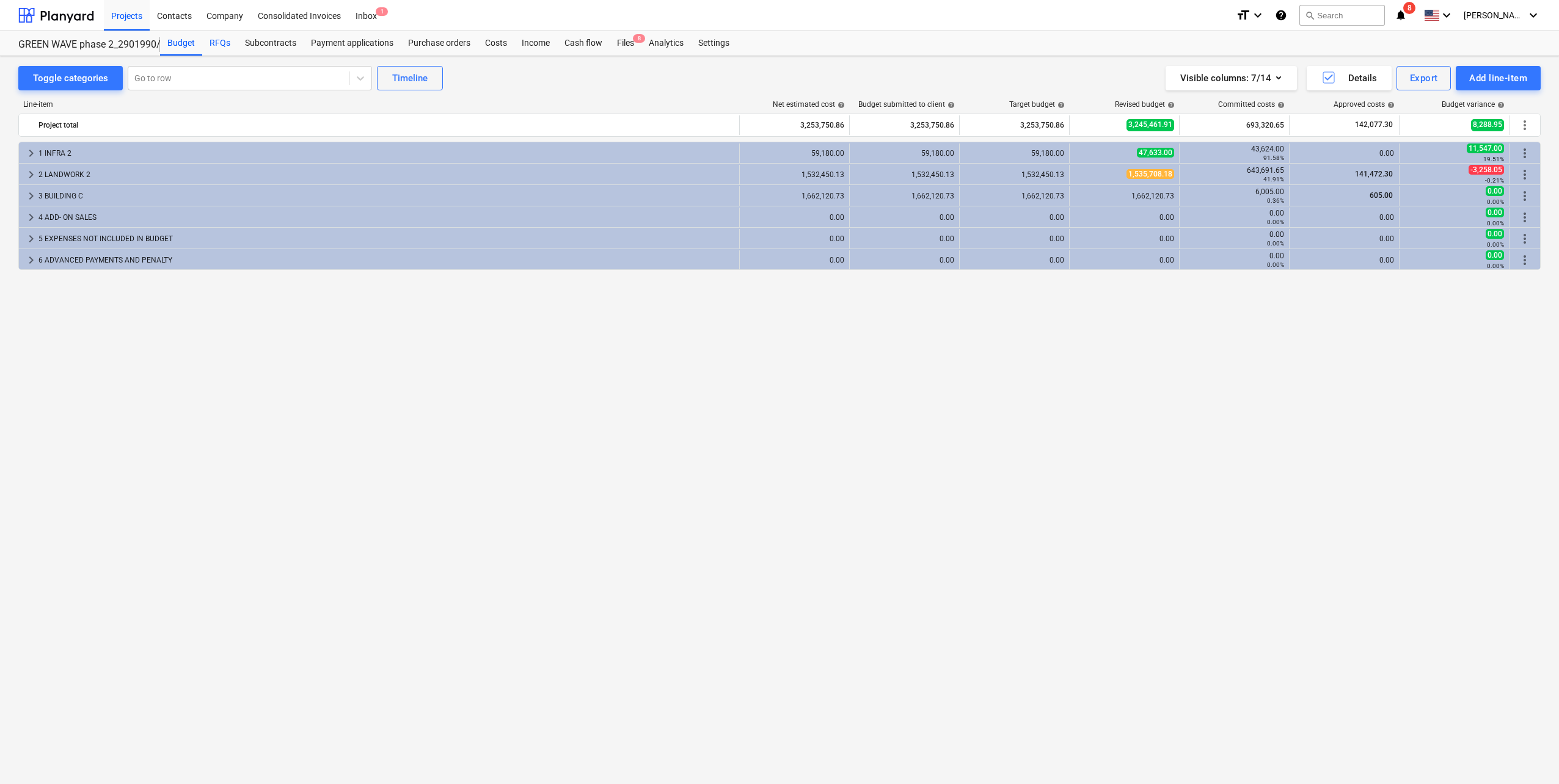
click at [212, 44] on div "RFQs" at bounding box center [220, 44] width 36 height 25
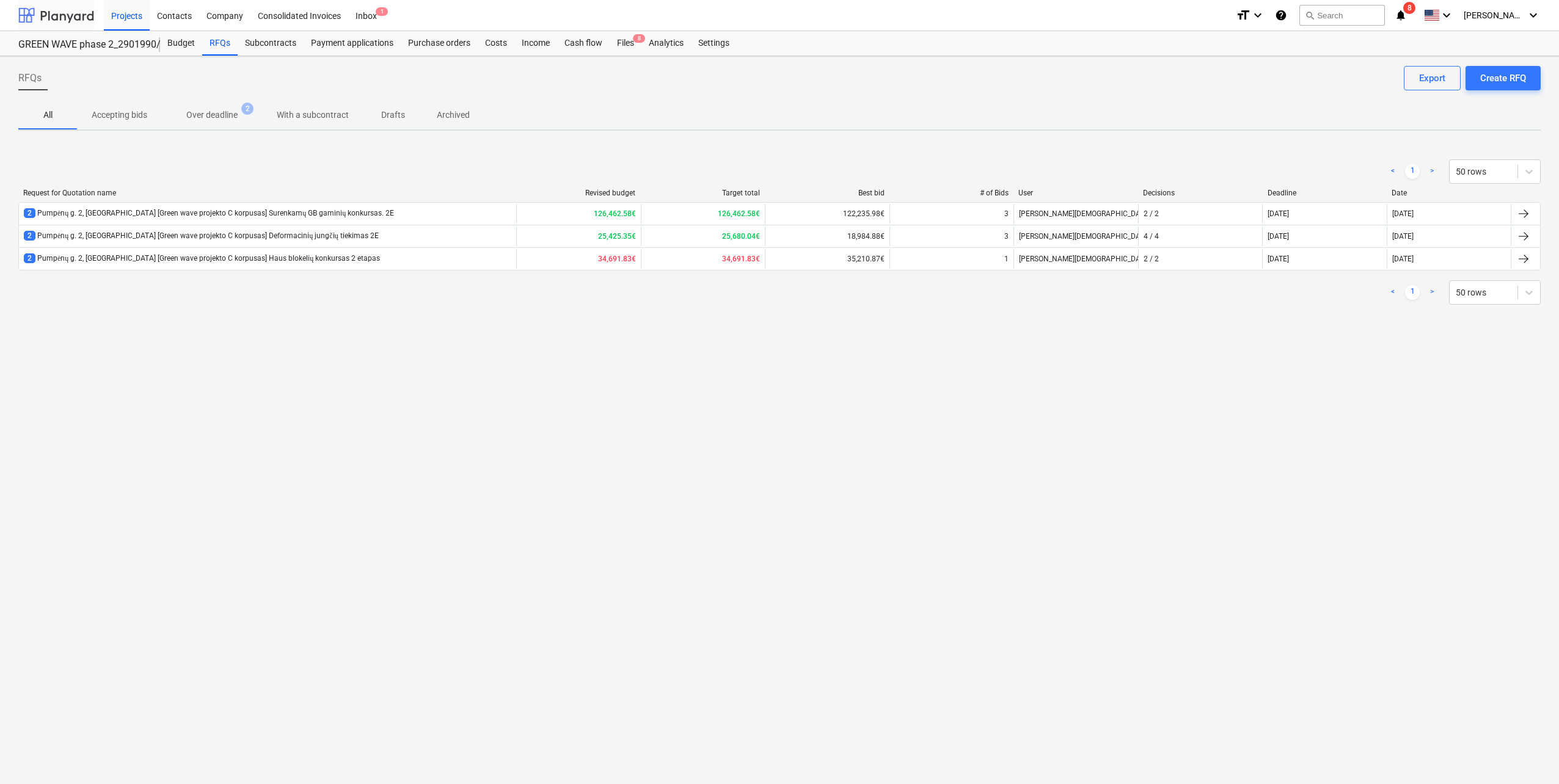
click at [65, 17] on div at bounding box center [56, 15] width 76 height 31
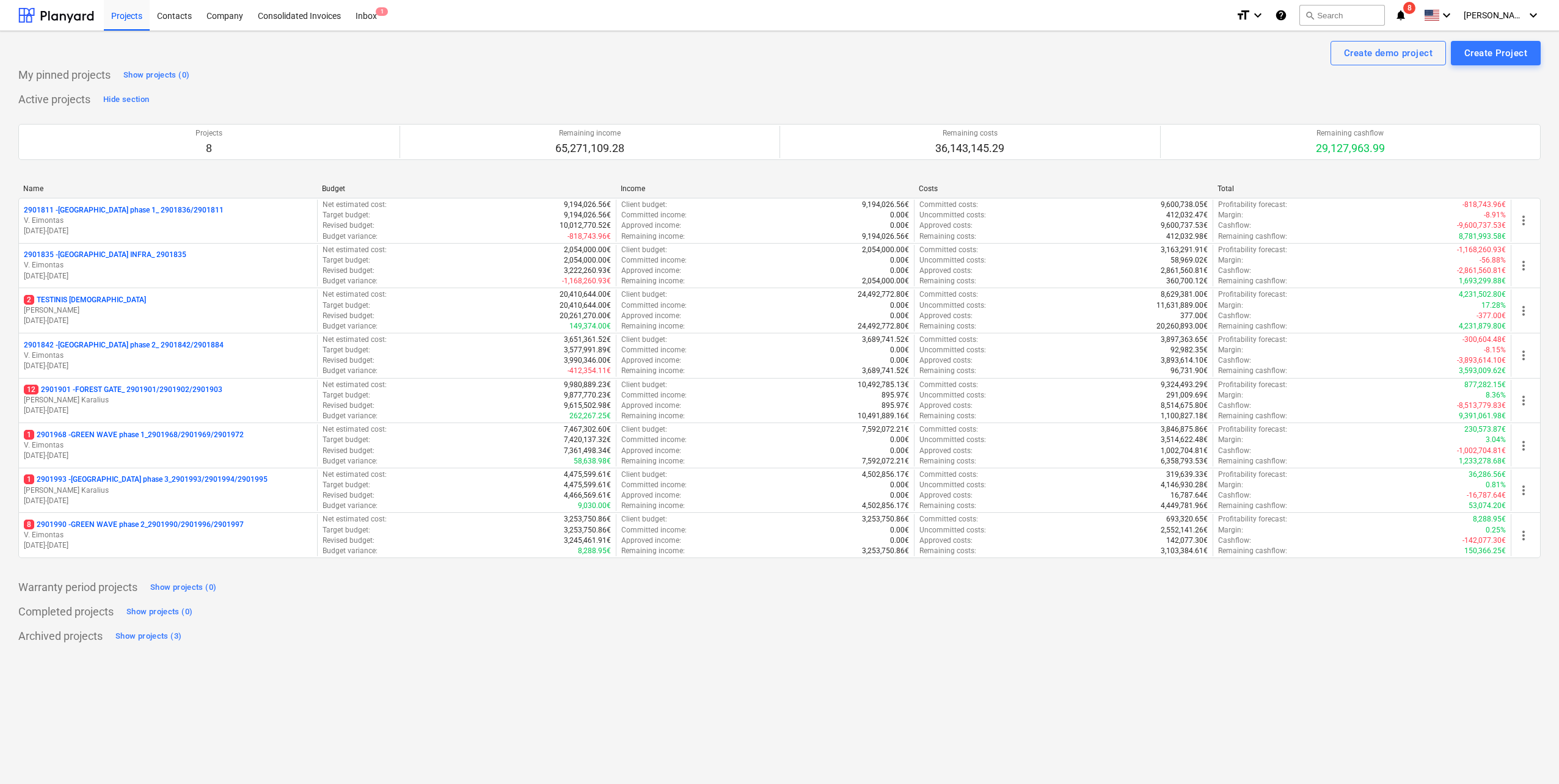
click at [277, 601] on div "My pinned projects Show projects (0) Active projects Hide section Projects 8 Re…" at bounding box center [779, 356] width 1523 height 581
